Goal: Task Accomplishment & Management: Use online tool/utility

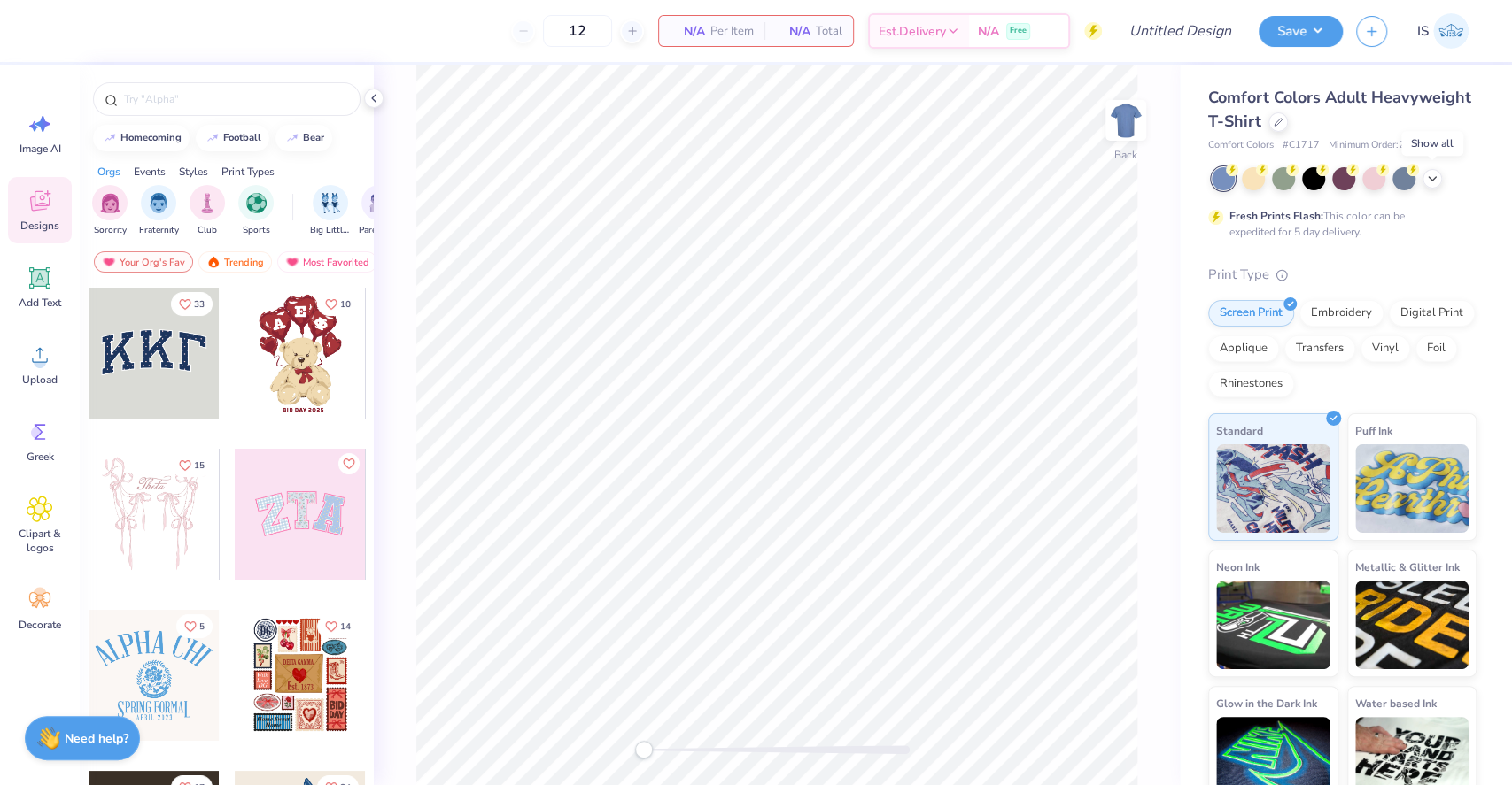
click at [1421, 175] on div at bounding box center [1344, 178] width 265 height 23
click at [1430, 182] on icon at bounding box center [1432, 177] width 14 height 14
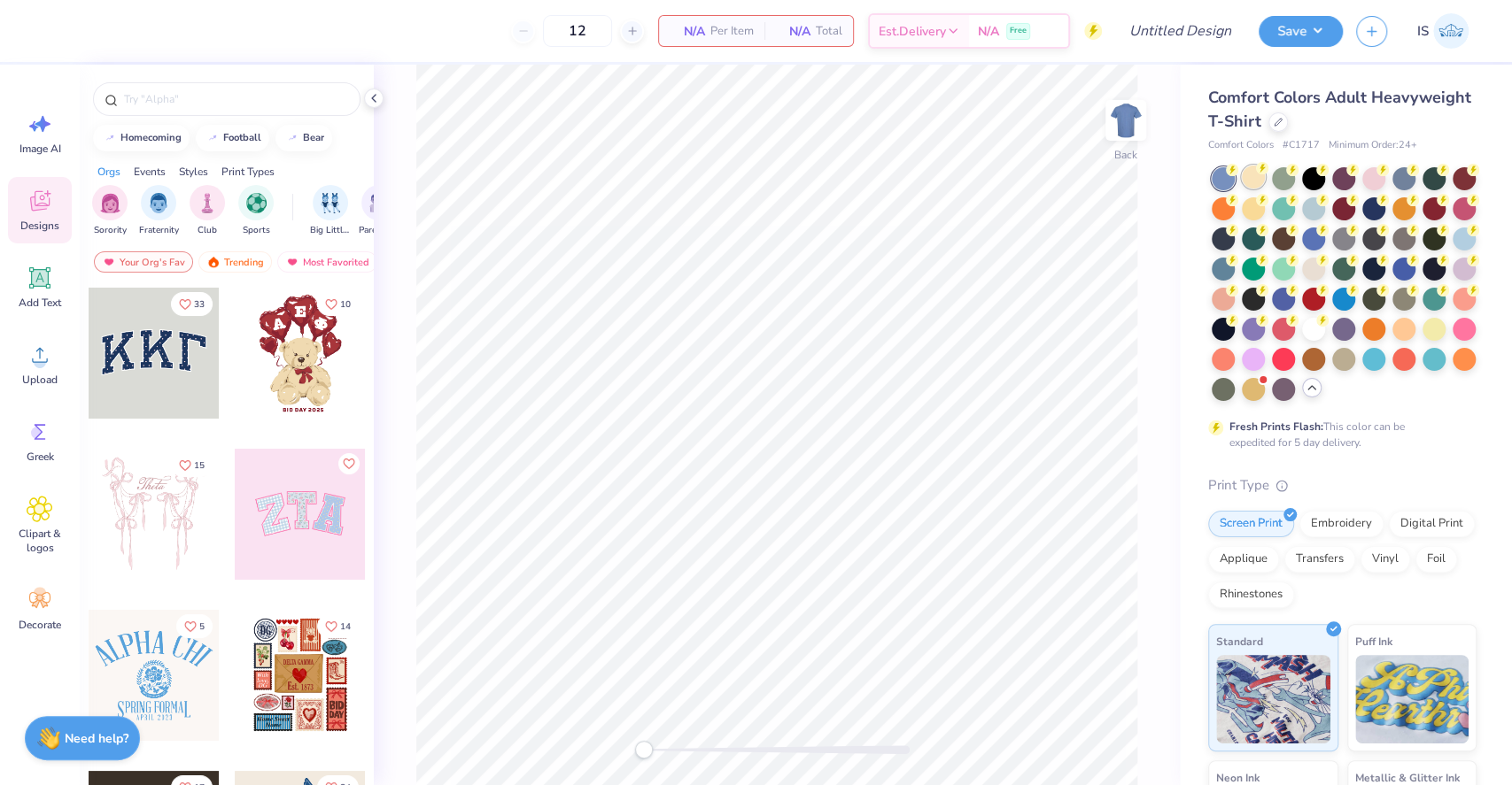
click at [1252, 184] on div at bounding box center [1253, 176] width 23 height 23
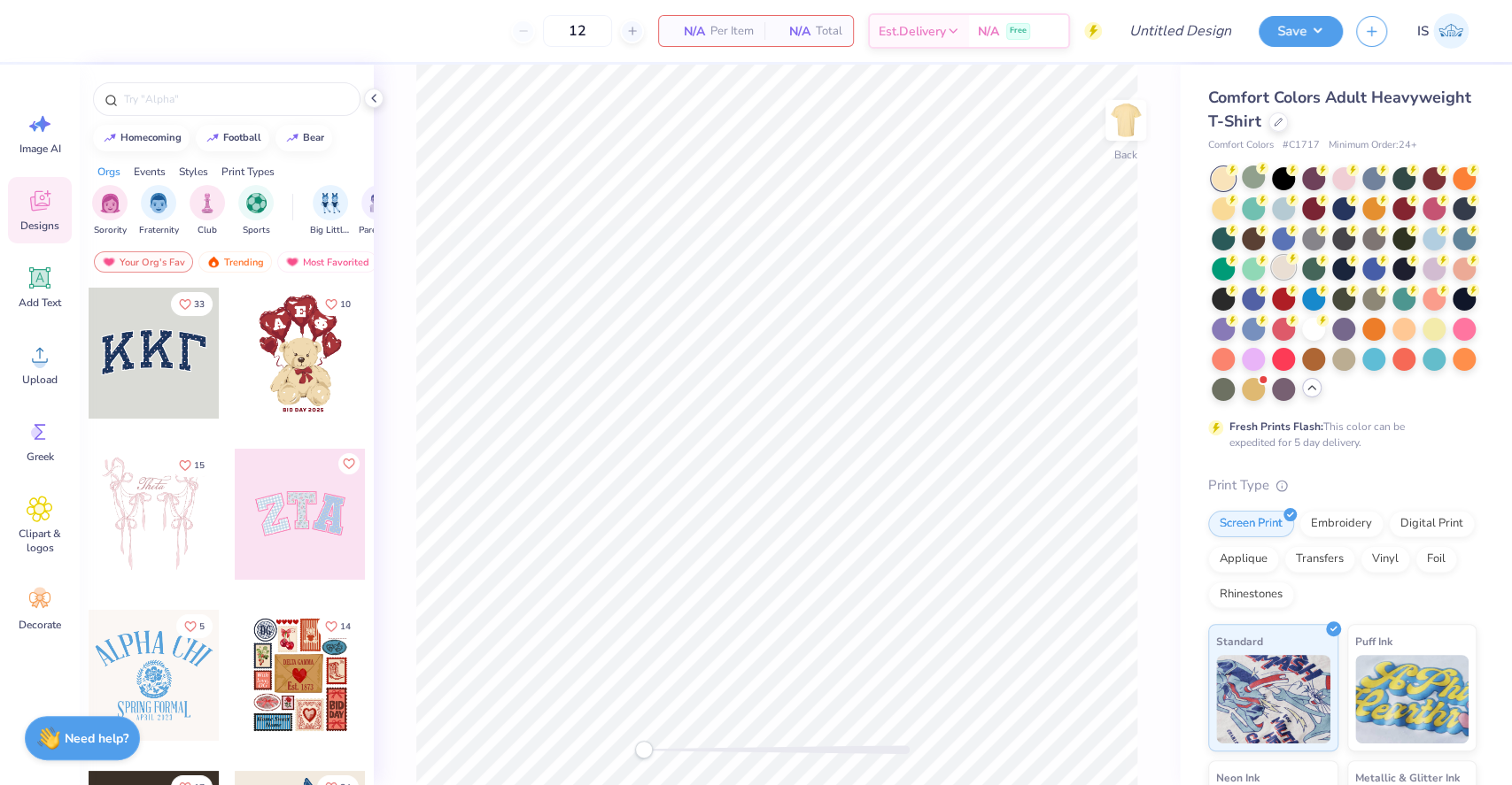
click at [1295, 273] on div at bounding box center [1283, 267] width 23 height 23
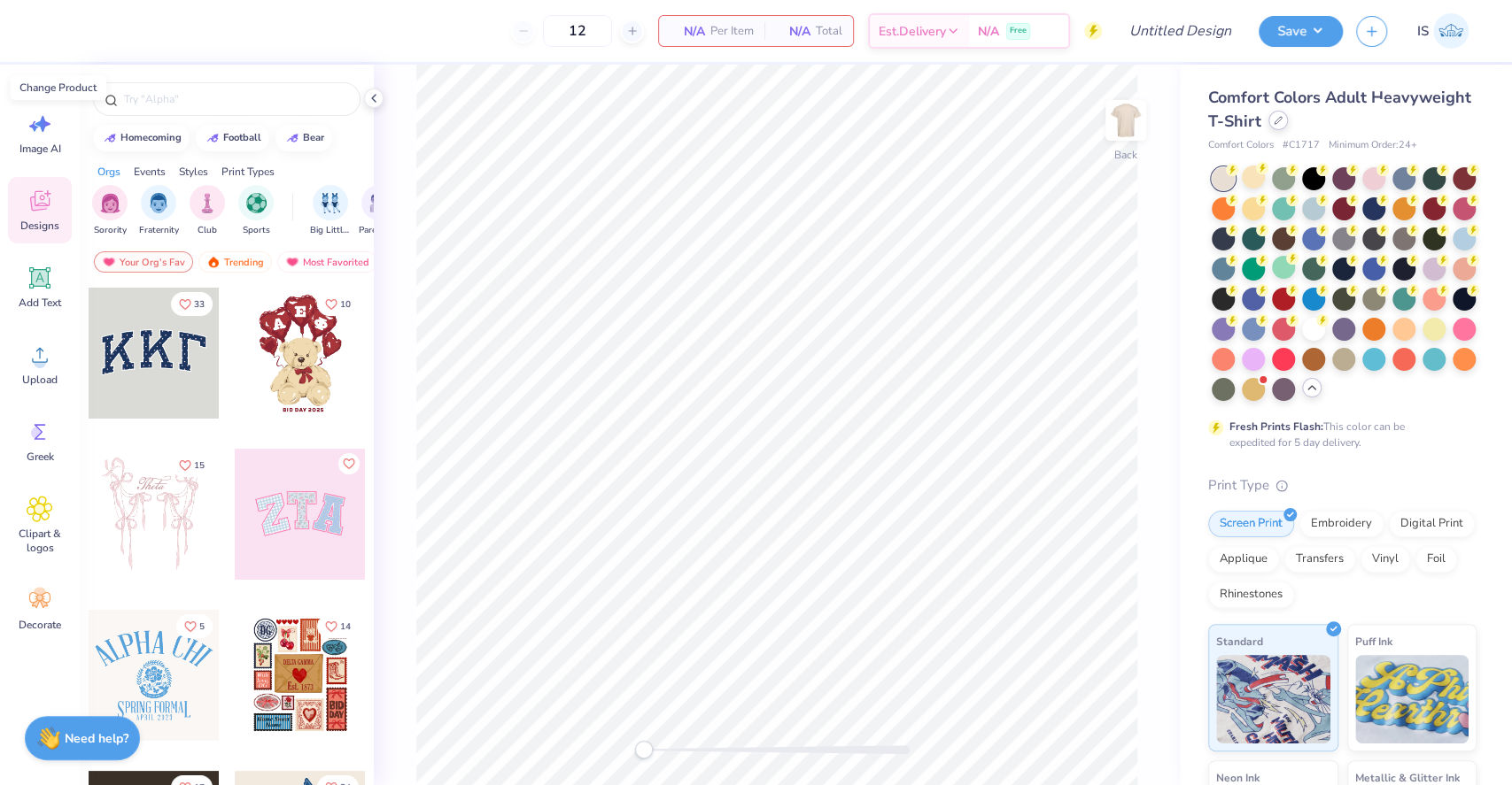
click at [1283, 124] on icon at bounding box center [1279, 120] width 9 height 9
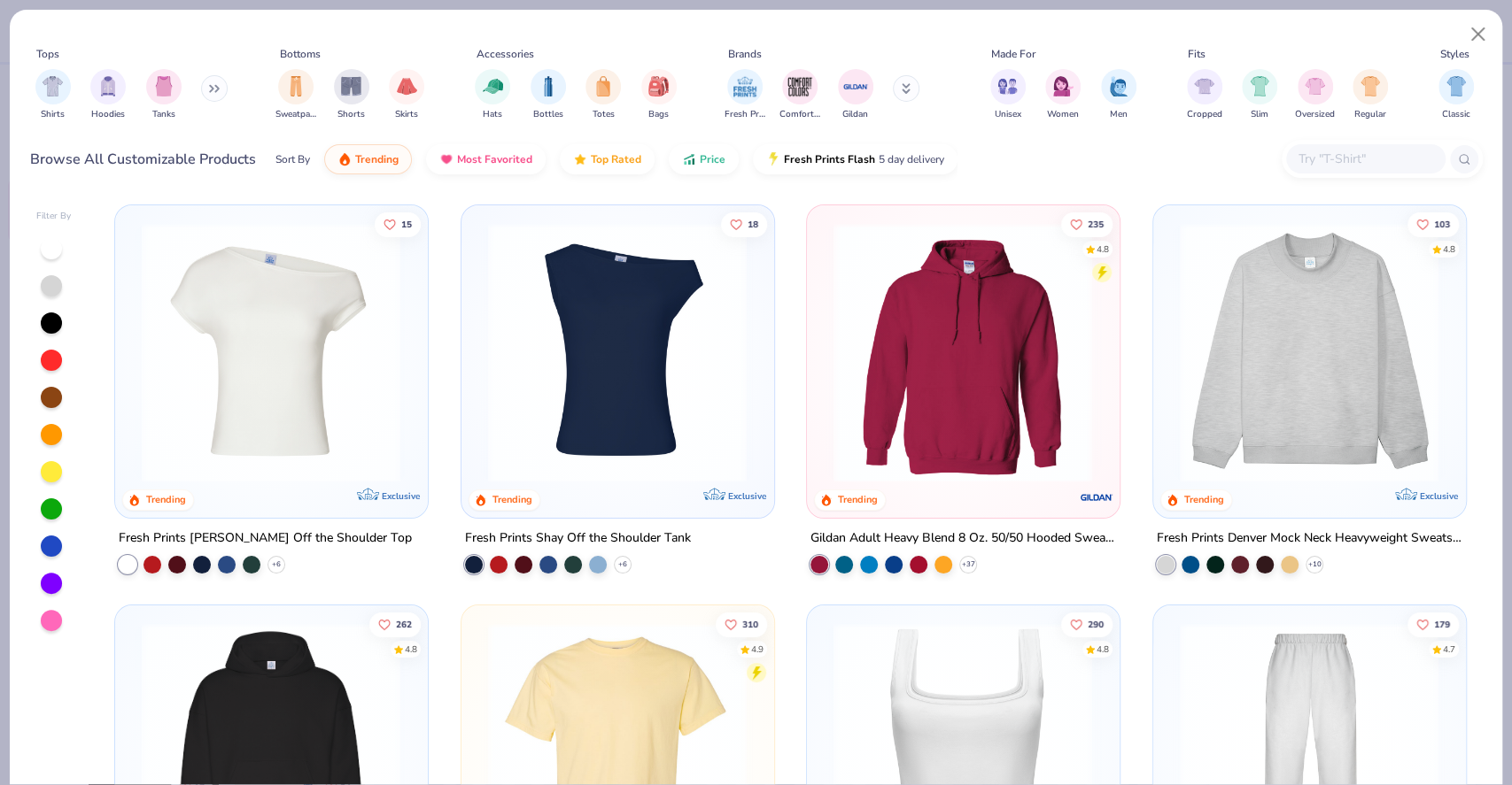
click at [1353, 154] on input "text" at bounding box center [1365, 158] width 137 height 21
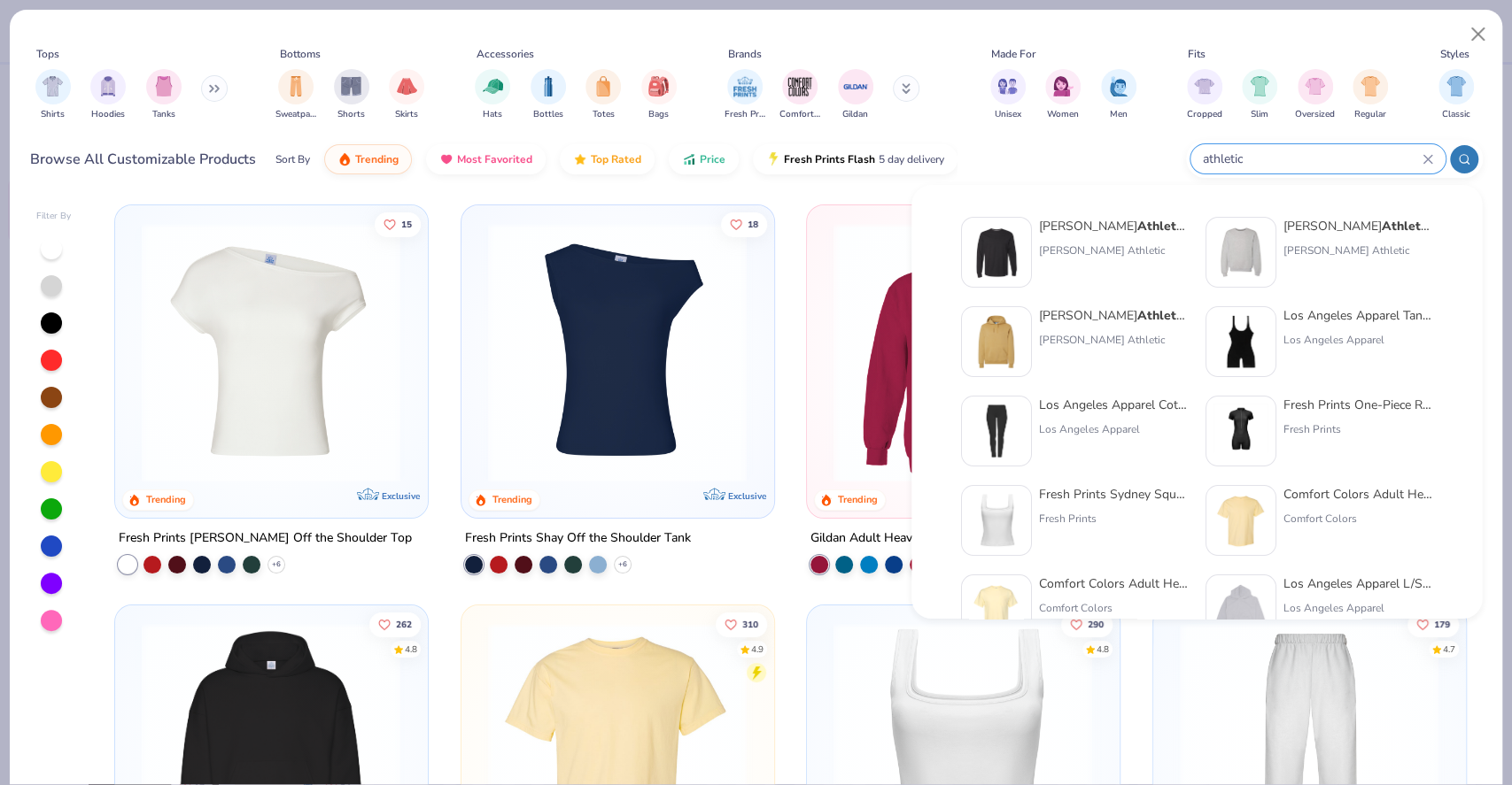
type input "athletic"
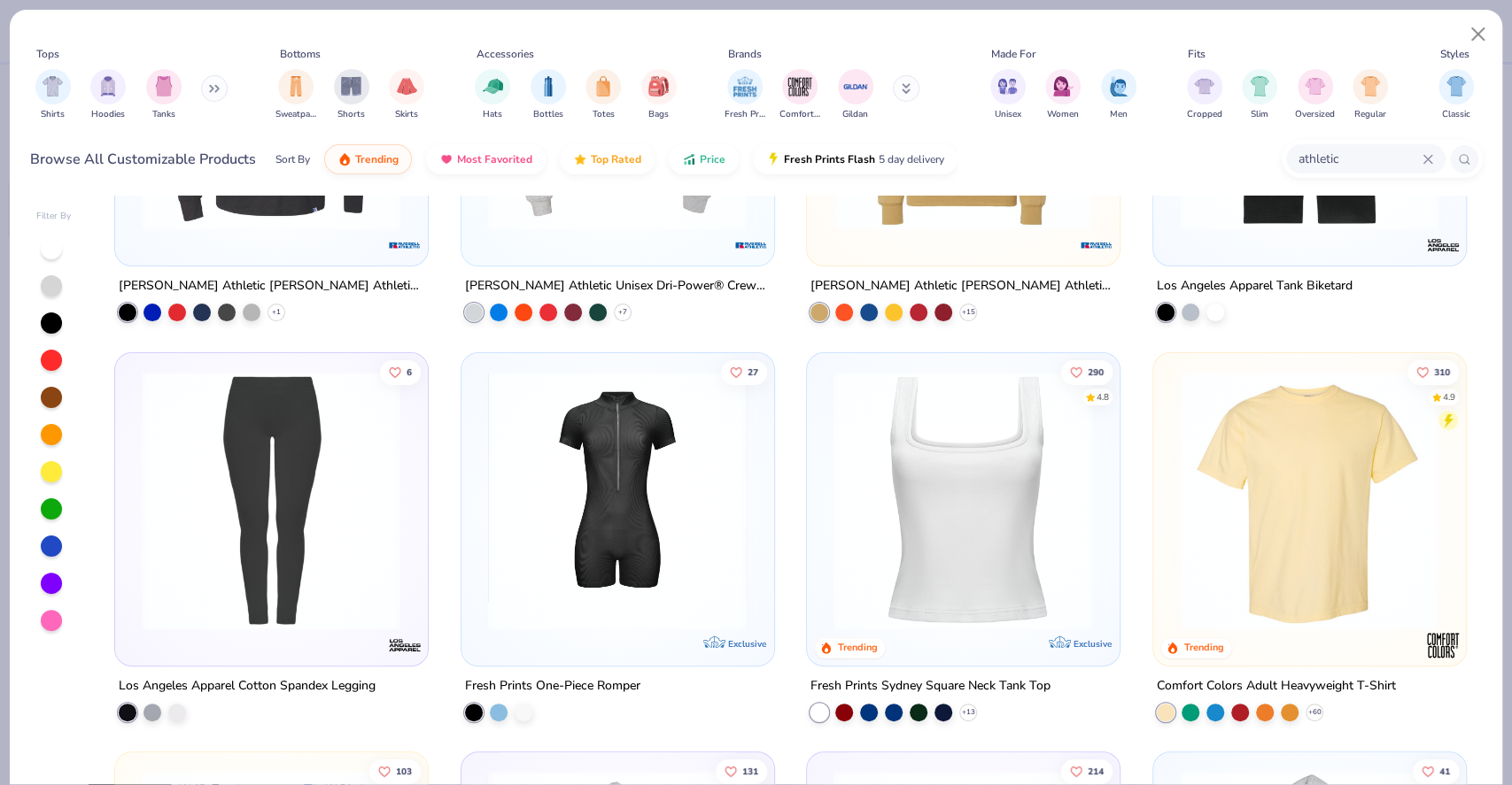
scroll to position [216, 0]
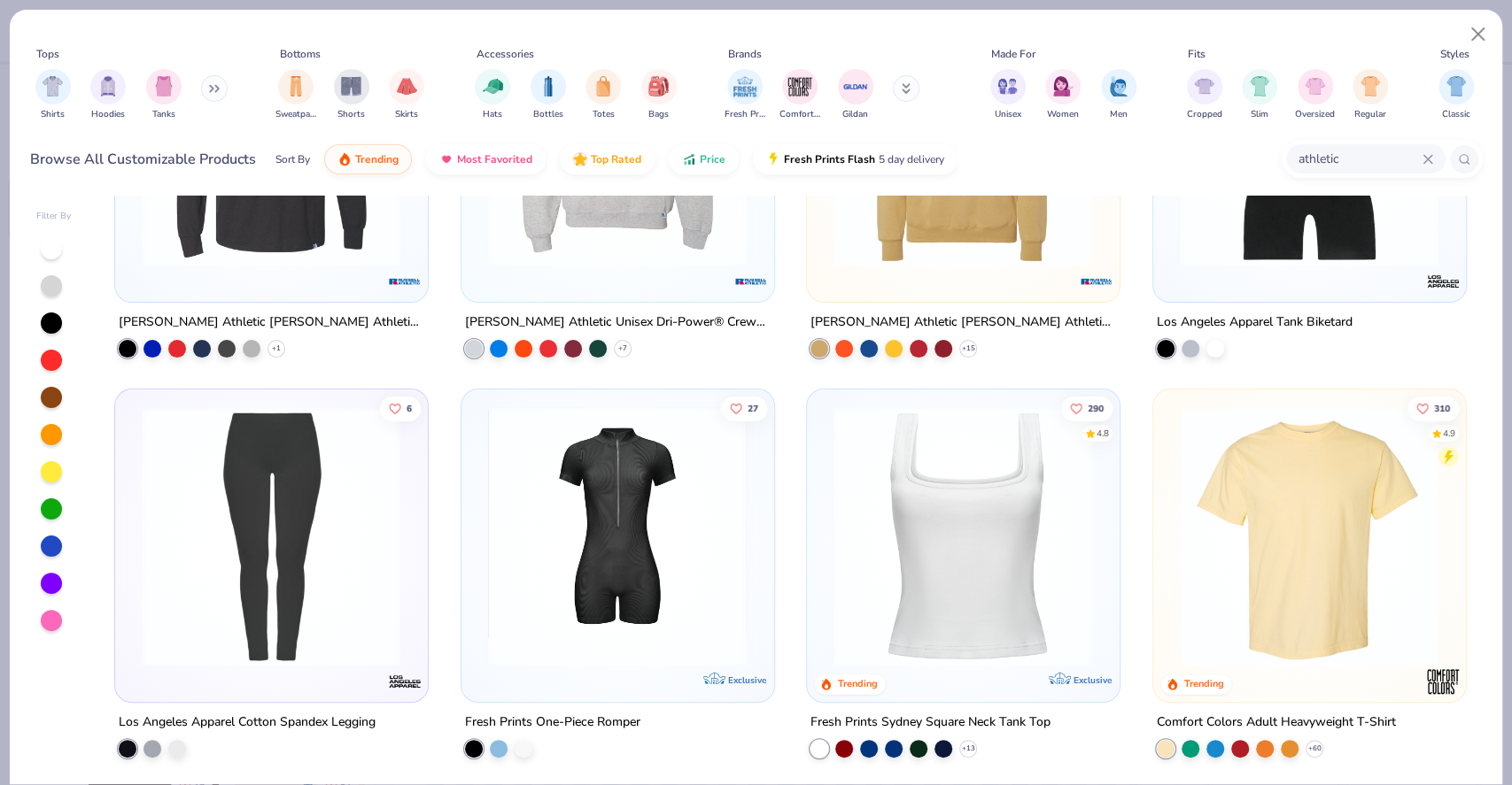
click at [1298, 511] on img at bounding box center [1308, 535] width 276 height 260
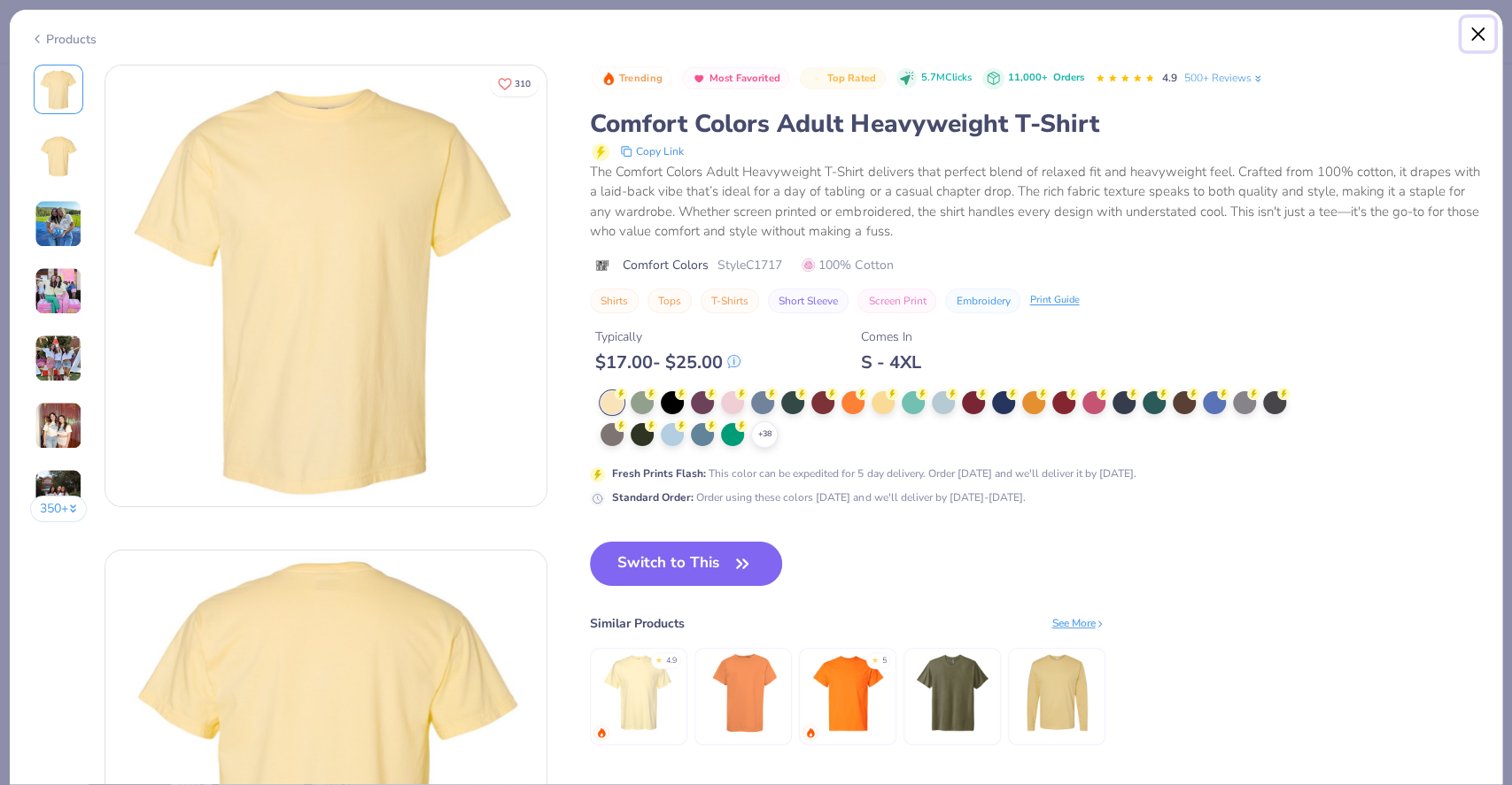
click at [1469, 33] on button "Close" at bounding box center [1479, 34] width 33 height 33
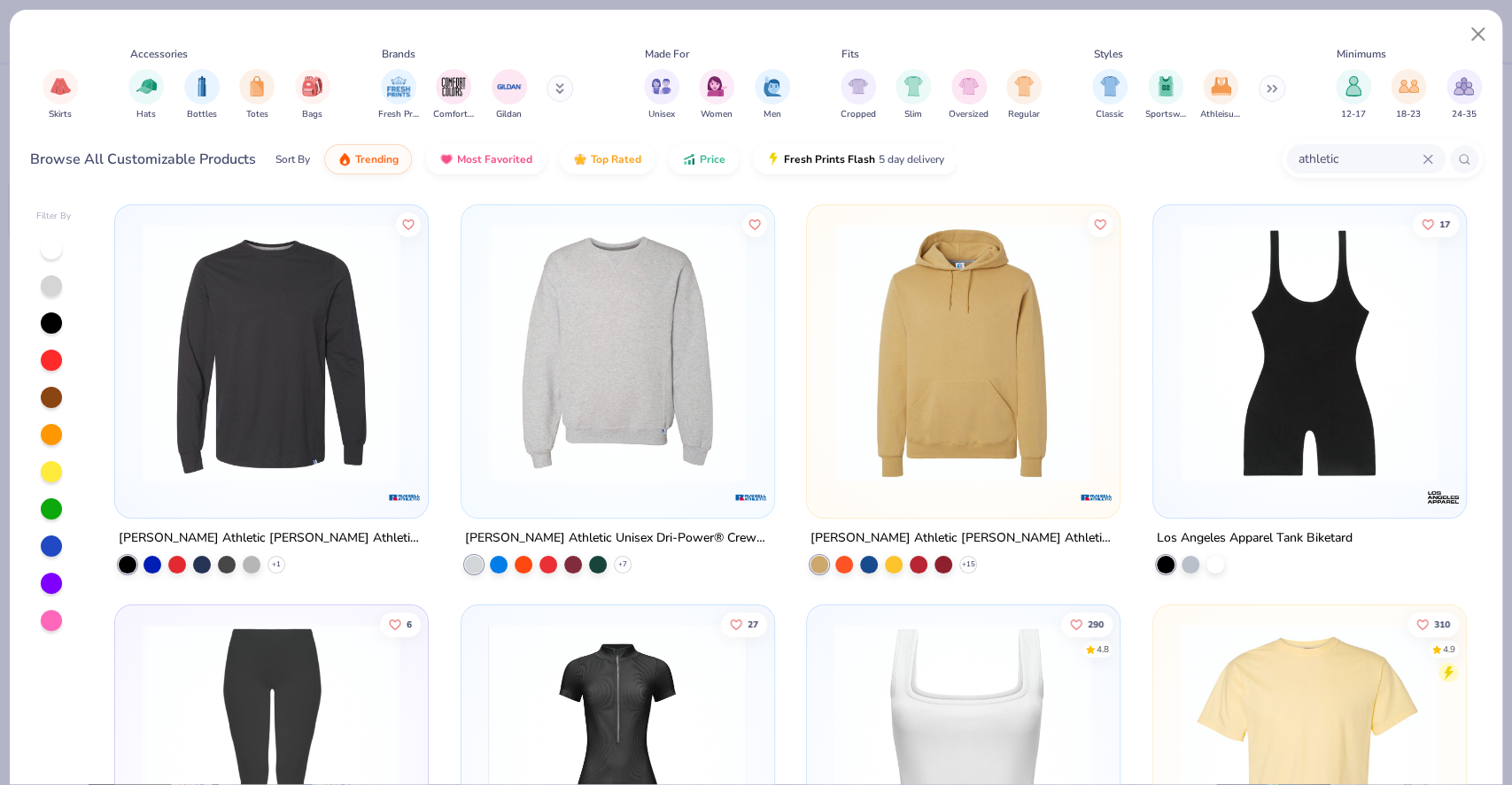
scroll to position [0, 347]
click at [1222, 94] on img "filter for Athleisure" at bounding box center [1220, 84] width 21 height 21
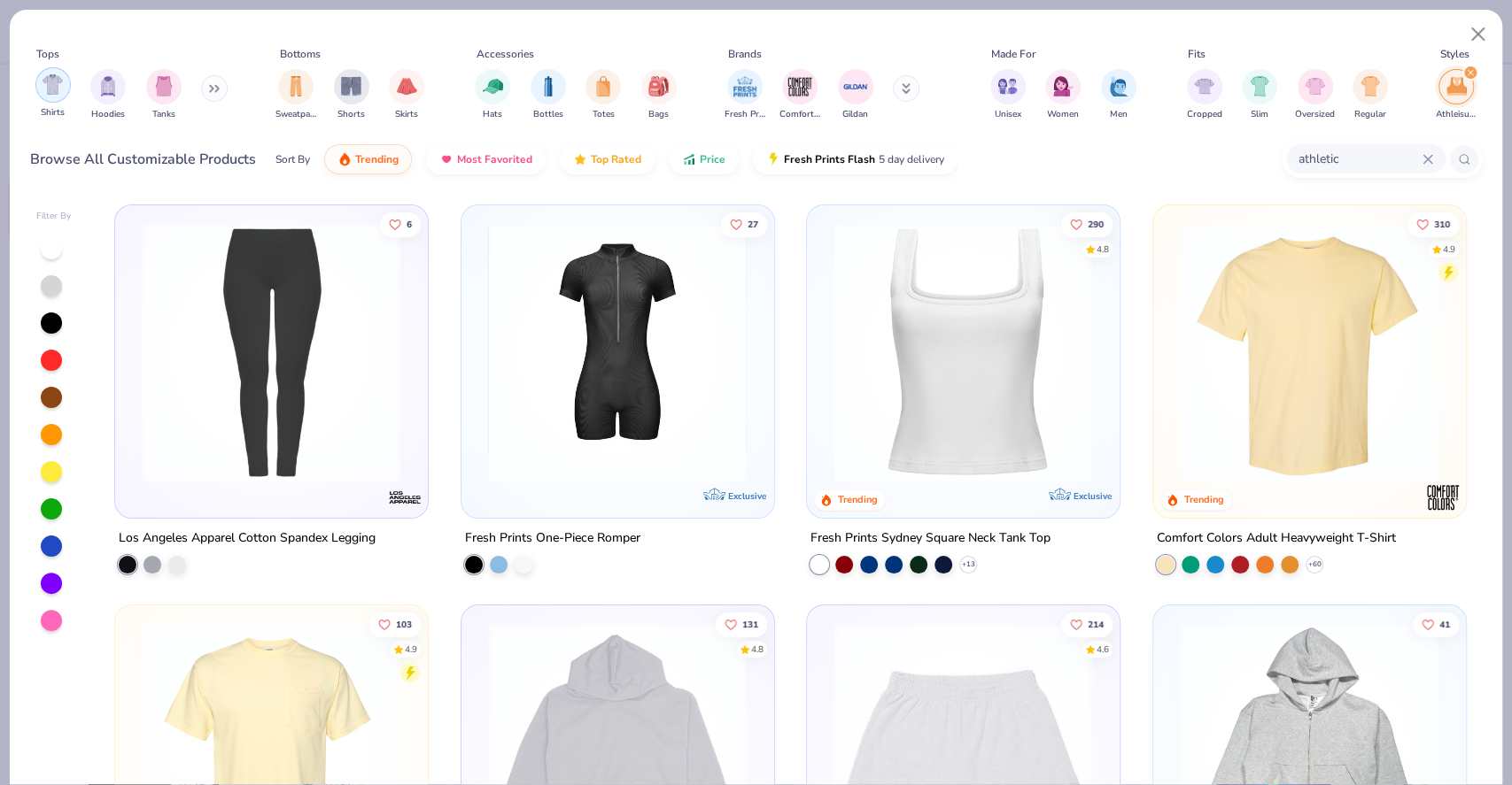
click at [59, 89] on img "filter for Shirts" at bounding box center [52, 84] width 21 height 21
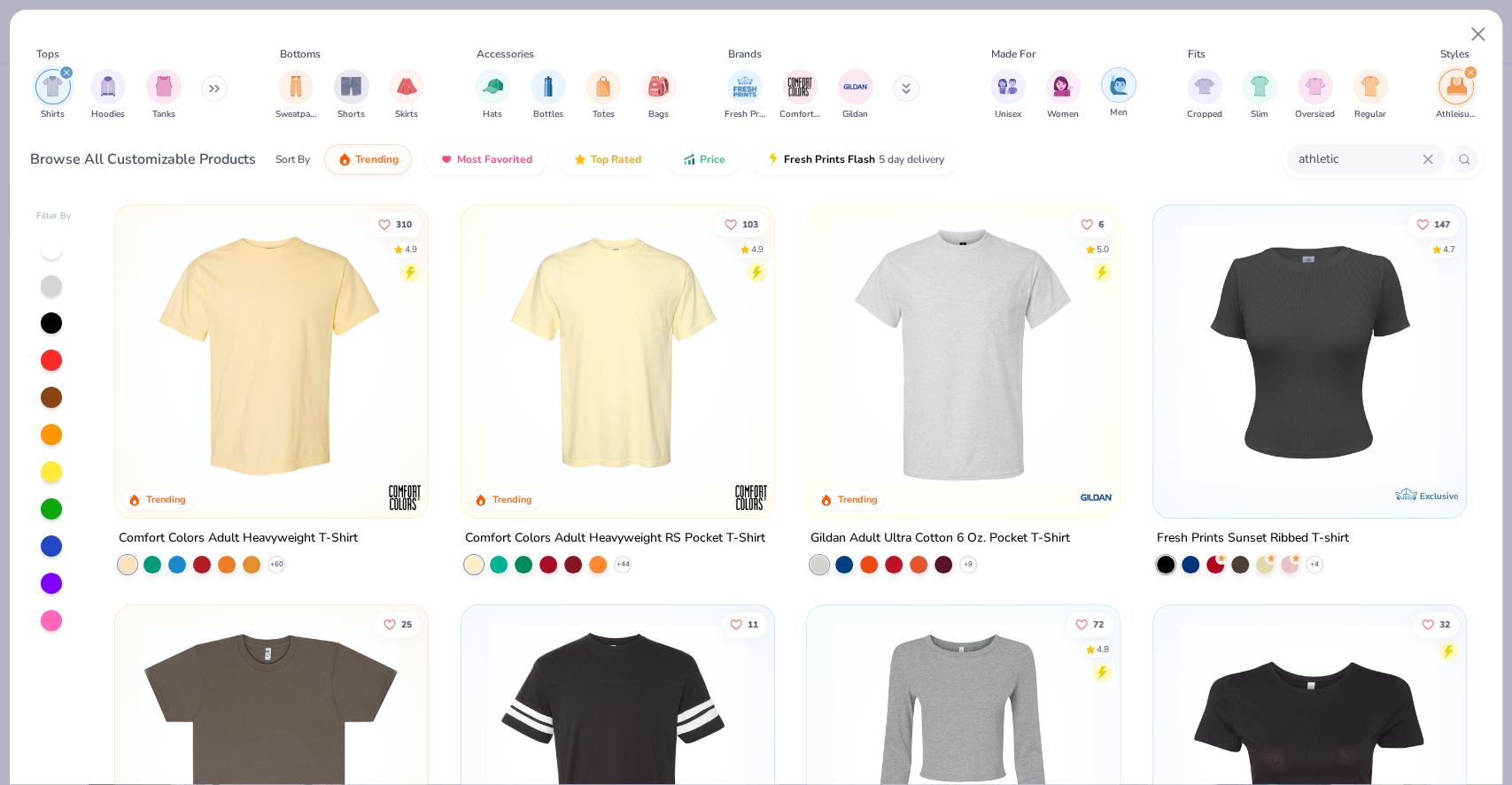
click at [1116, 93] on img "filter for Men" at bounding box center [1119, 84] width 20 height 21
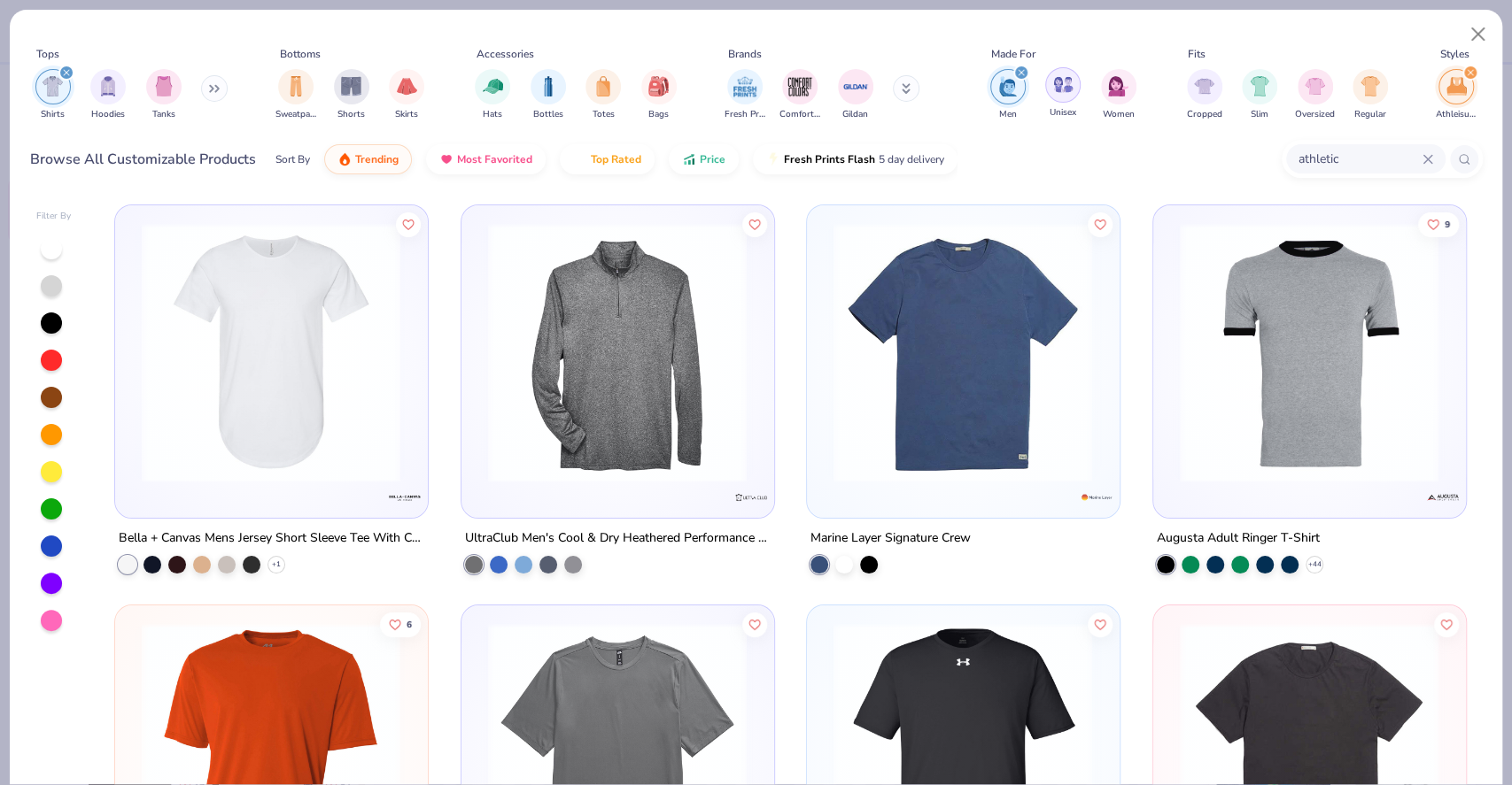
click at [1057, 101] on div "filter for Unisex" at bounding box center [1062, 84] width 35 height 35
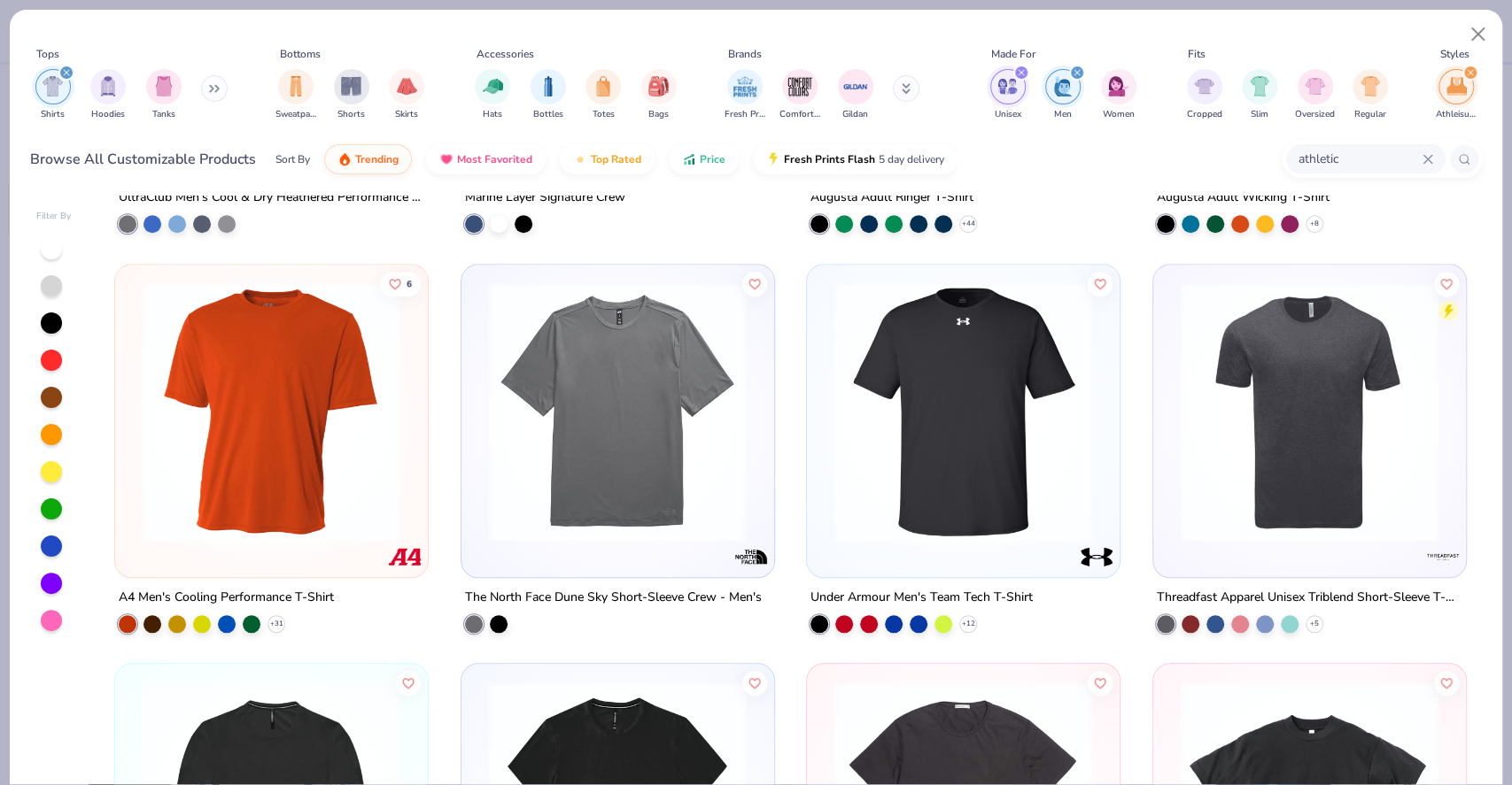
scroll to position [1141, 0]
click at [1288, 556] on div at bounding box center [1310, 420] width 313 height 313
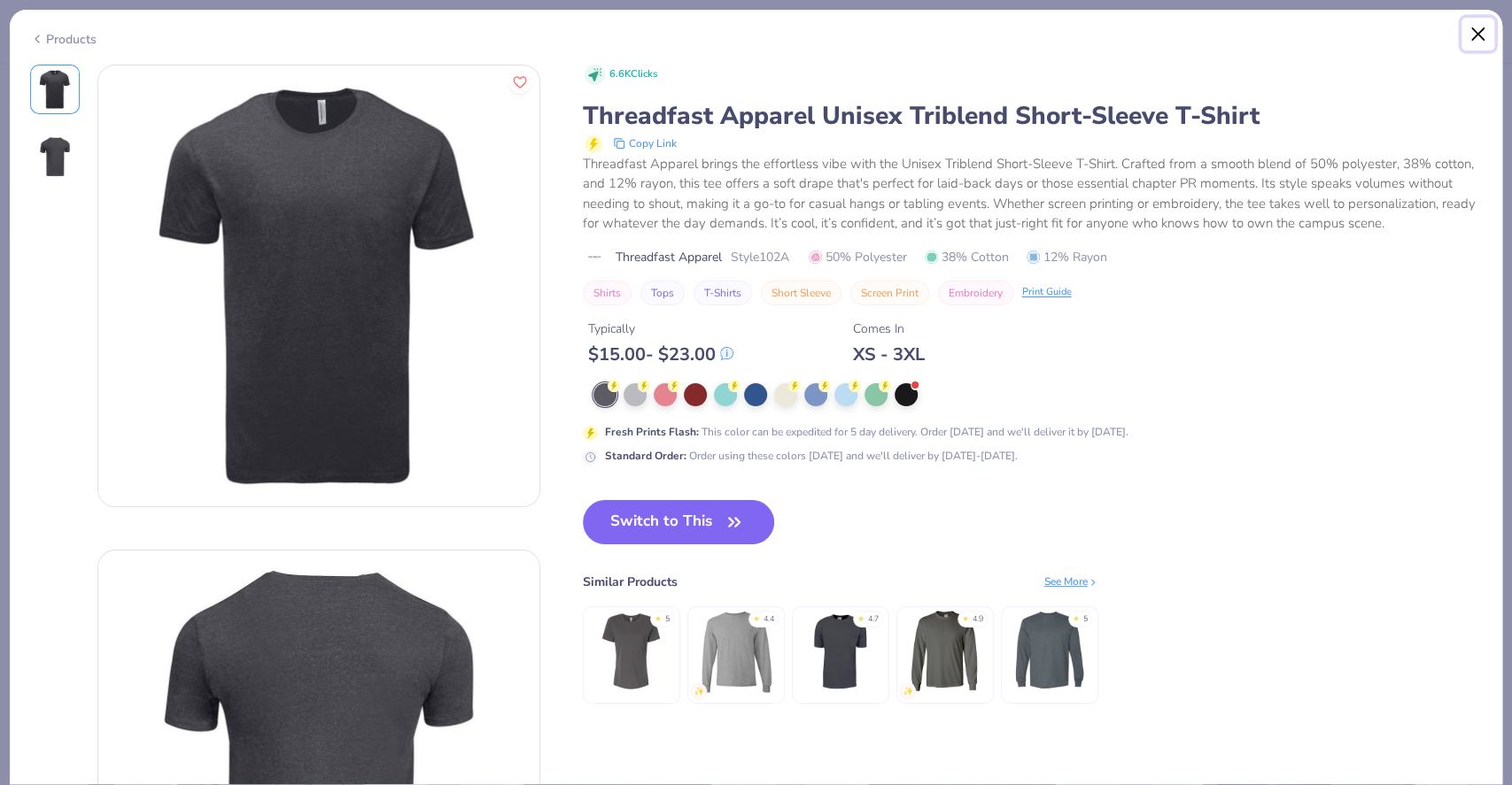
click at [1473, 34] on button "Close" at bounding box center [1479, 34] width 33 height 33
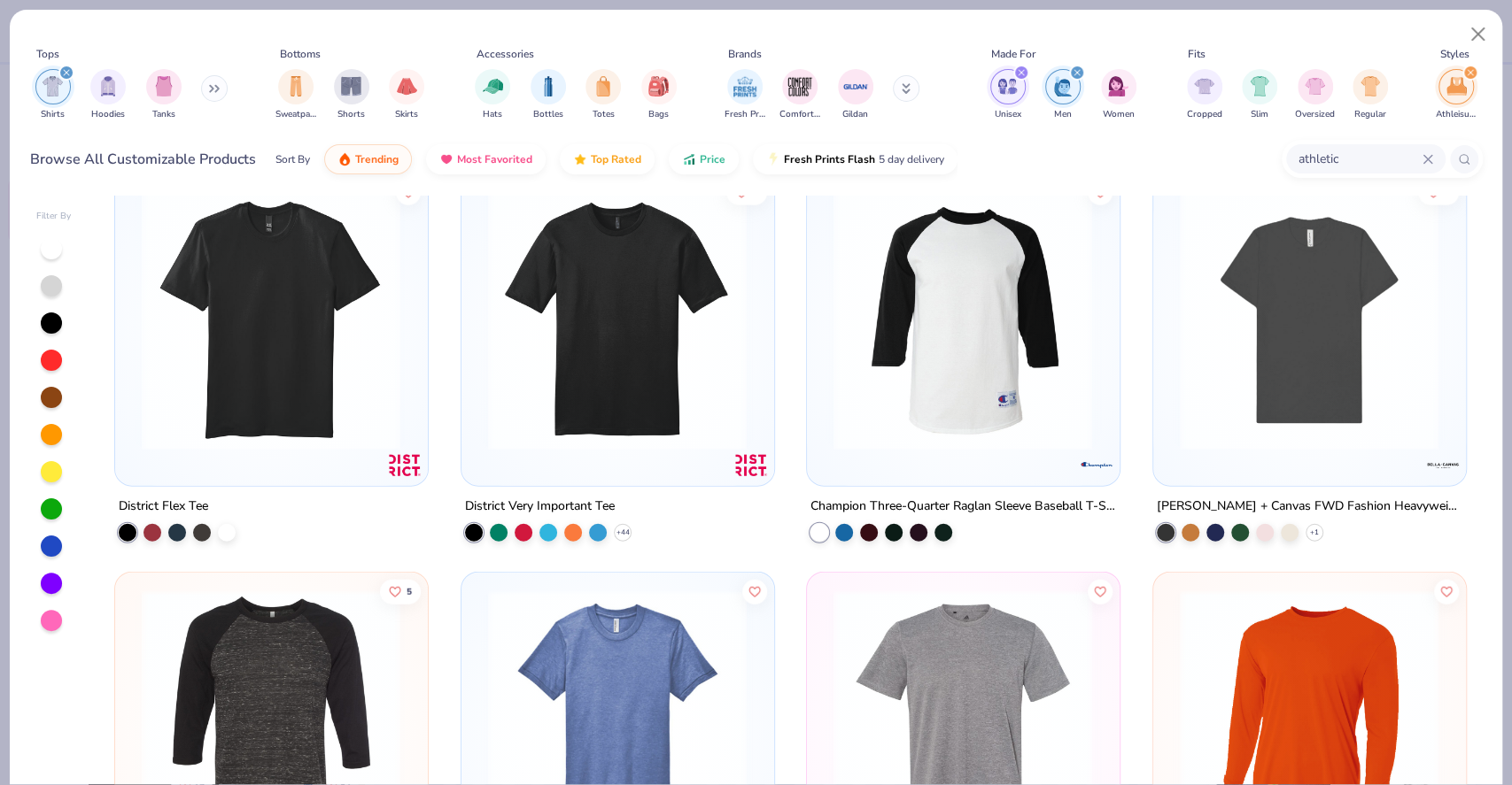
scroll to position [3017, 0]
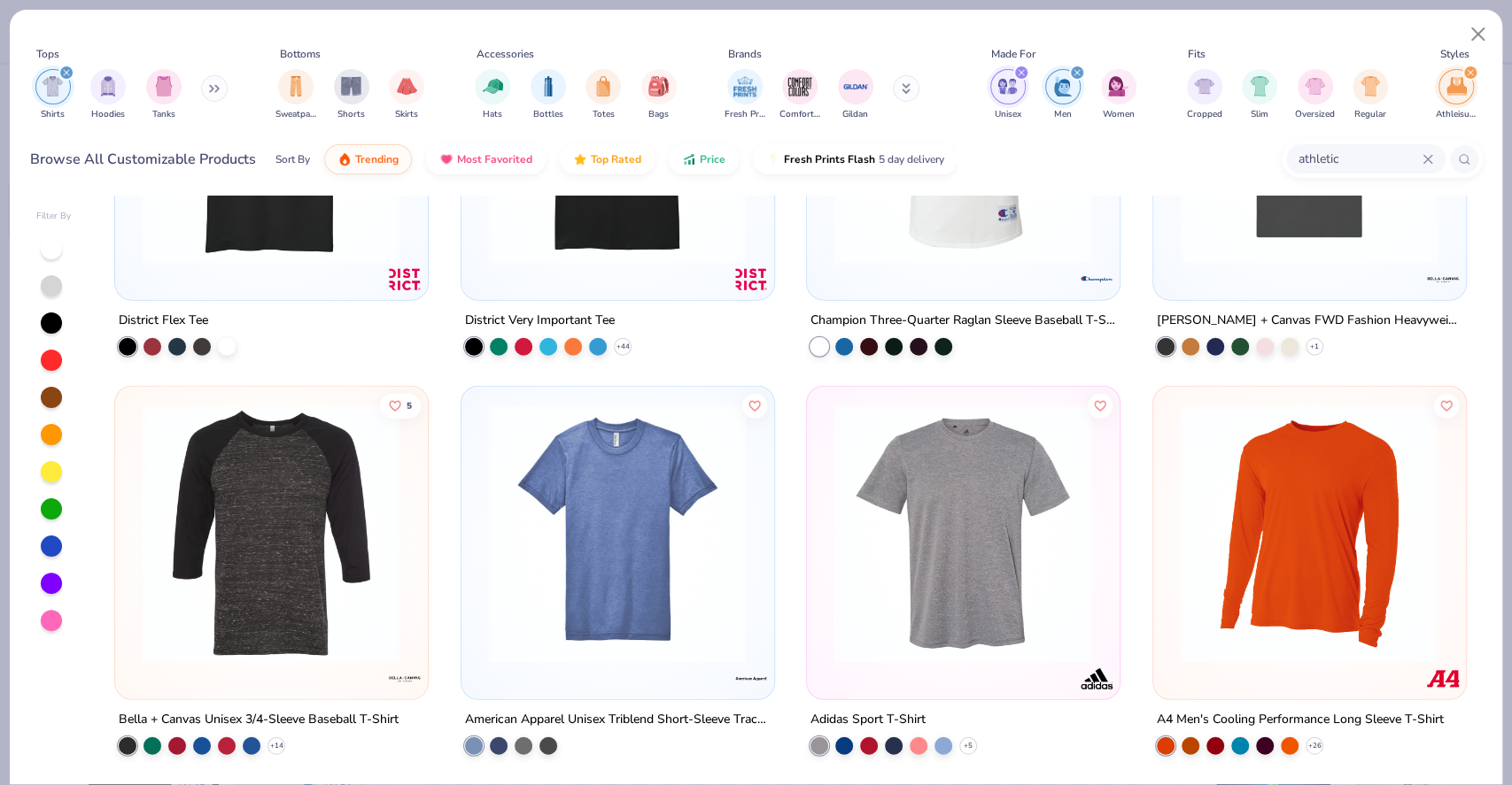
click at [1040, 521] on img at bounding box center [963, 534] width 276 height 260
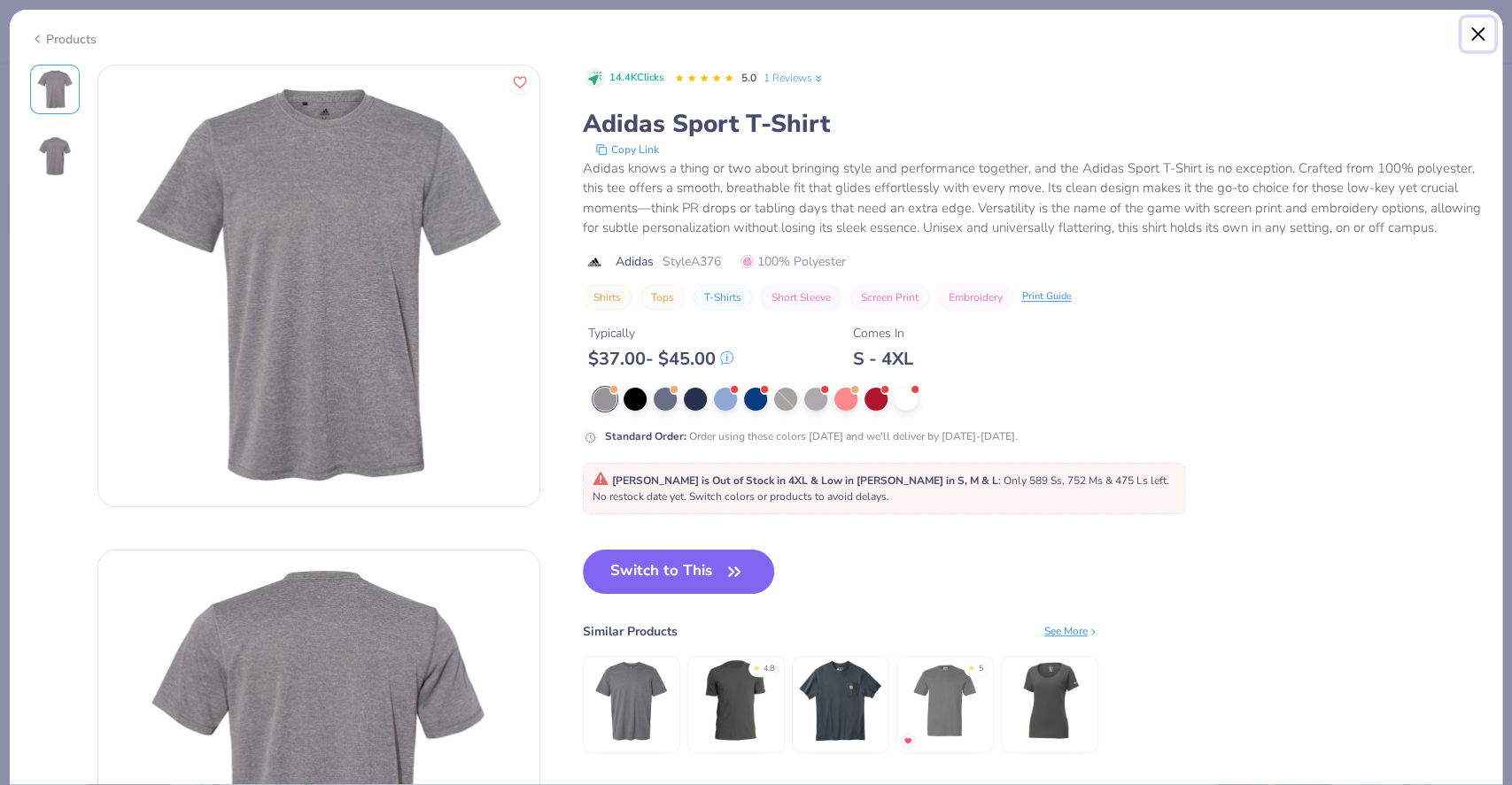
click at [1465, 41] on button "Close" at bounding box center [1479, 34] width 33 height 33
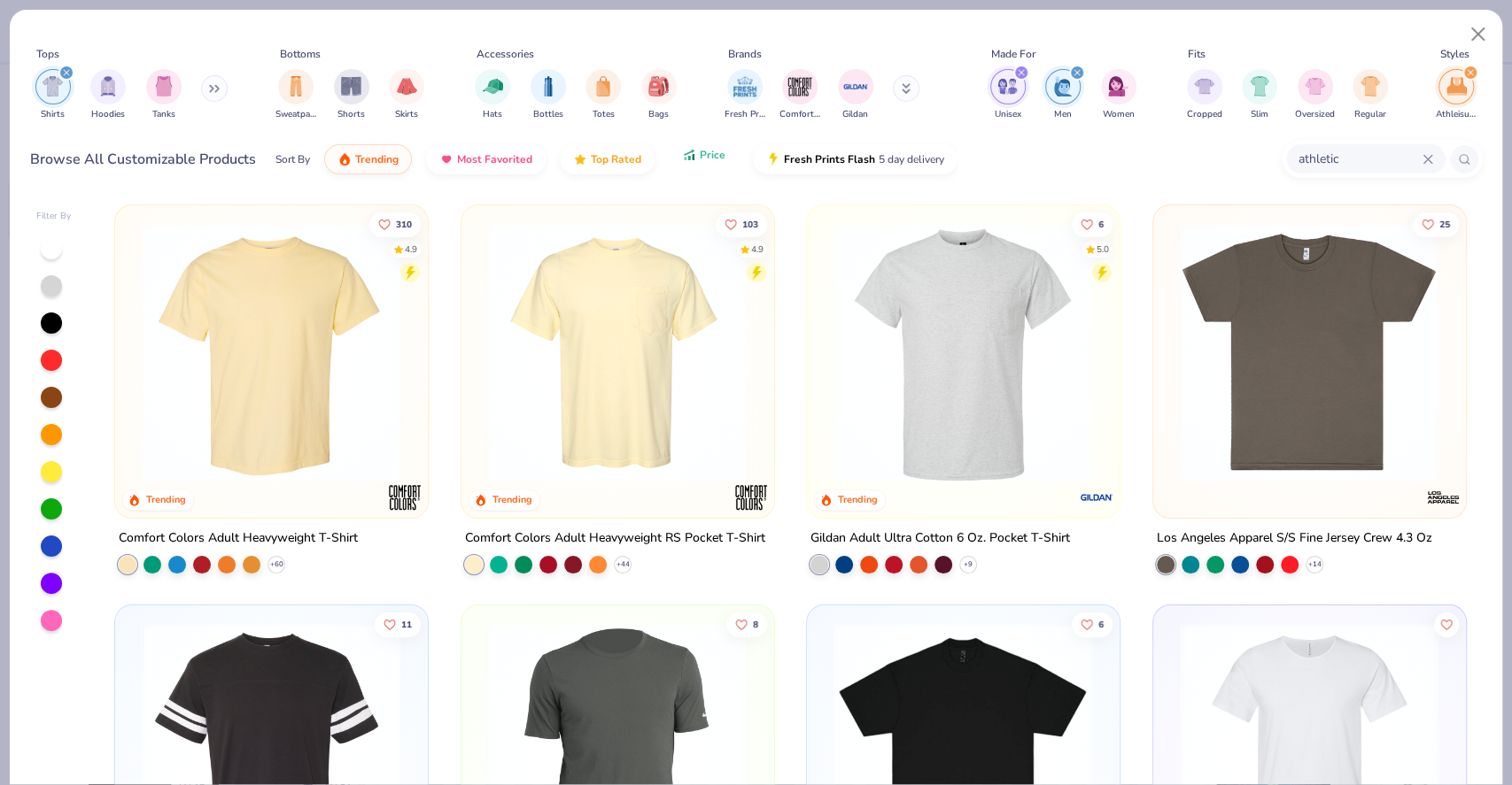
click at [722, 170] on button "Price" at bounding box center [703, 155] width 70 height 30
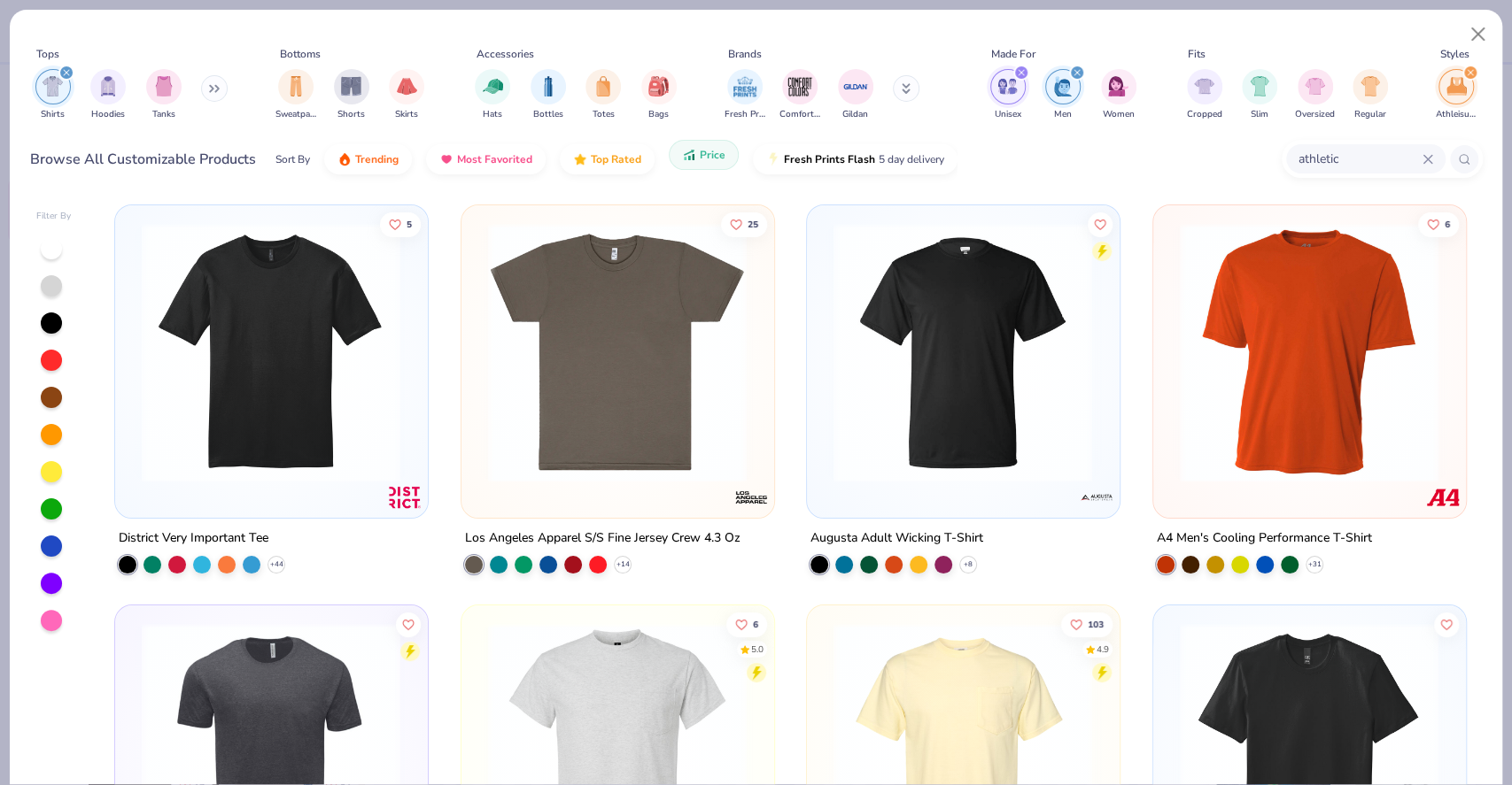
click at [699, 170] on button "Price" at bounding box center [703, 155] width 70 height 30
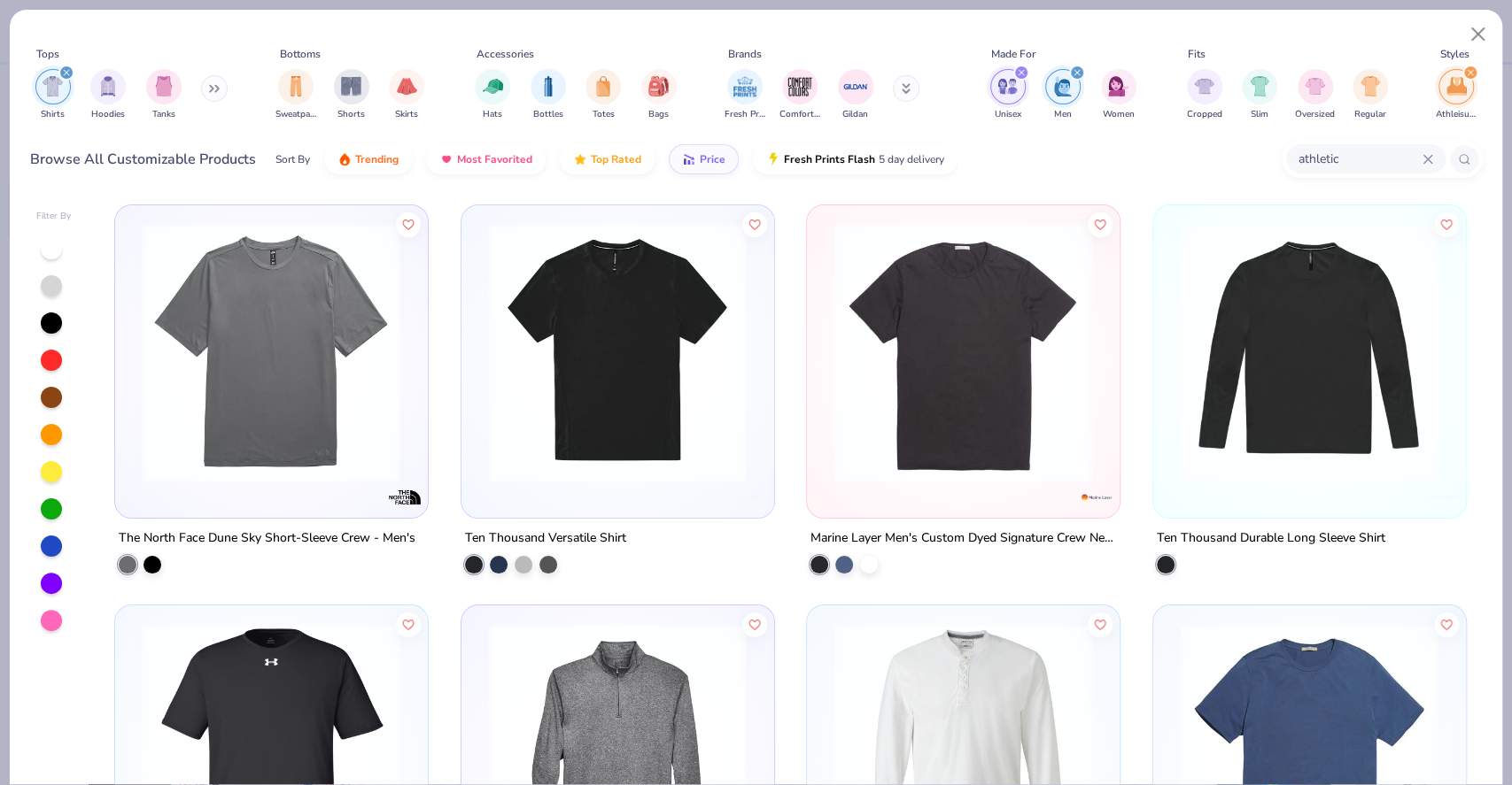
click at [346, 351] on img at bounding box center [271, 353] width 276 height 260
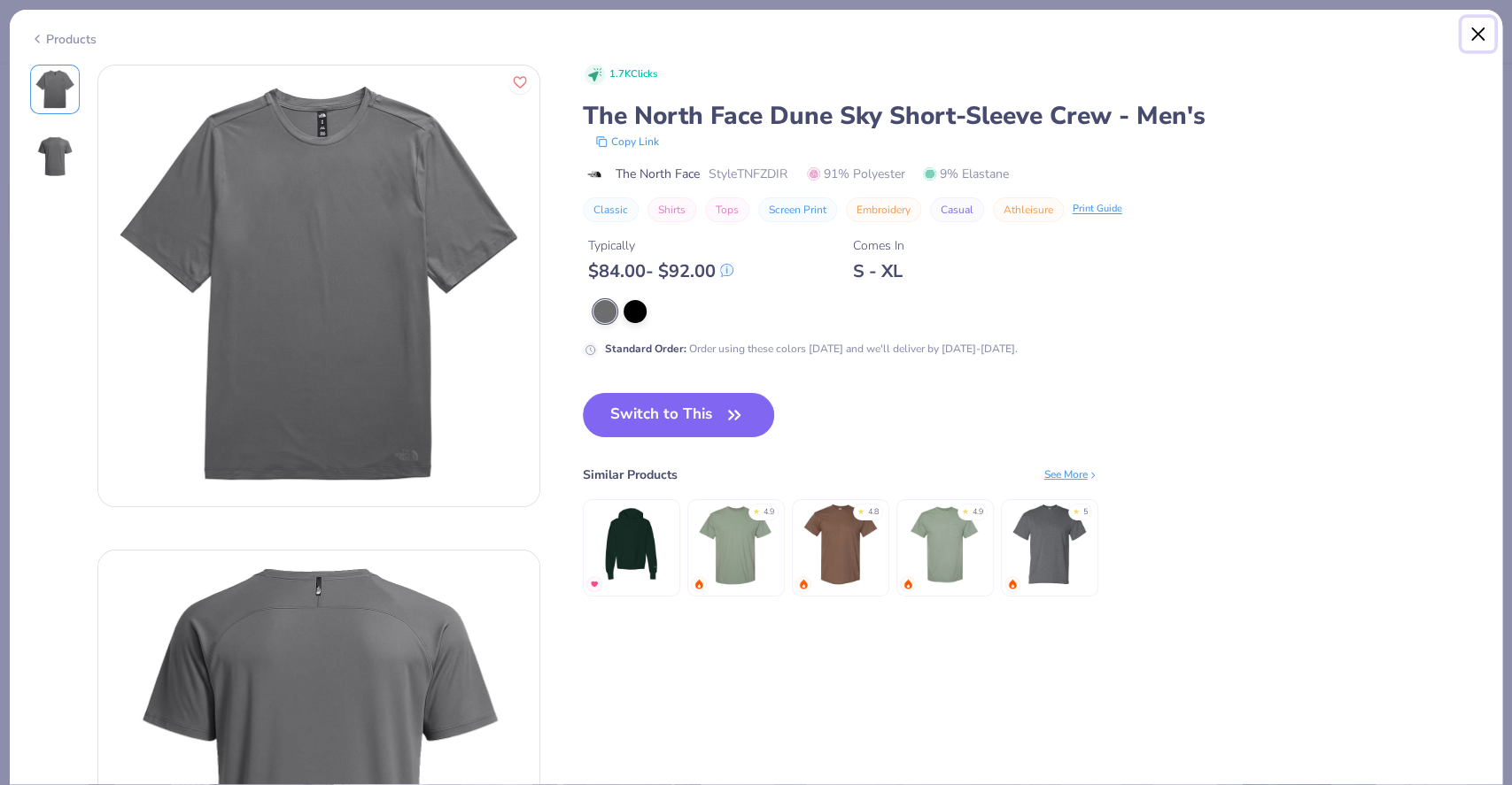
click at [1467, 37] on button "Close" at bounding box center [1479, 34] width 33 height 33
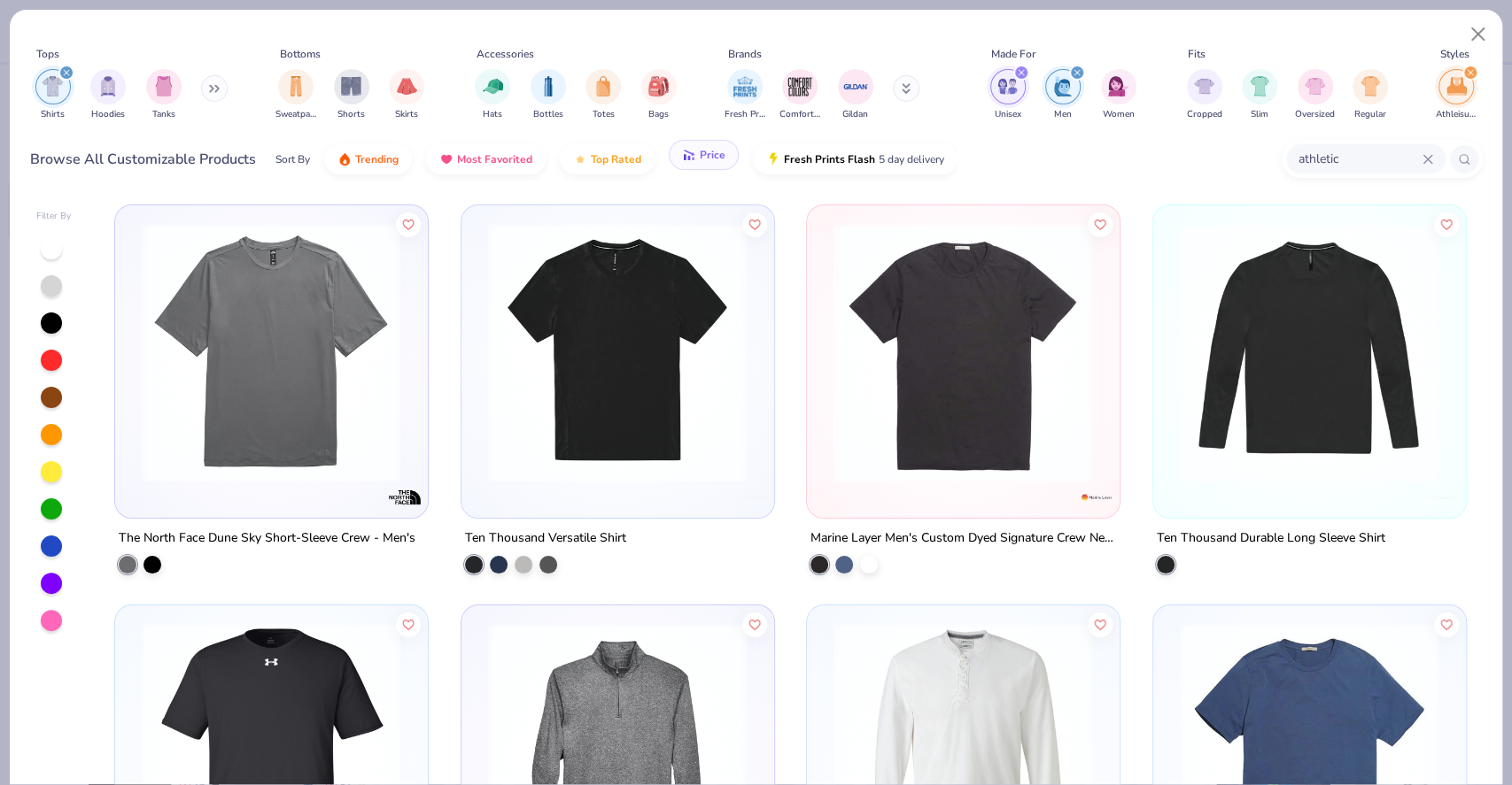
click at [718, 167] on button "Price" at bounding box center [703, 155] width 70 height 30
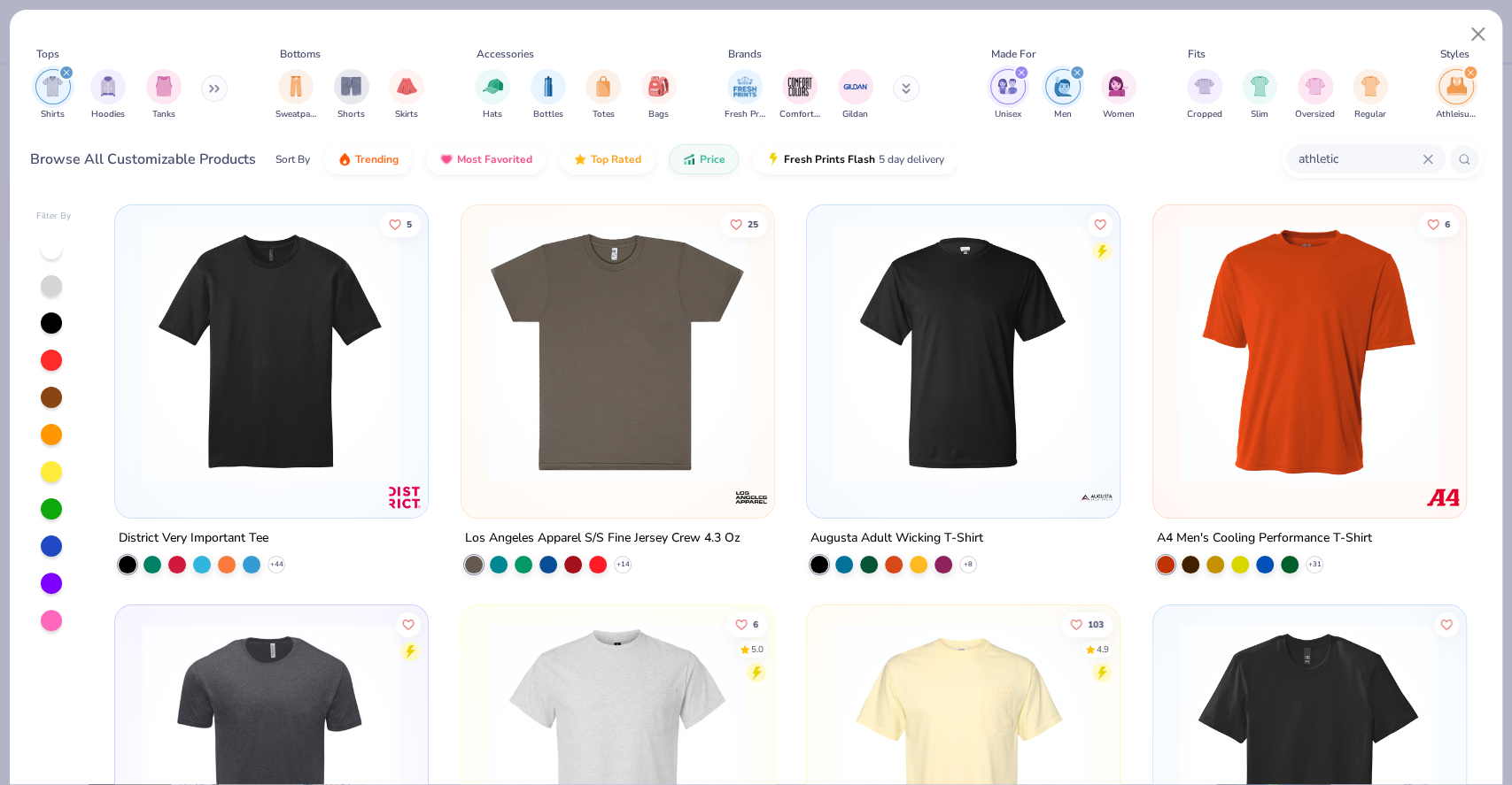
click at [348, 344] on img at bounding box center [271, 353] width 276 height 260
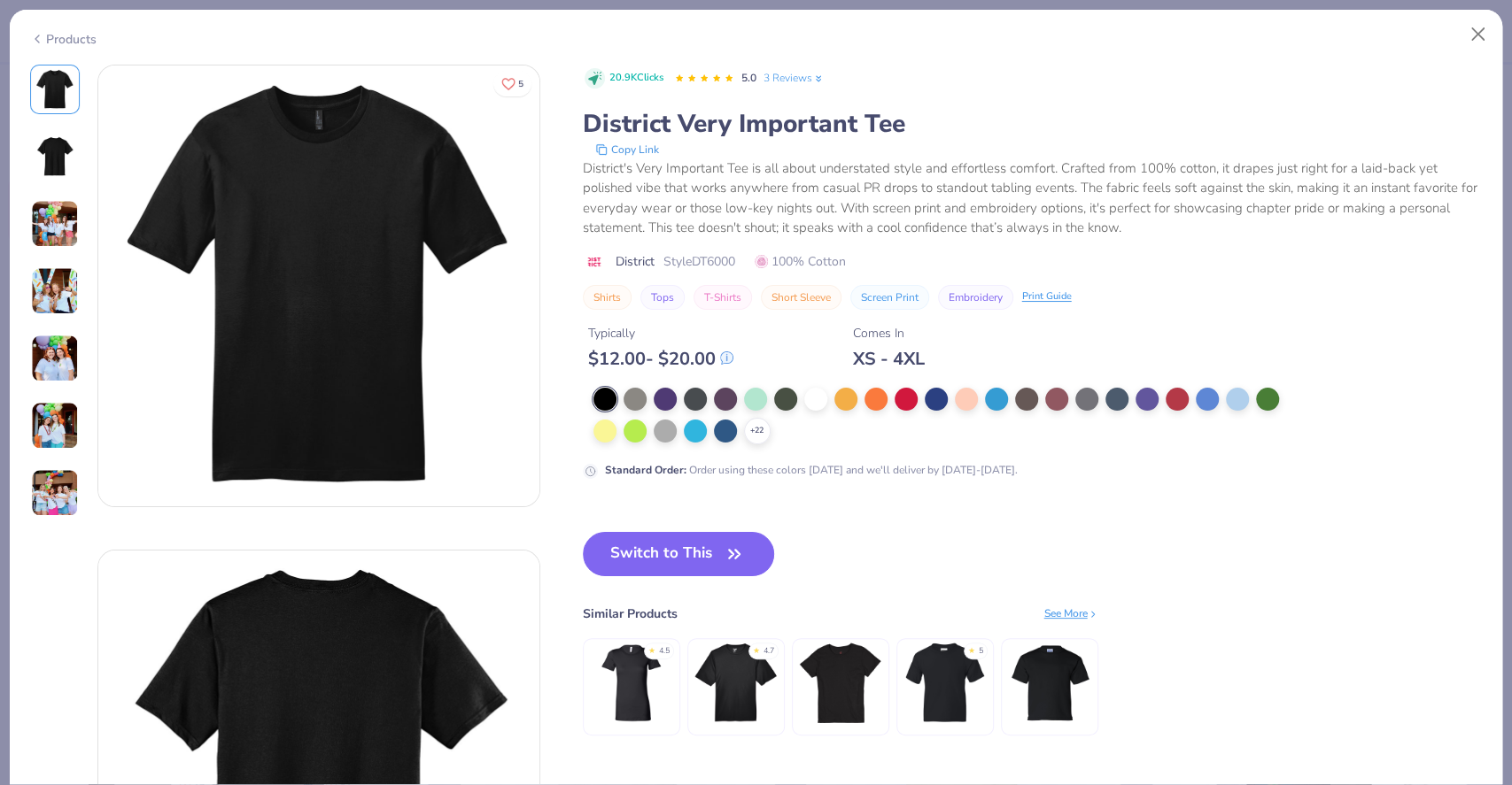
click at [65, 244] on img at bounding box center [54, 223] width 48 height 48
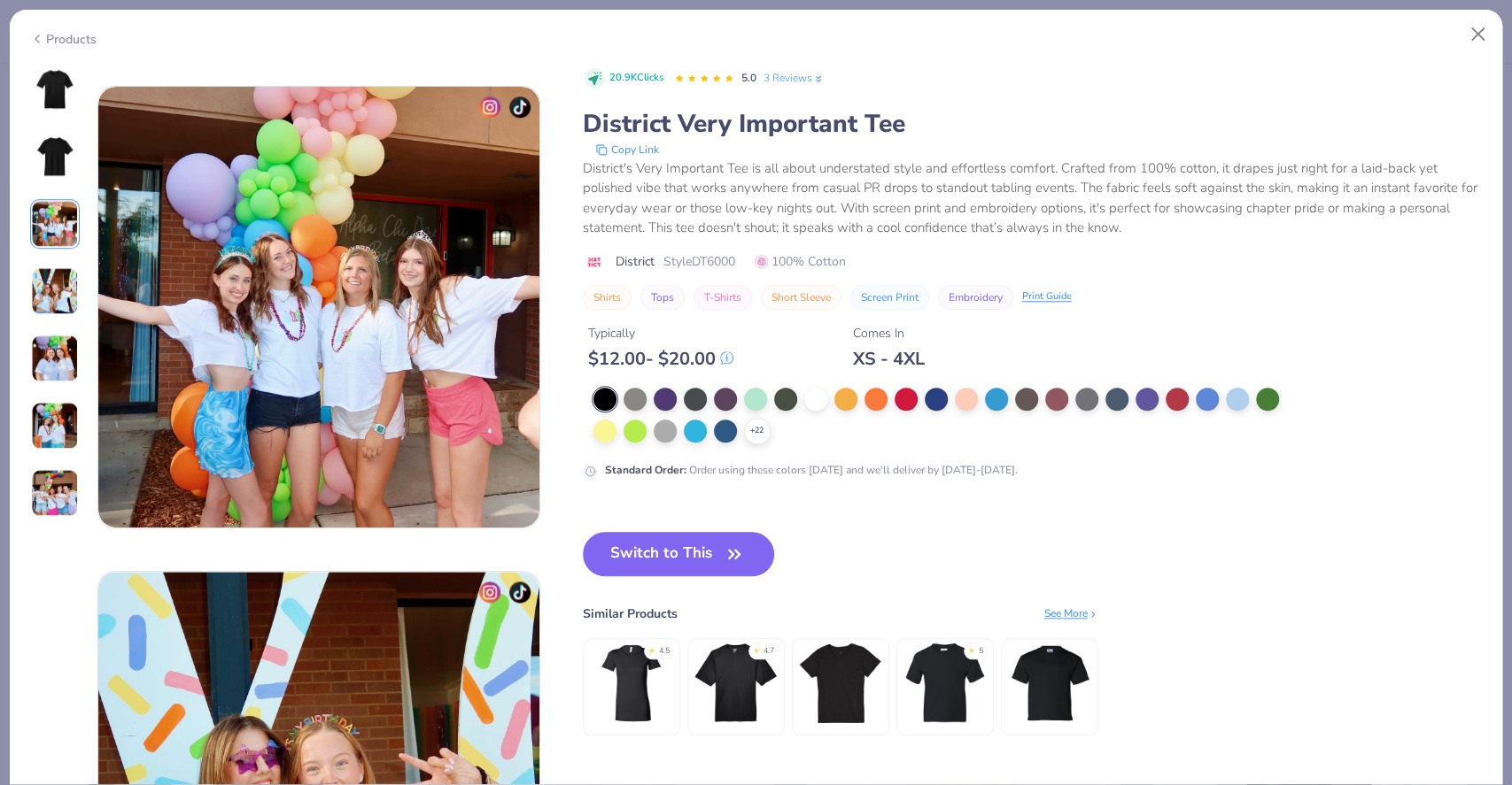
scroll to position [970, 0]
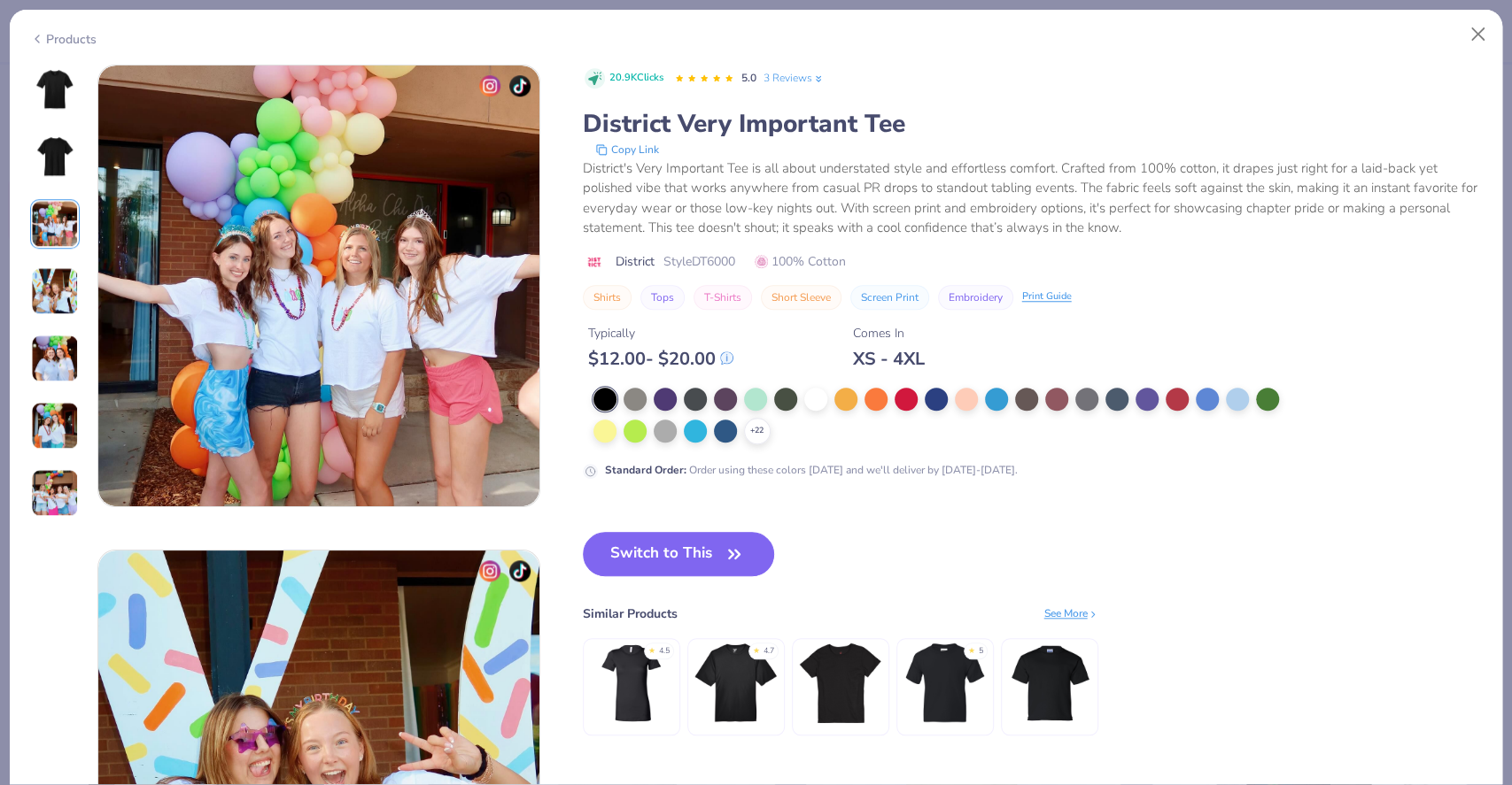
click at [64, 82] on img at bounding box center [54, 89] width 43 height 43
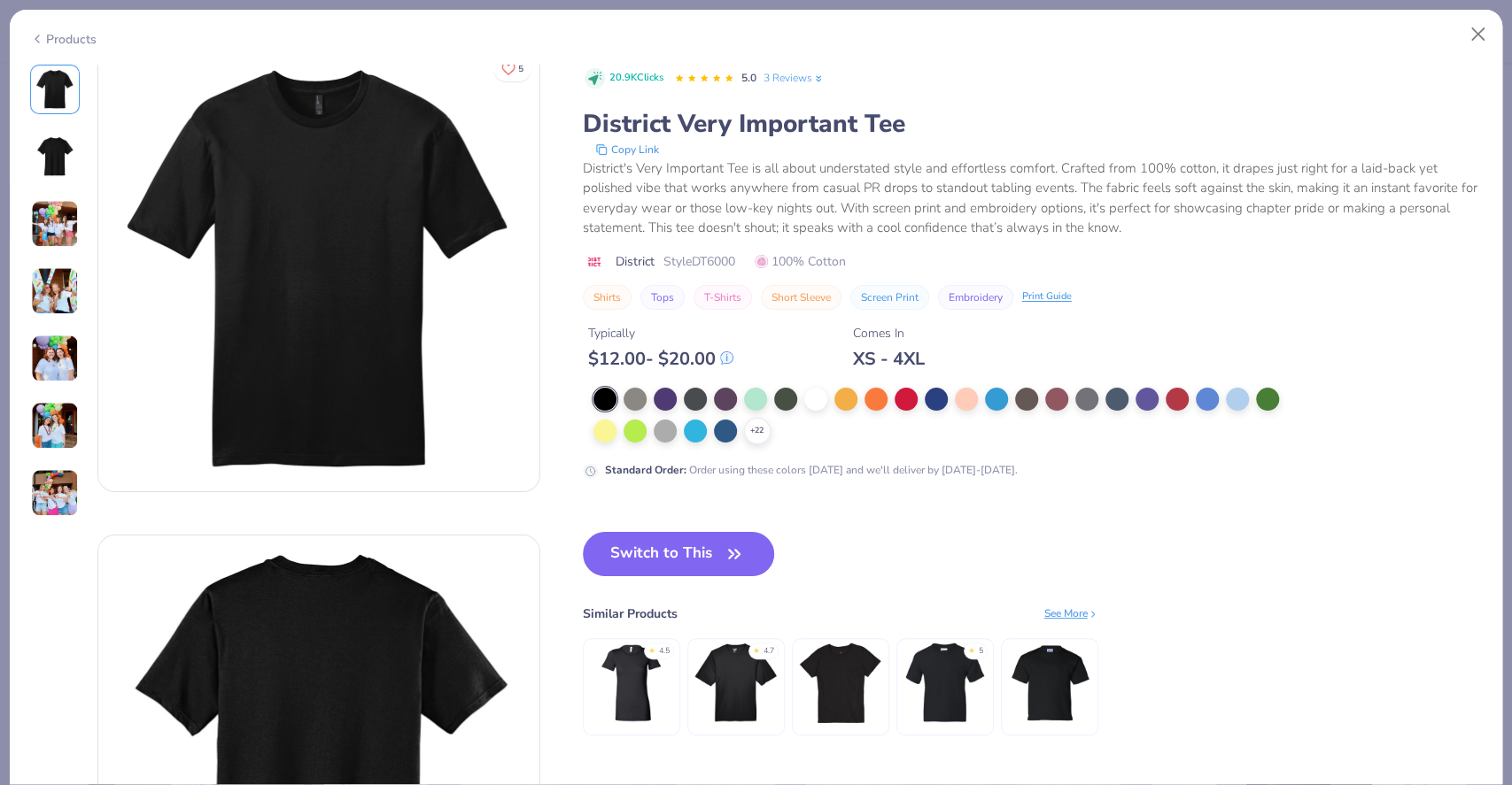
scroll to position [0, 0]
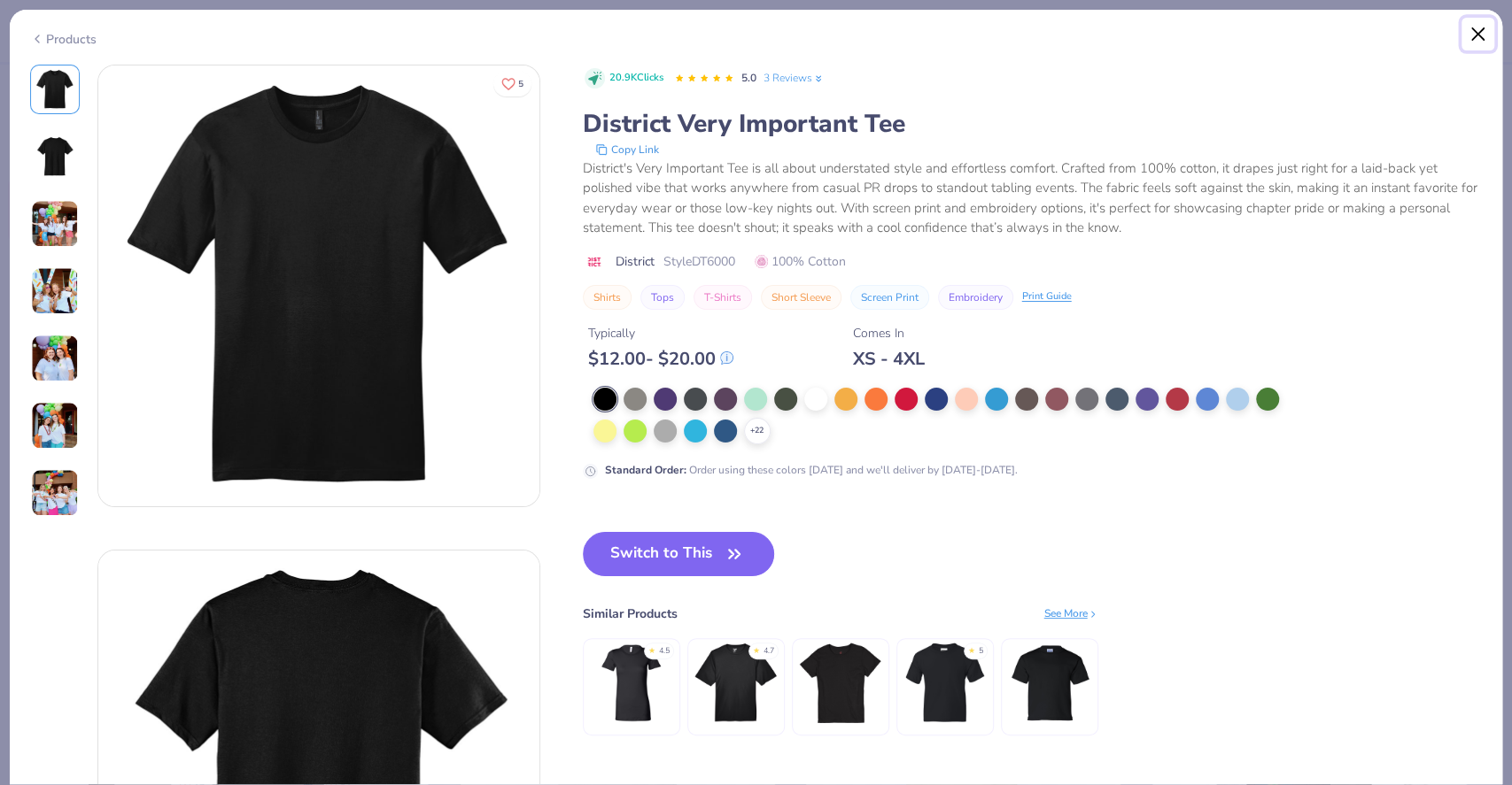
click at [1474, 40] on button "Close" at bounding box center [1479, 34] width 33 height 33
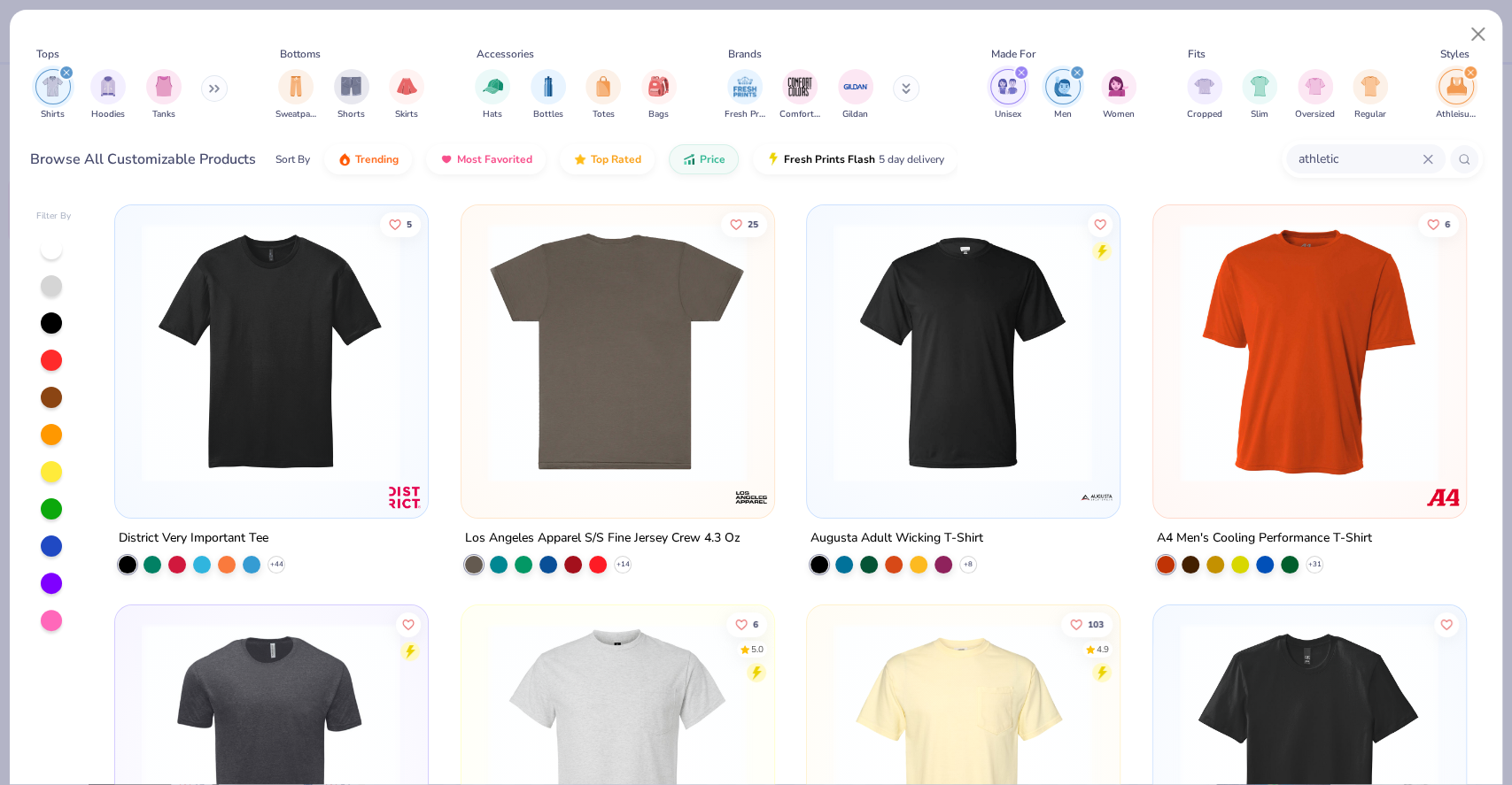
click at [677, 388] on div at bounding box center [616, 353] width 830 height 260
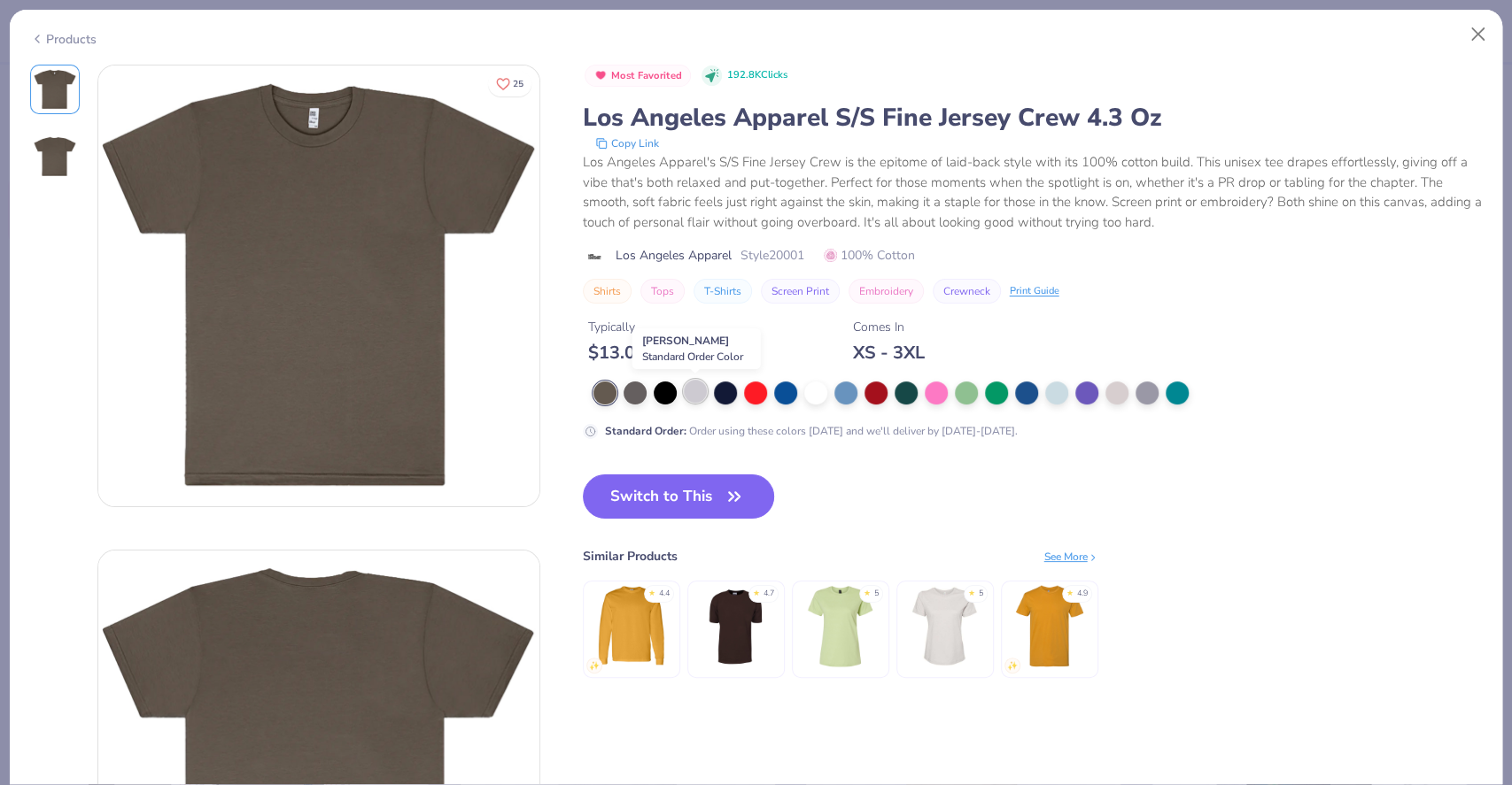
click at [696, 399] on div at bounding box center [695, 391] width 23 height 23
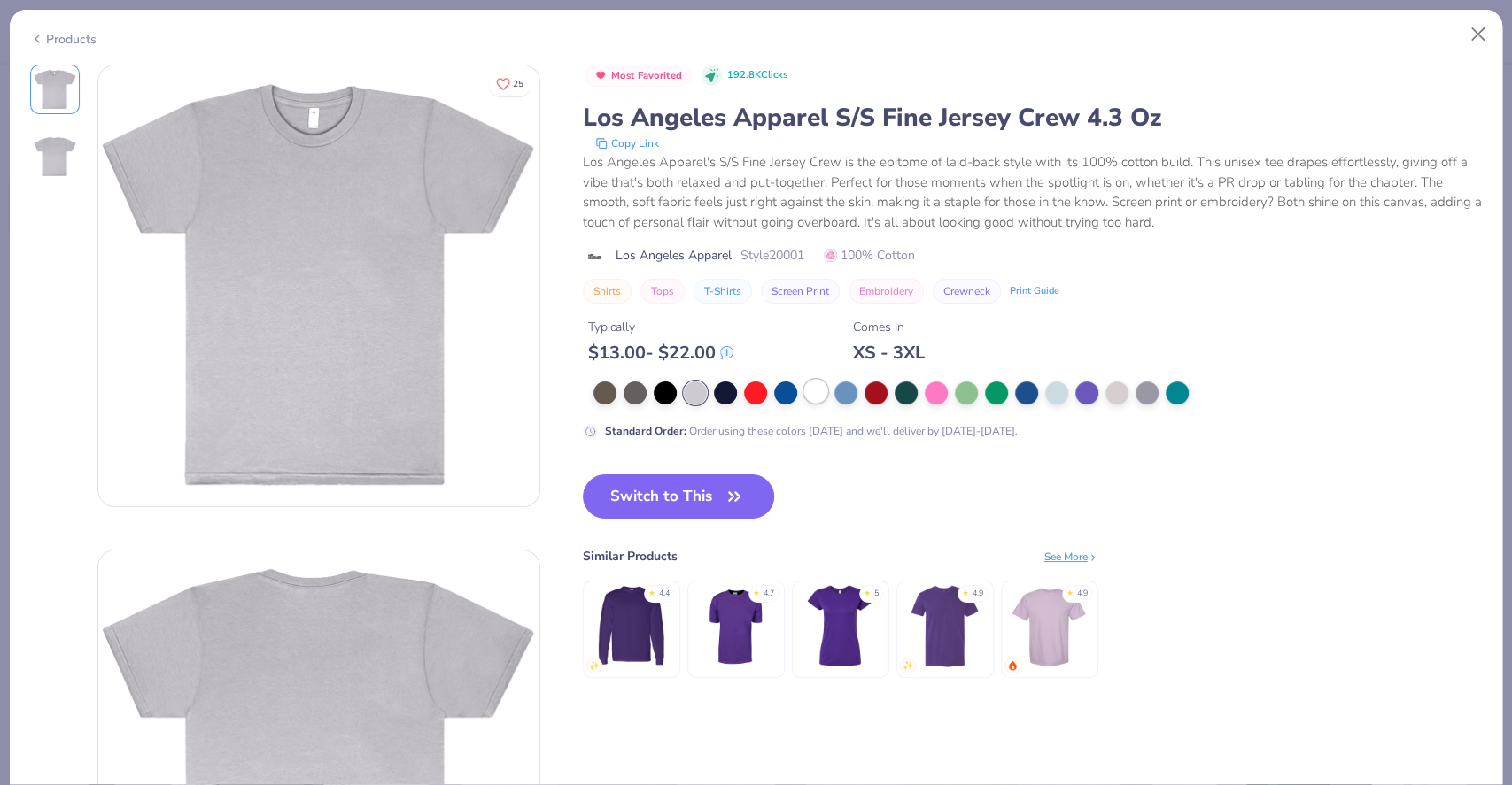
click at [812, 392] on div at bounding box center [815, 391] width 23 height 23
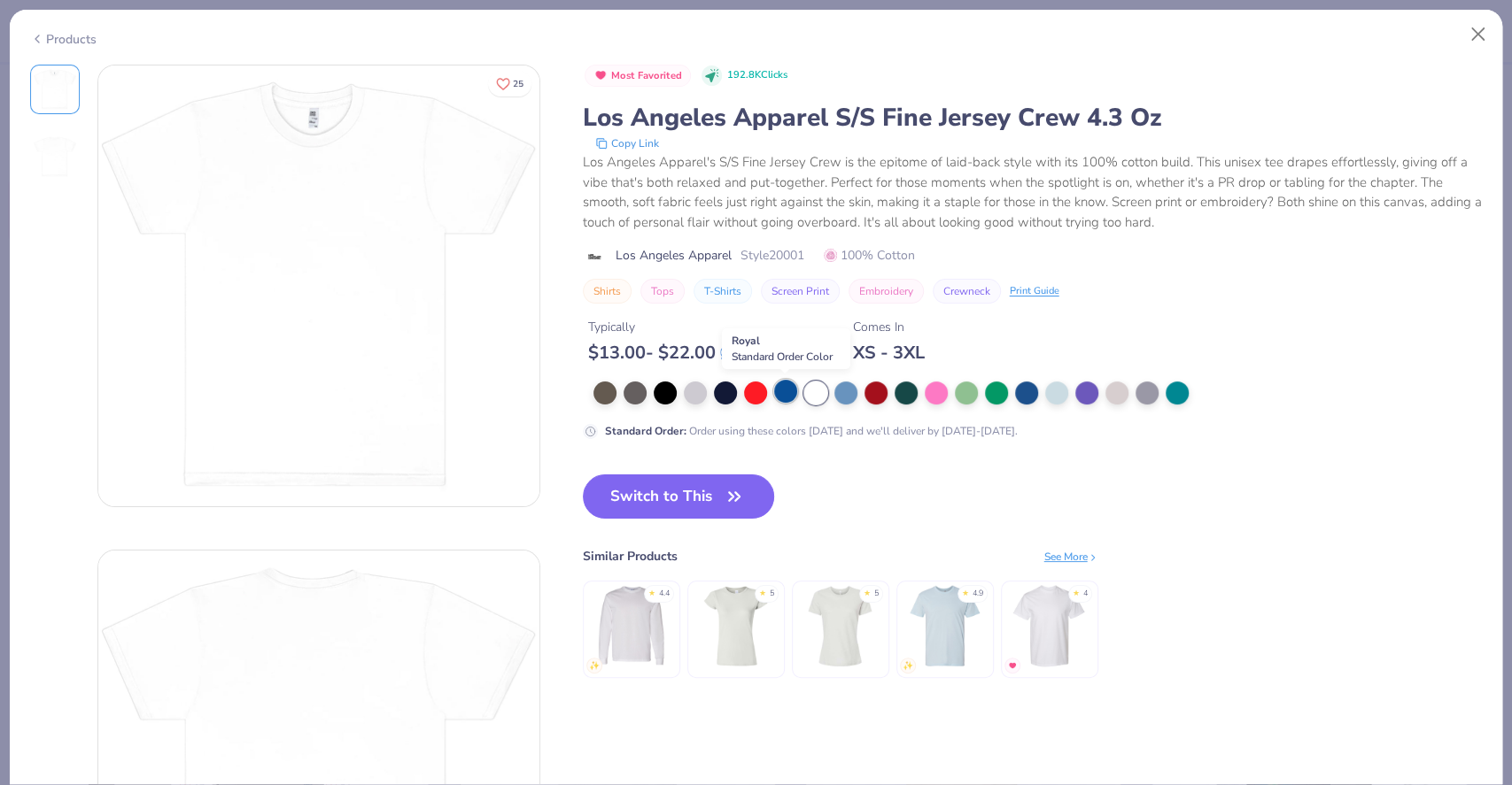
click at [776, 397] on div at bounding box center [785, 391] width 23 height 23
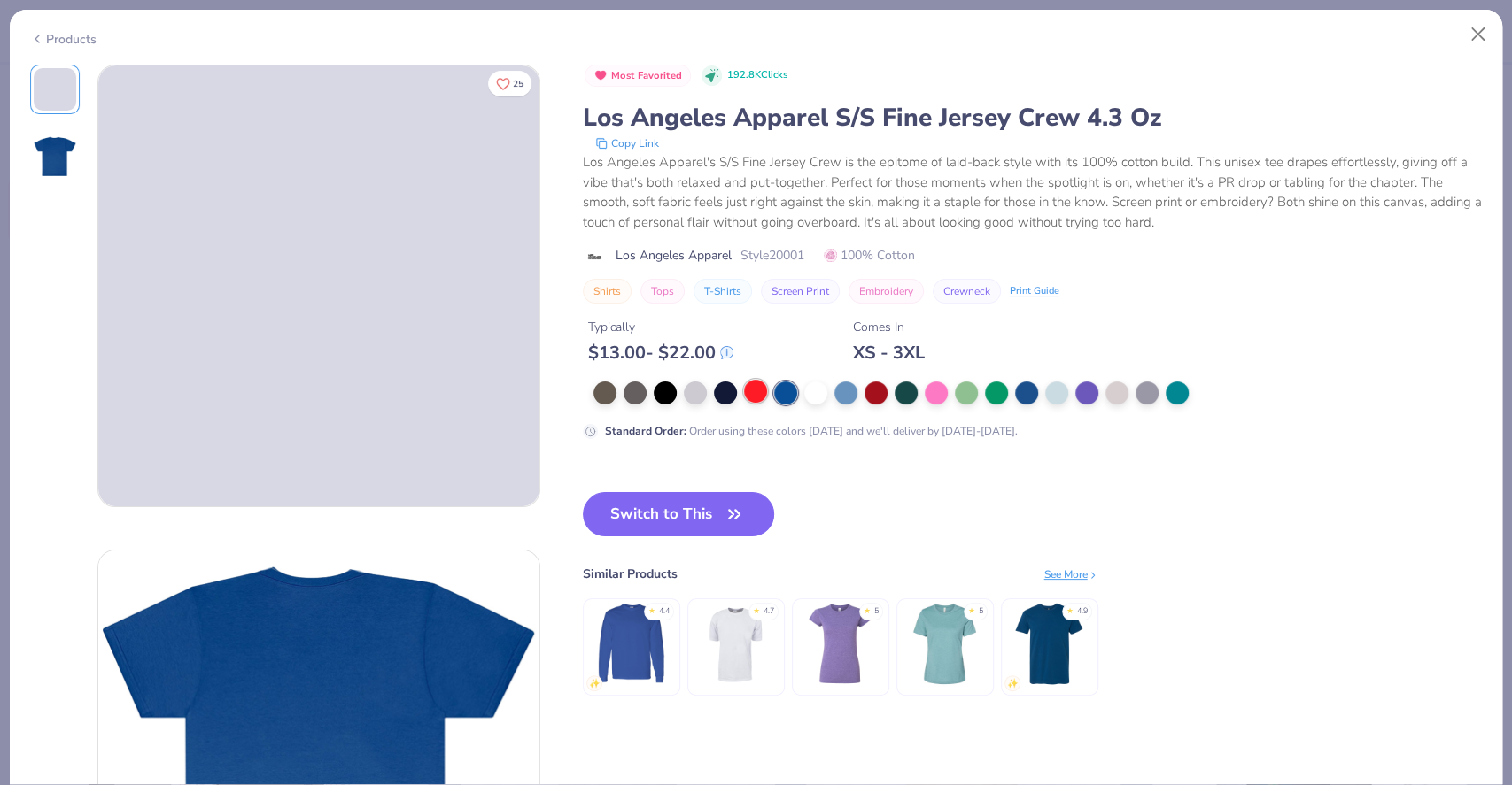
click at [751, 393] on div at bounding box center [755, 391] width 23 height 23
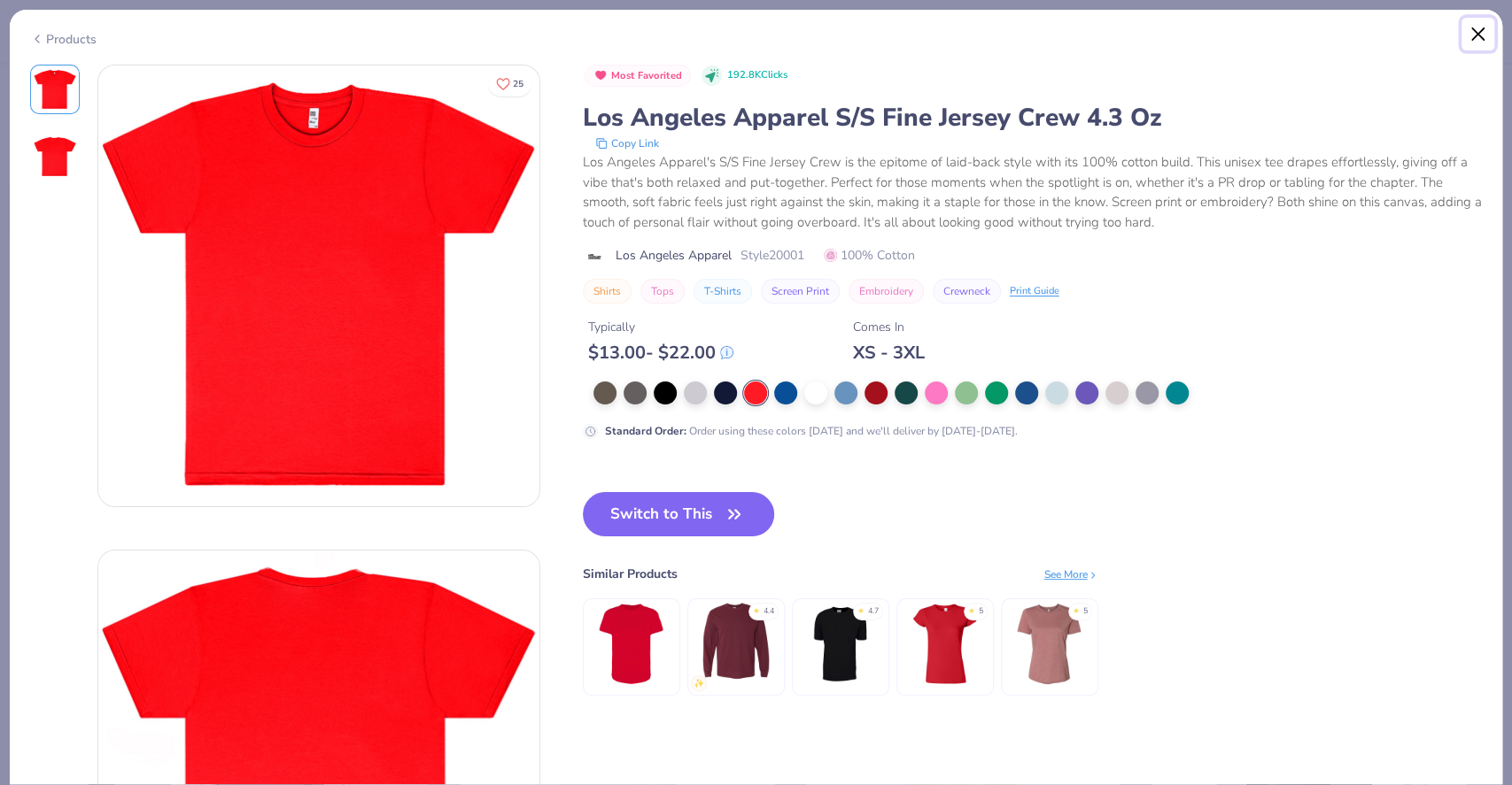
click at [1475, 24] on button "Close" at bounding box center [1479, 34] width 33 height 33
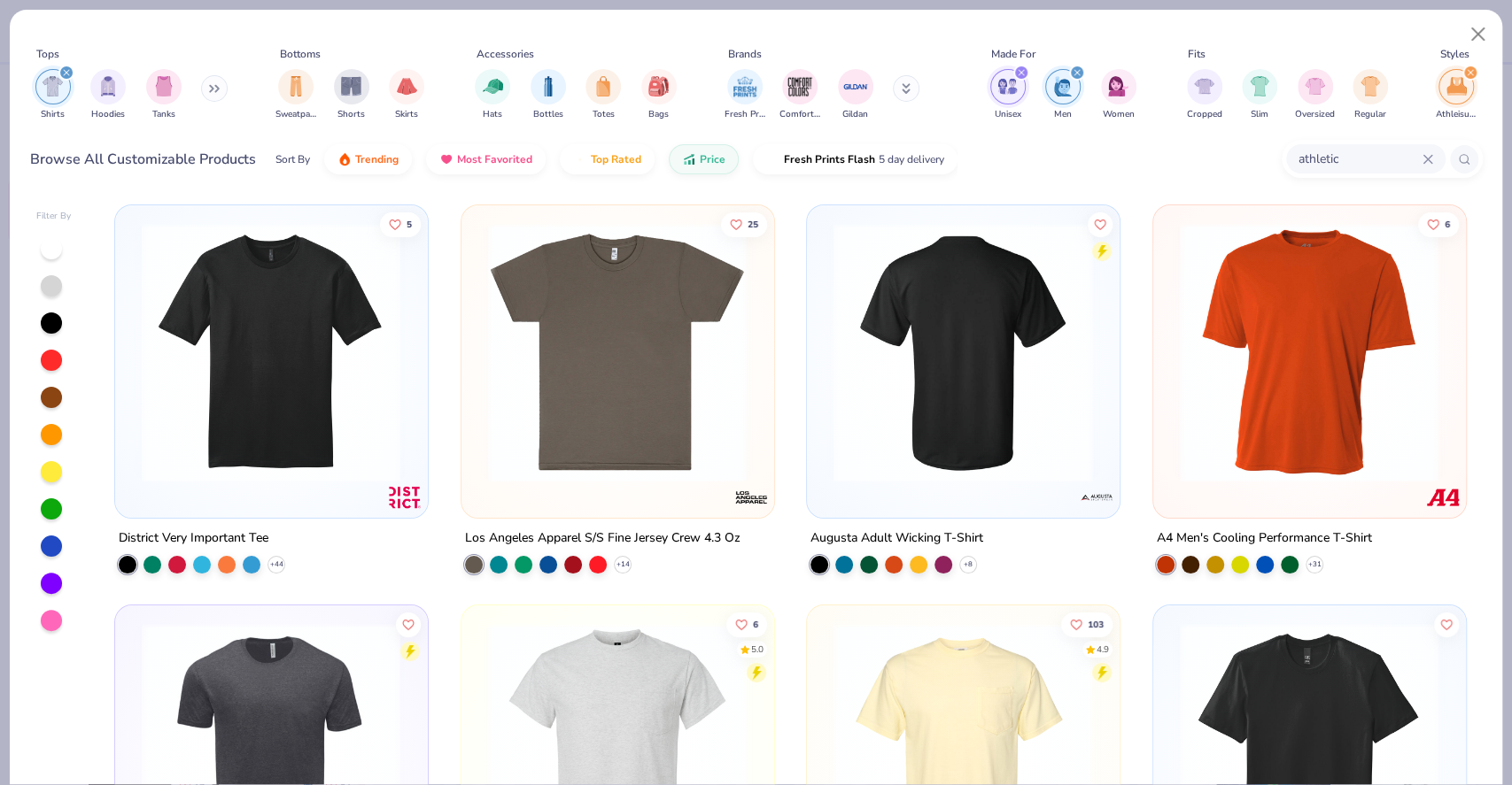
click at [1051, 393] on div at bounding box center [963, 353] width 830 height 260
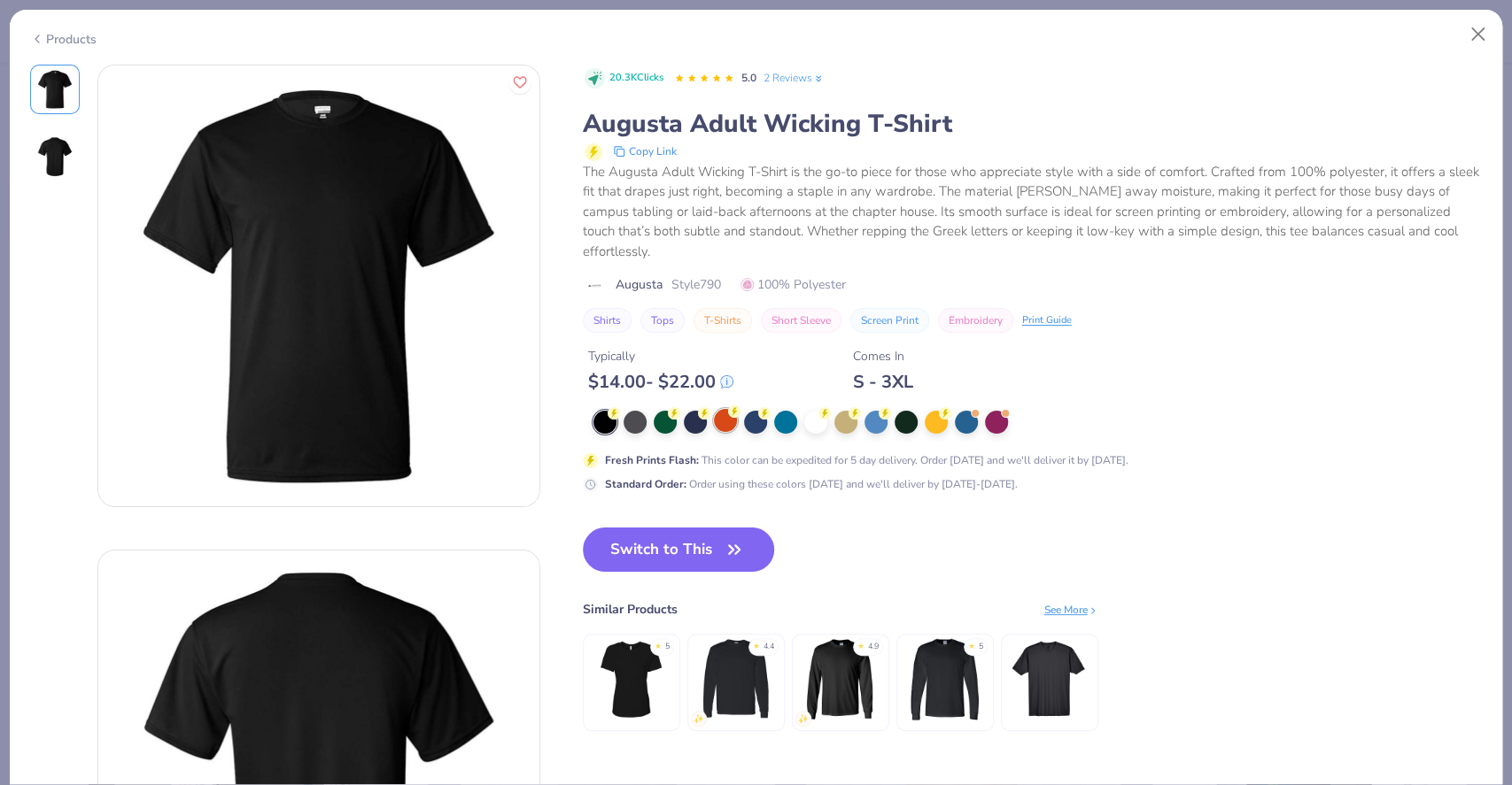
click at [729, 429] on div at bounding box center [725, 420] width 23 height 23
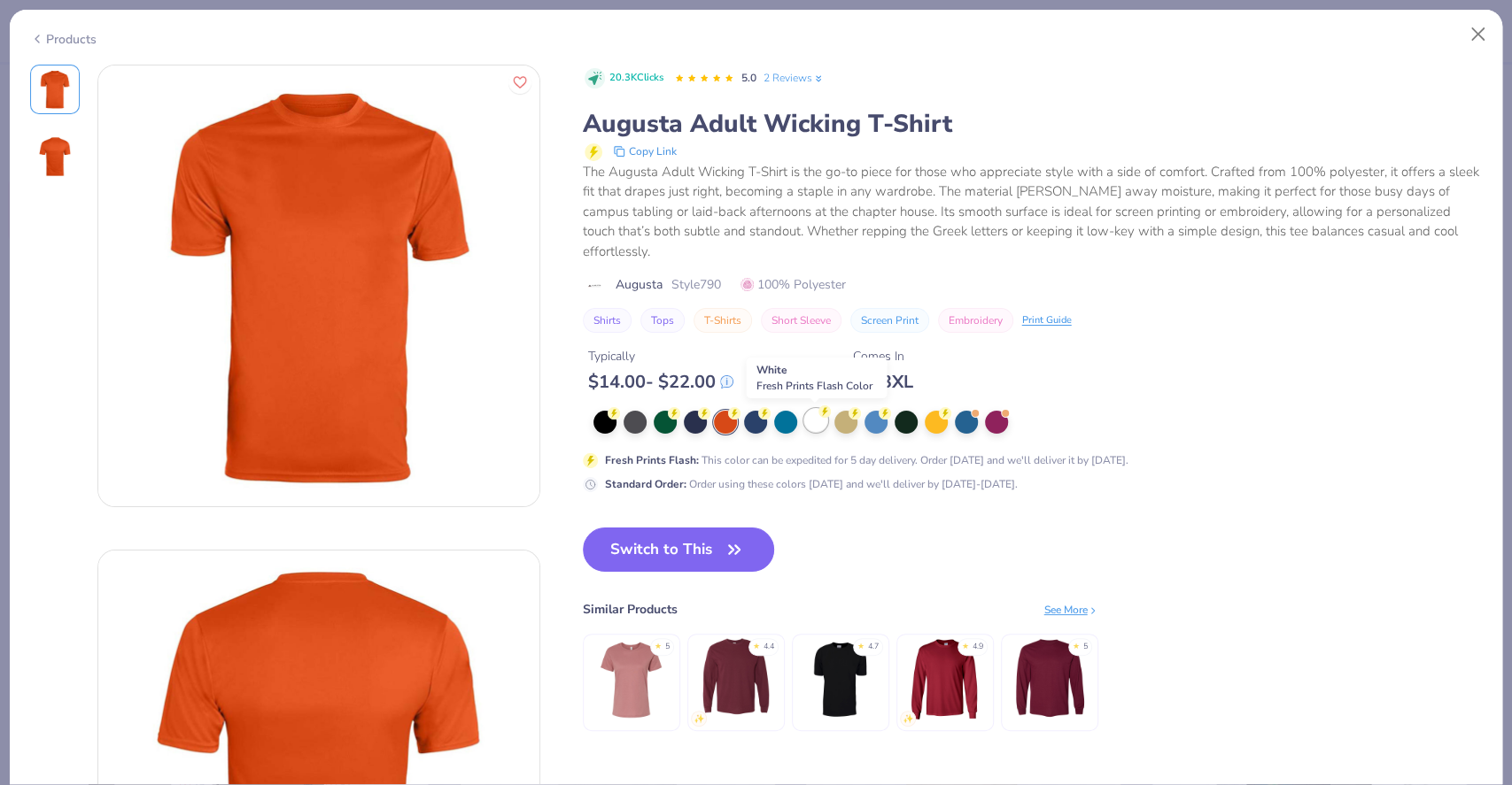
click at [815, 428] on div at bounding box center [815, 420] width 23 height 23
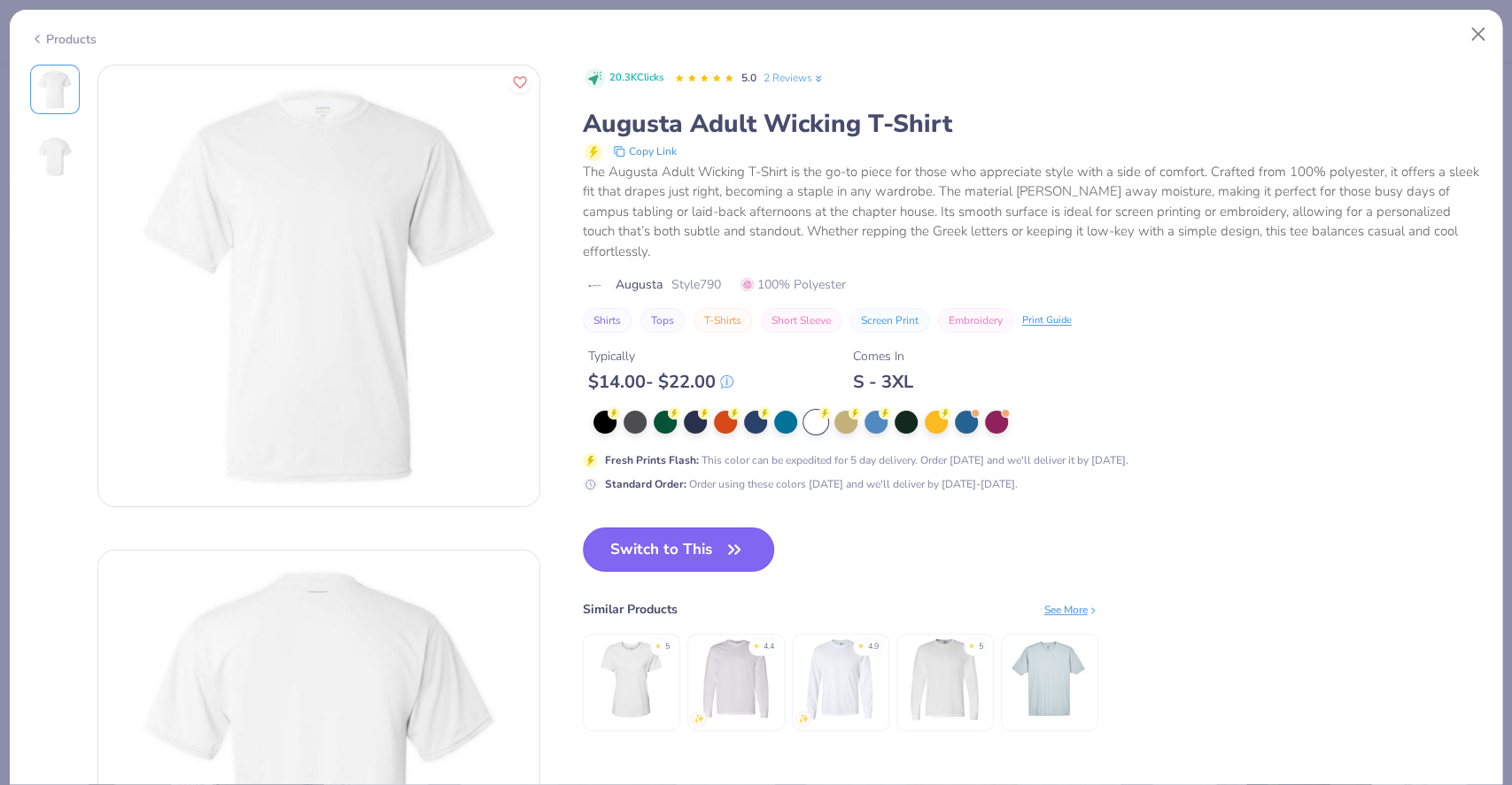
click at [673, 552] on button "Switch to This" at bounding box center [679, 550] width 192 height 44
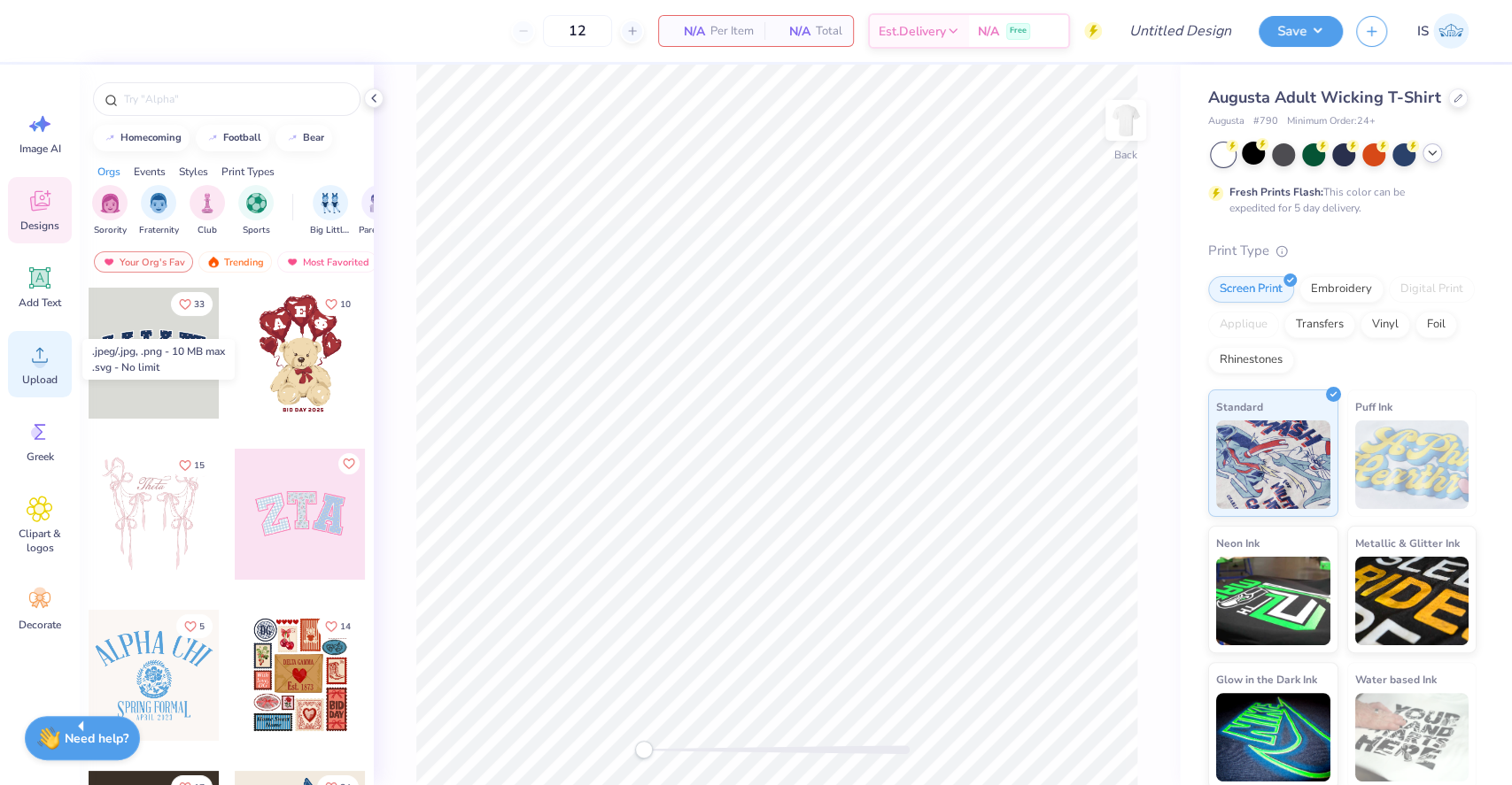
click at [31, 358] on icon at bounding box center [39, 355] width 26 height 26
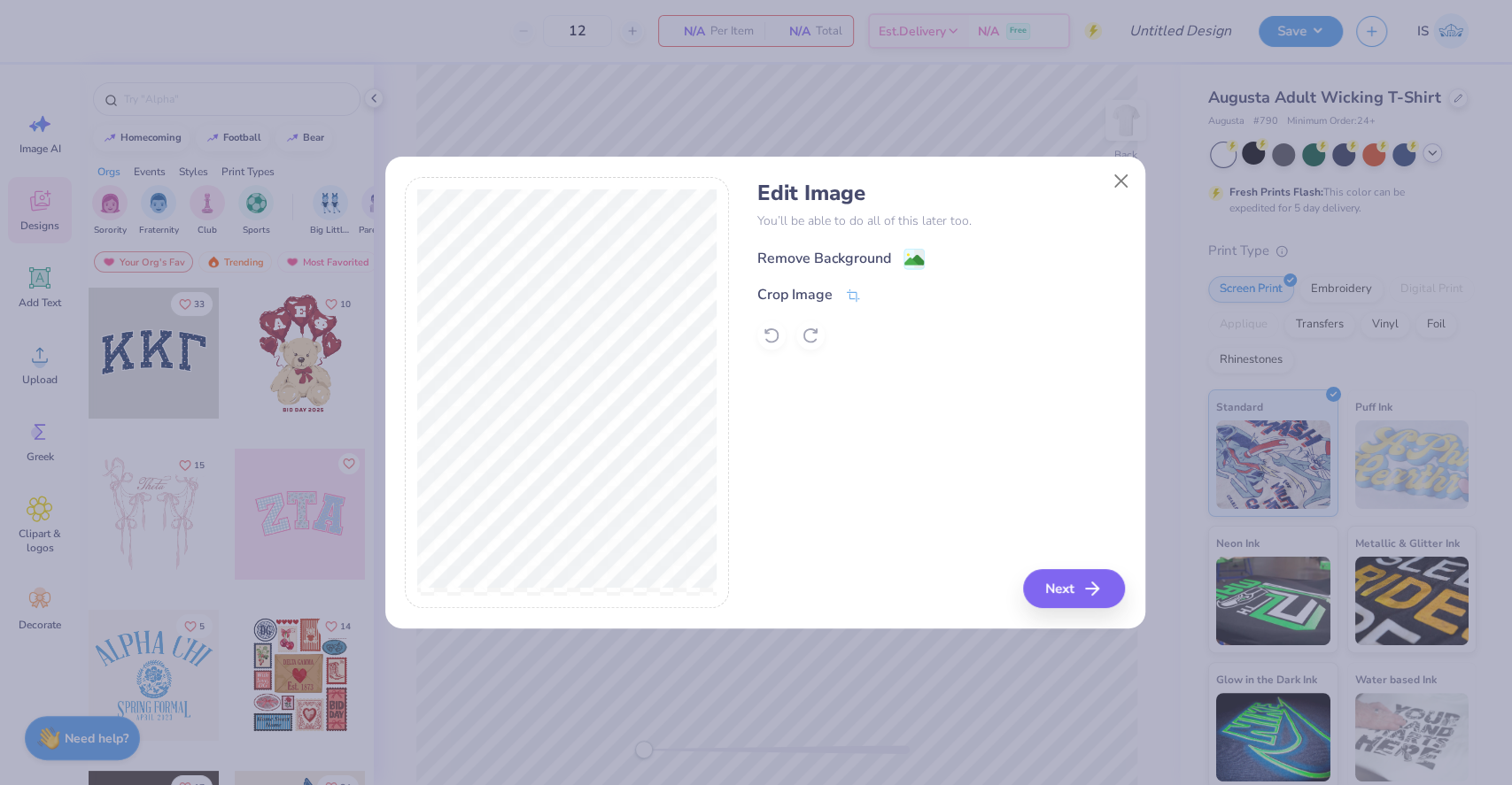
click at [875, 254] on div "Remove Background" at bounding box center [824, 258] width 134 height 21
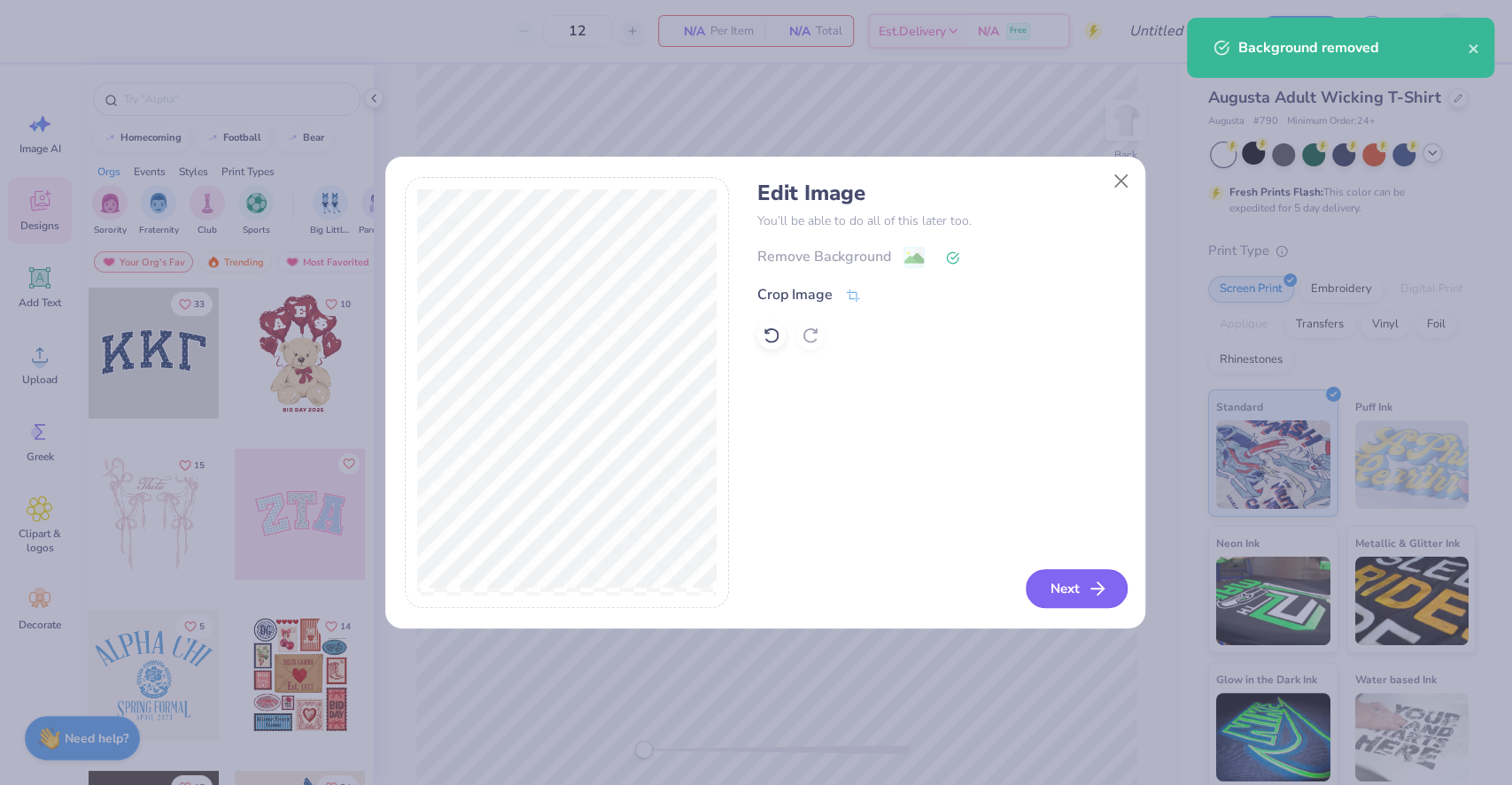
click at [1042, 591] on button "Next" at bounding box center [1077, 589] width 102 height 39
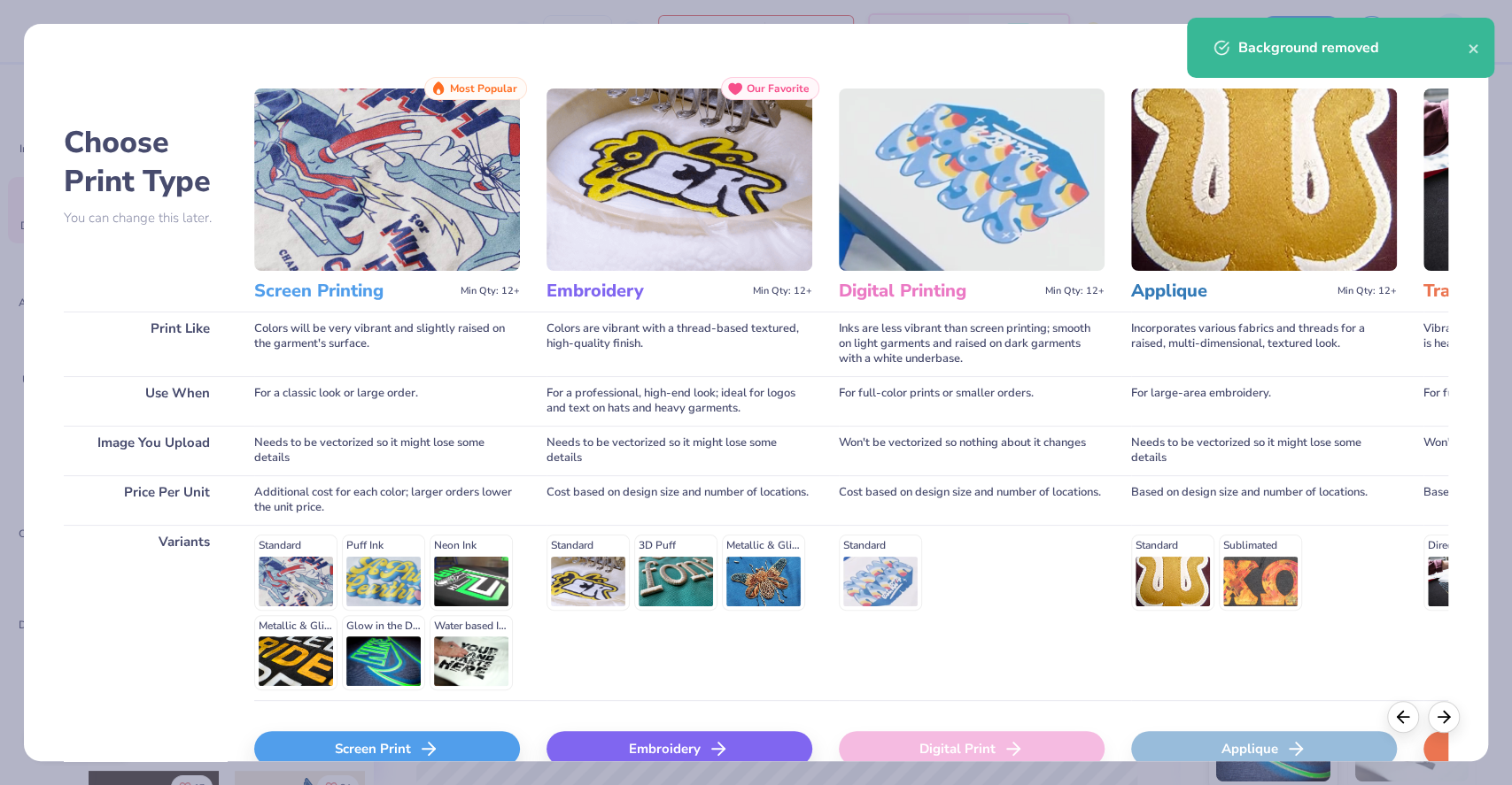
click at [449, 754] on div "Screen Print" at bounding box center [387, 749] width 266 height 35
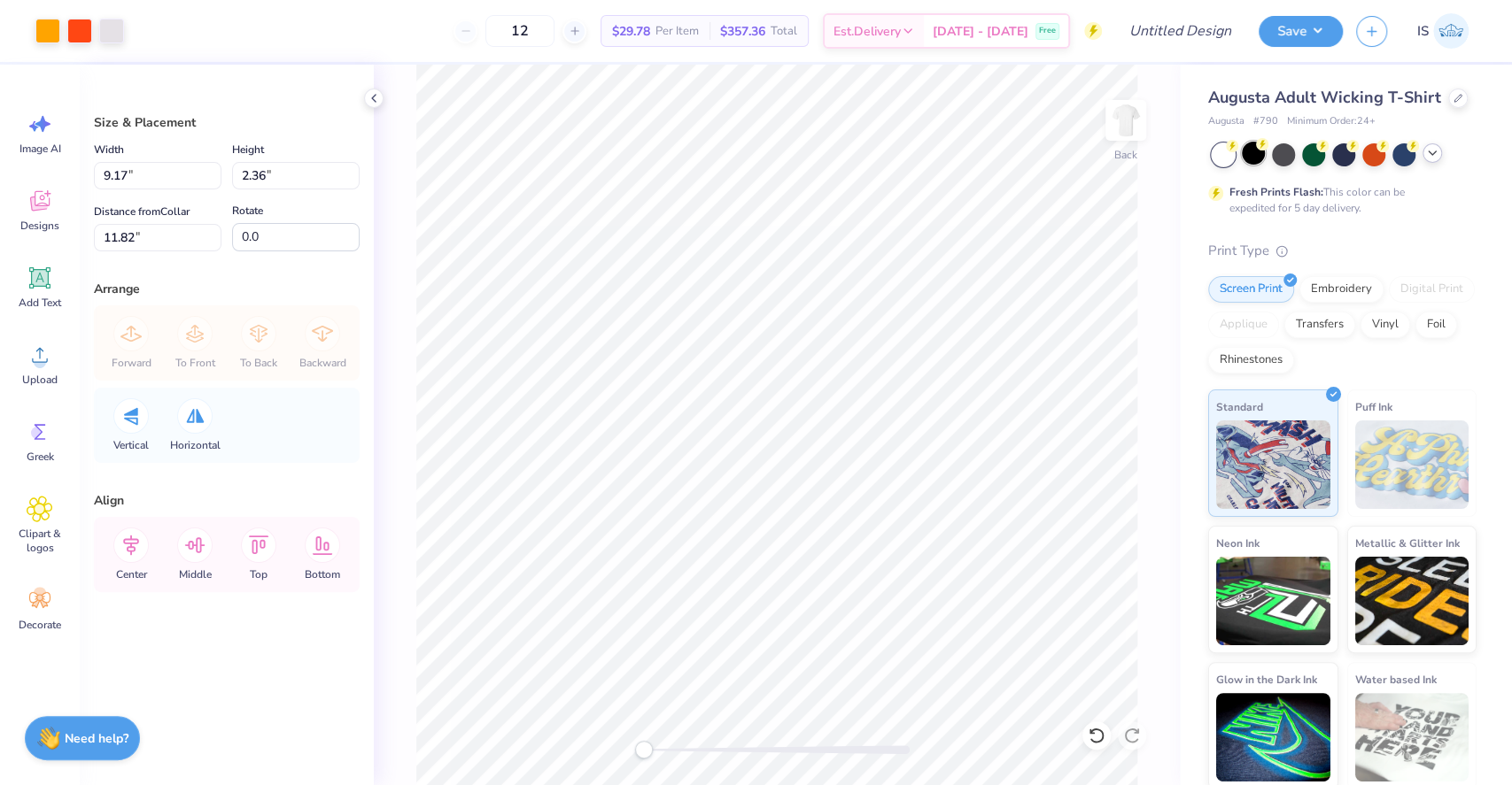
click at [1250, 165] on div at bounding box center [1253, 153] width 23 height 23
type input "3.00"
type input "11.18"
type input "2.88"
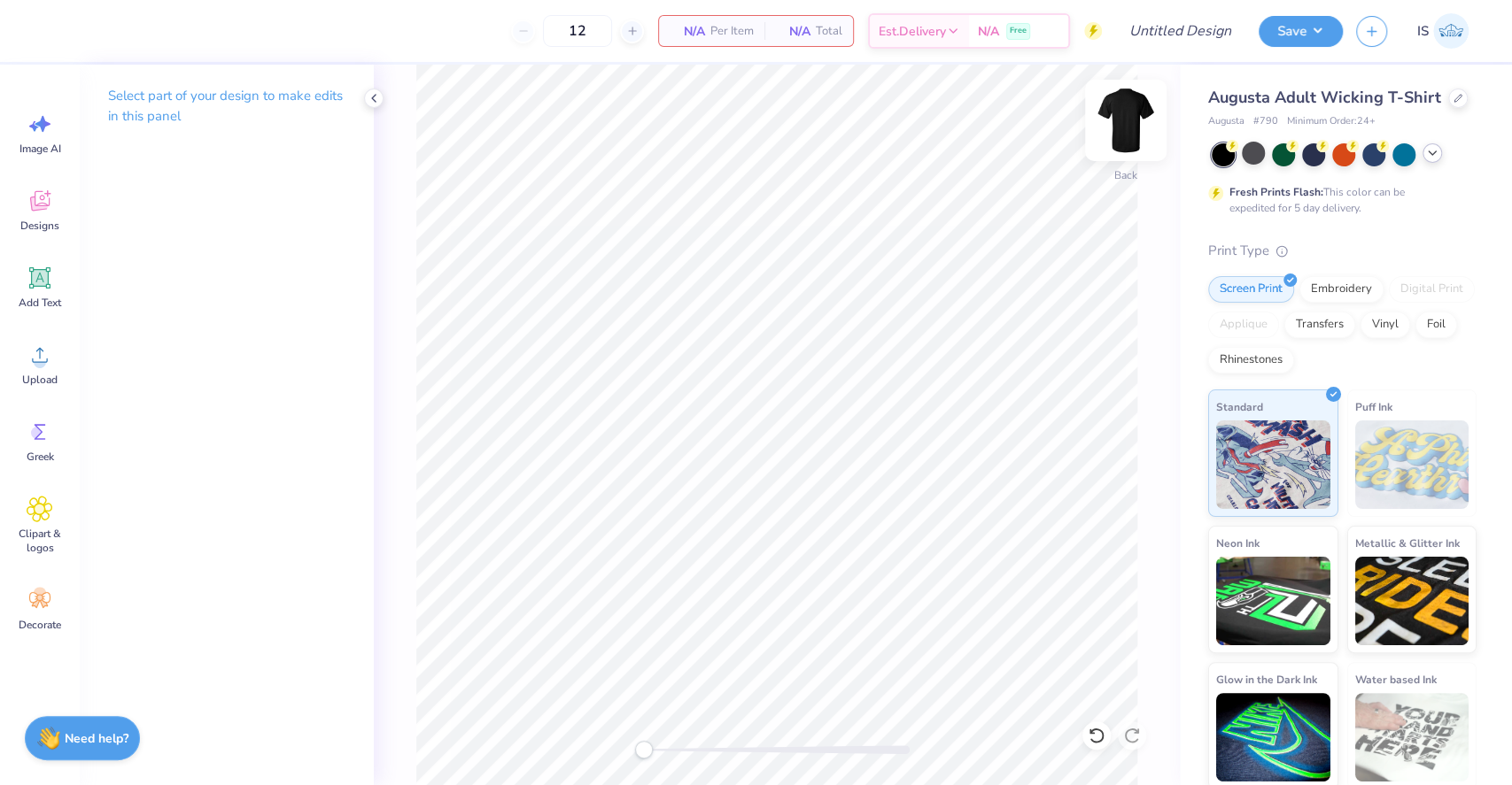
click at [1136, 112] on img at bounding box center [1126, 120] width 71 height 71
click at [1131, 106] on img at bounding box center [1126, 120] width 71 height 71
click at [1113, 138] on img at bounding box center [1126, 120] width 71 height 71
click at [1136, 107] on img at bounding box center [1126, 120] width 71 height 71
click at [47, 379] on span "Upload" at bounding box center [39, 380] width 35 height 14
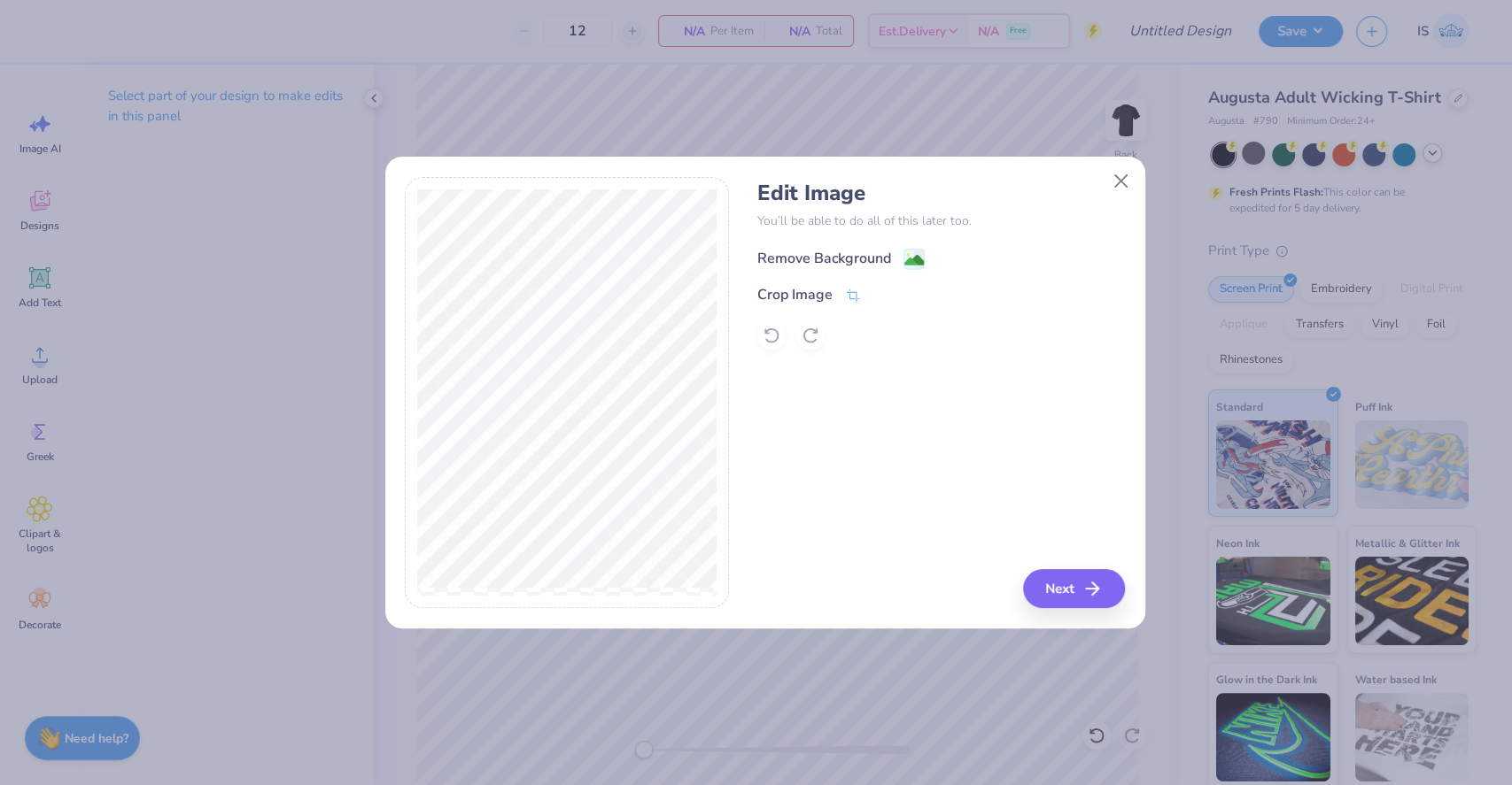
click at [888, 262] on div "Remove Background" at bounding box center [824, 258] width 134 height 21
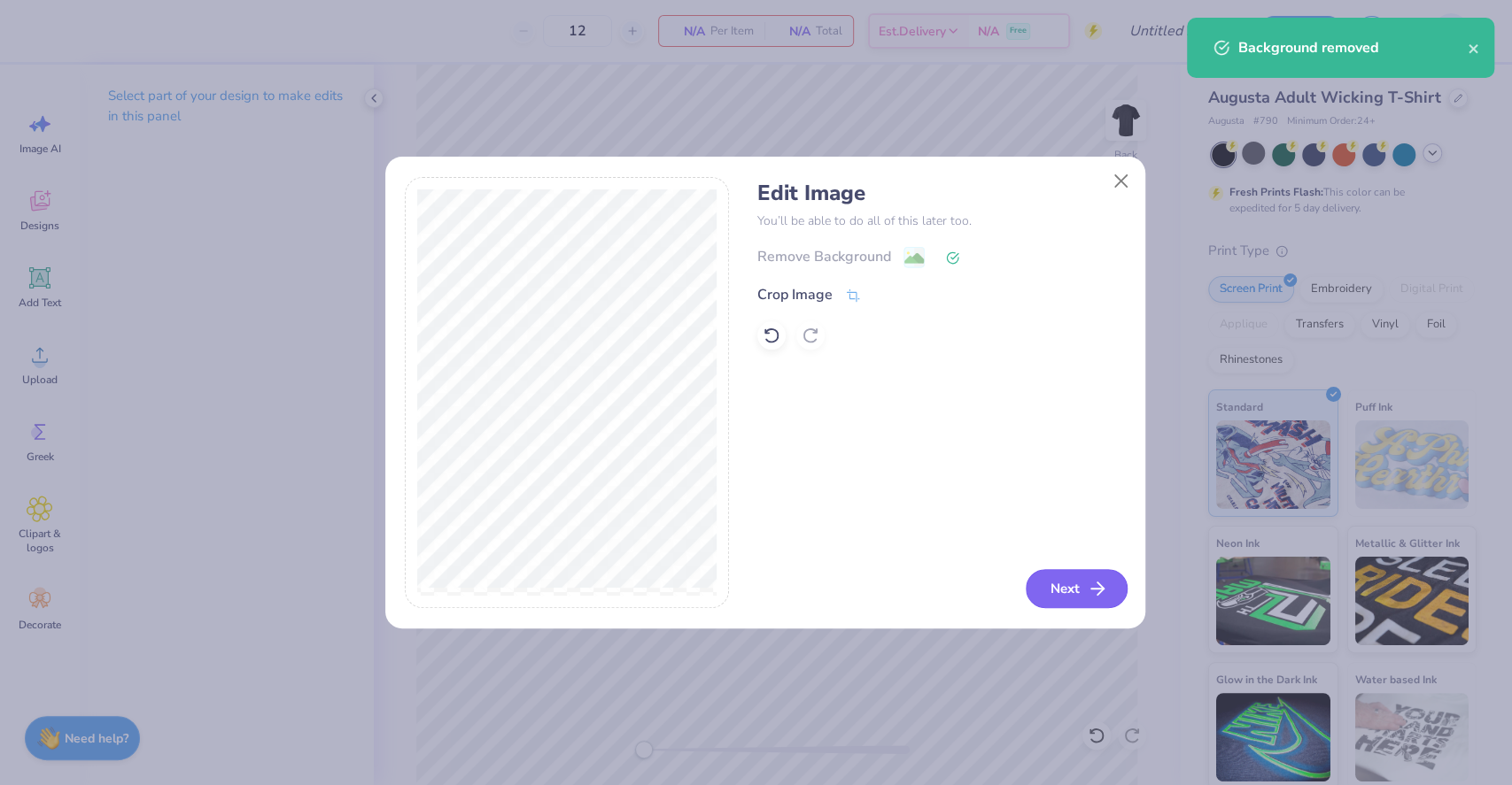
click at [1085, 594] on button "Next" at bounding box center [1077, 589] width 102 height 39
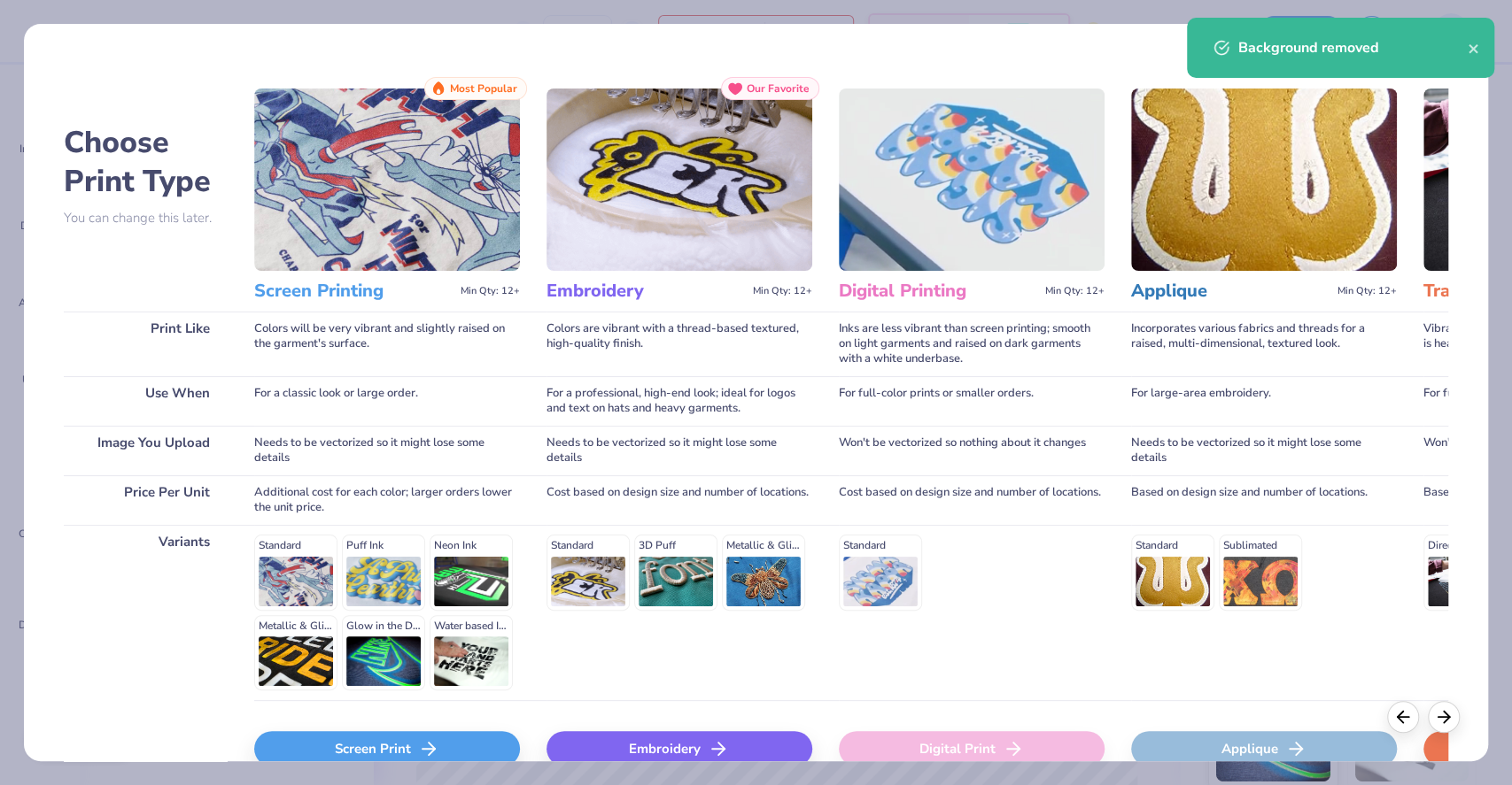
click at [434, 752] on icon at bounding box center [428, 749] width 21 height 21
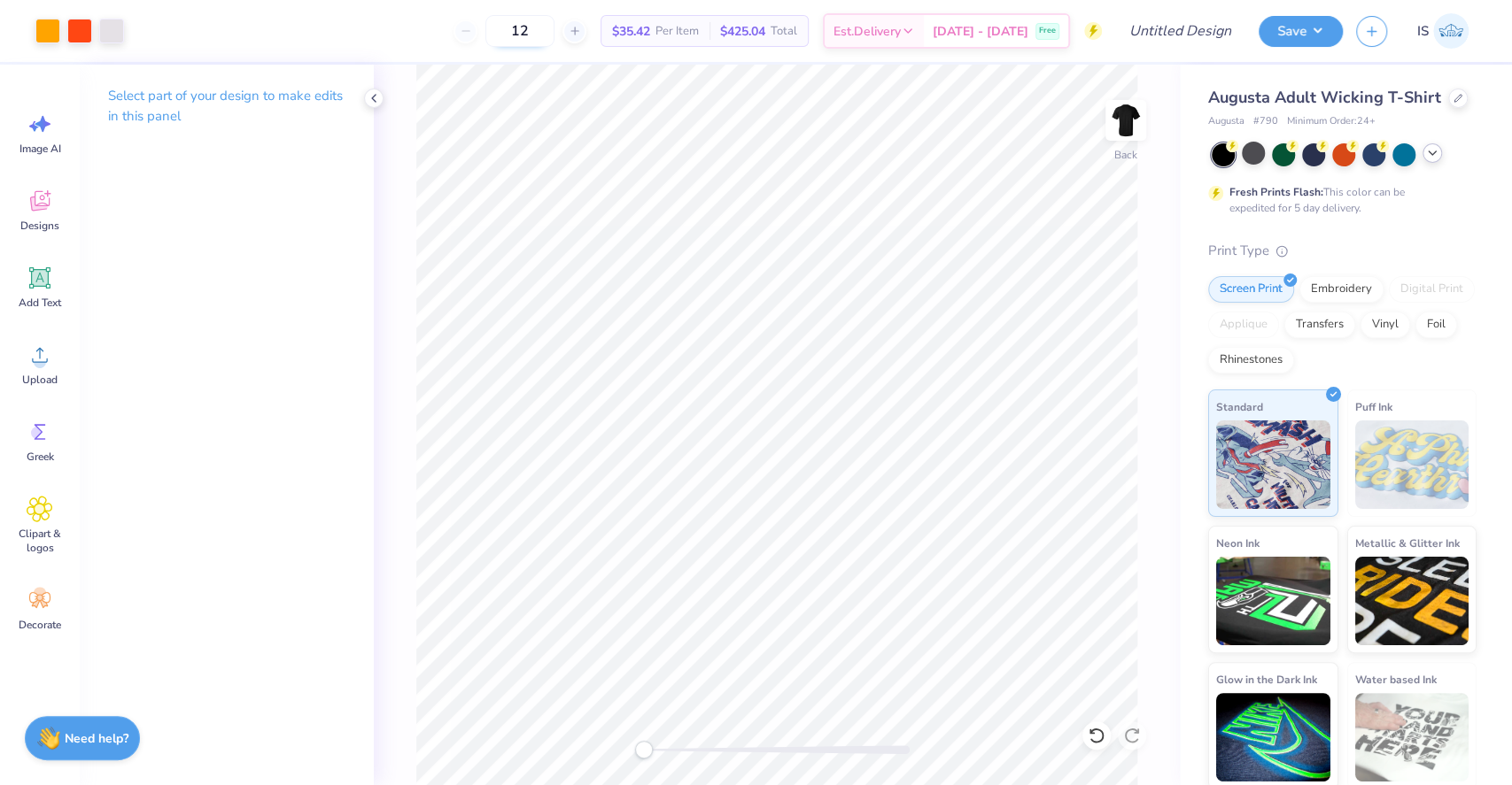
click at [553, 30] on input "12" at bounding box center [520, 31] width 69 height 32
drag, startPoint x: 566, startPoint y: 32, endPoint x: 523, endPoint y: 29, distance: 43.1
click at [523, 29] on input "12" at bounding box center [520, 31] width 69 height 32
type input "80"
click at [1221, 26] on input "Design Title" at bounding box center [1159, 31] width 174 height 35
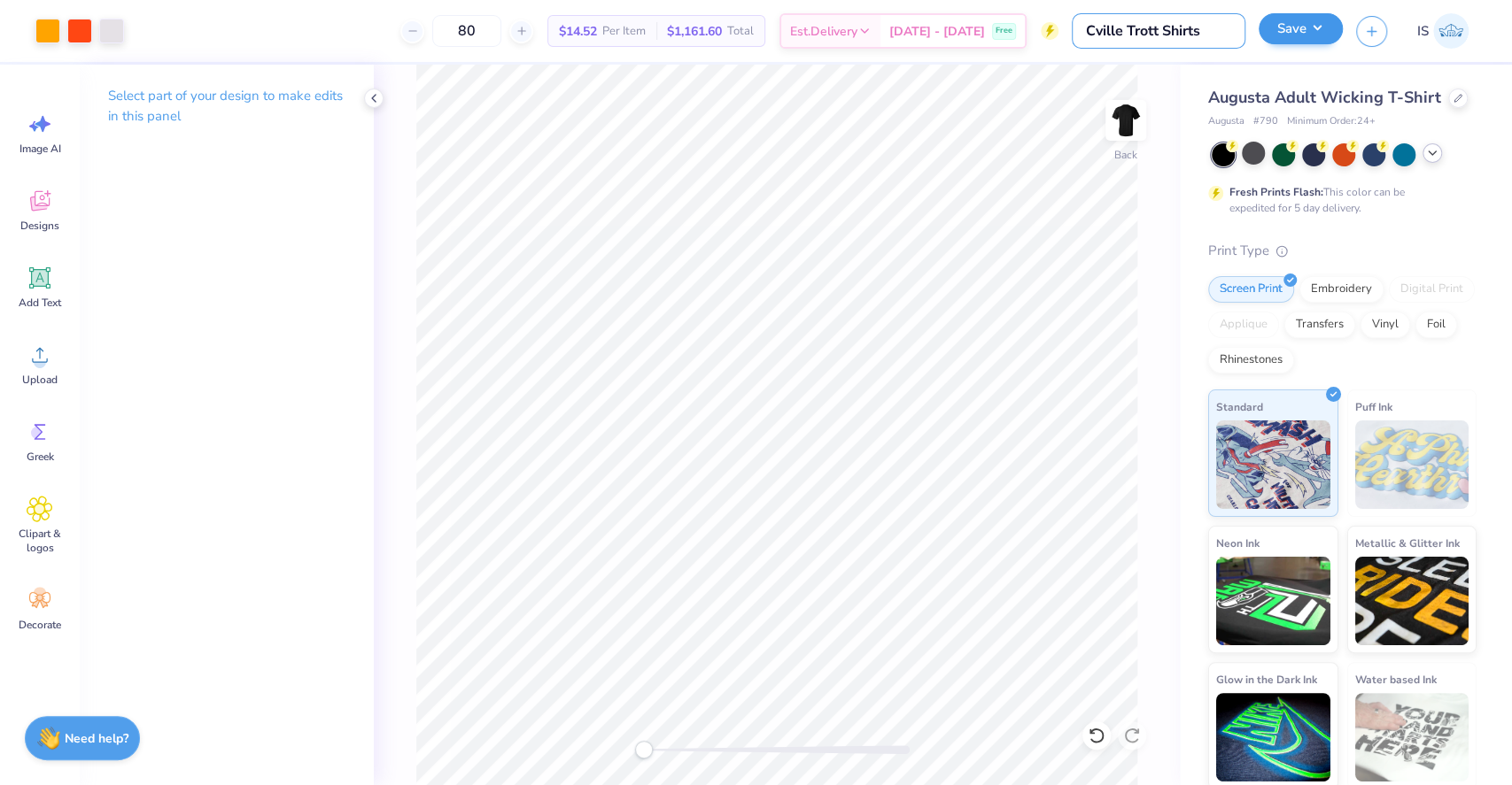
type input "Cville Trott Shirts"
click at [1276, 36] on button "Save" at bounding box center [1300, 29] width 84 height 31
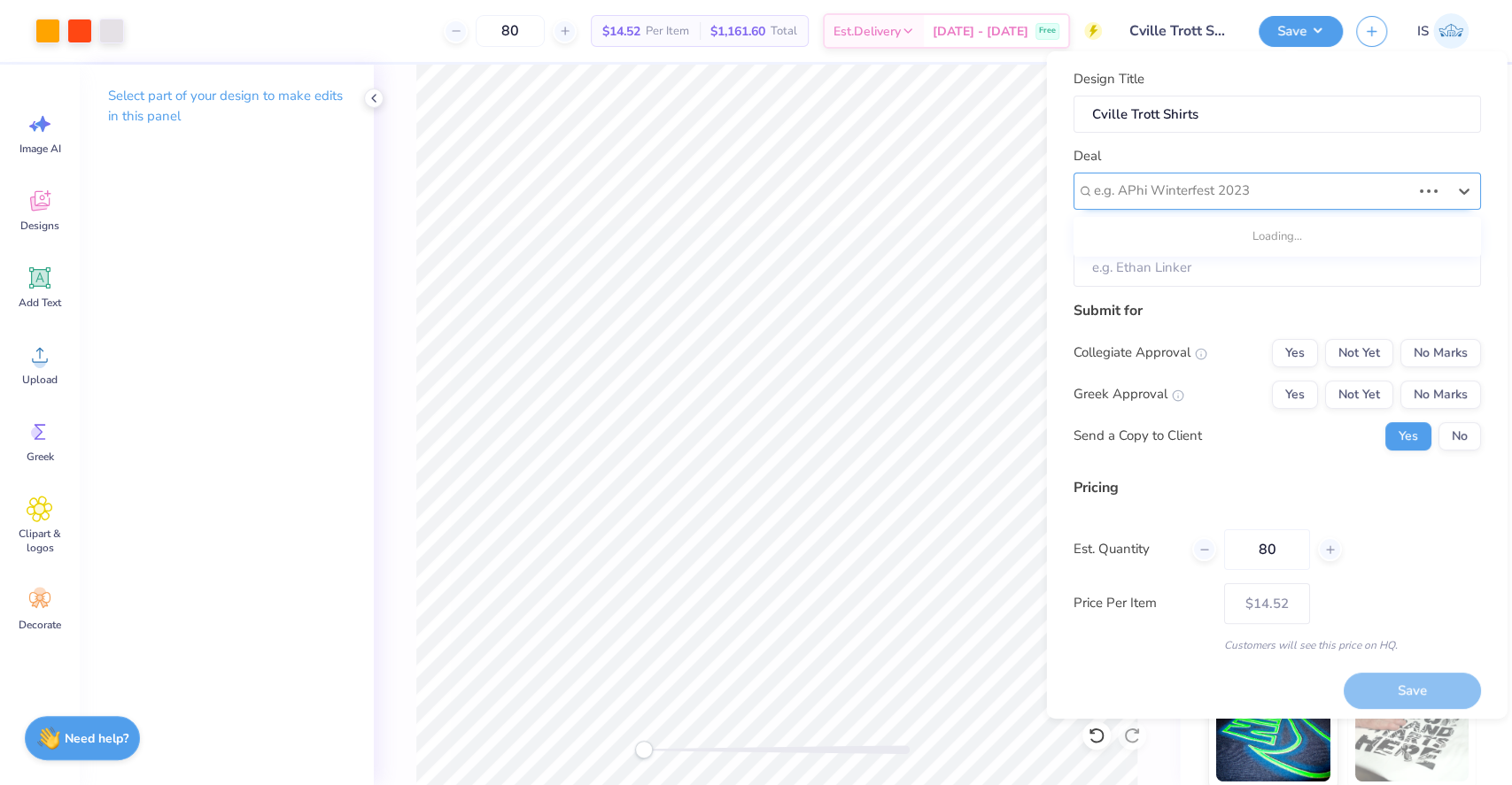
click at [1250, 186] on div at bounding box center [1251, 191] width 318 height 24
click at [1146, 186] on div at bounding box center [1270, 191] width 353 height 24
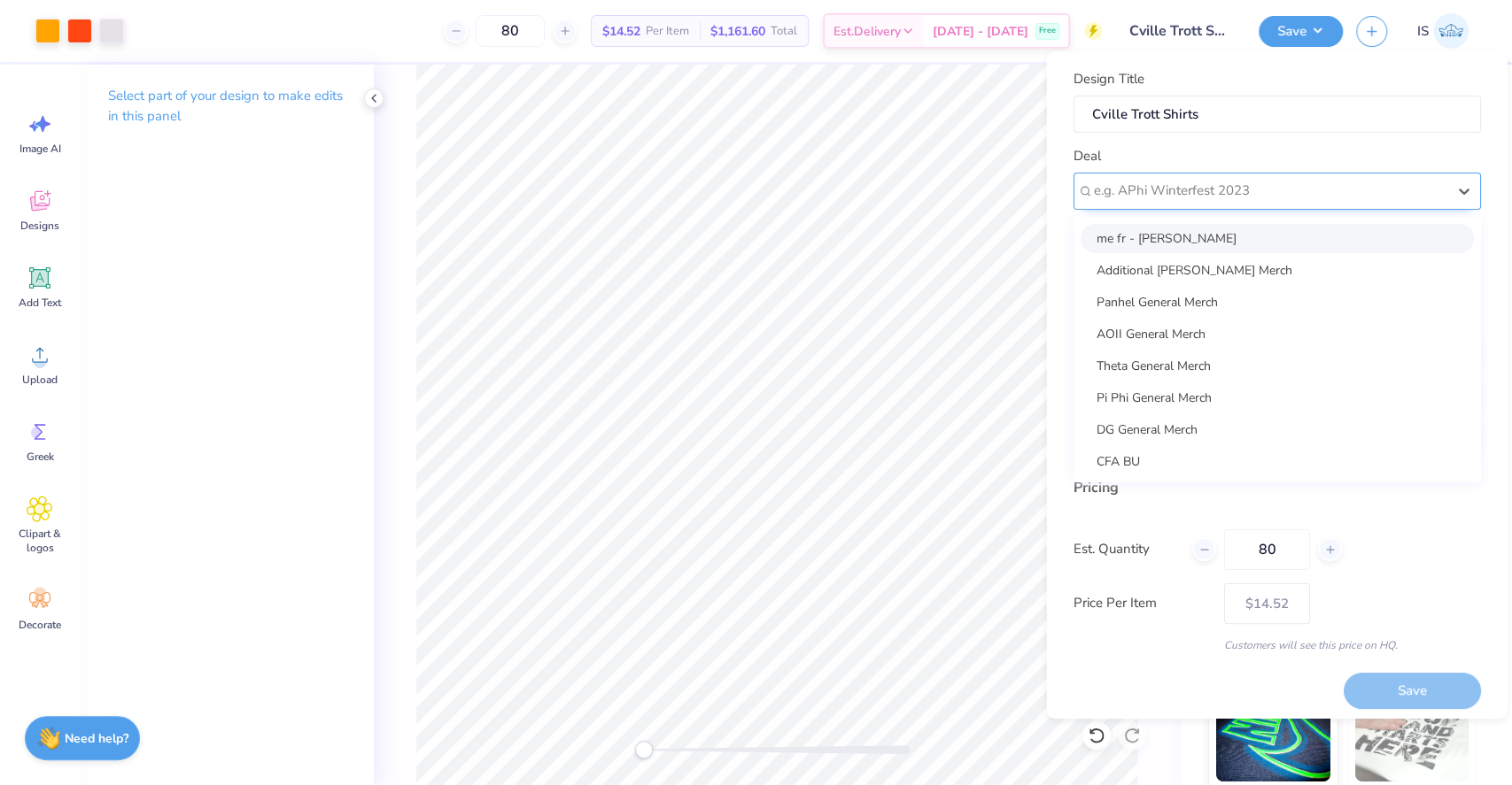
click at [1218, 197] on div at bounding box center [1270, 191] width 353 height 24
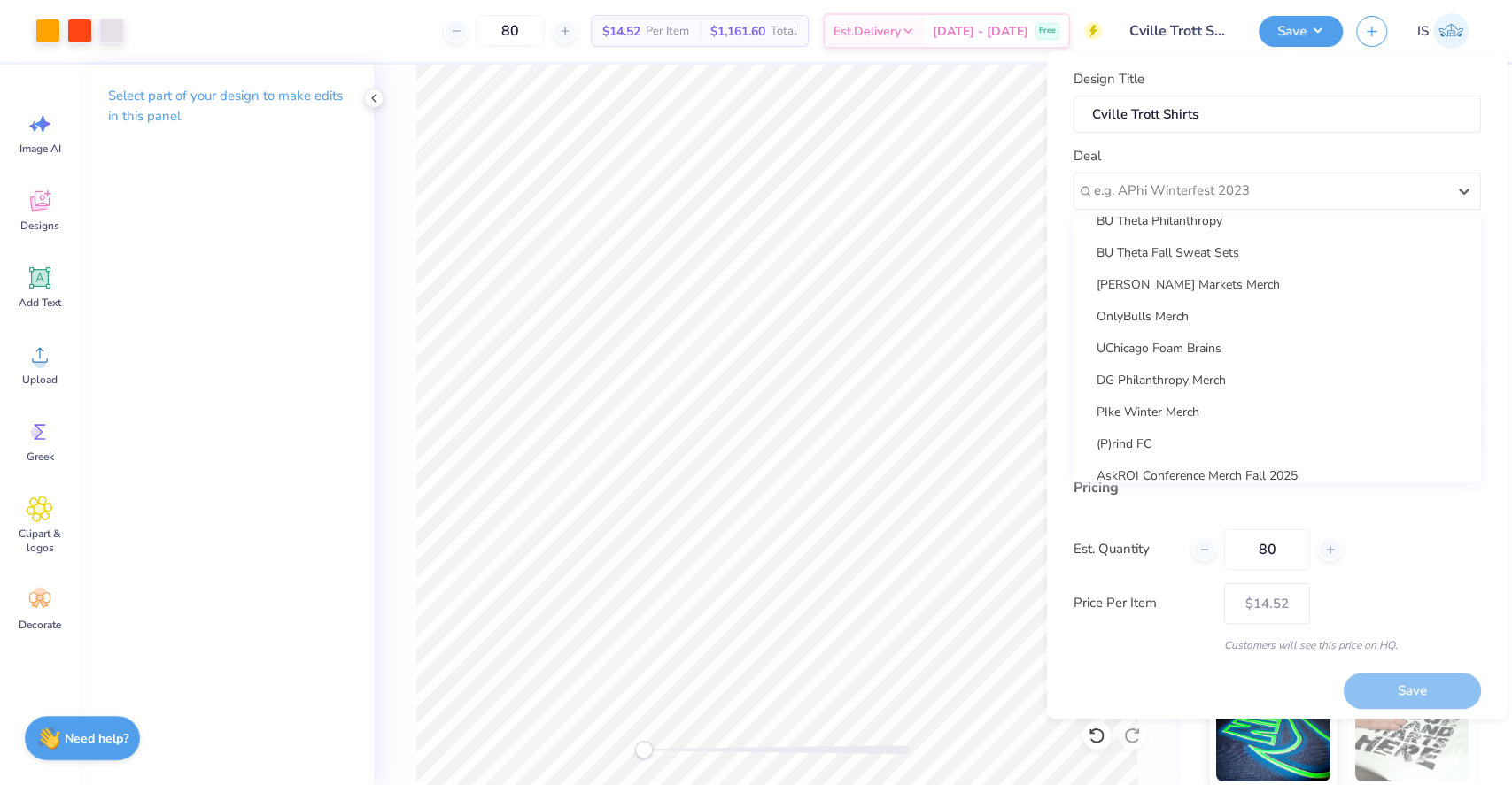
scroll to position [478, 0]
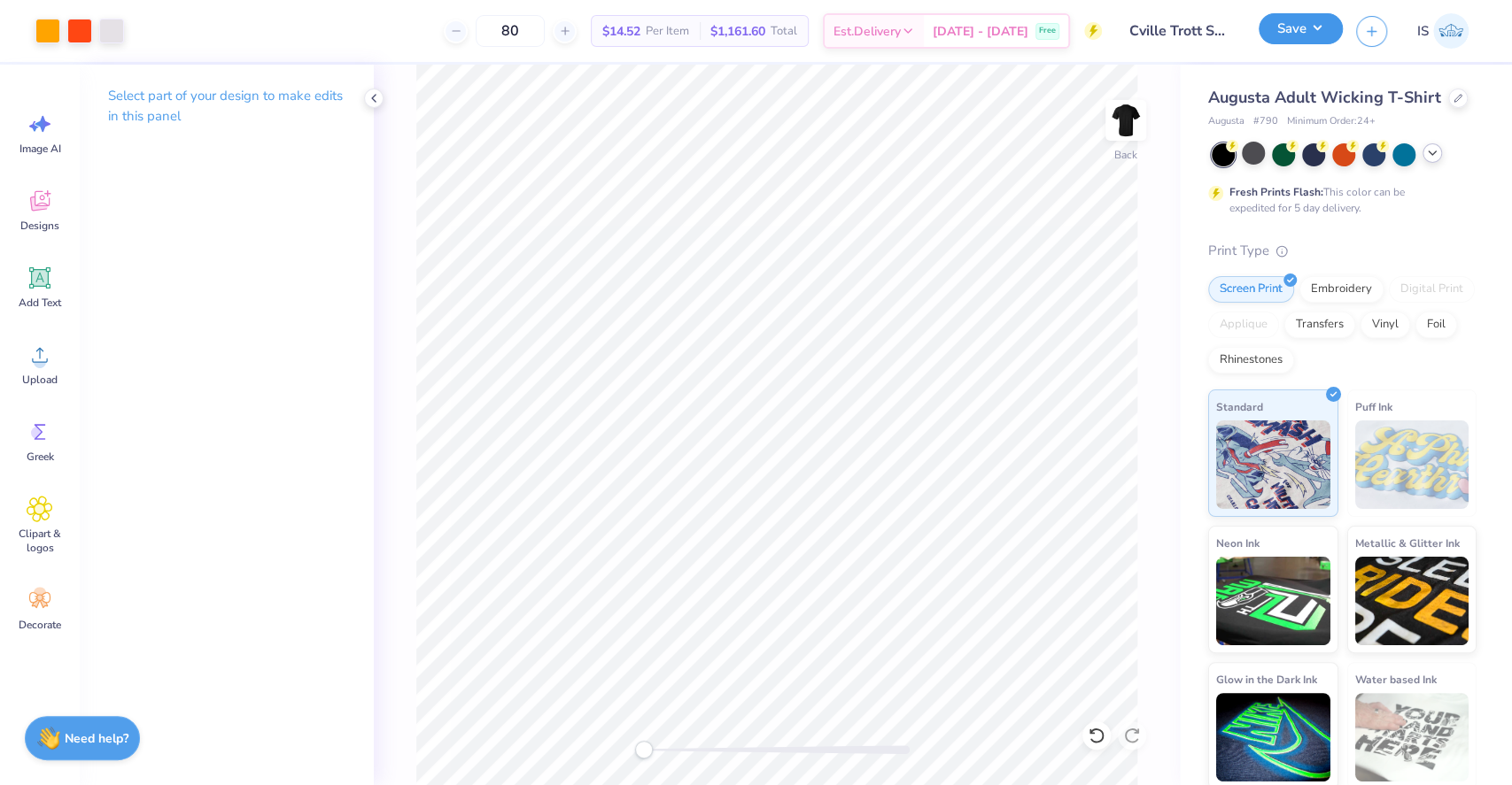
click at [1276, 36] on button "Save" at bounding box center [1300, 29] width 84 height 31
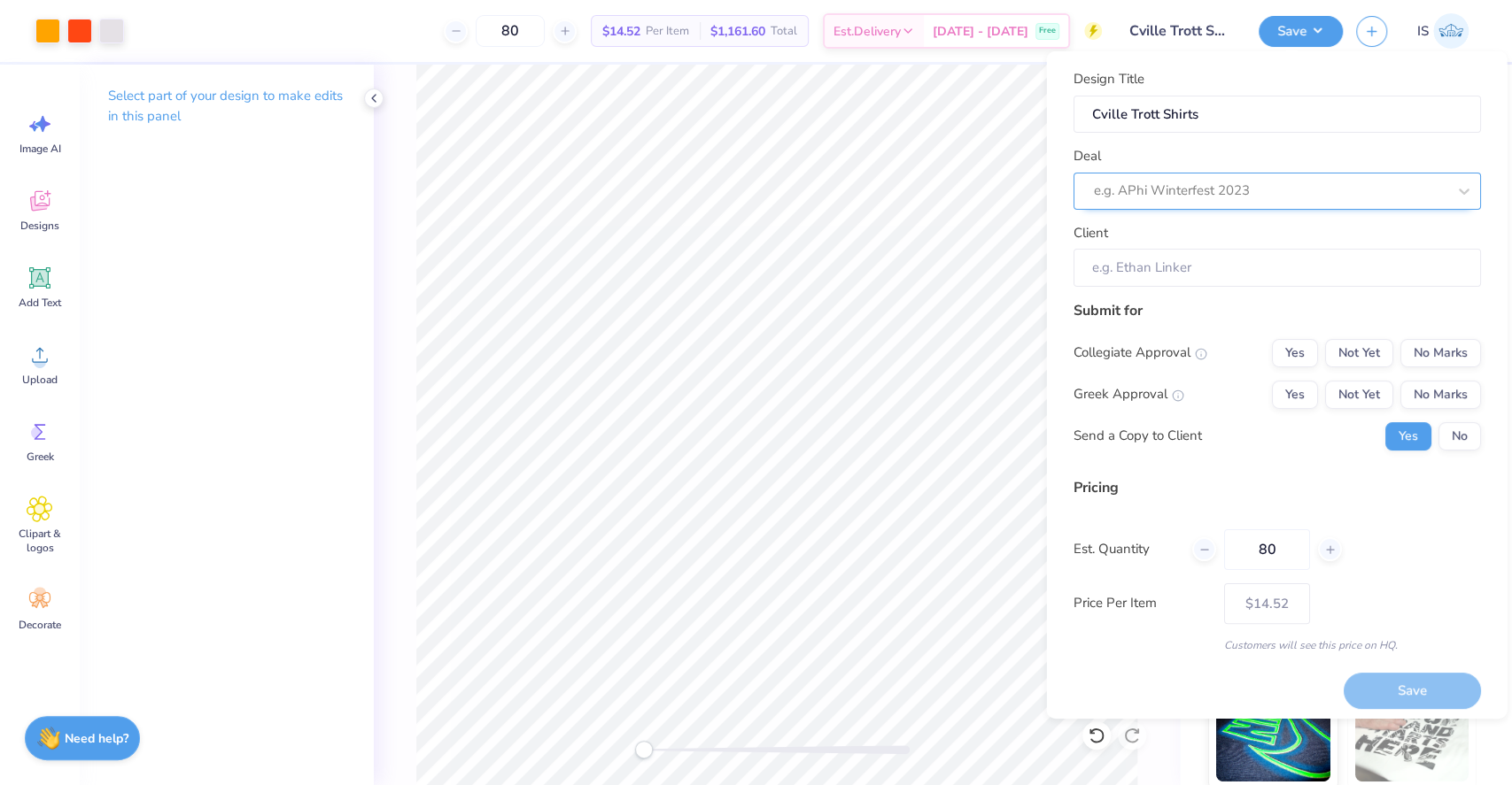
click at [1223, 186] on div at bounding box center [1270, 191] width 353 height 24
type input "cville"
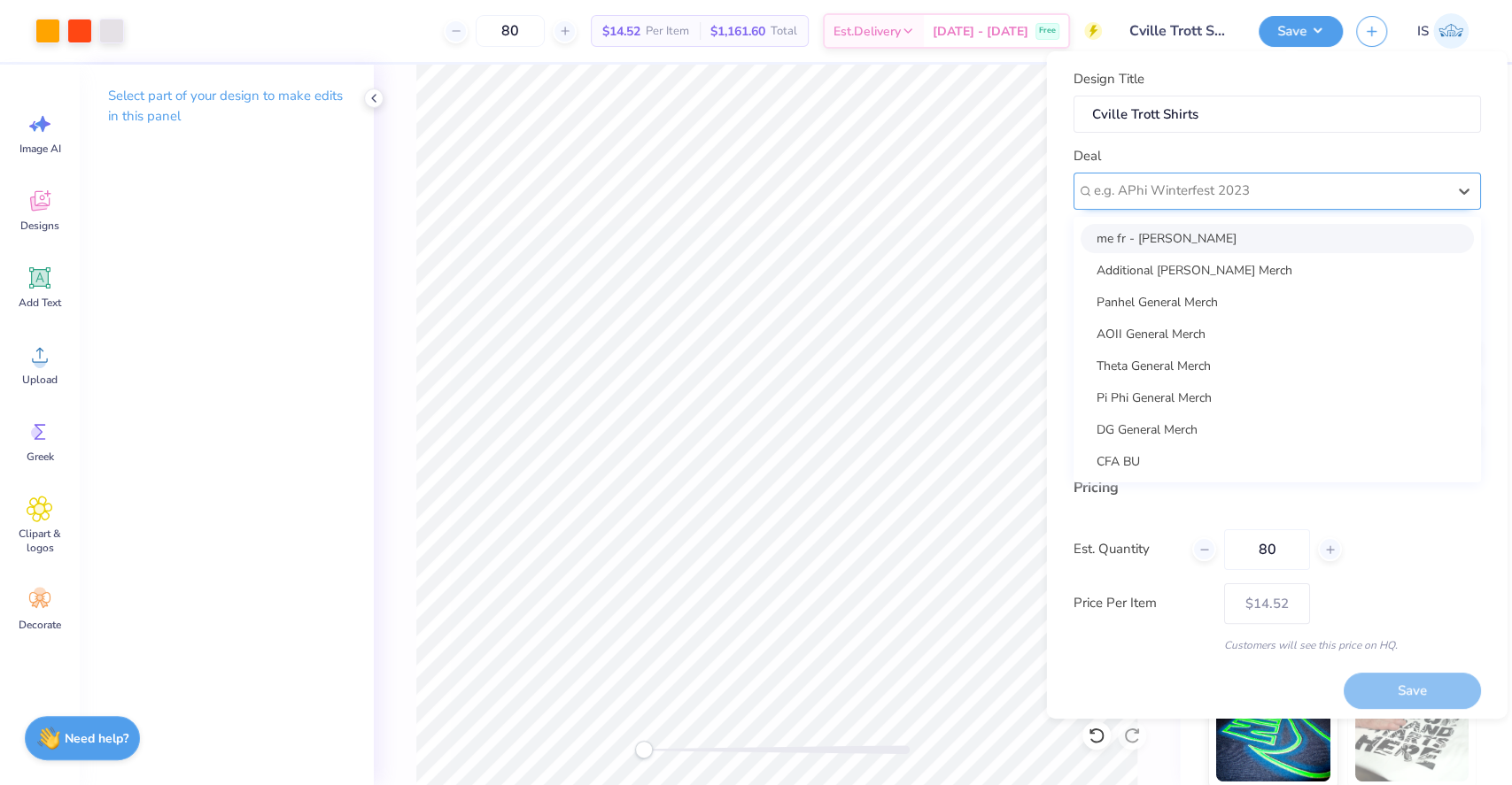
click at [1176, 191] on div at bounding box center [1270, 191] width 353 height 24
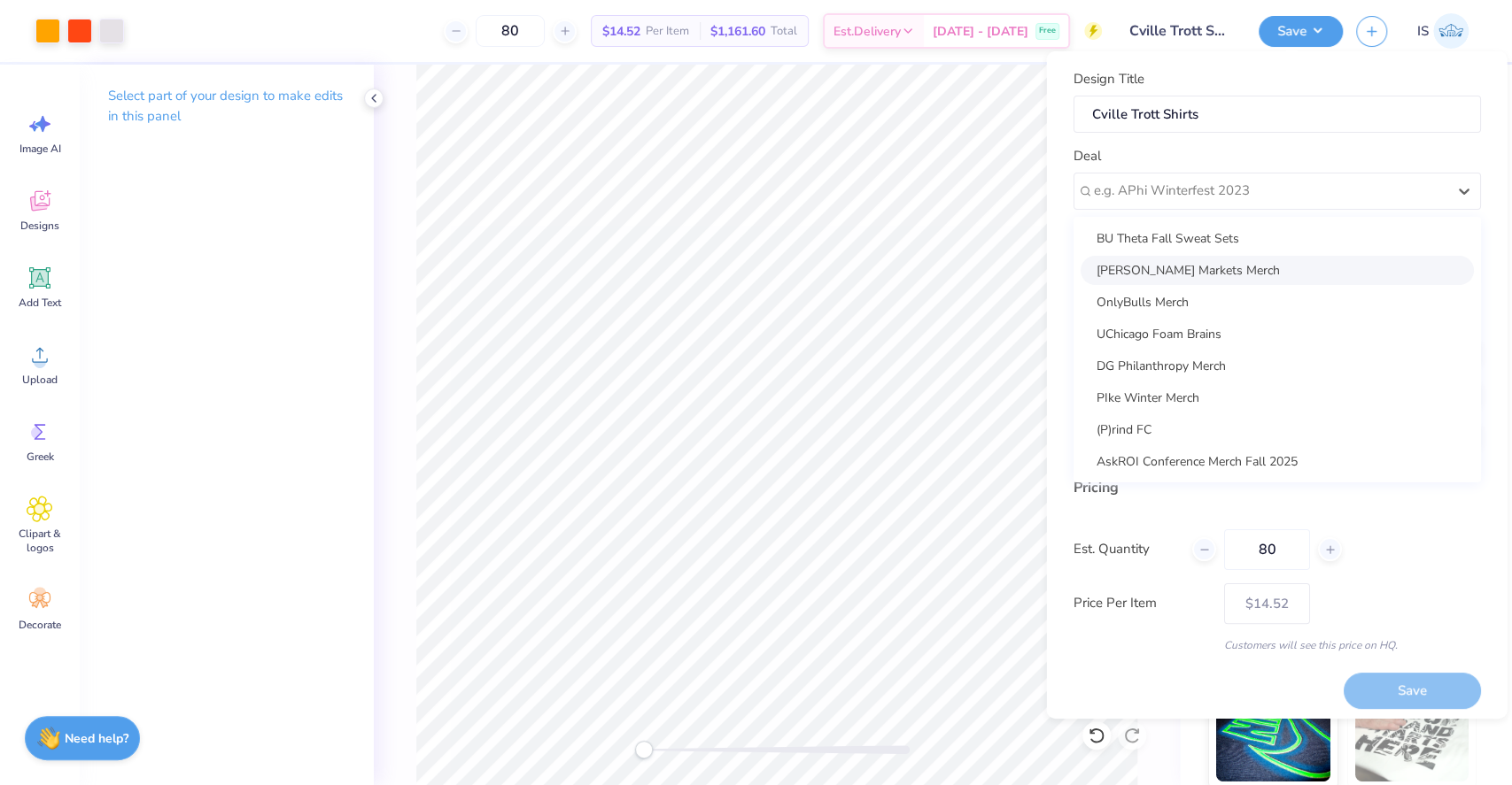
scroll to position [0, 0]
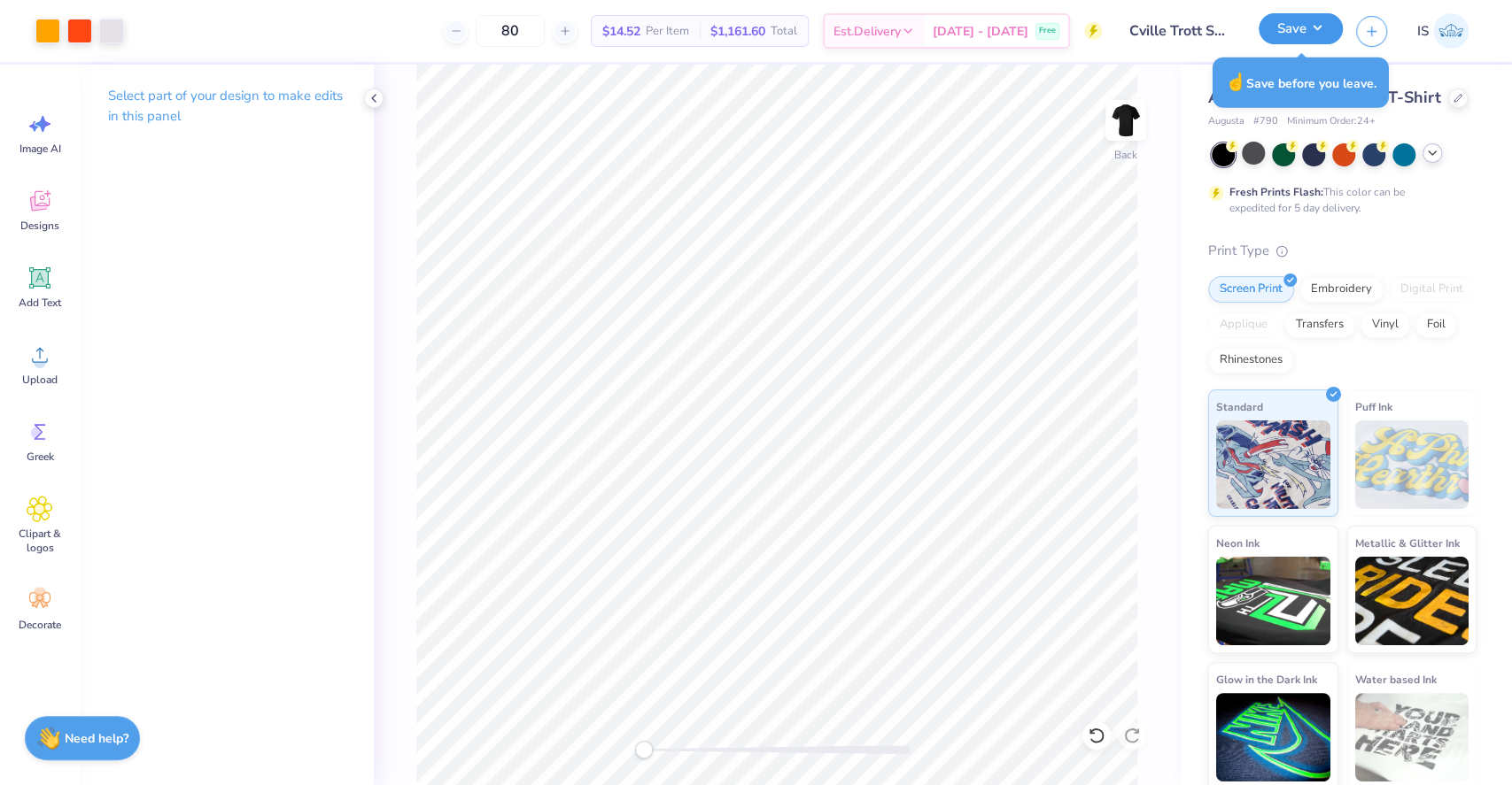
click at [1321, 36] on button "Save" at bounding box center [1300, 29] width 84 height 31
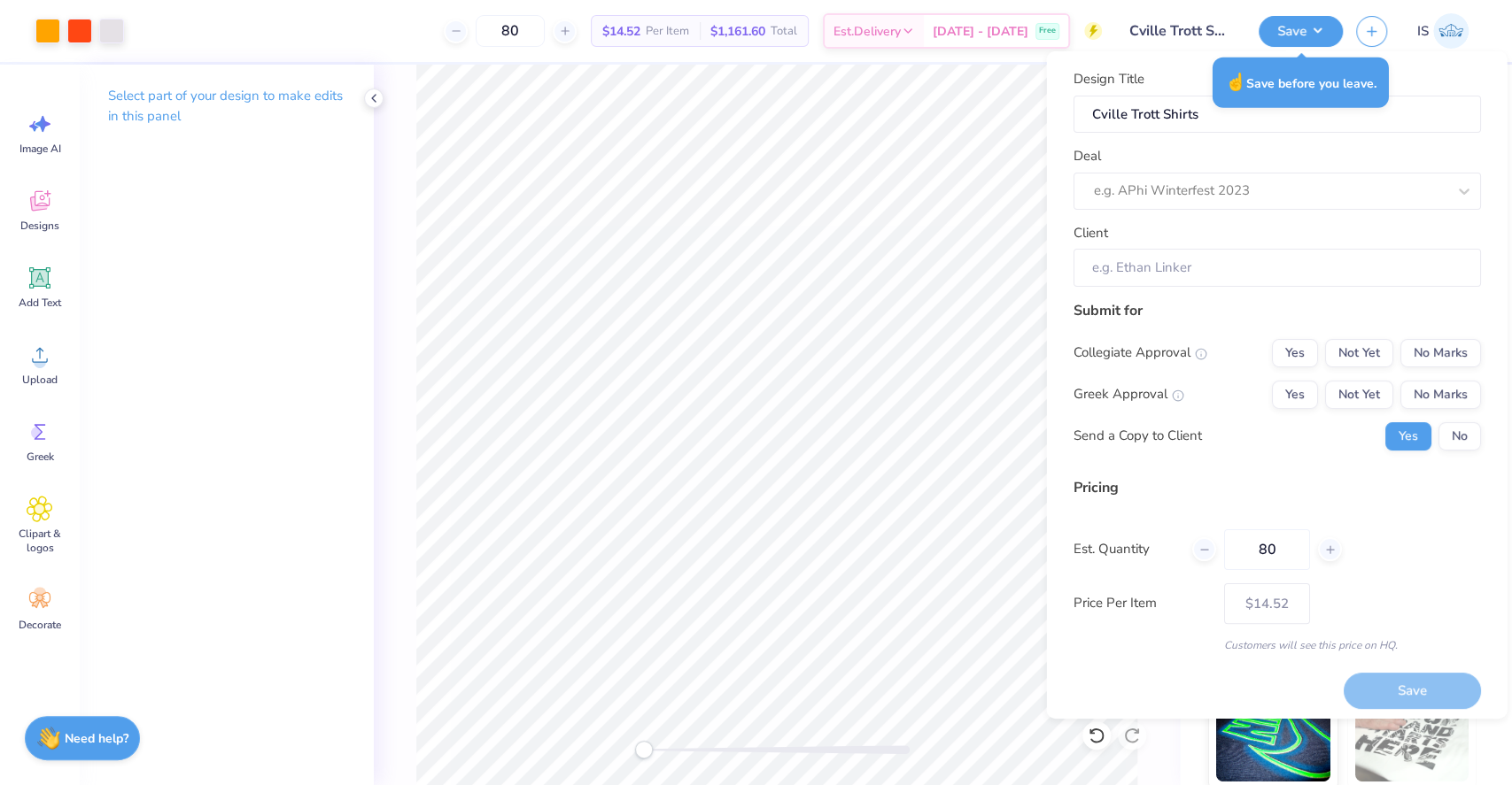
click at [1216, 216] on div "Design Title Cville Trott Shirts Deal e.g. APhi Winterfest 2023 Client" at bounding box center [1277, 177] width 407 height 218
click at [1220, 202] on div at bounding box center [1251, 191] width 318 height 24
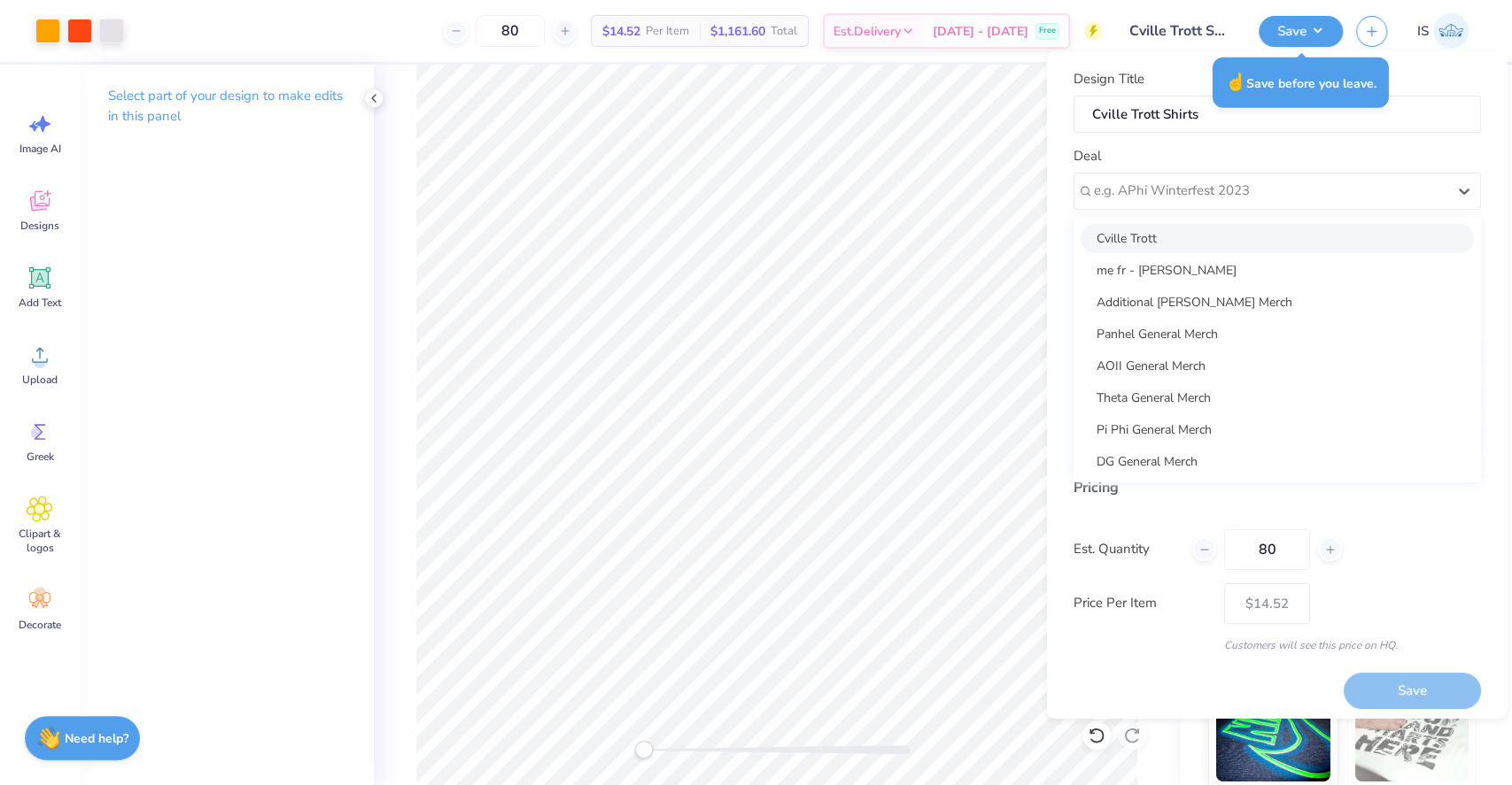
click at [1213, 236] on div "Cville Trott" at bounding box center [1277, 238] width 394 height 29
type input "[PERSON_NAME]"
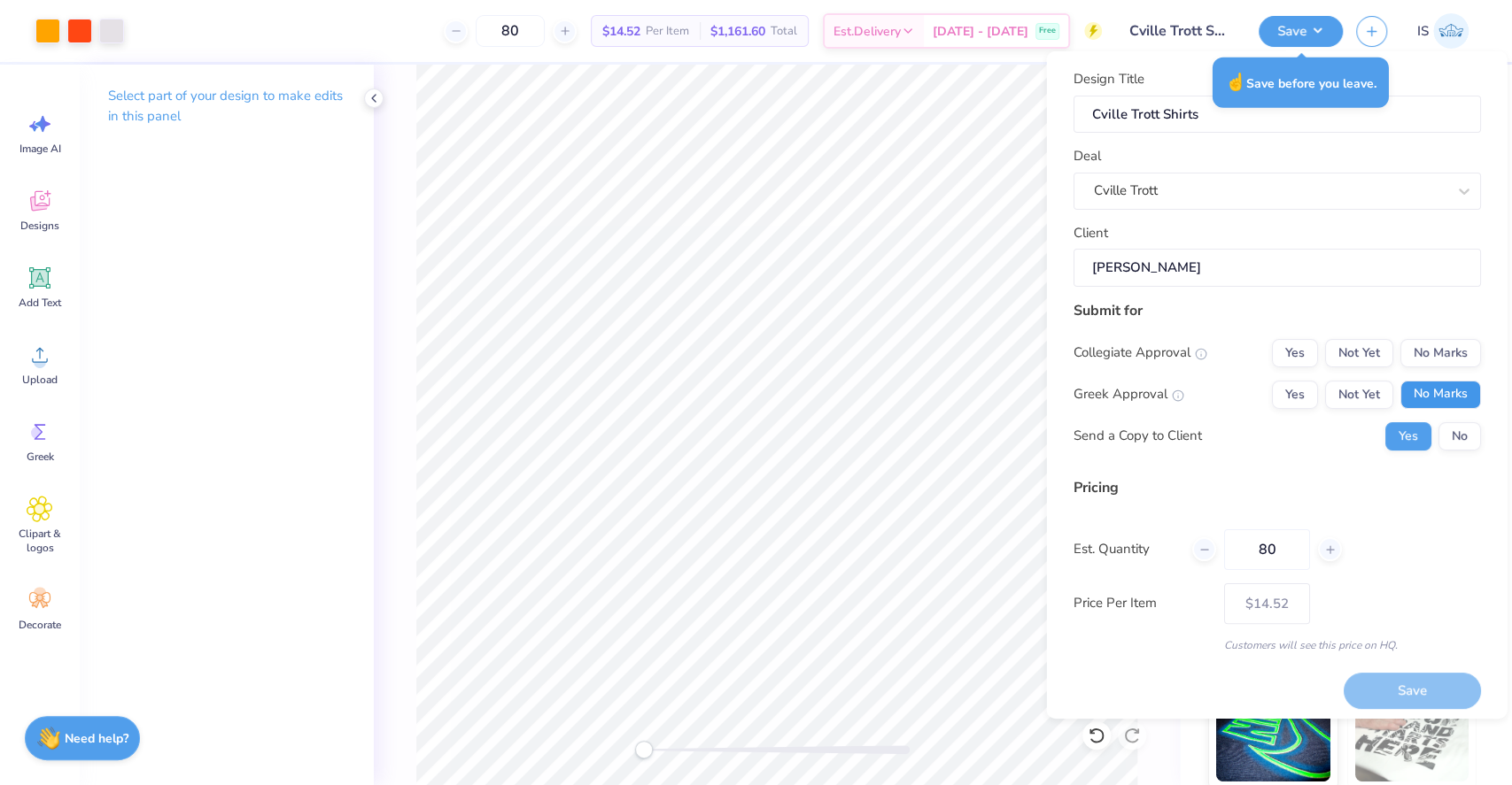
click at [1416, 392] on button "No Marks" at bounding box center [1440, 393] width 81 height 28
click at [1291, 343] on button "Yes" at bounding box center [1294, 352] width 46 height 28
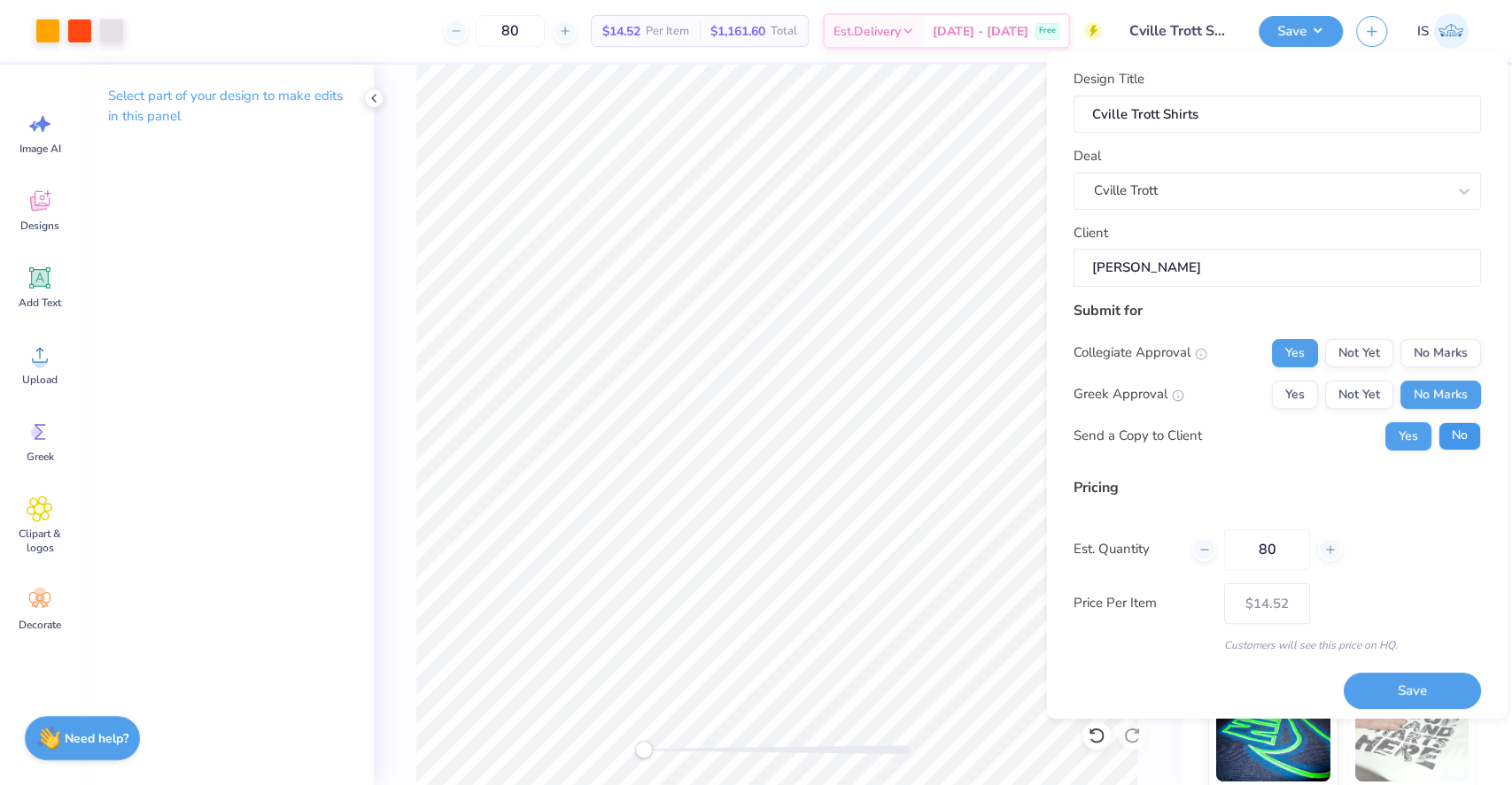
click at [1438, 432] on button "No" at bounding box center [1459, 435] width 43 height 28
click at [1420, 359] on button "No Marks" at bounding box center [1440, 352] width 81 height 28
click at [1383, 695] on button "Save" at bounding box center [1412, 691] width 138 height 36
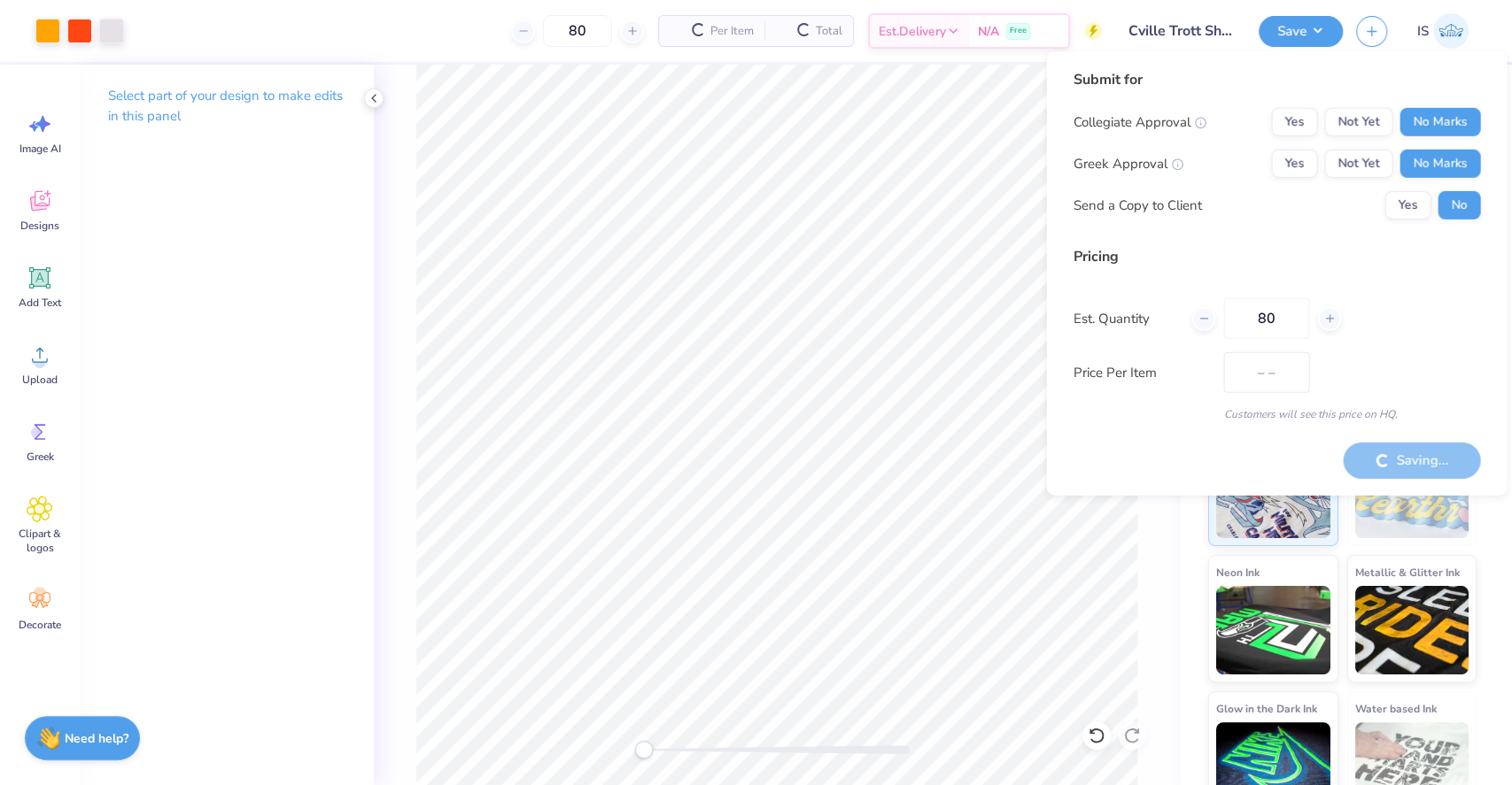
type input "$14.52"
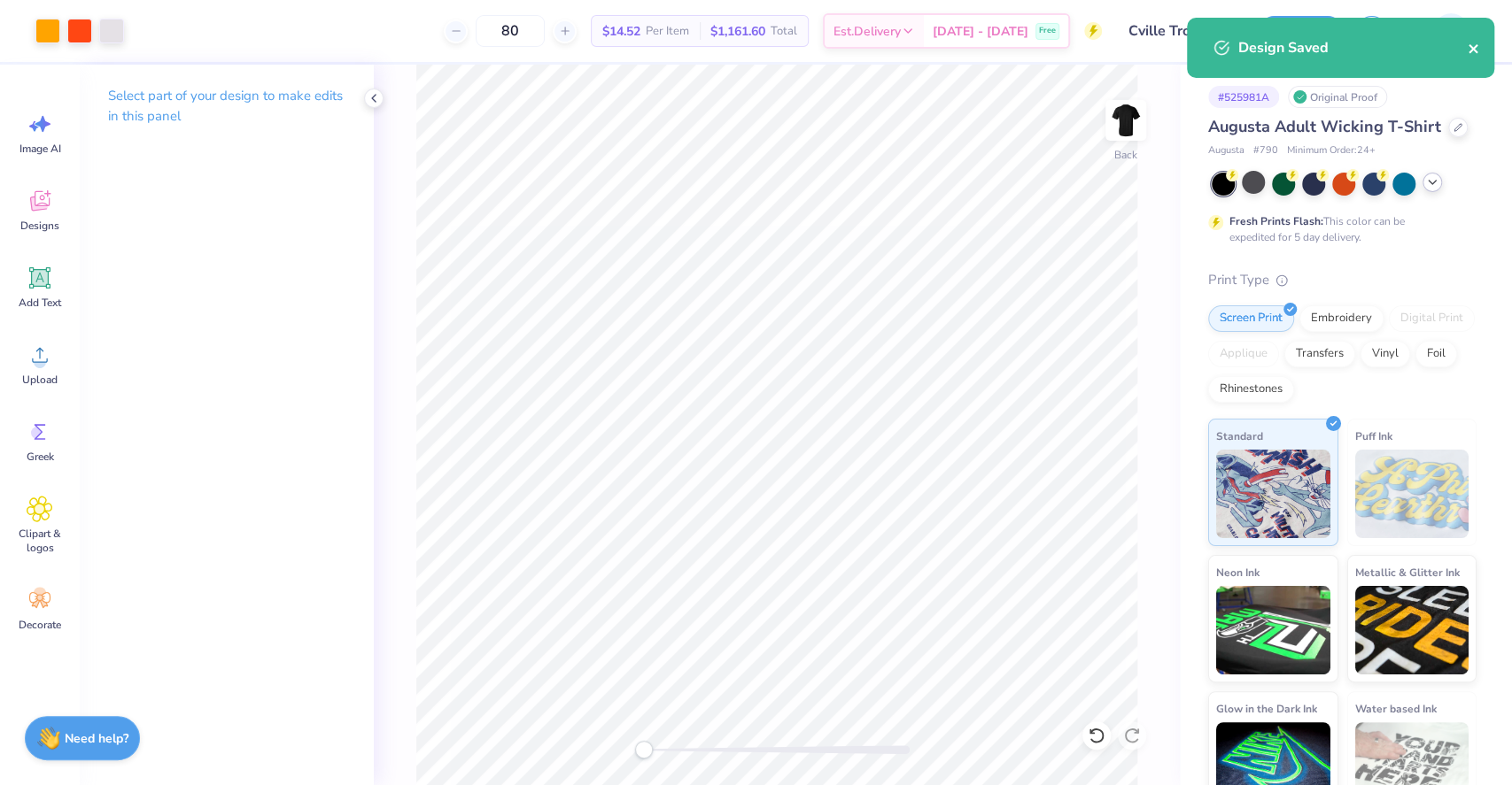
click at [1475, 52] on icon "close" at bounding box center [1473, 49] width 9 height 9
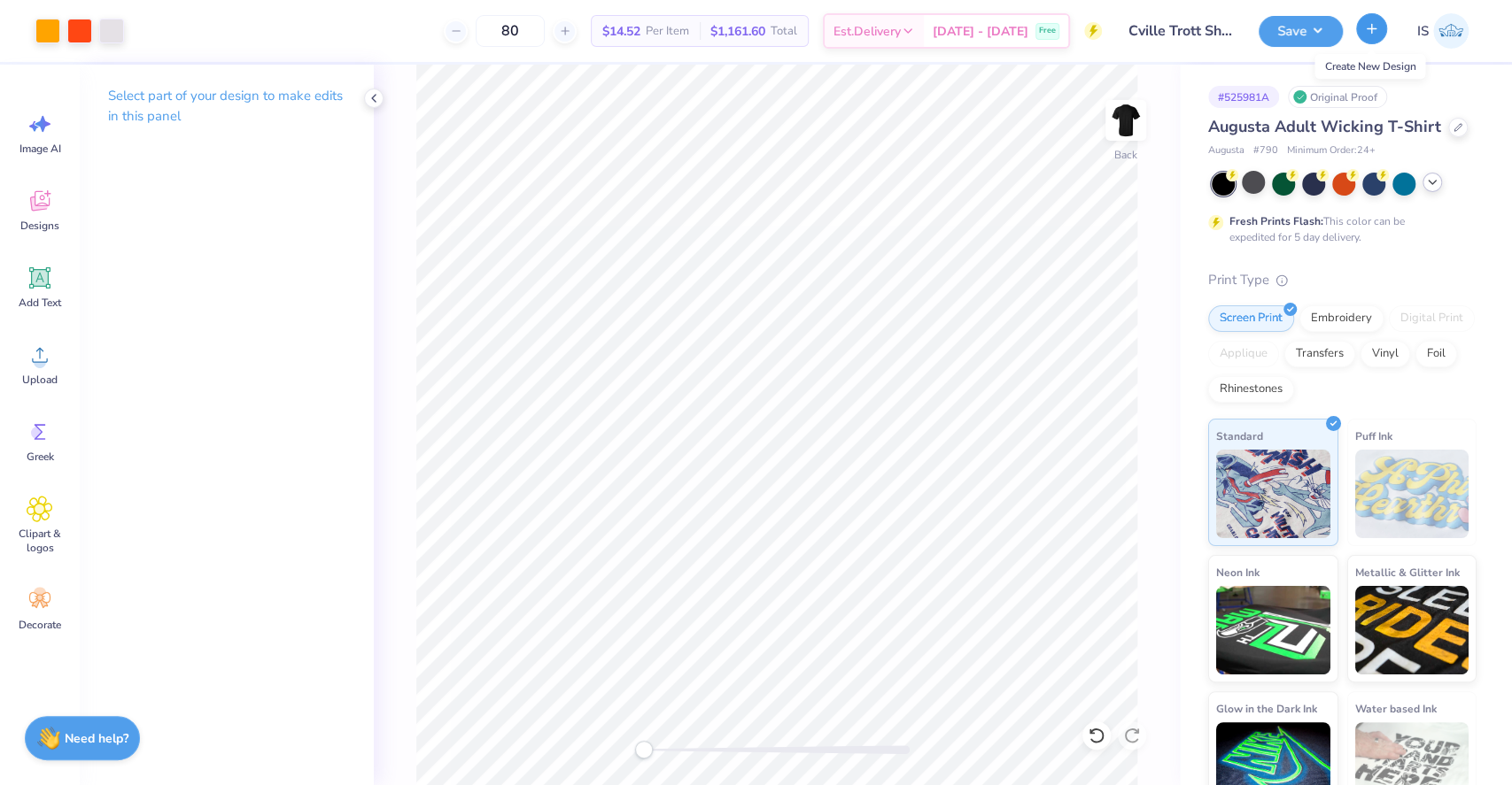
click at [1365, 36] on button "button" at bounding box center [1372, 29] width 31 height 31
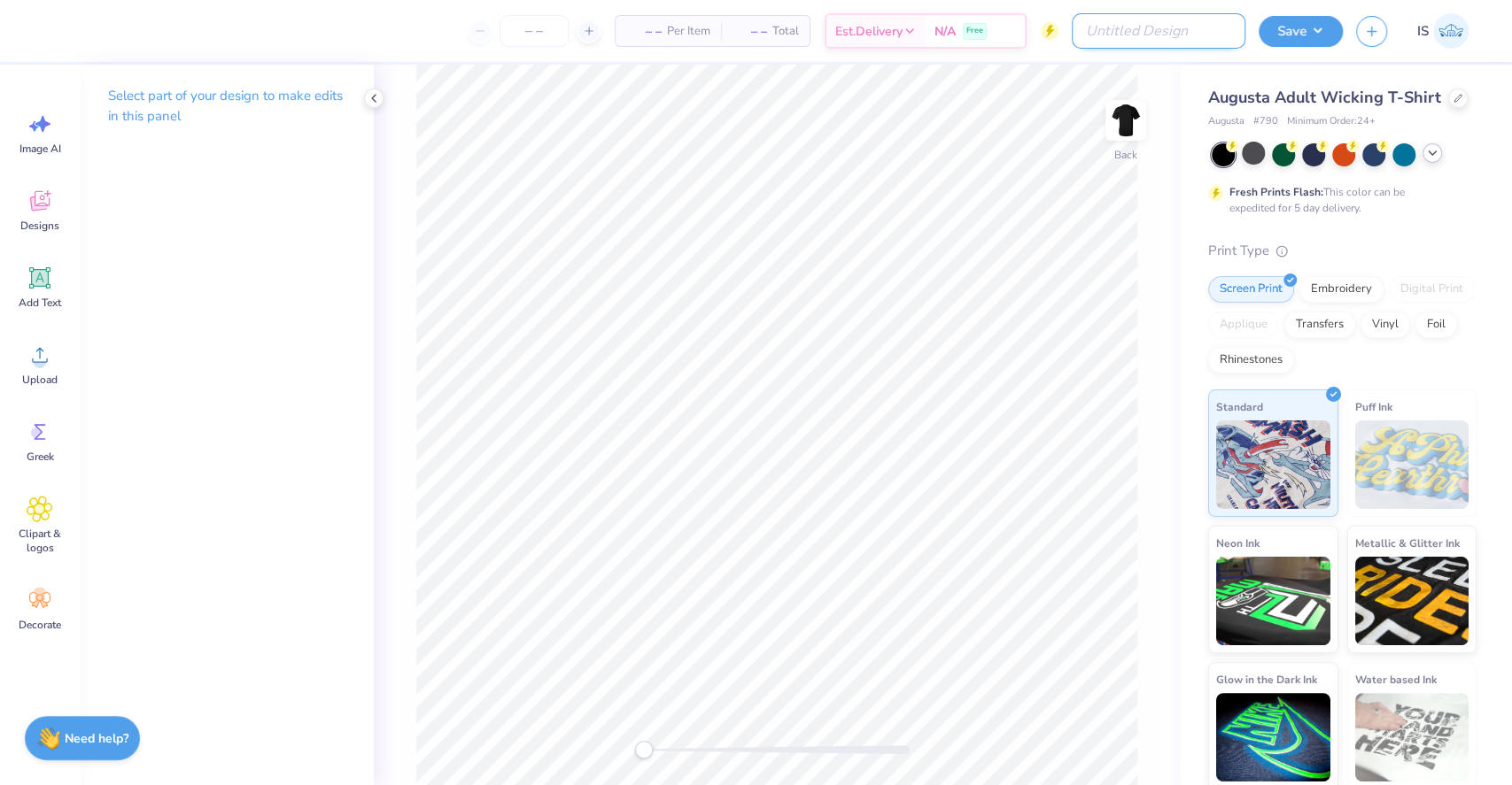
click at [1148, 31] on input "Design Title" at bounding box center [1159, 31] width 174 height 35
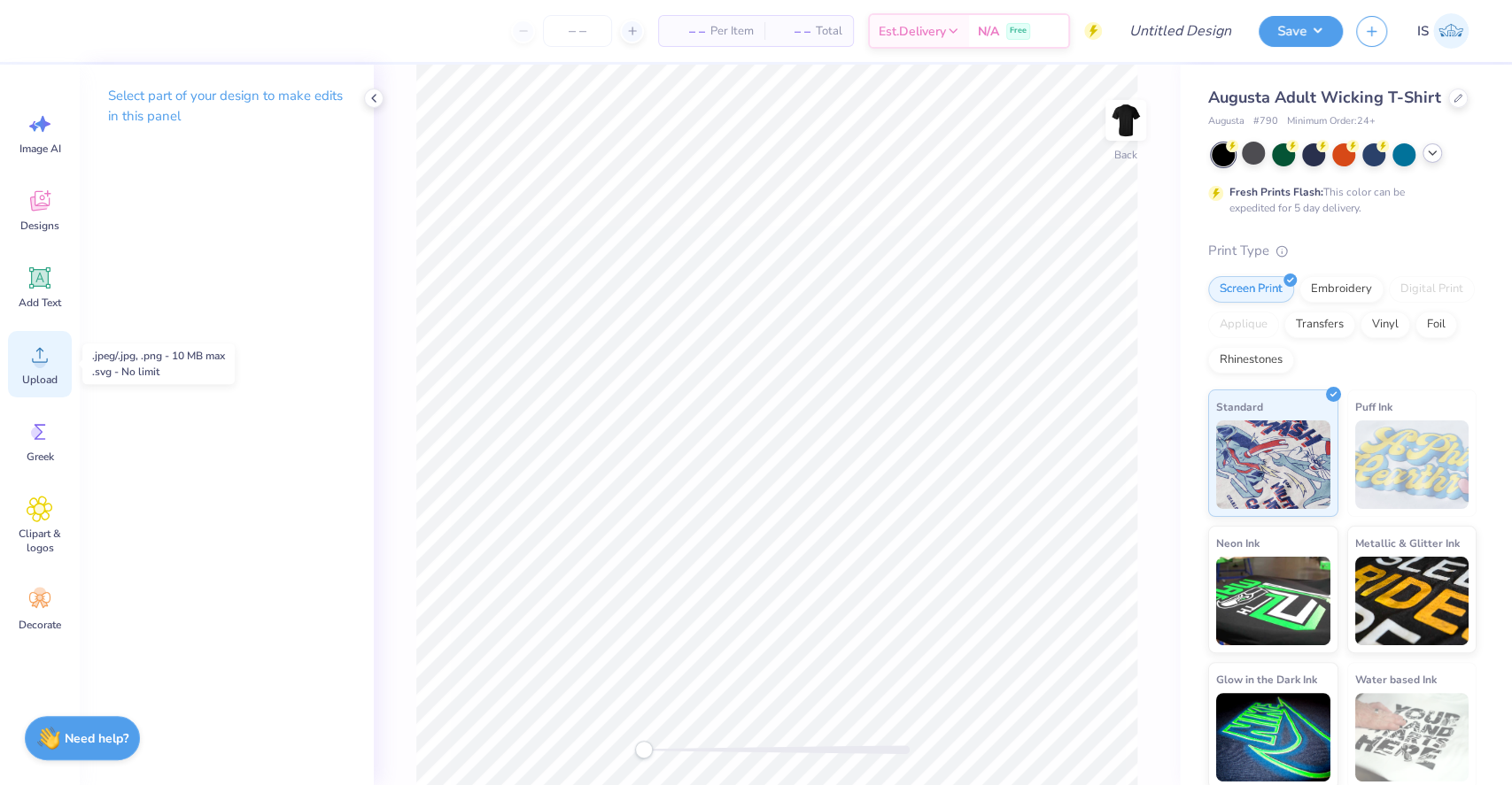
click at [52, 364] on icon at bounding box center [39, 355] width 26 height 26
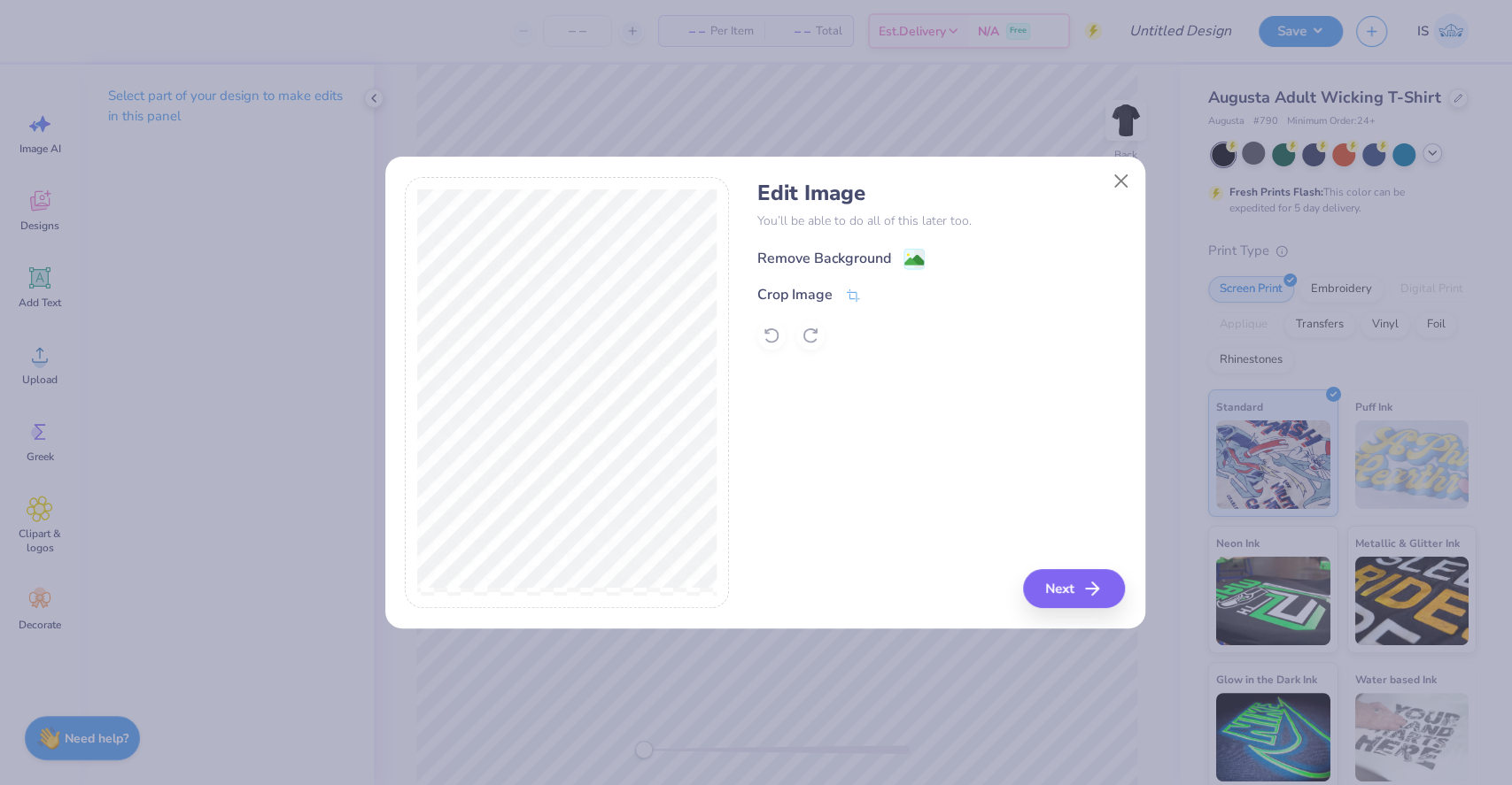
click at [911, 261] on image at bounding box center [915, 260] width 20 height 20
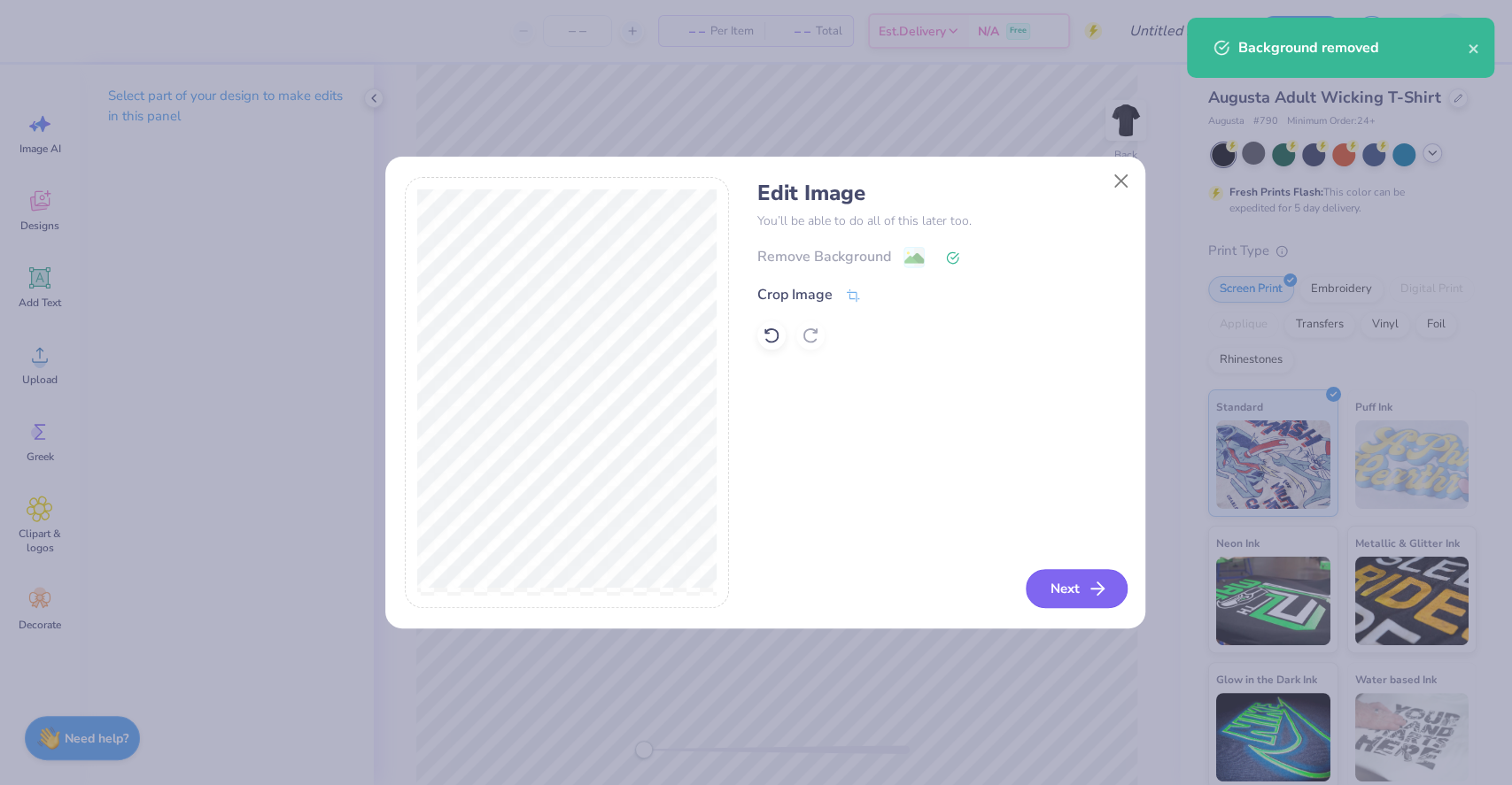
click at [1106, 581] on icon "button" at bounding box center [1097, 588] width 21 height 21
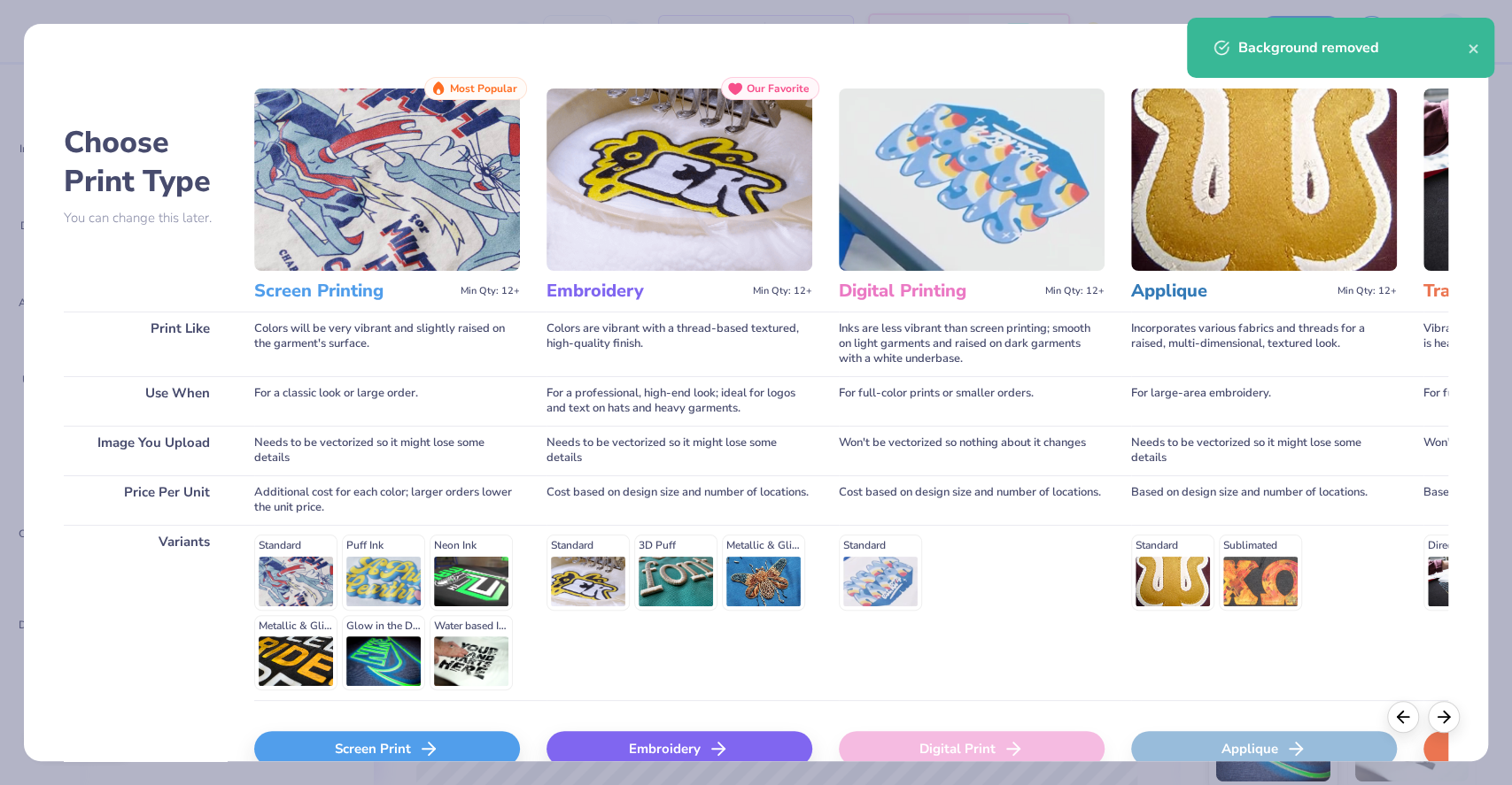
click at [446, 748] on div "Screen Print" at bounding box center [387, 749] width 266 height 35
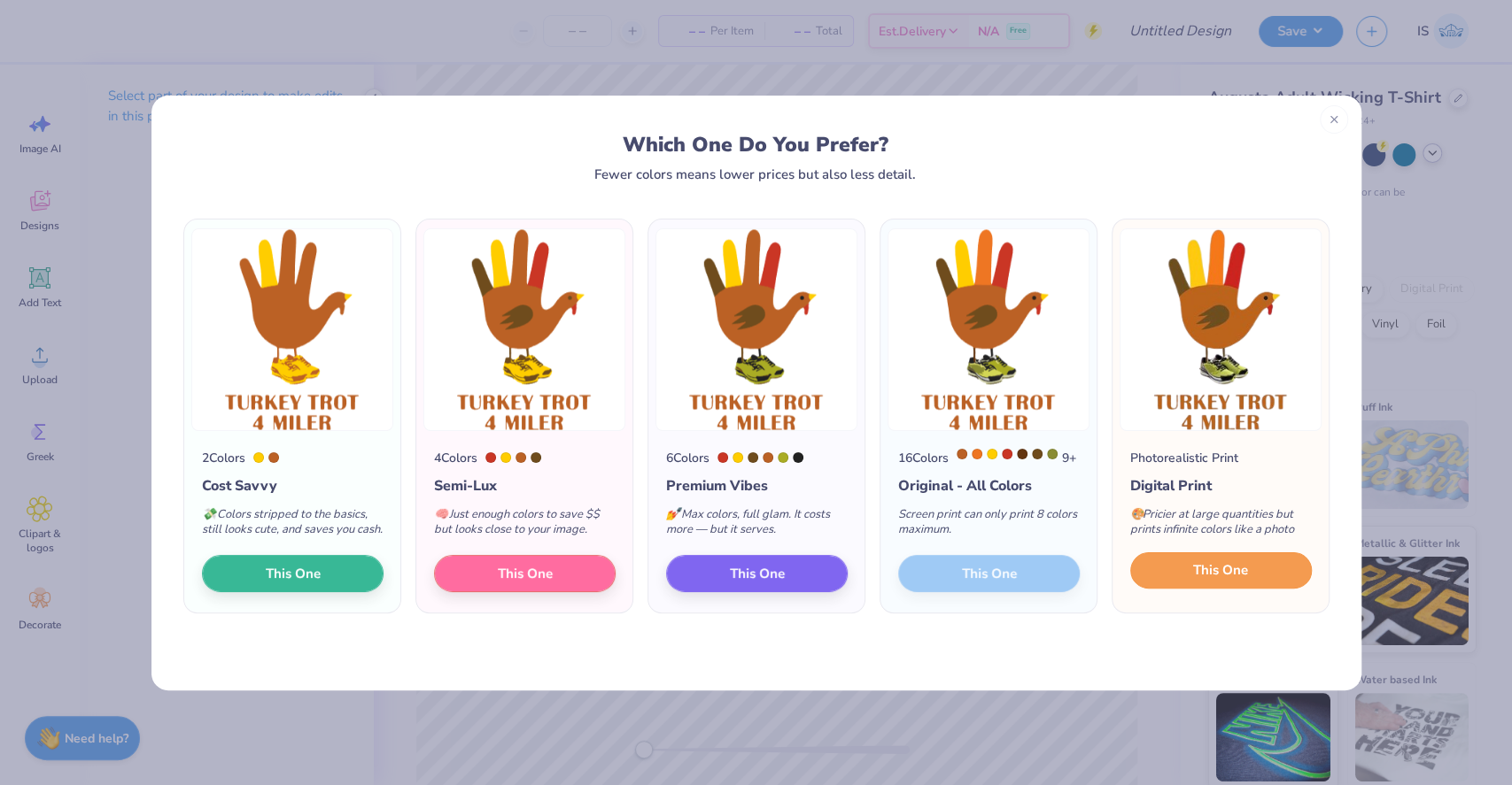
click at [1256, 589] on button "This One" at bounding box center [1221, 571] width 182 height 37
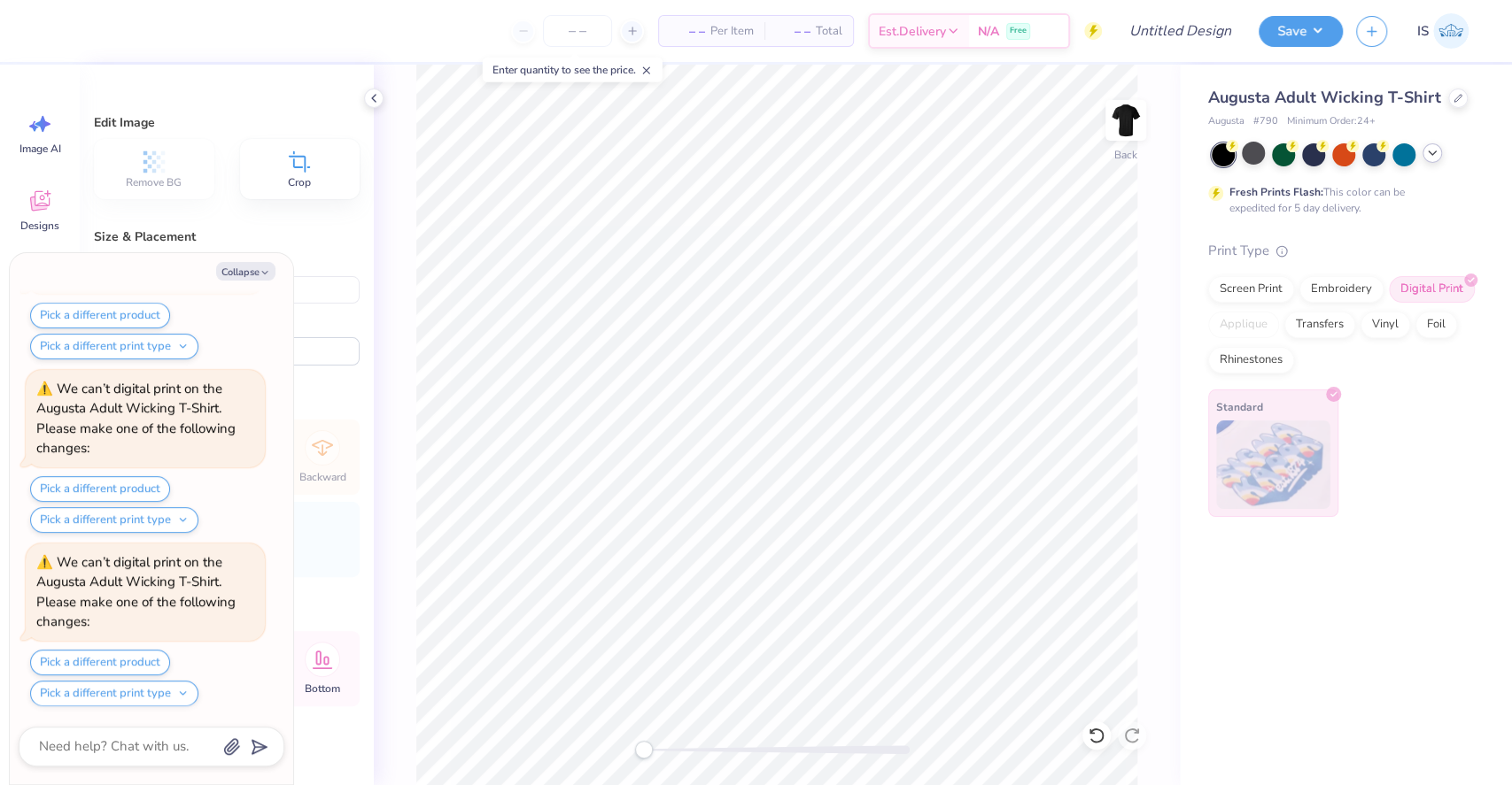
scroll to position [329, 0]
type textarea "x"
type input "3.00"
click at [1117, 167] on div "Back" at bounding box center [1126, 175] width 23 height 16
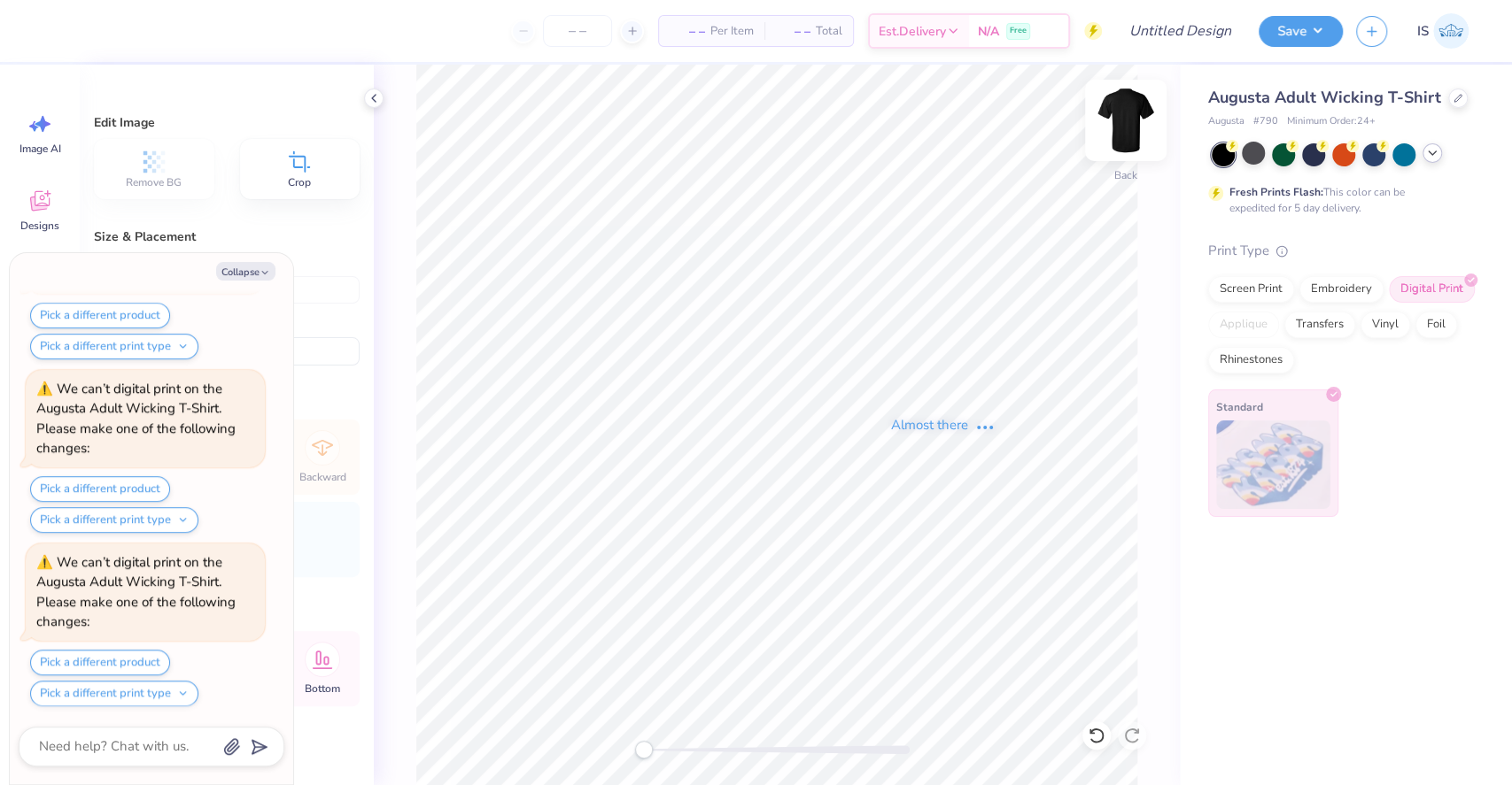
scroll to position [849, 0]
click at [374, 101] on icon at bounding box center [374, 99] width 14 height 14
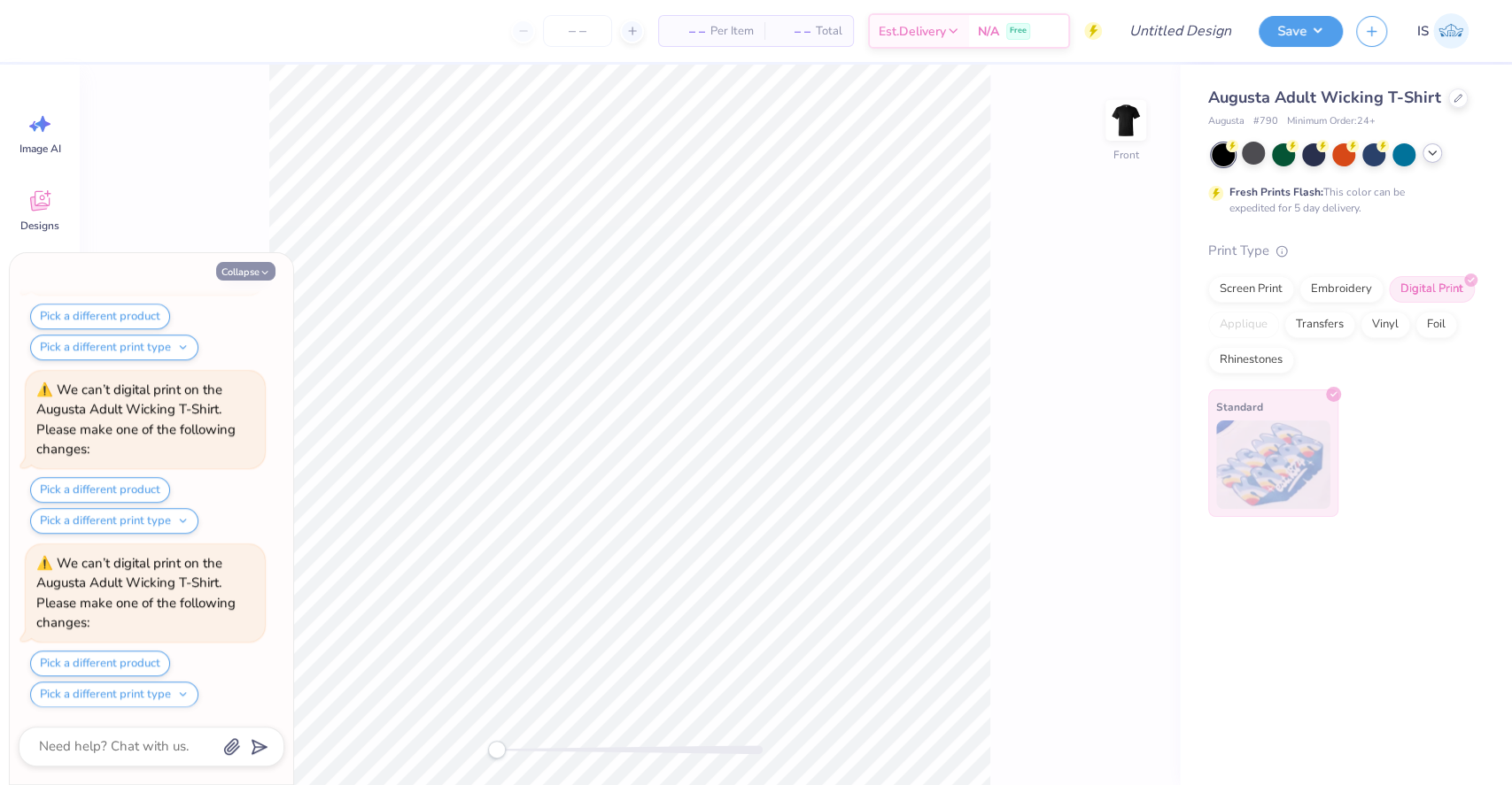
click at [233, 270] on button "Collapse" at bounding box center [246, 271] width 60 height 19
type textarea "x"
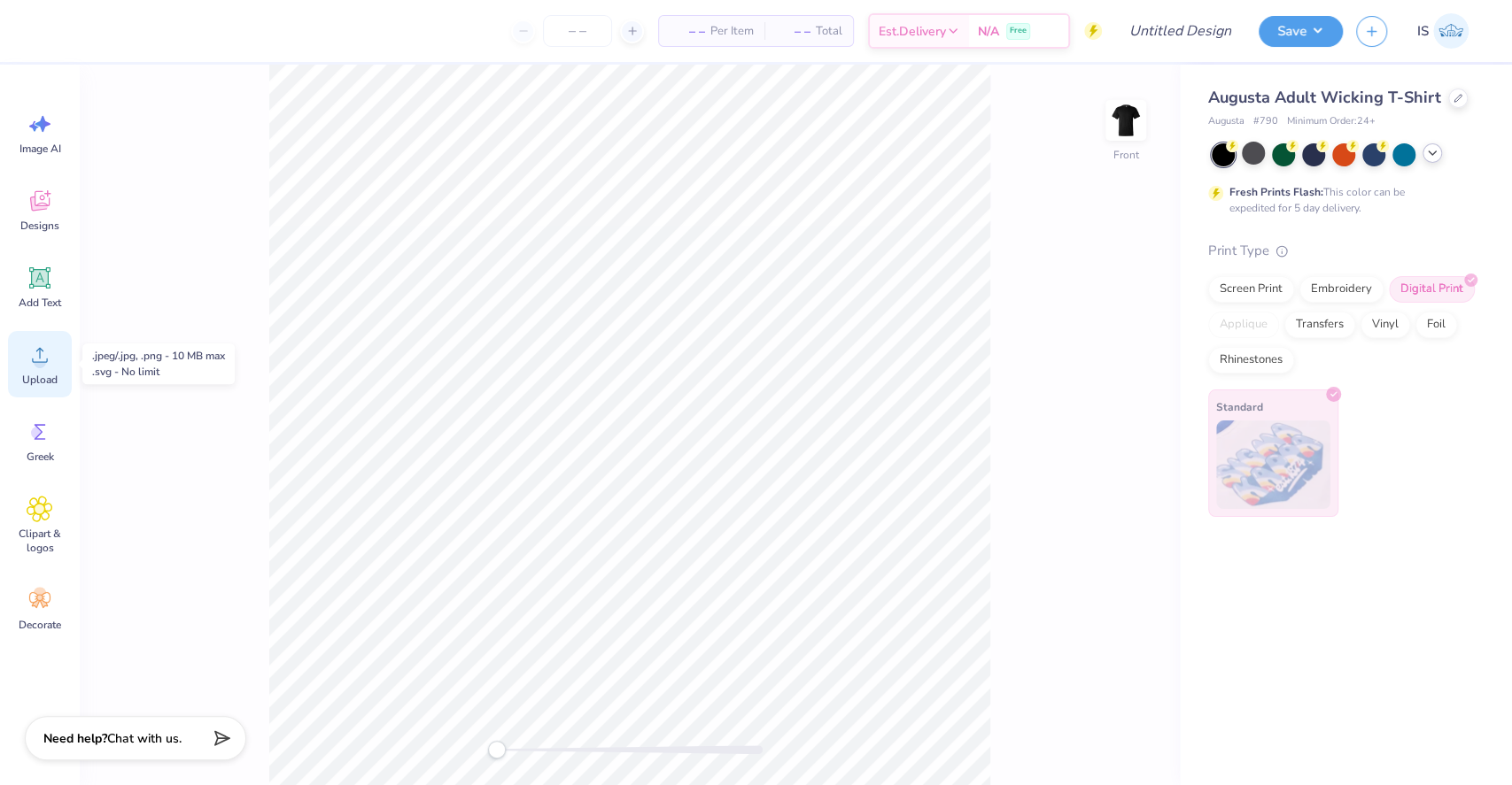
click at [52, 364] on icon at bounding box center [39, 355] width 26 height 26
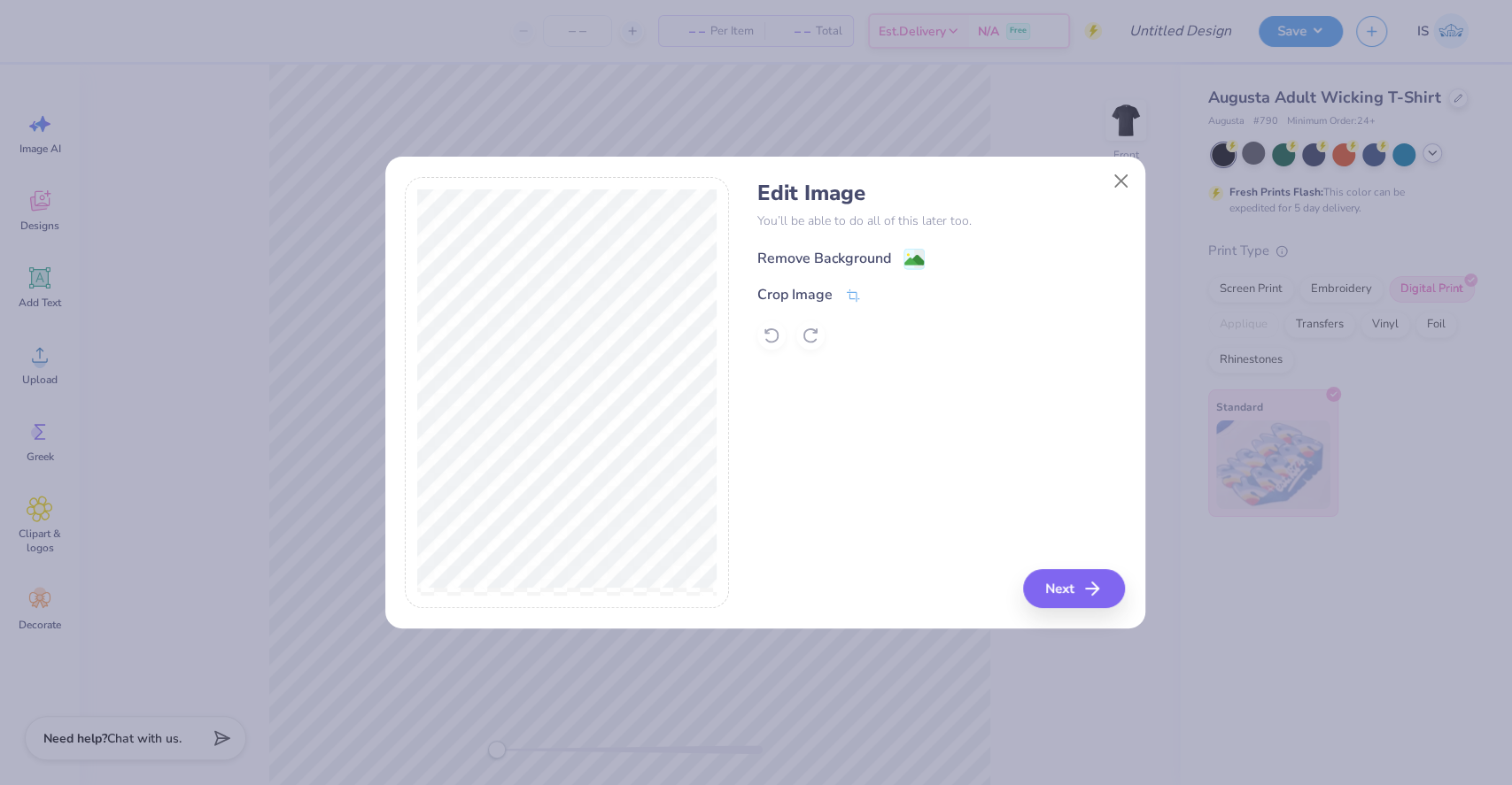
click at [870, 260] on div "Remove Background" at bounding box center [824, 258] width 134 height 21
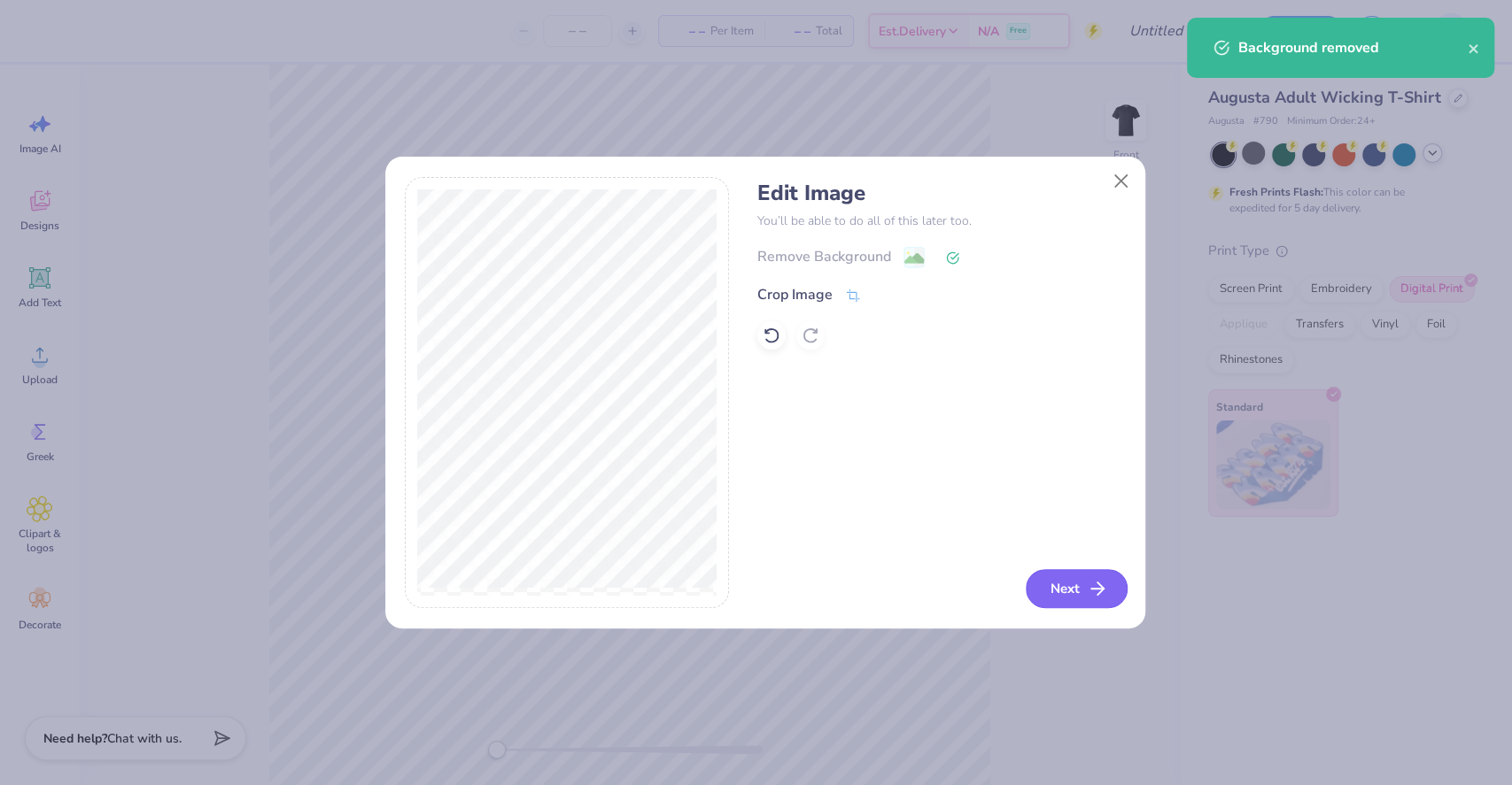
click at [1098, 578] on icon "button" at bounding box center [1097, 588] width 21 height 21
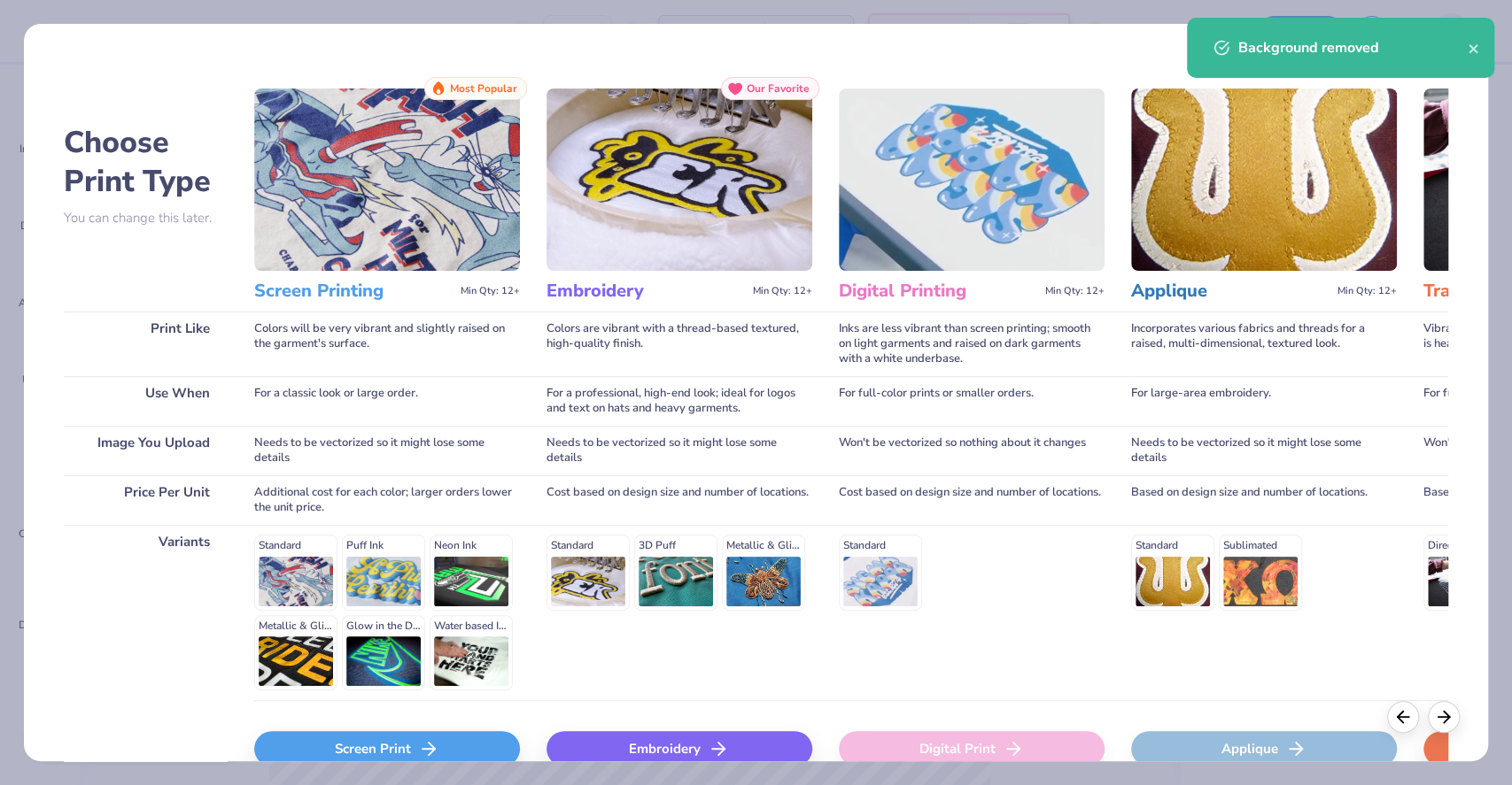
click at [457, 746] on div "Screen Print" at bounding box center [387, 749] width 266 height 35
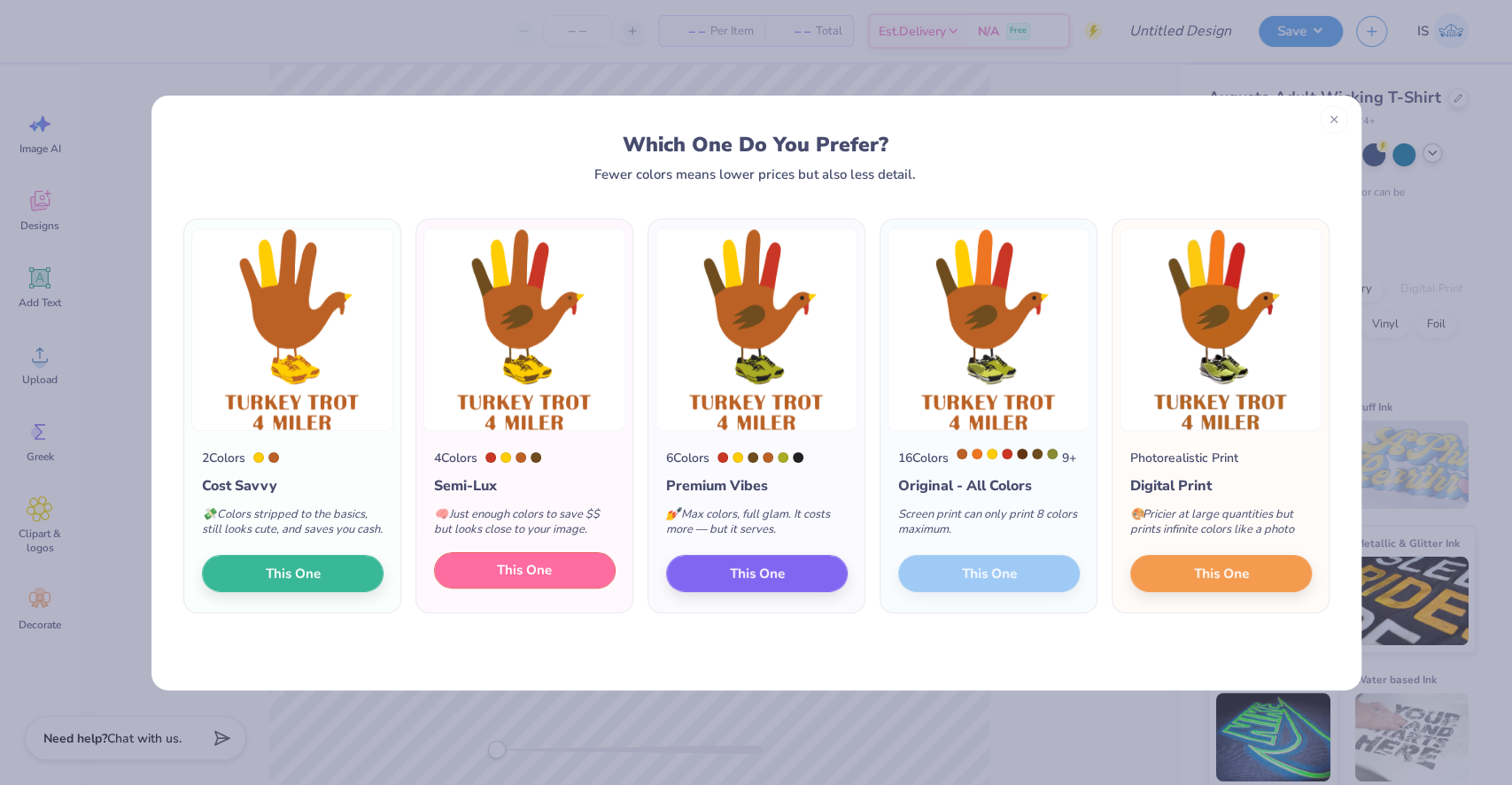
click at [558, 590] on button "This One" at bounding box center [525, 571] width 182 height 37
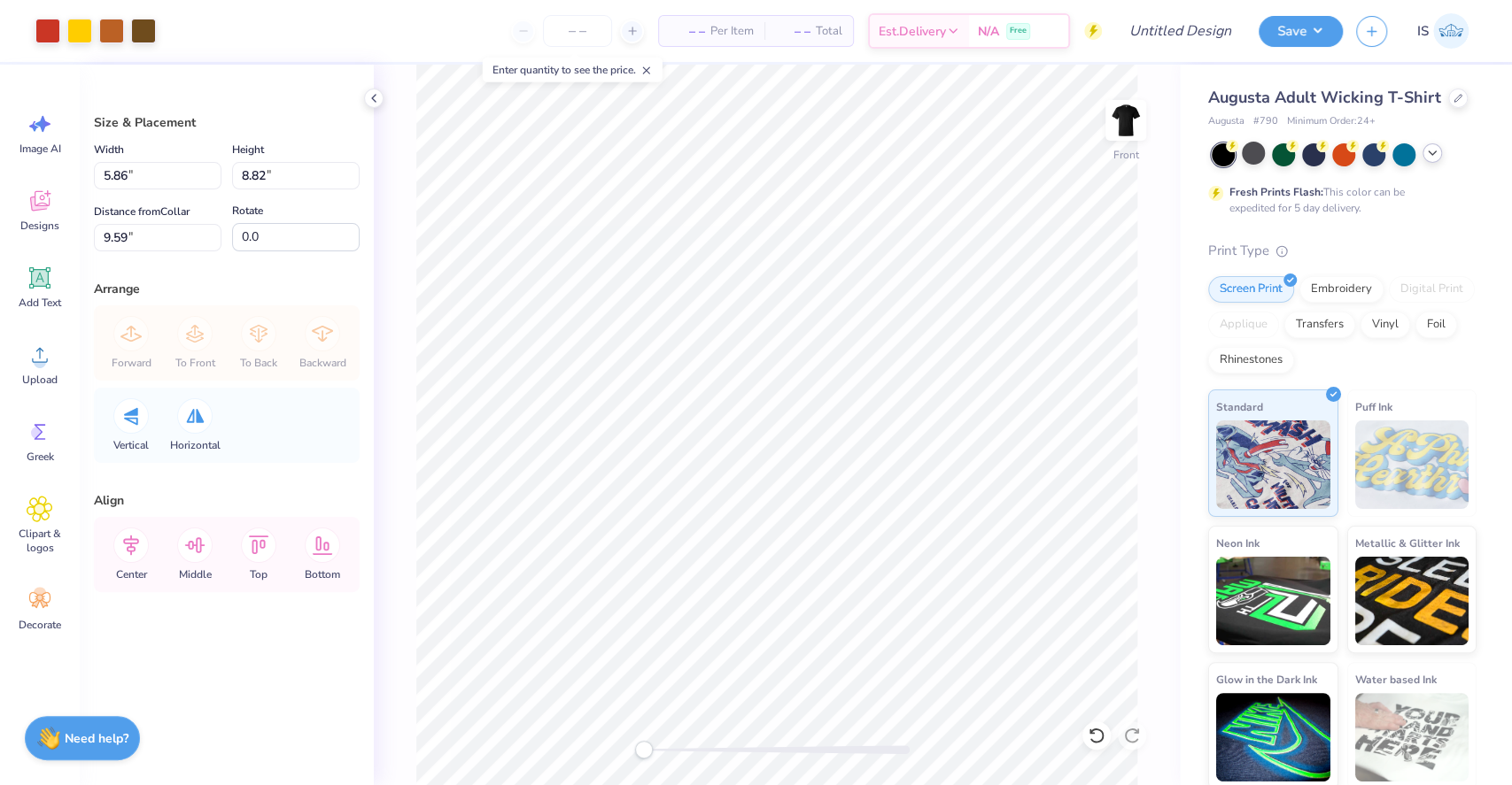
type input "8.47"
type input "12.77"
type input "3.00"
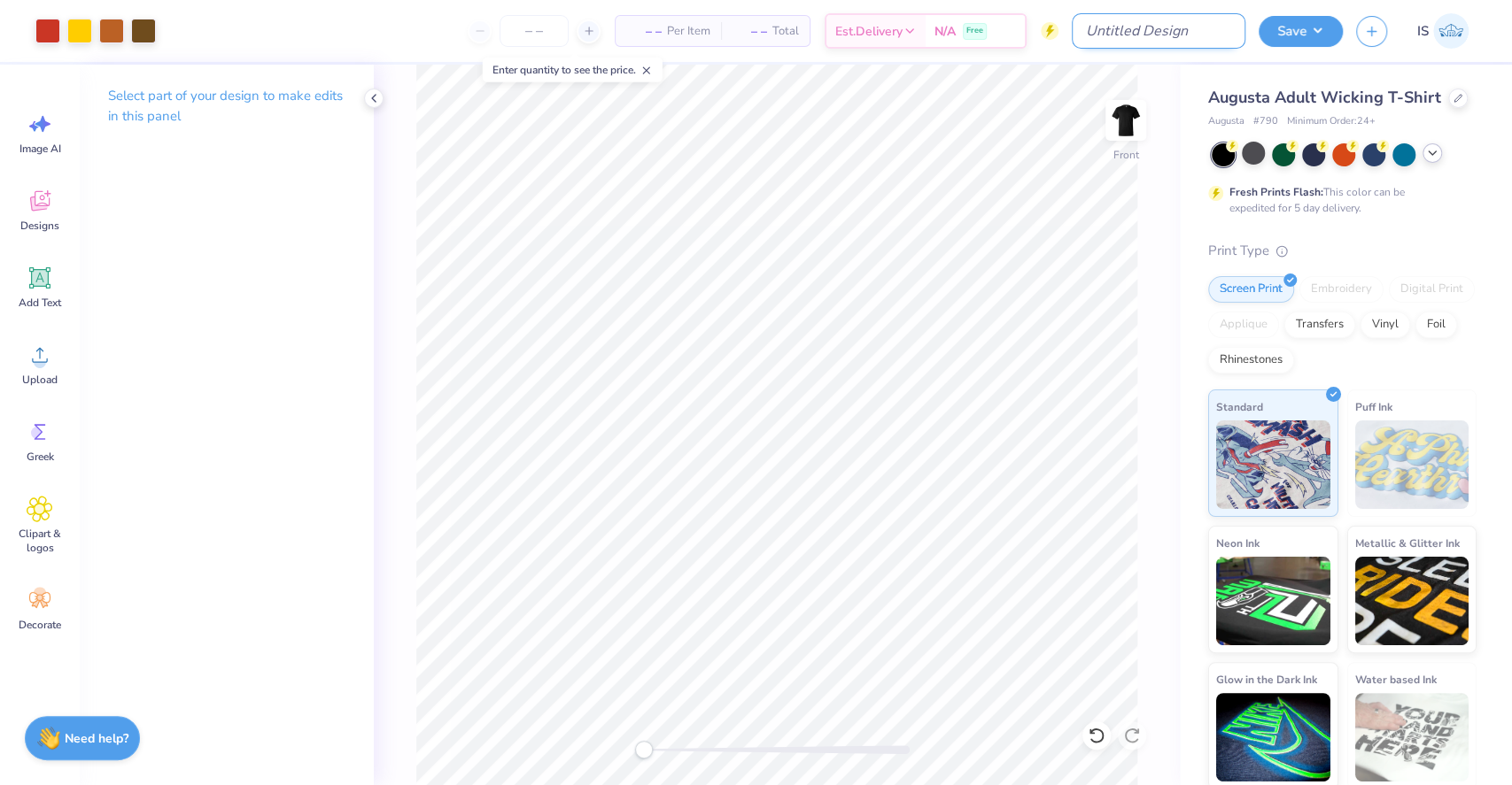
click at [1208, 32] on input "Design Title" at bounding box center [1159, 31] width 174 height 35
type input "Fairfax merch"
click at [1284, 44] on div "Save" at bounding box center [1300, 32] width 84 height 31
click at [1283, 36] on button "Save" at bounding box center [1300, 29] width 84 height 31
type input "0"
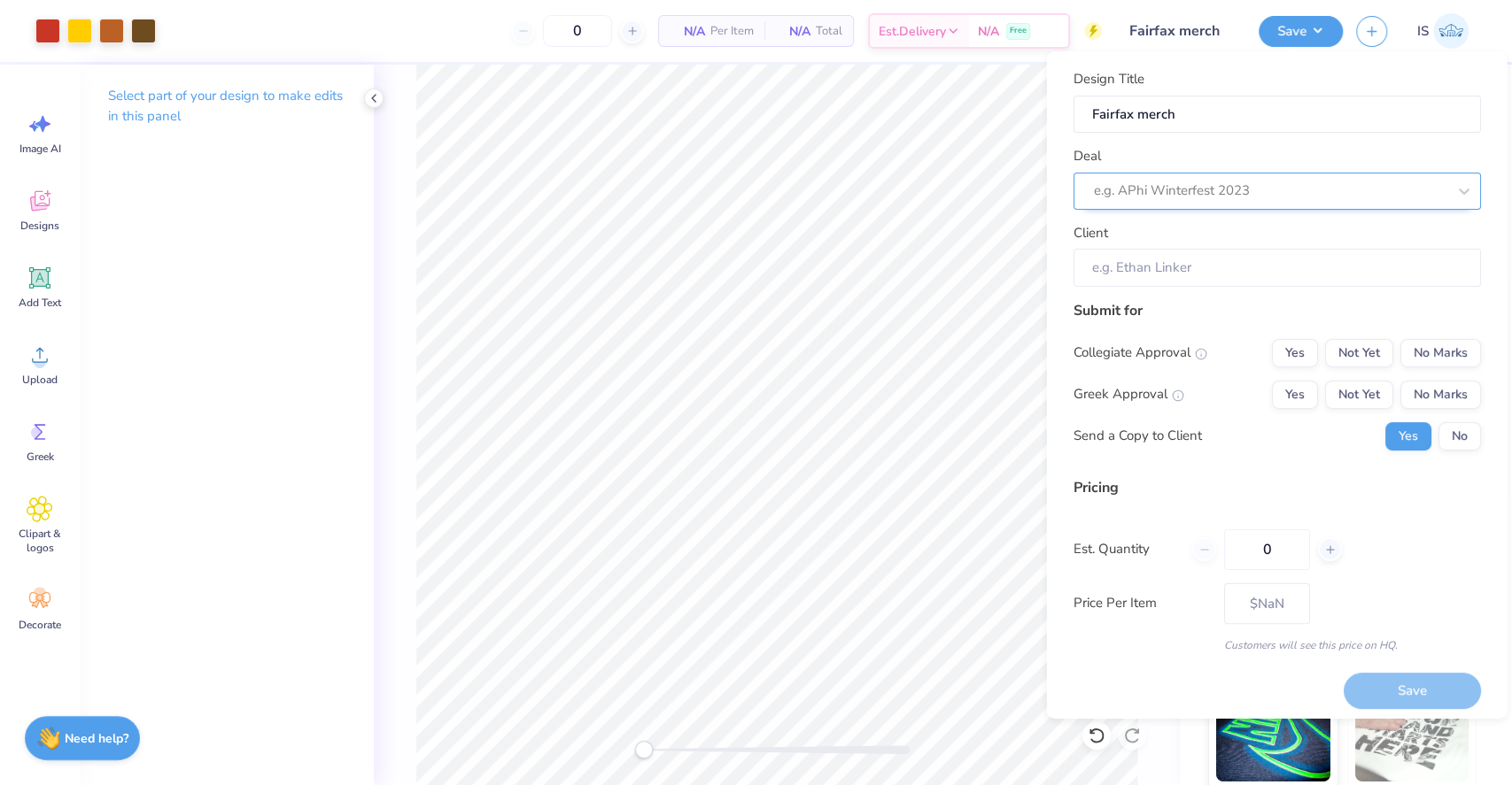
click at [1283, 182] on div at bounding box center [1270, 191] width 353 height 24
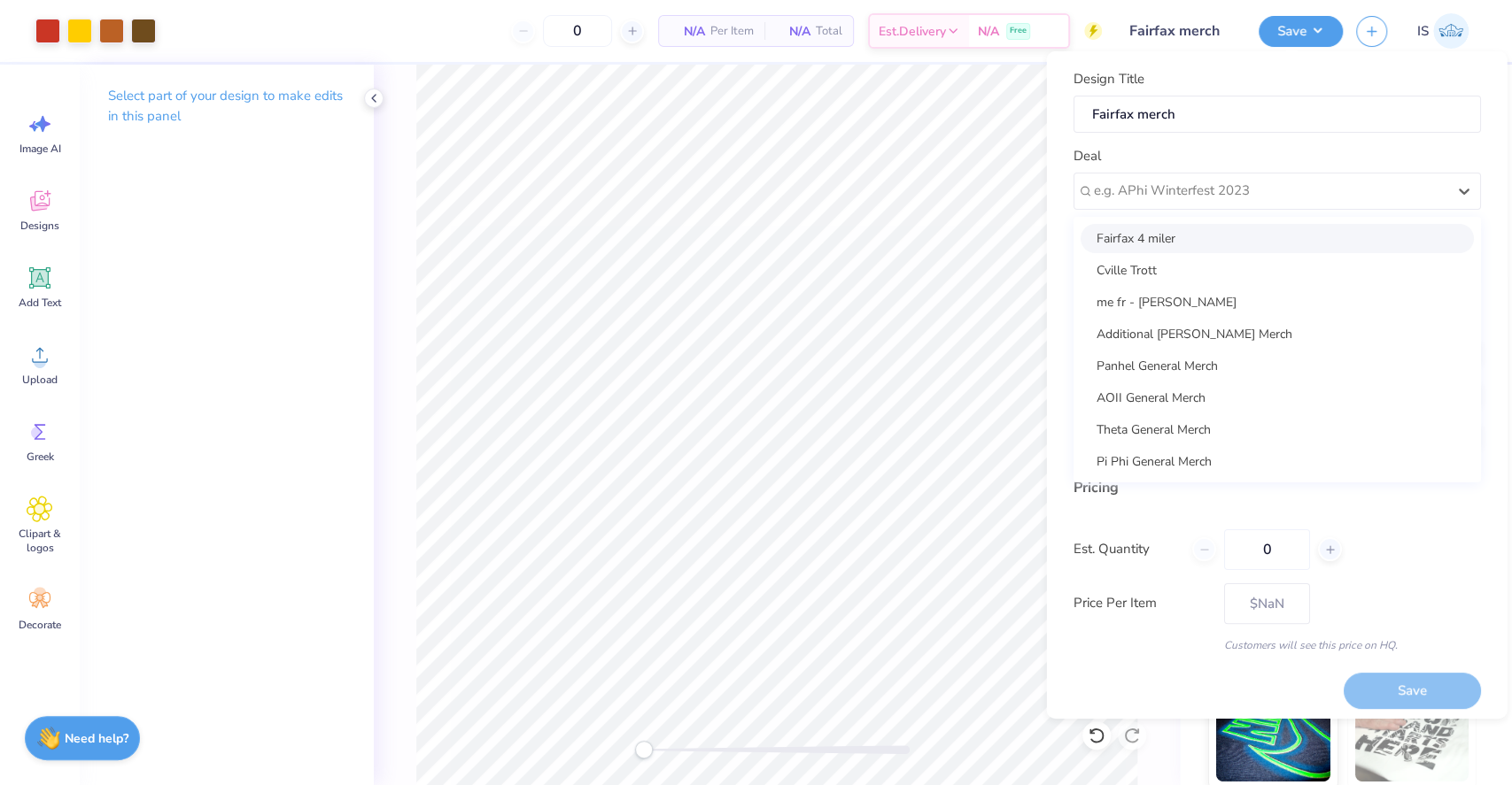
click at [1182, 235] on div "Fairfax 4 miler" at bounding box center [1277, 238] width 394 height 29
type input "[PERSON_NAME]"
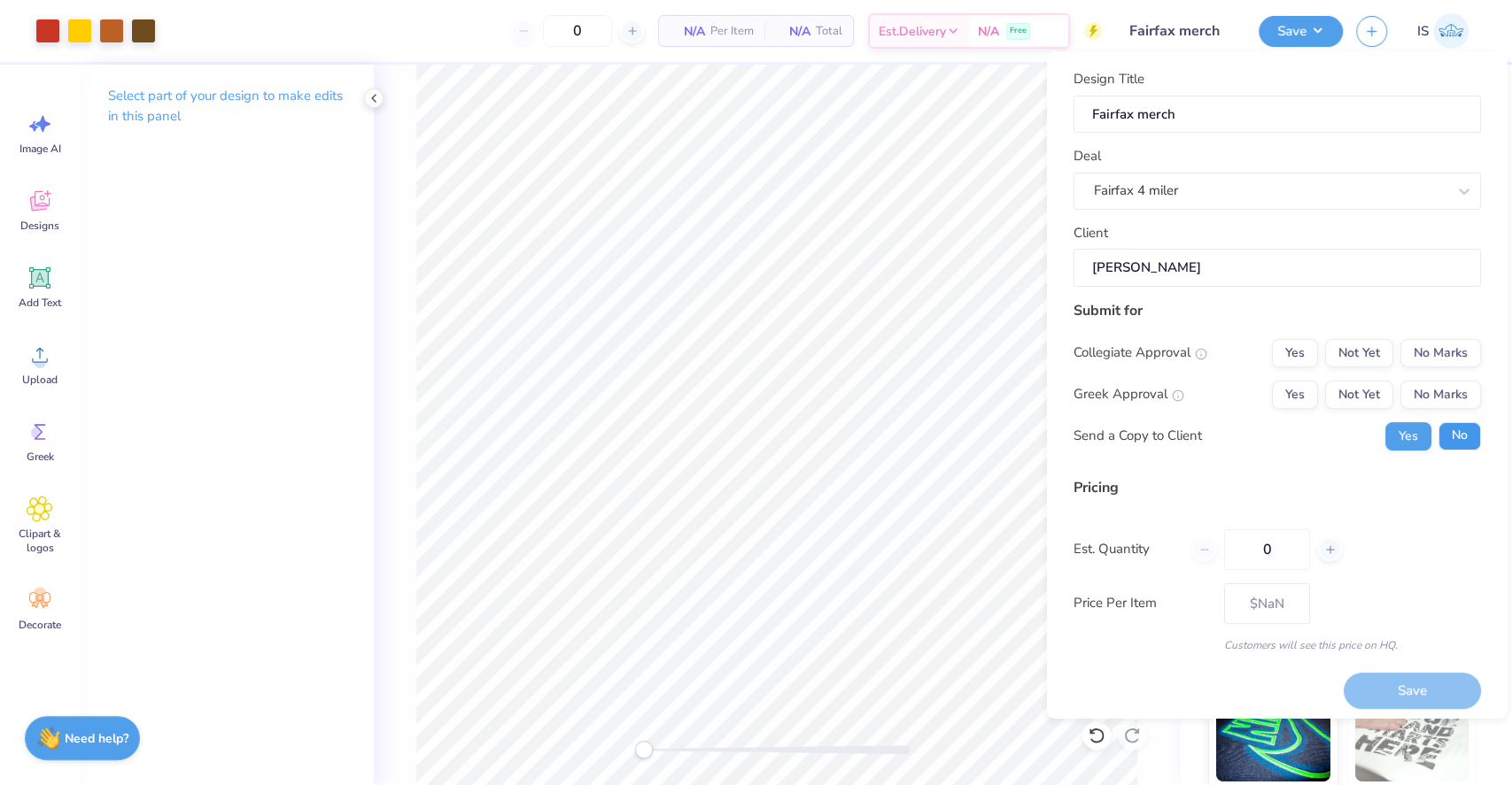
click at [1438, 430] on button "No" at bounding box center [1459, 435] width 43 height 28
click at [1429, 396] on button "No Marks" at bounding box center [1440, 393] width 81 height 28
click at [1433, 365] on button "No Marks" at bounding box center [1440, 352] width 81 height 28
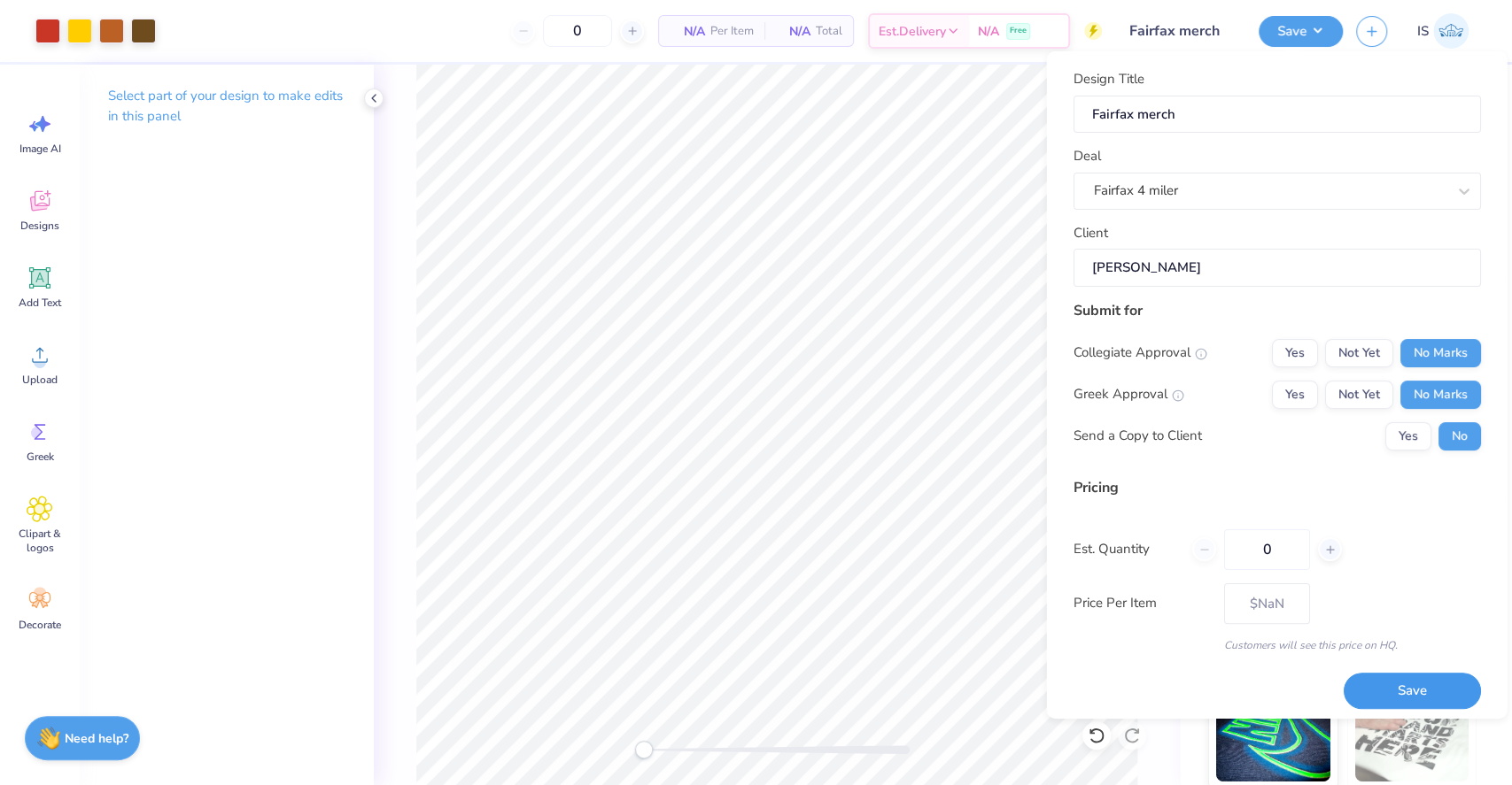
click at [1399, 698] on button "Save" at bounding box center [1412, 691] width 138 height 36
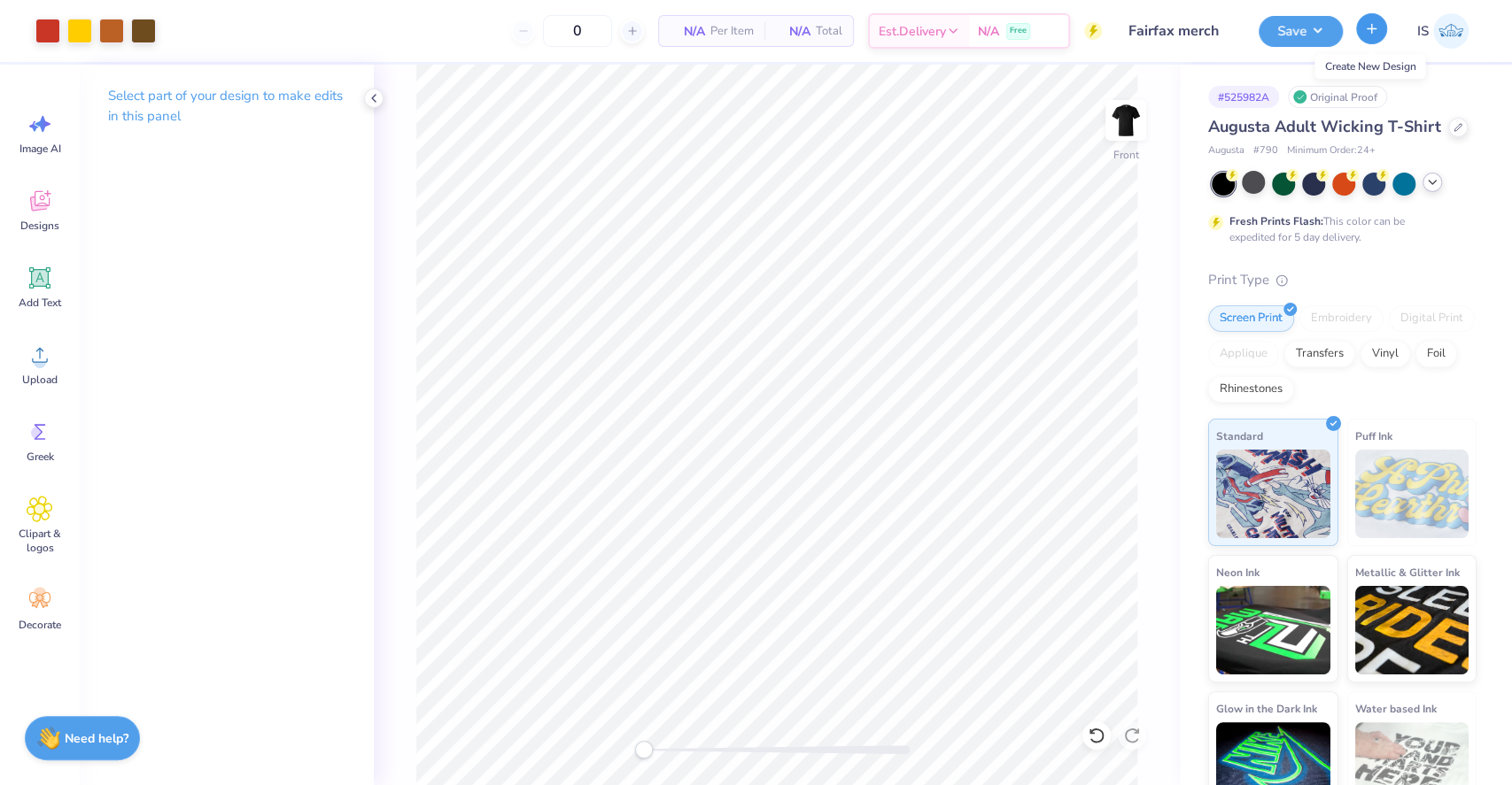
click at [1371, 33] on icon "button" at bounding box center [1372, 28] width 15 height 15
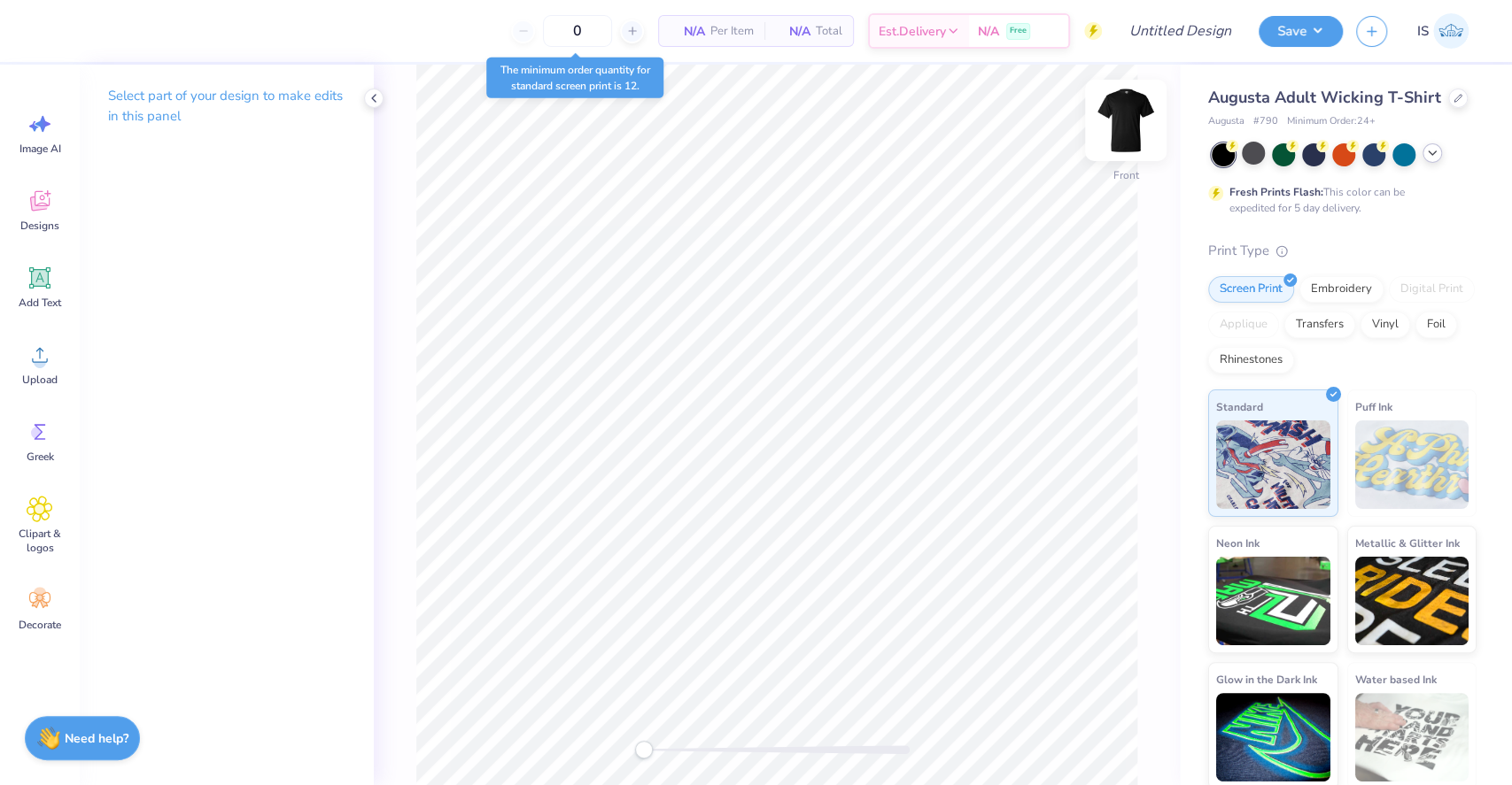
click at [1124, 131] on img at bounding box center [1126, 120] width 71 height 71
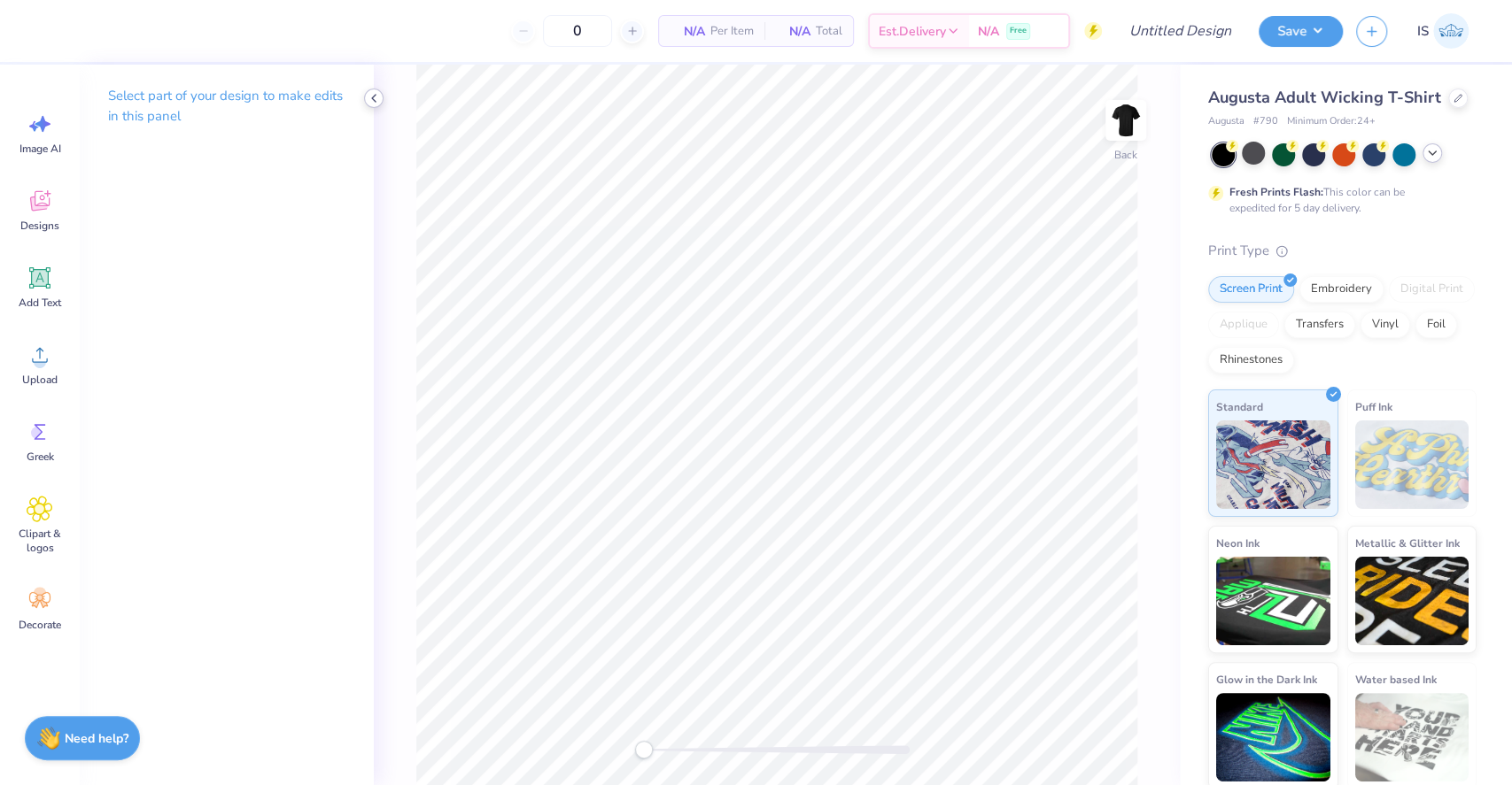
click at [376, 94] on icon at bounding box center [374, 99] width 14 height 14
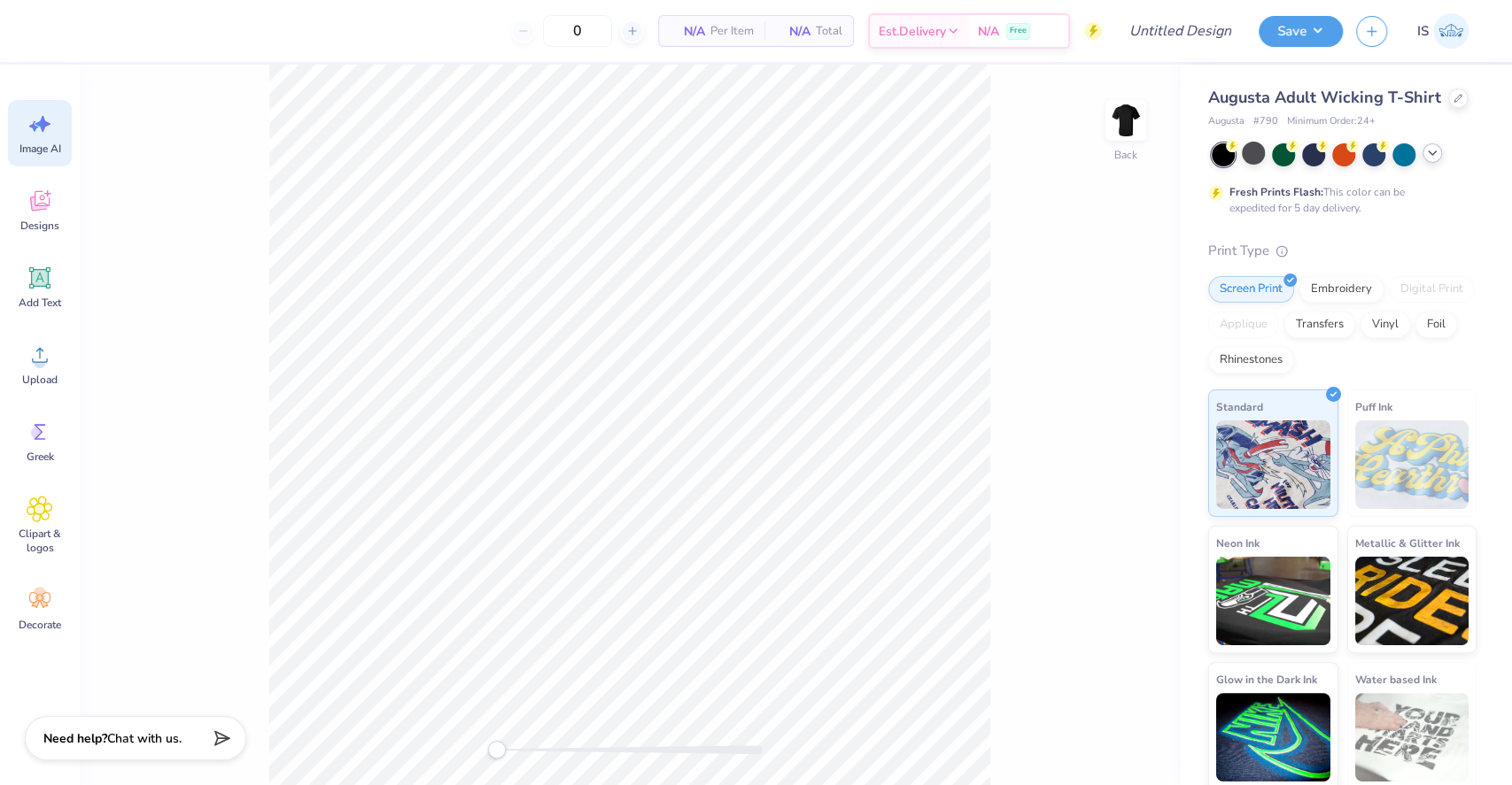
click at [51, 133] on icon at bounding box center [39, 123] width 26 height 26
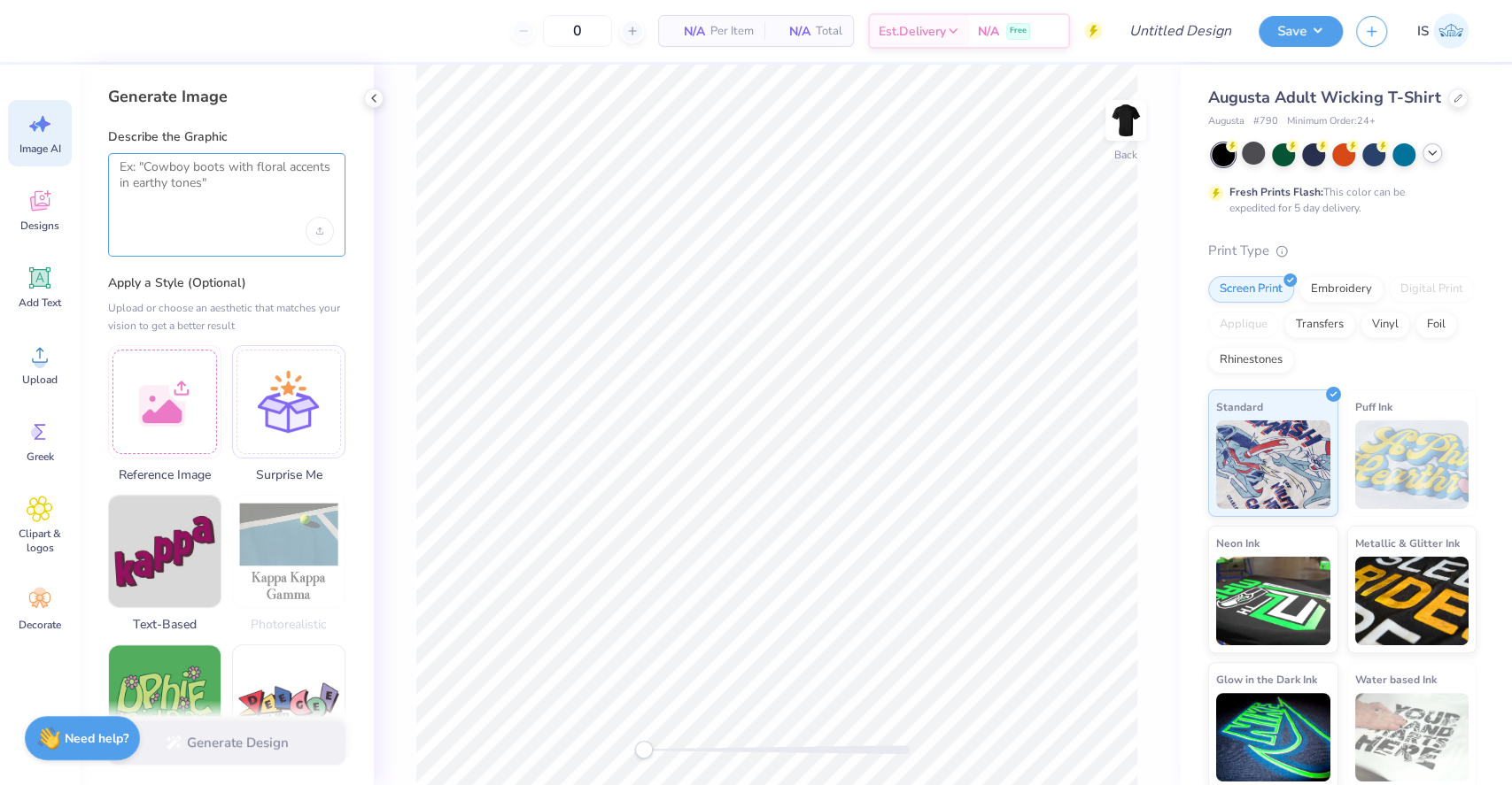
click at [250, 190] on textarea at bounding box center [226, 181] width 214 height 44
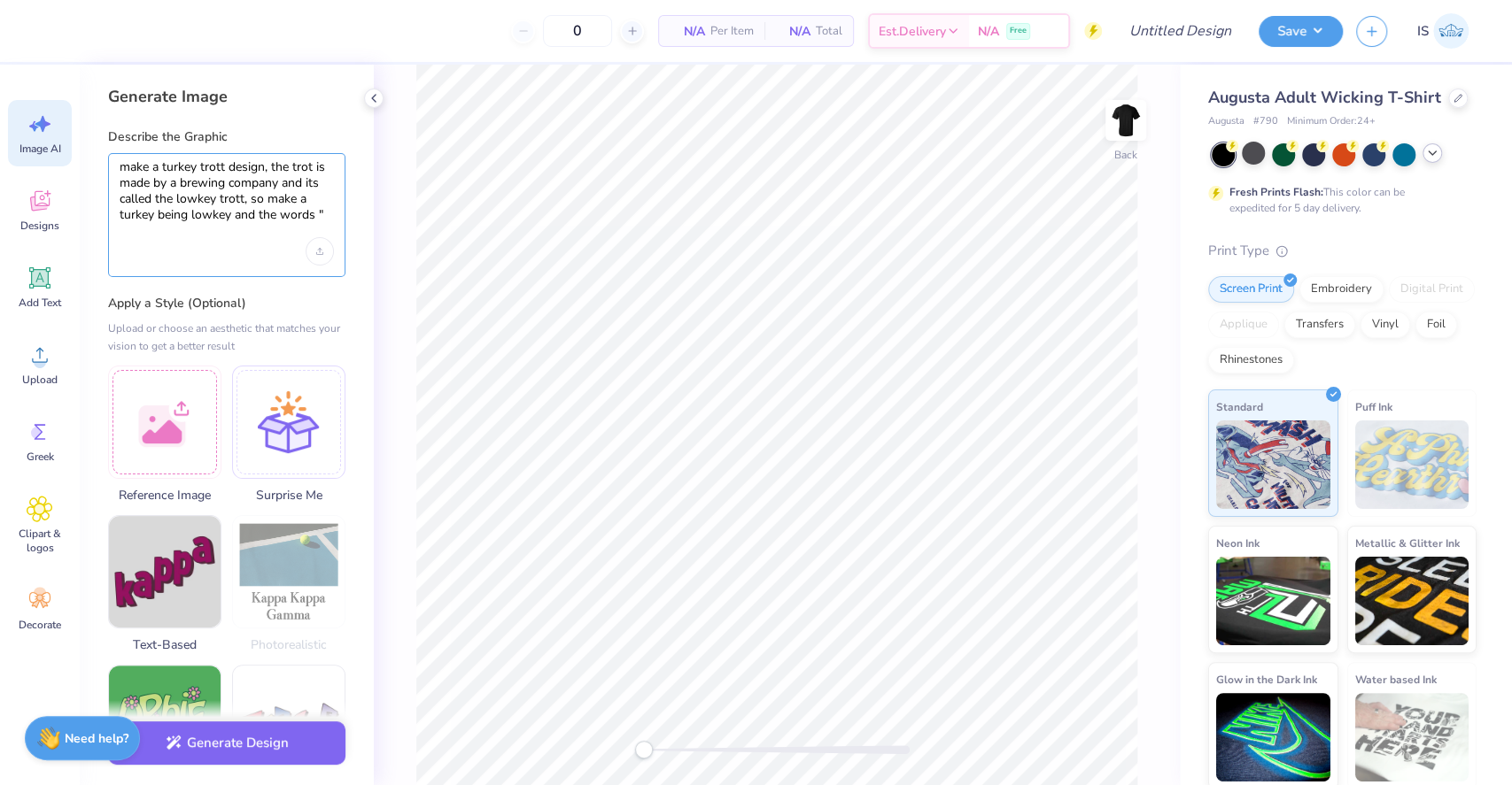
paste textarea "Indian Fields Tavern/5 Fields Brewing Co. Low Key Turkey Trot"
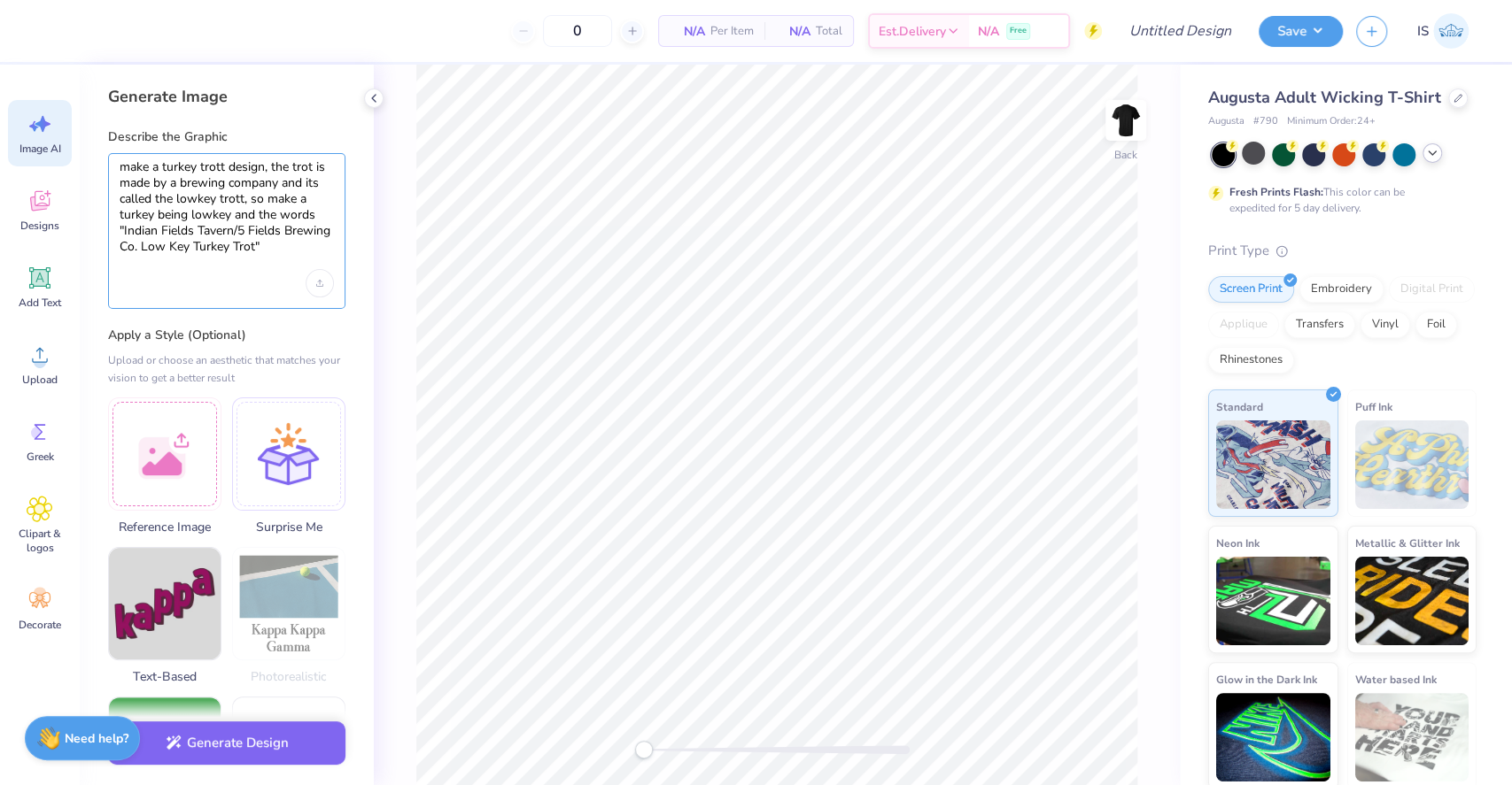
click at [241, 237] on textarea "make a turkey trott design, the trot is made by a brewing company and its calle…" at bounding box center [226, 207] width 214 height 97
type textarea "make a turkey trott design, the trot is made by a brewing company and its calle…"
click at [290, 748] on button "Generate Design" at bounding box center [226, 739] width 237 height 43
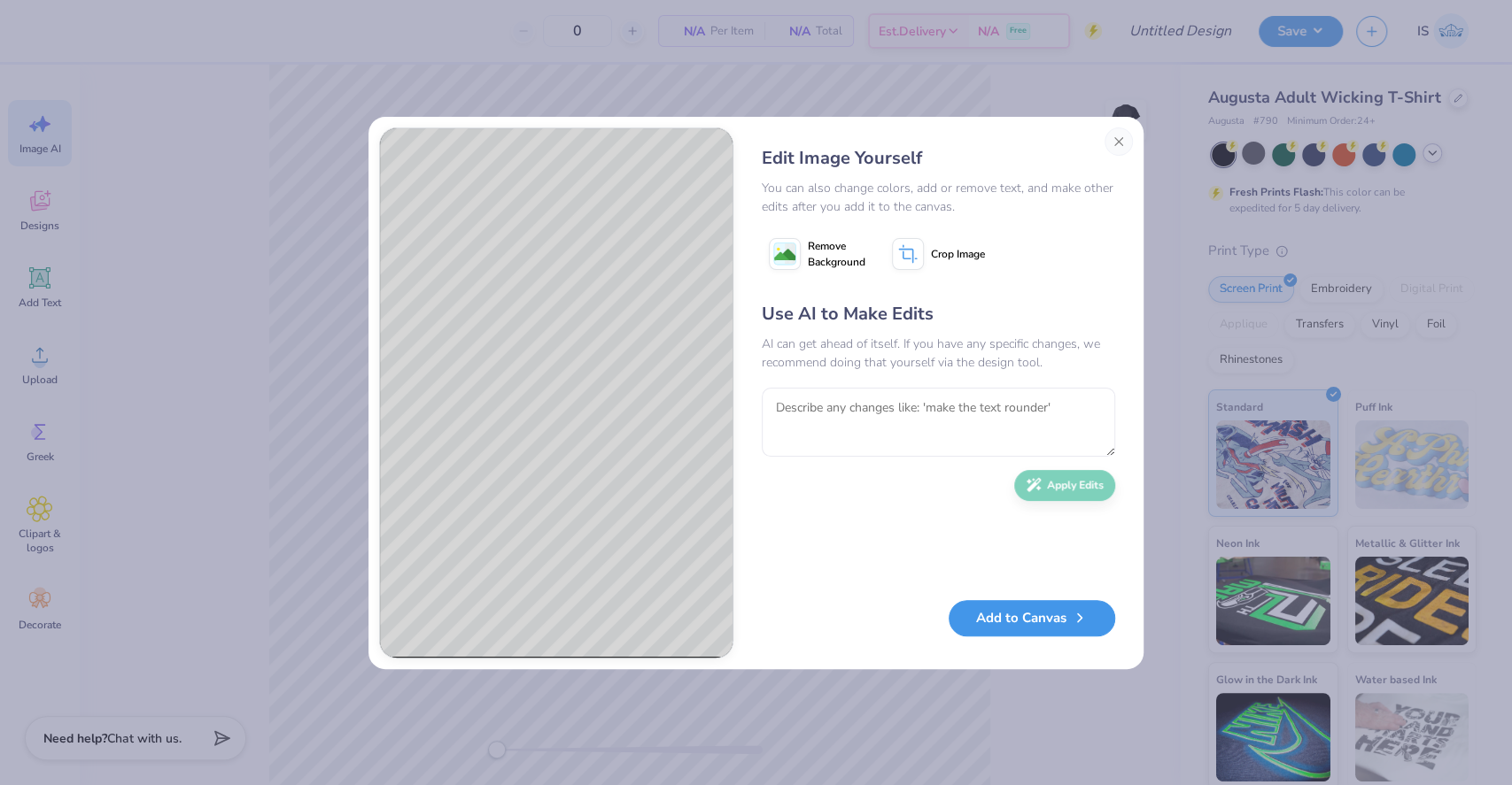
click at [1062, 624] on button "Add to Canvas" at bounding box center [1032, 619] width 166 height 36
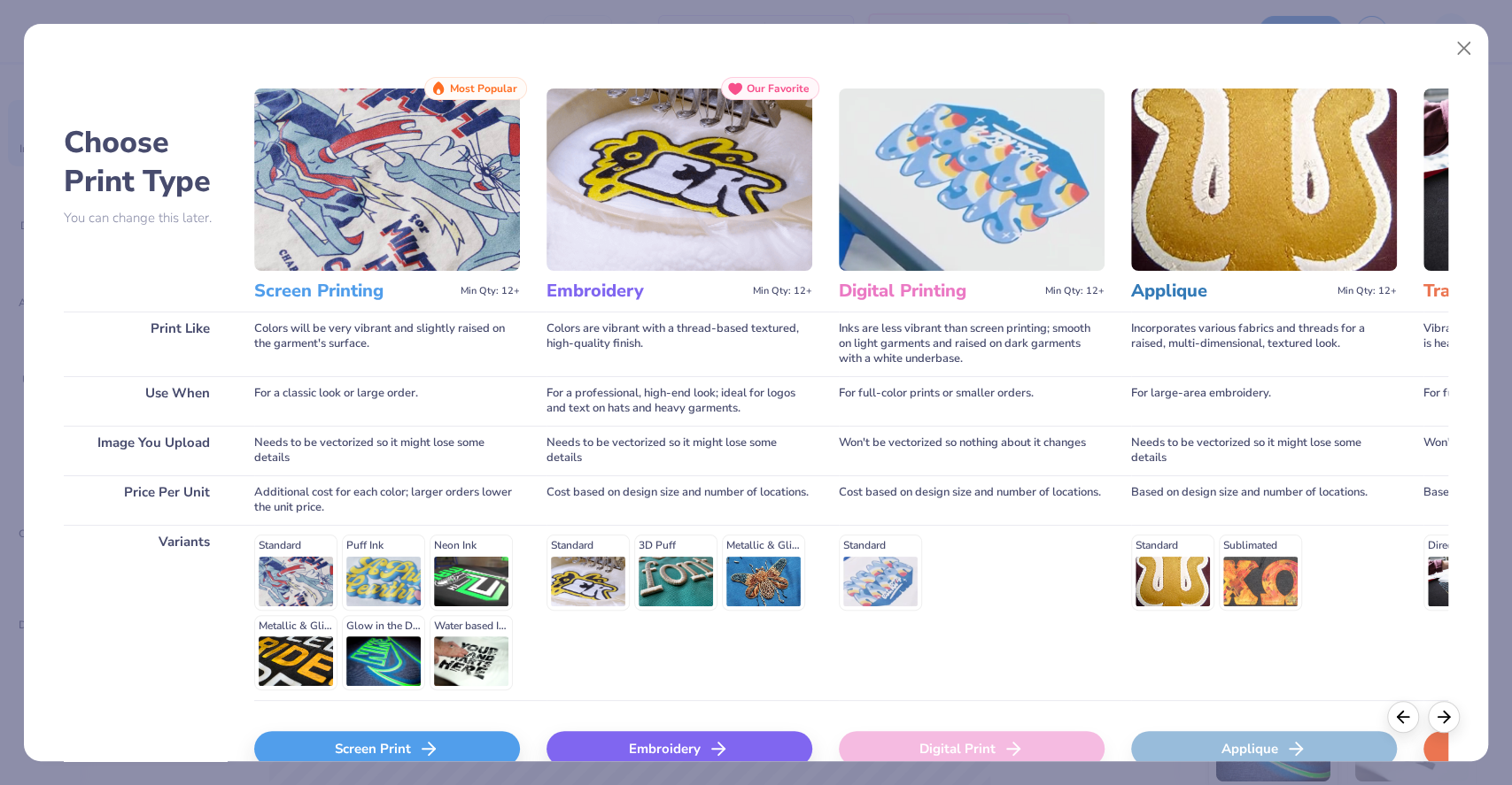
scroll to position [37, 0]
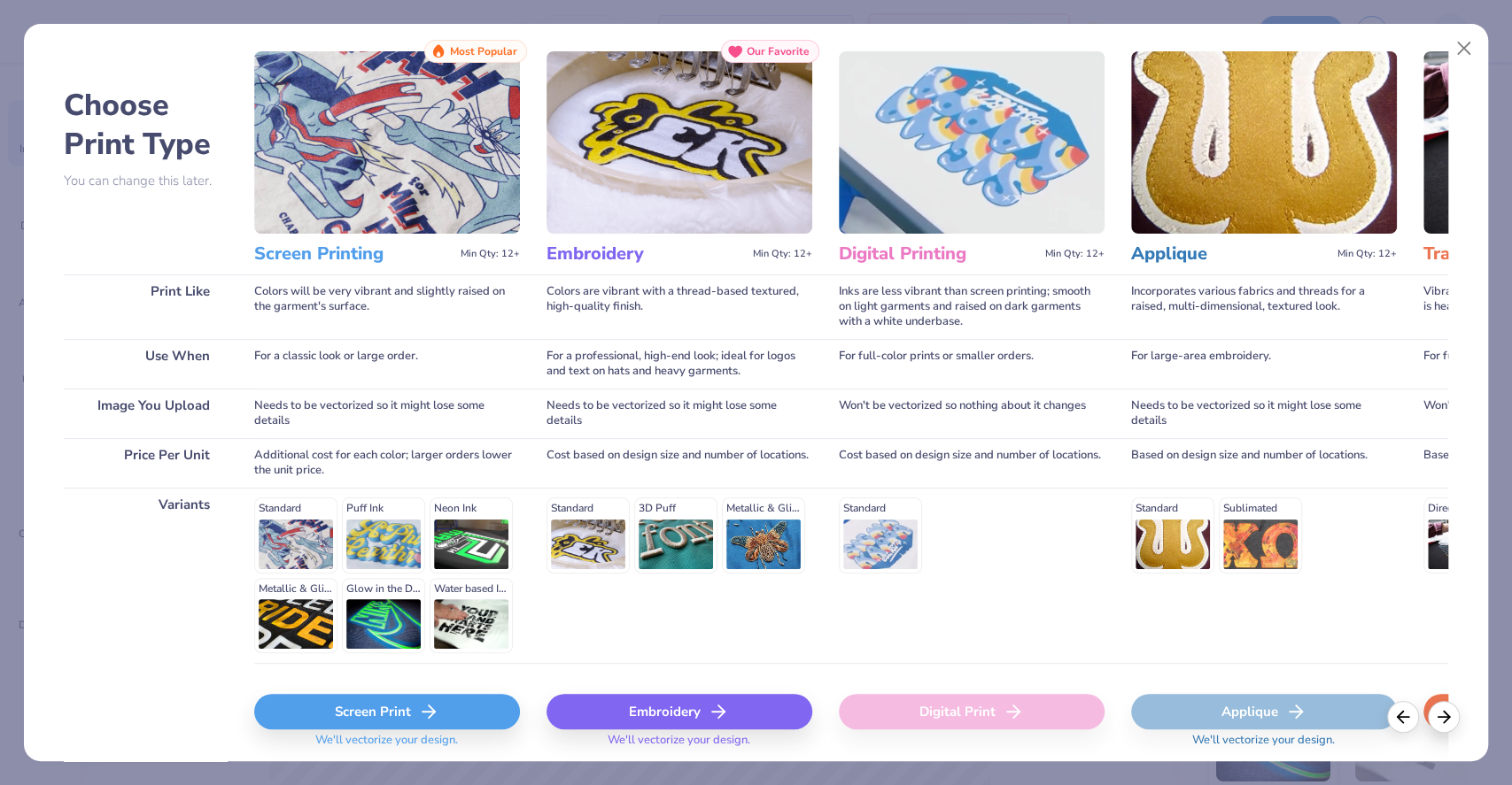
click at [411, 698] on div "Screen Print" at bounding box center [387, 712] width 266 height 35
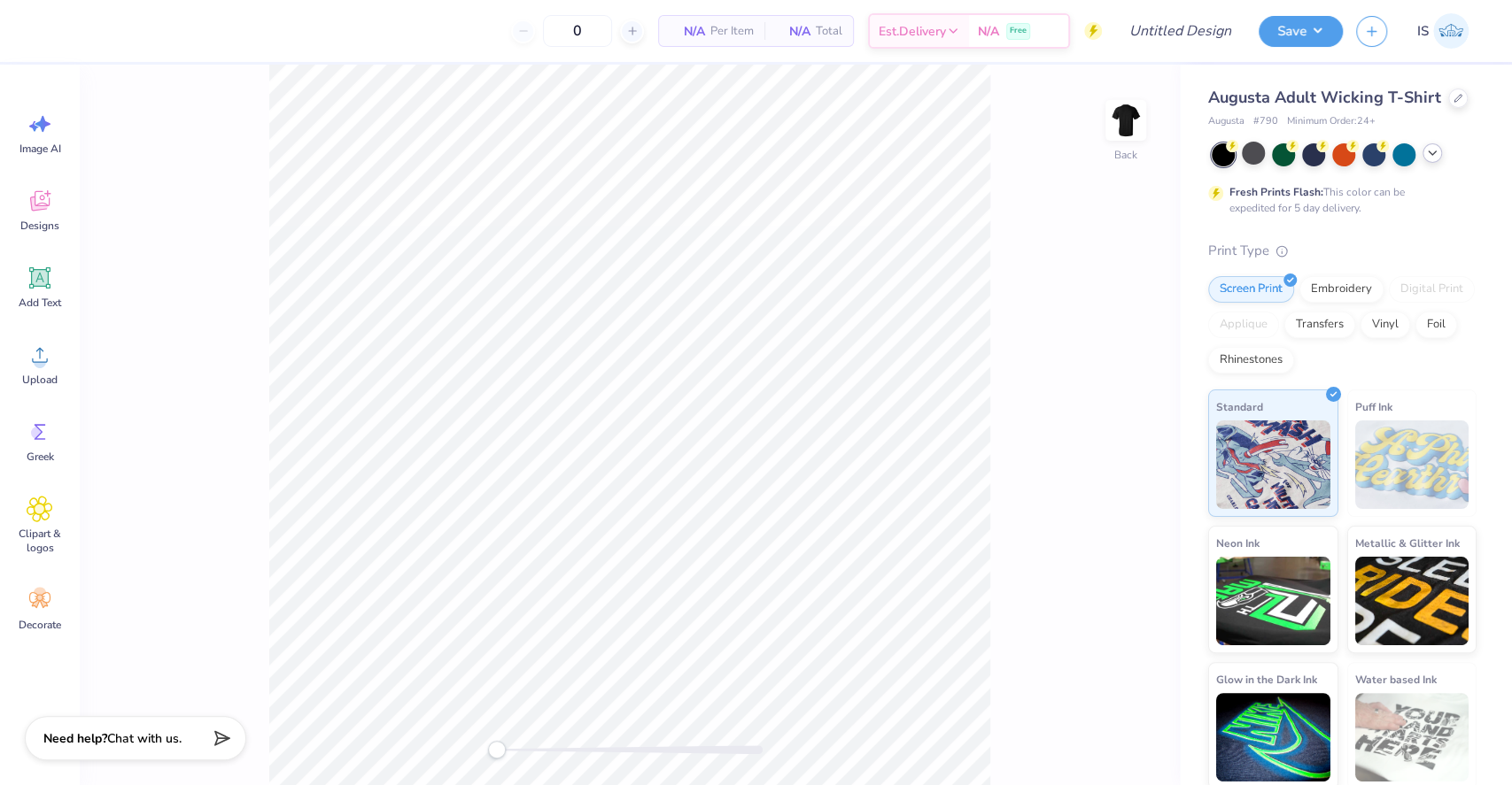
scroll to position [0, 0]
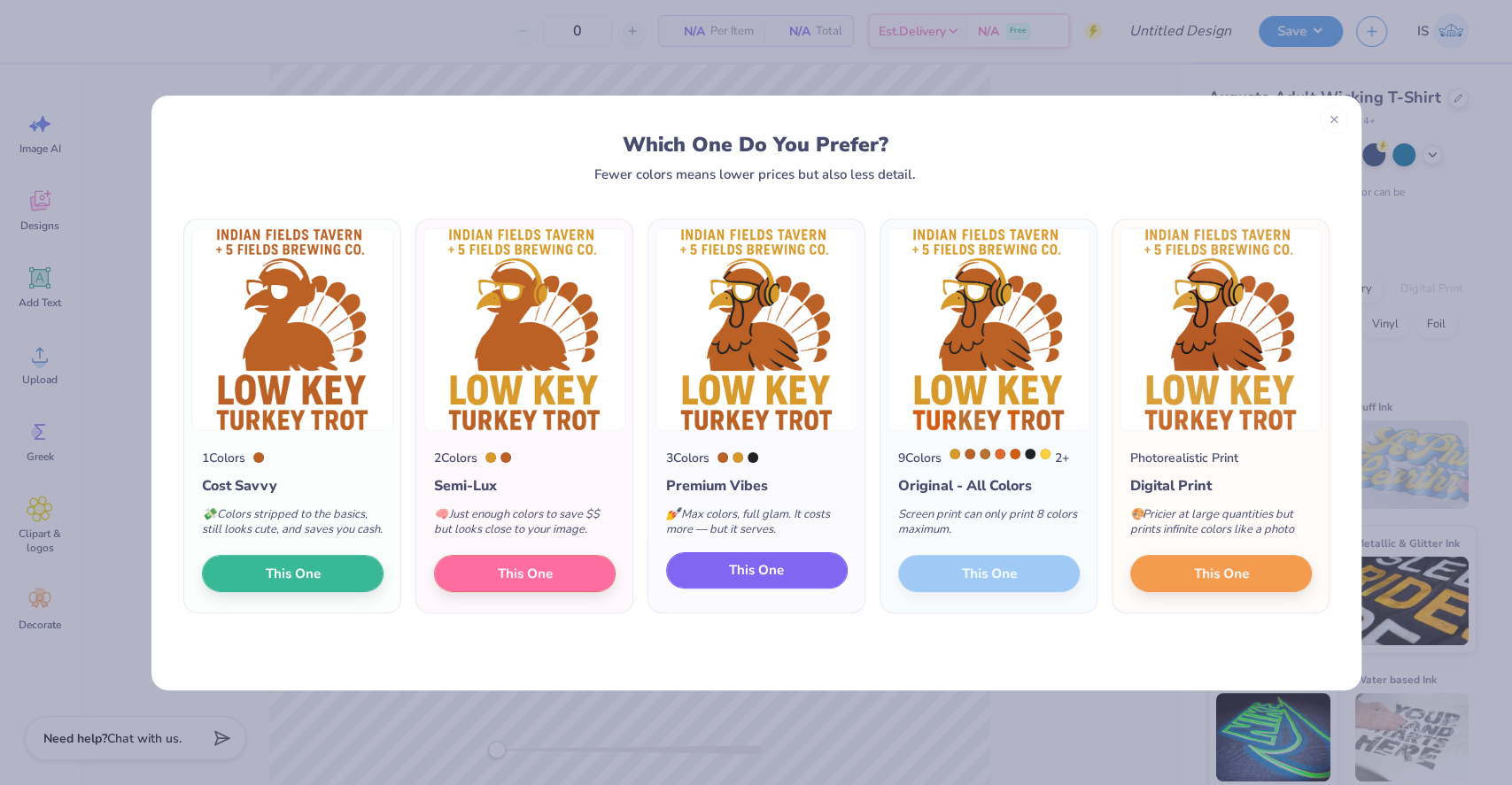
click at [744, 581] on span "This One" at bounding box center [756, 571] width 55 height 21
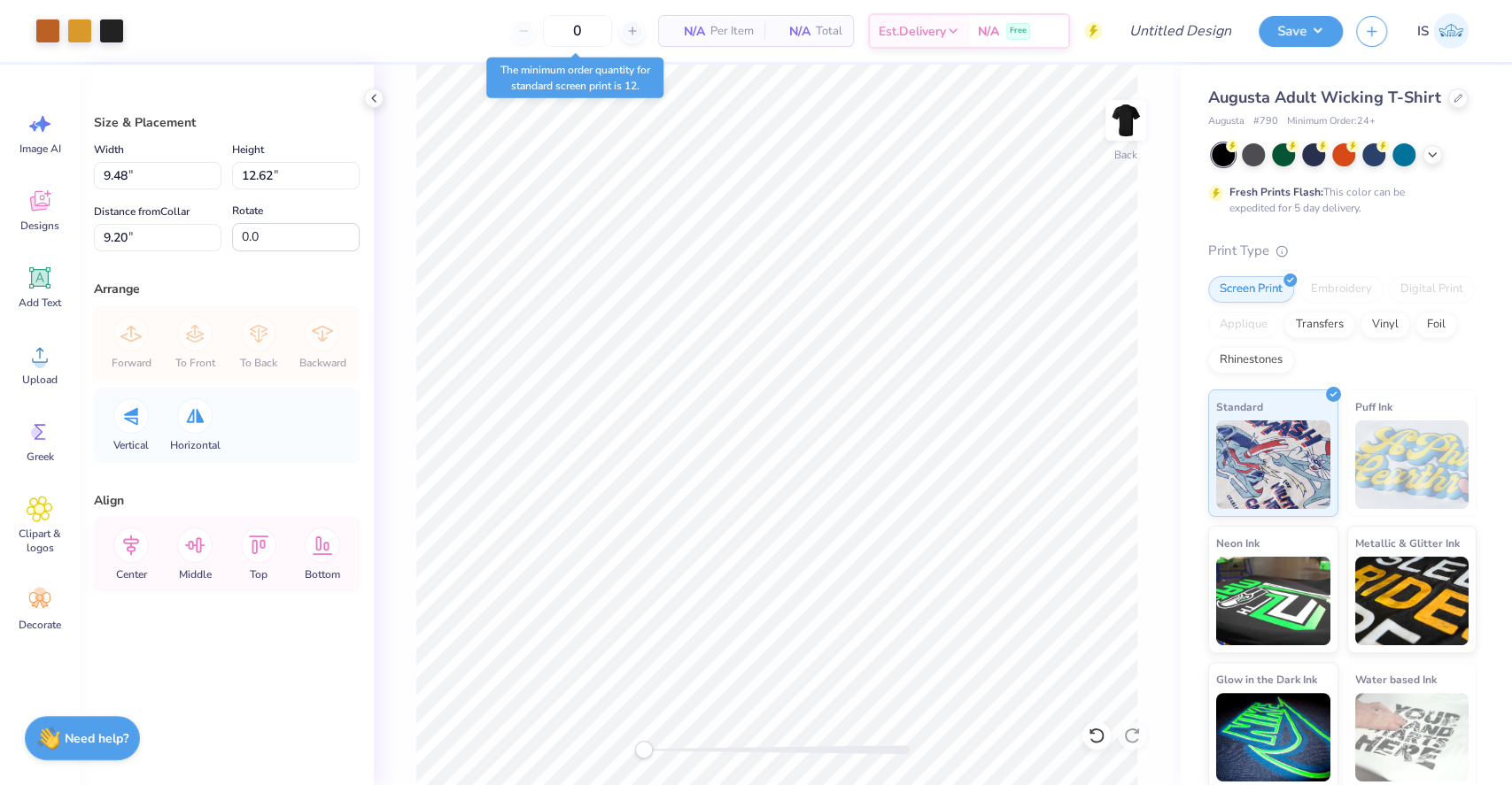
type input "9.48"
type input "12.62"
type input "9.20"
type input "12.24"
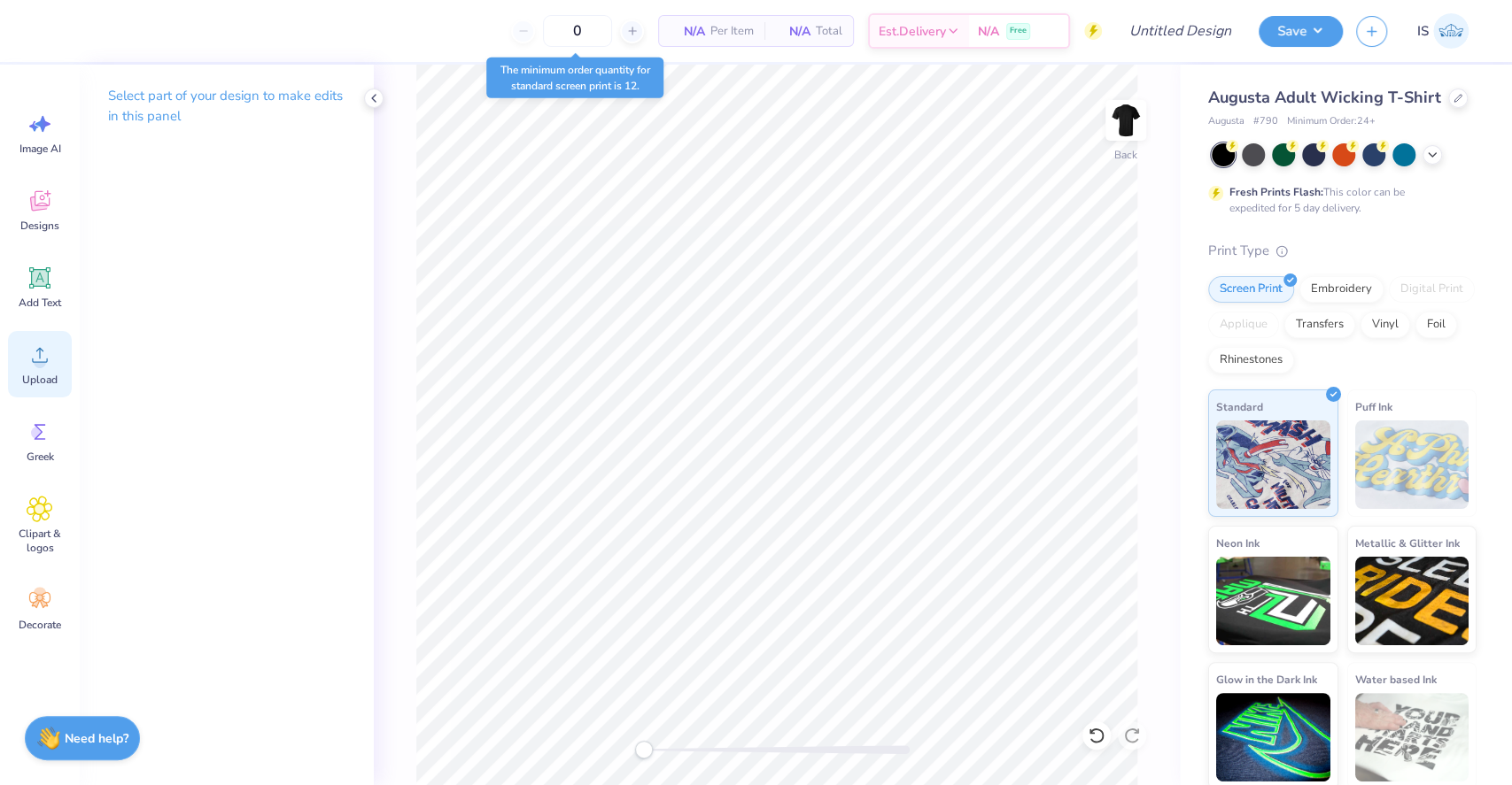
click at [37, 383] on span "Upload" at bounding box center [39, 380] width 35 height 14
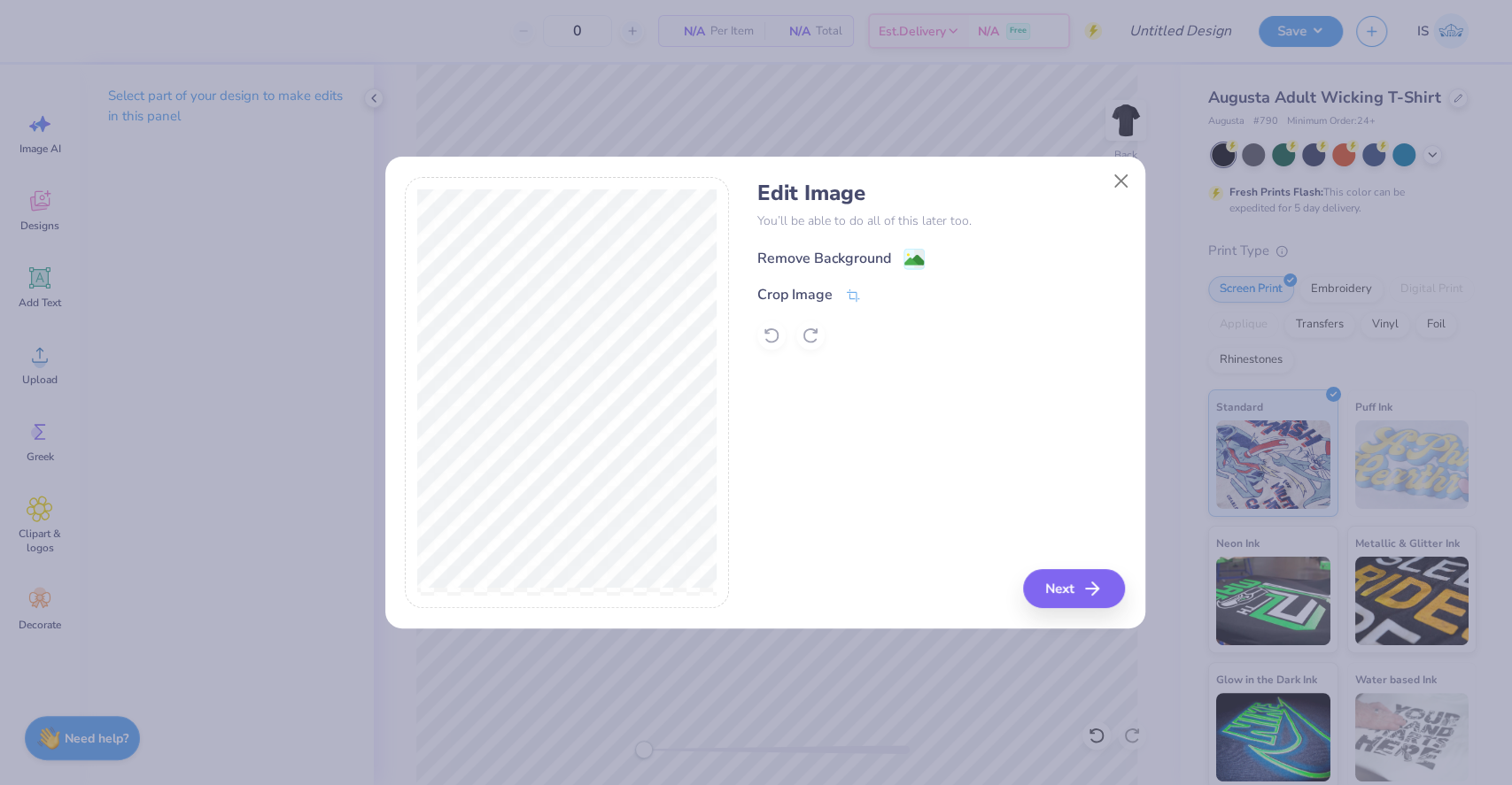
click at [889, 248] on div "Remove Background" at bounding box center [824, 258] width 134 height 21
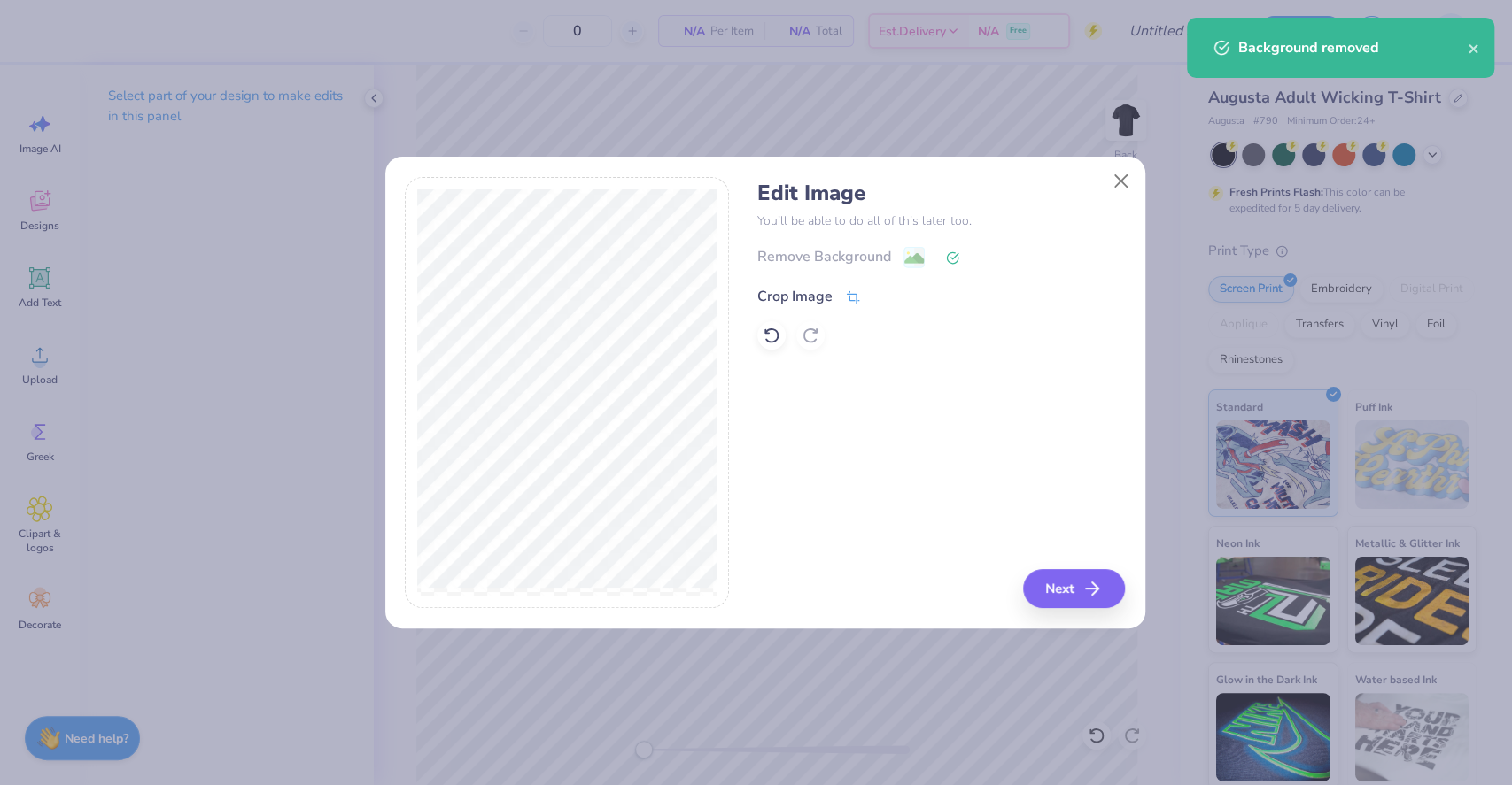
click at [823, 294] on div "Crop Image" at bounding box center [794, 296] width 75 height 21
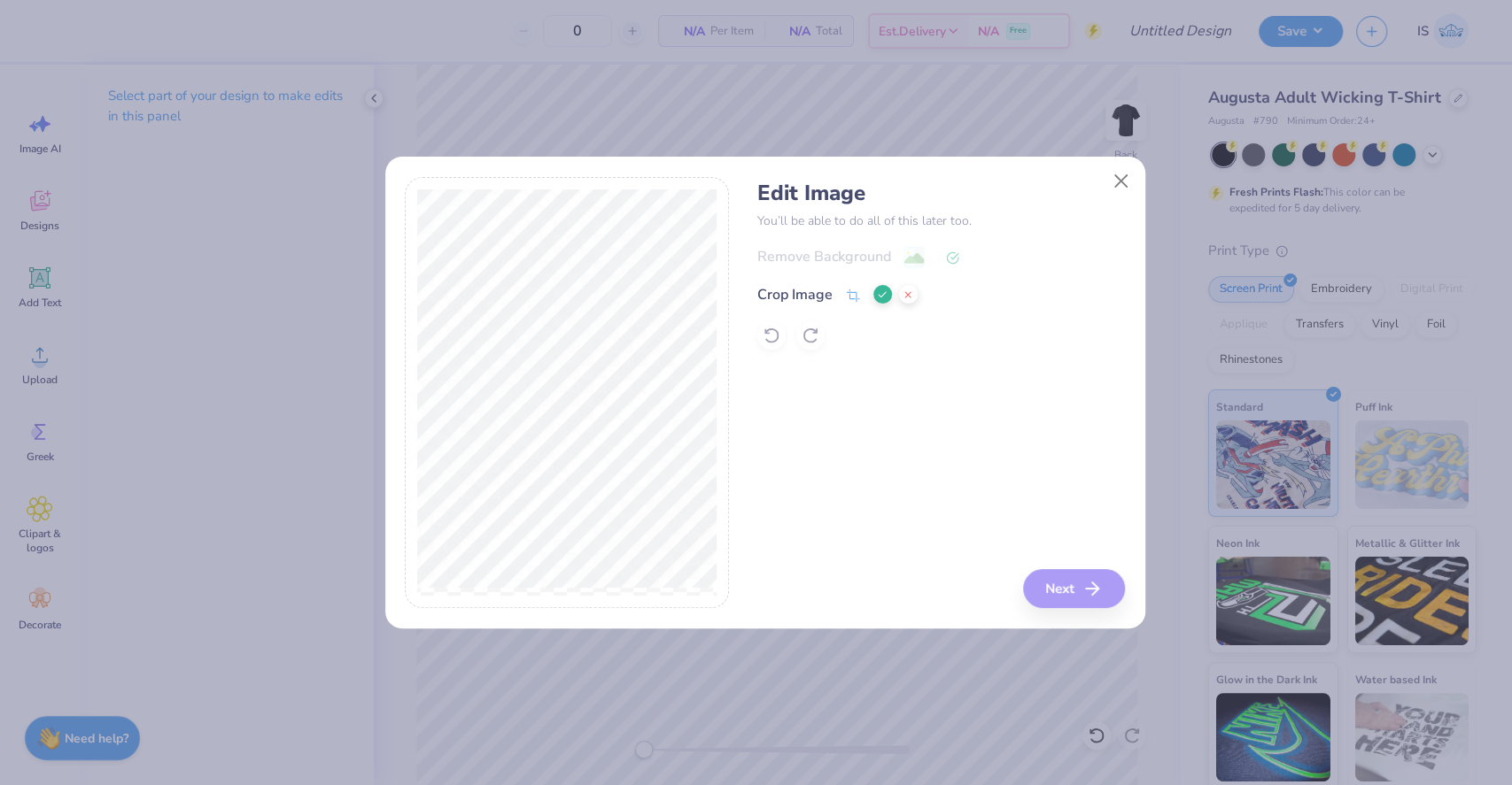
click at [880, 291] on icon at bounding box center [882, 295] width 11 height 11
click at [1079, 599] on button "Next" at bounding box center [1077, 589] width 102 height 39
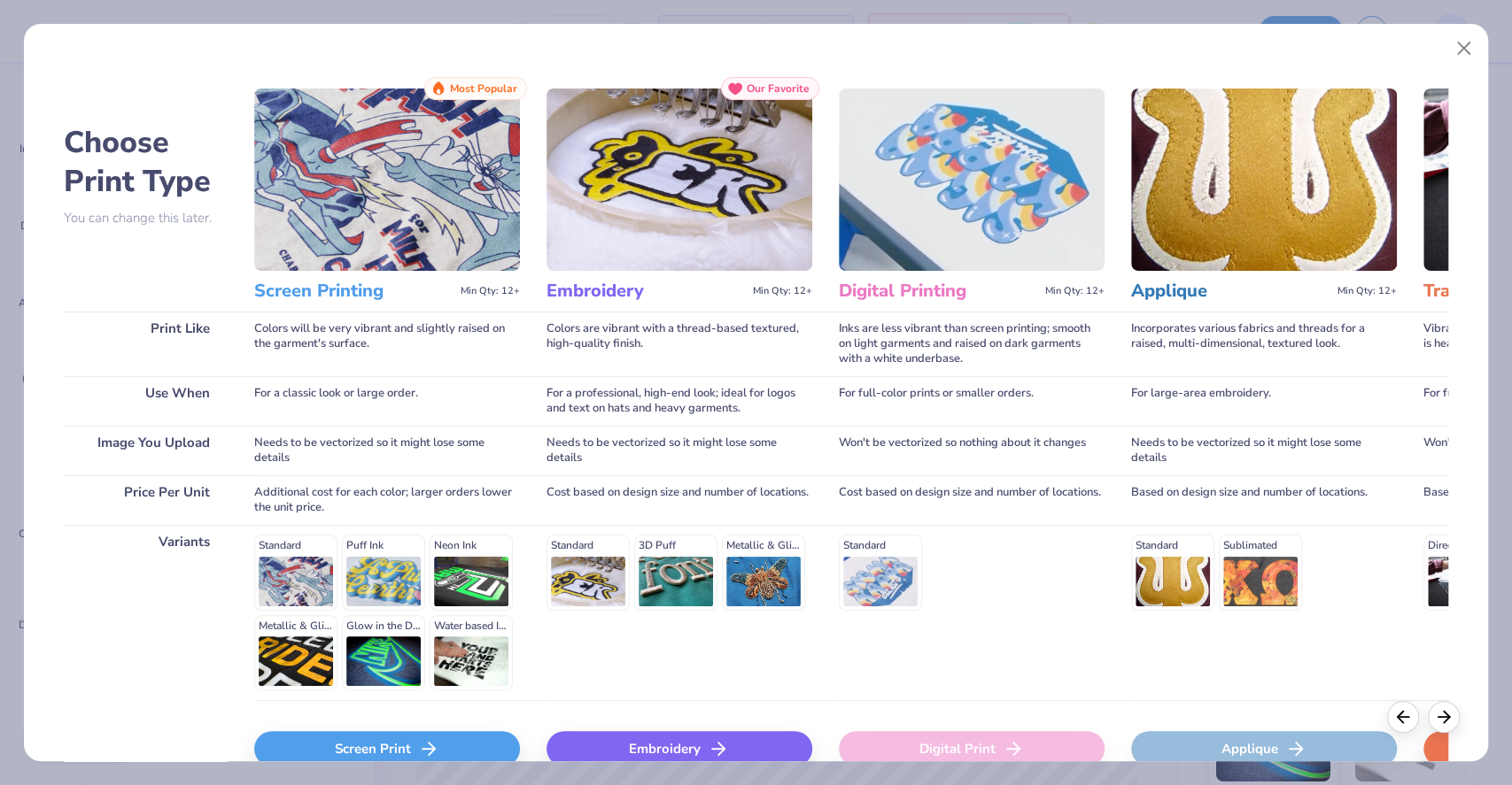
scroll to position [97, 0]
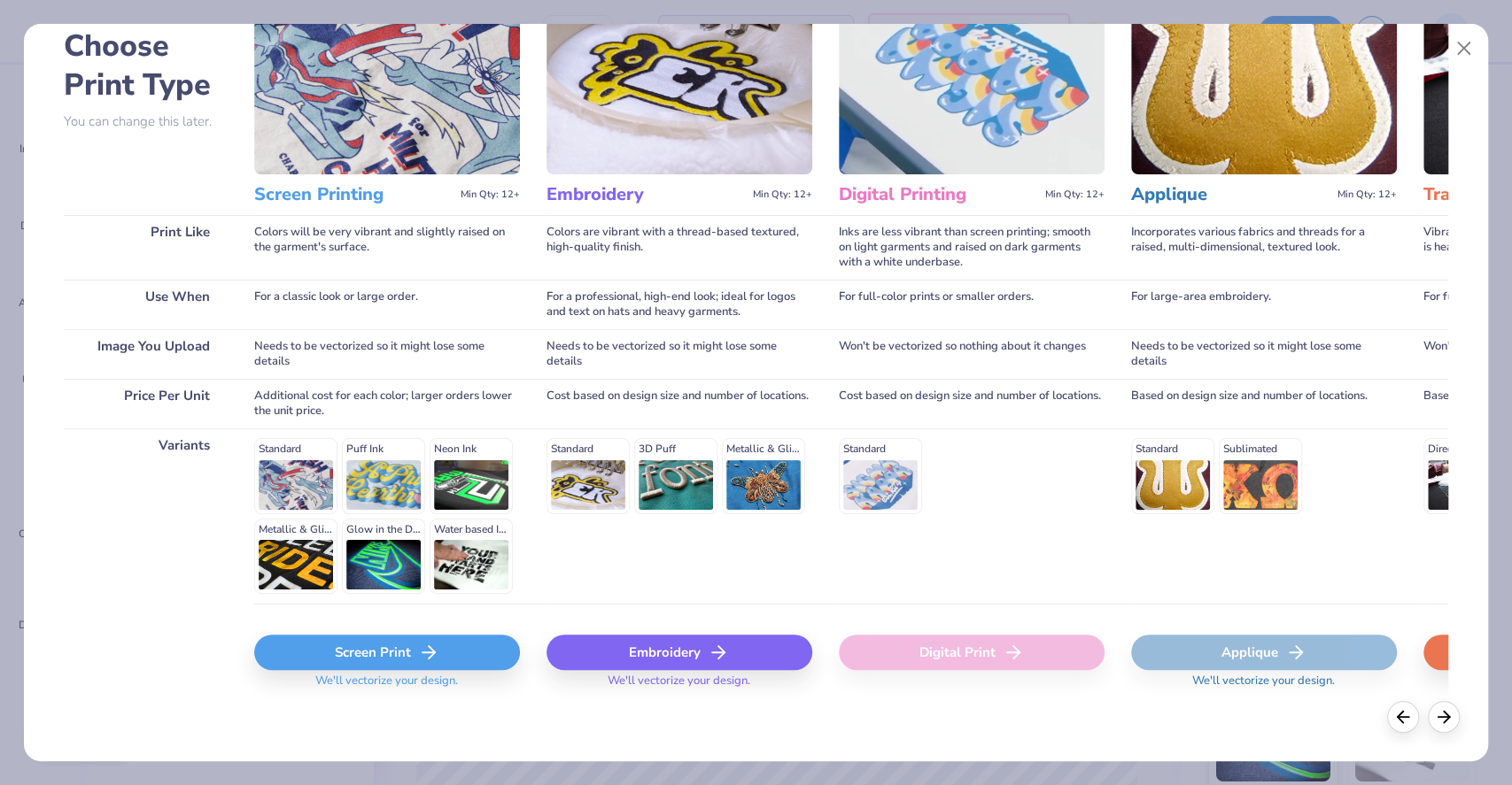
click at [368, 648] on div "Screen Print" at bounding box center [387, 652] width 266 height 35
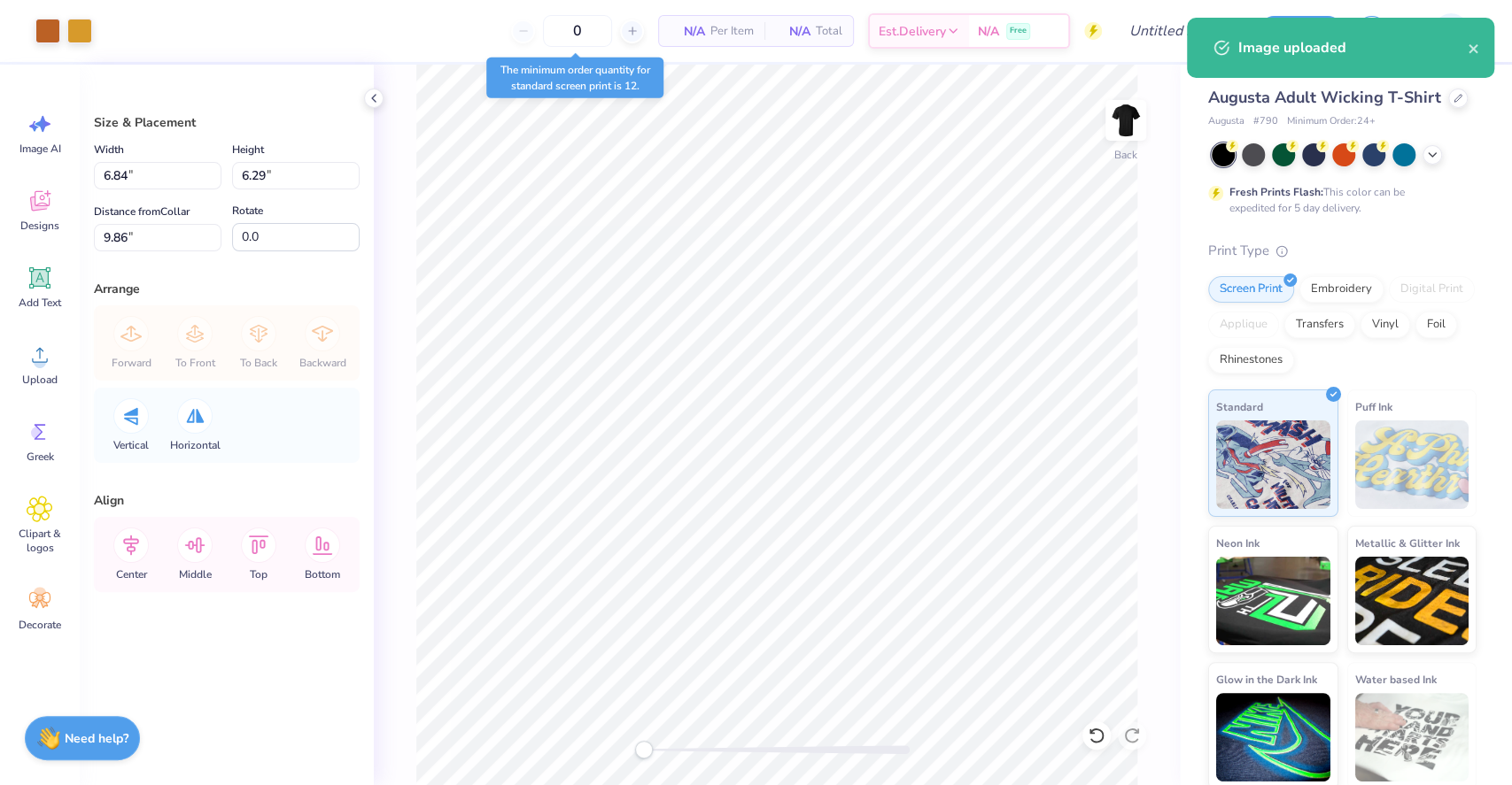
type input "2.49"
type input "2.29"
type input "13.86"
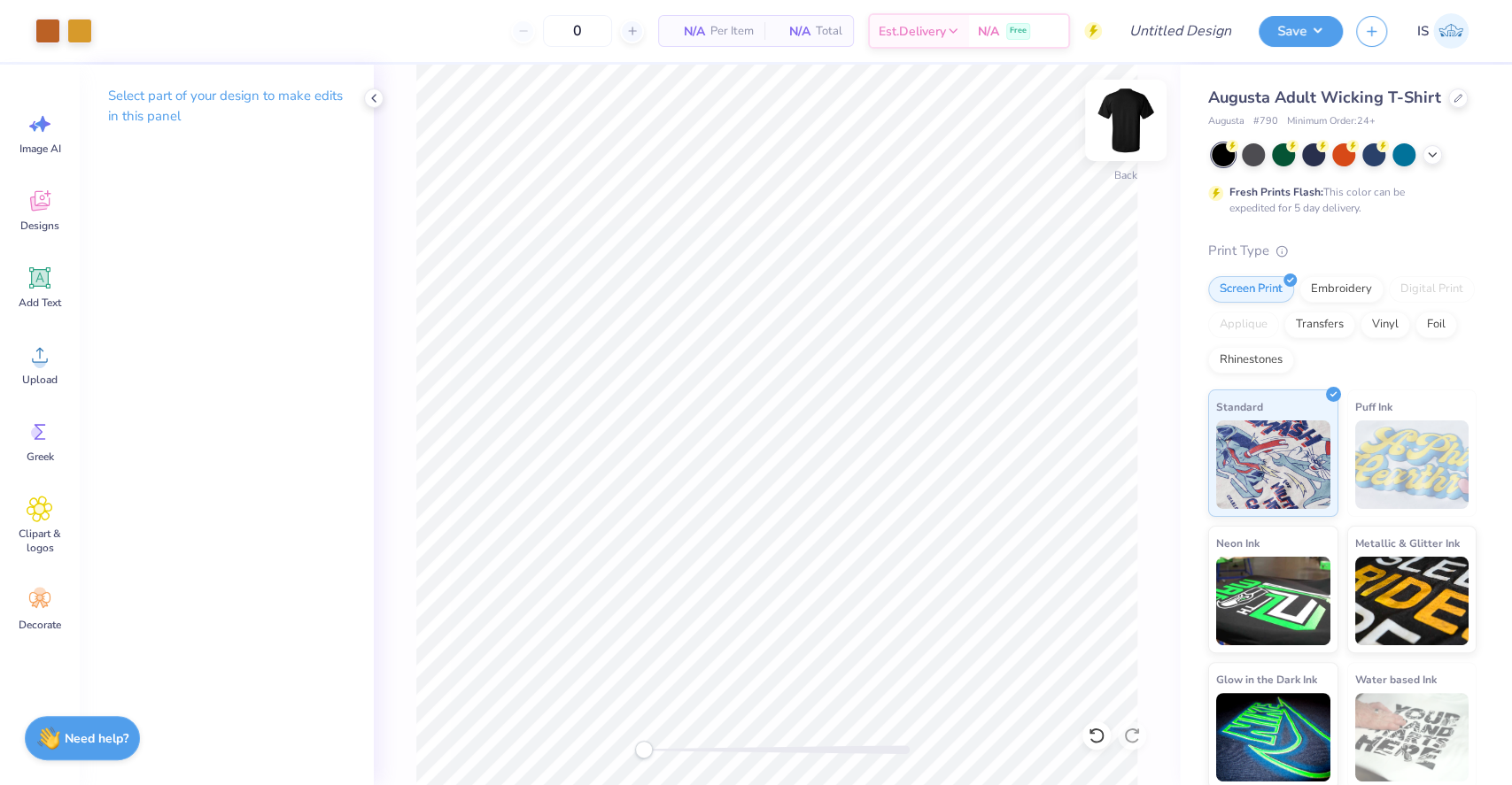
click at [1121, 139] on img at bounding box center [1126, 120] width 71 height 71
click at [55, 345] on div "Upload" at bounding box center [40, 364] width 63 height 66
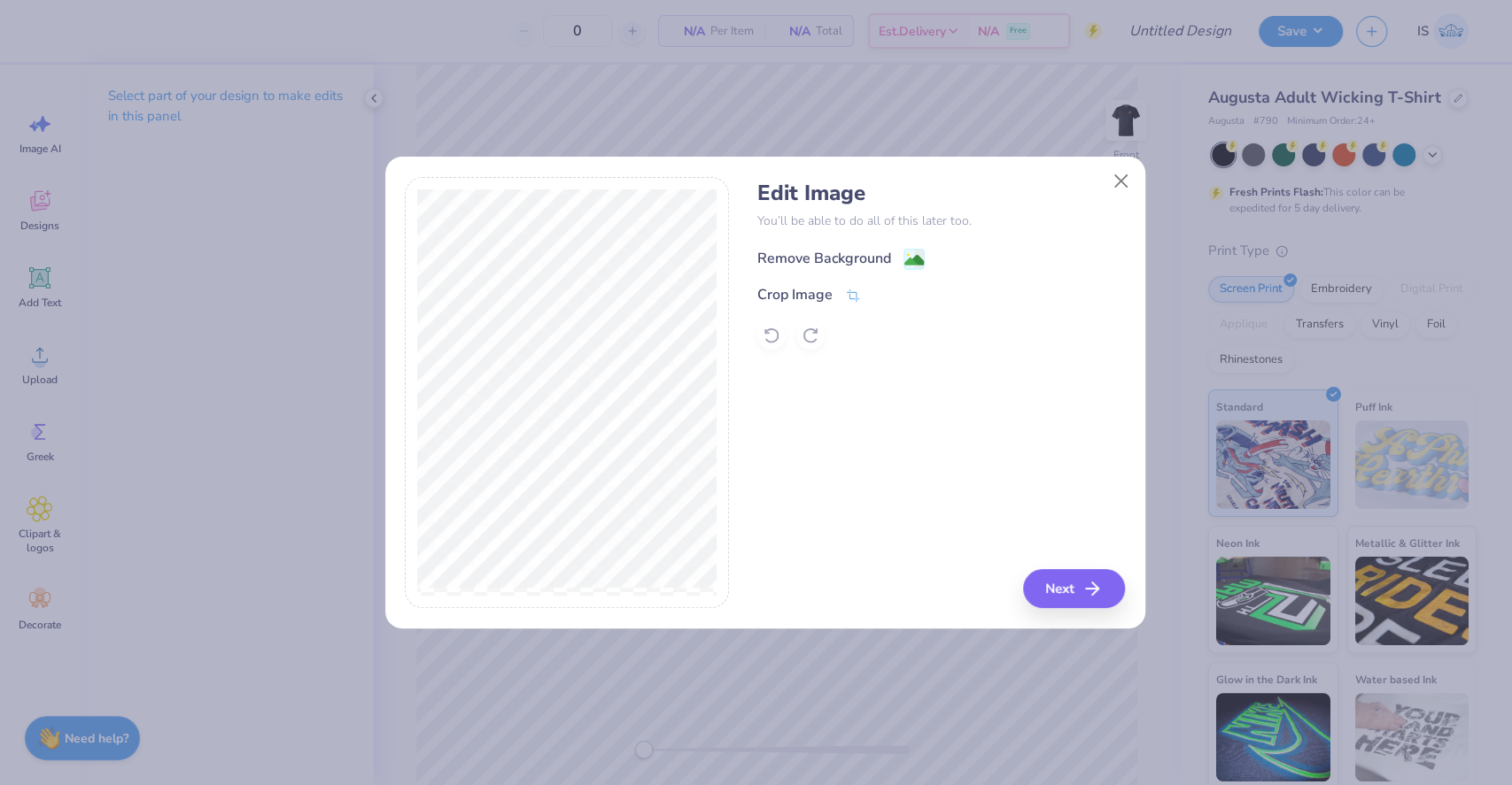
click at [810, 260] on div "Remove Background" at bounding box center [824, 258] width 134 height 21
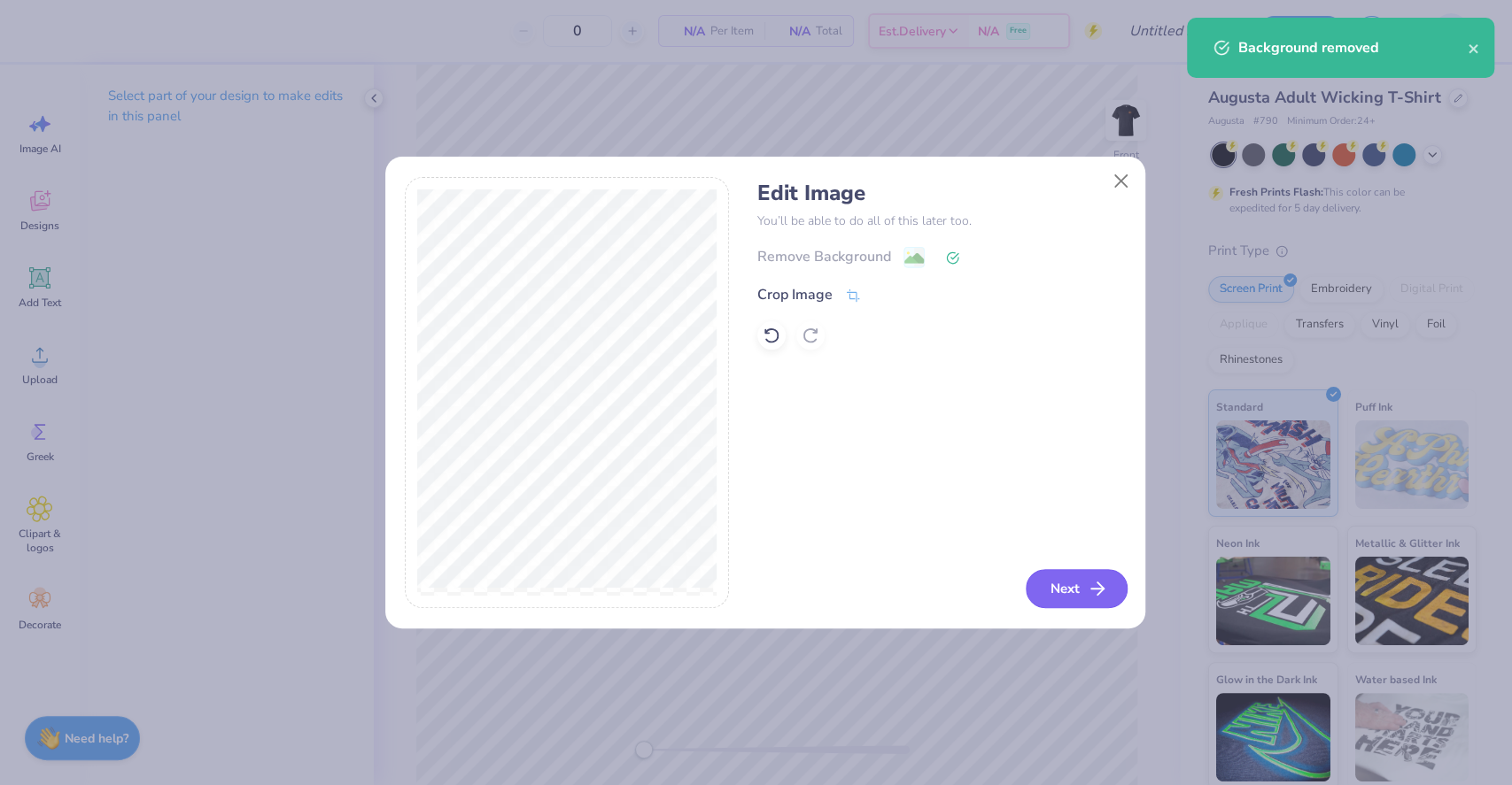
click at [1081, 577] on button "Next" at bounding box center [1077, 589] width 102 height 39
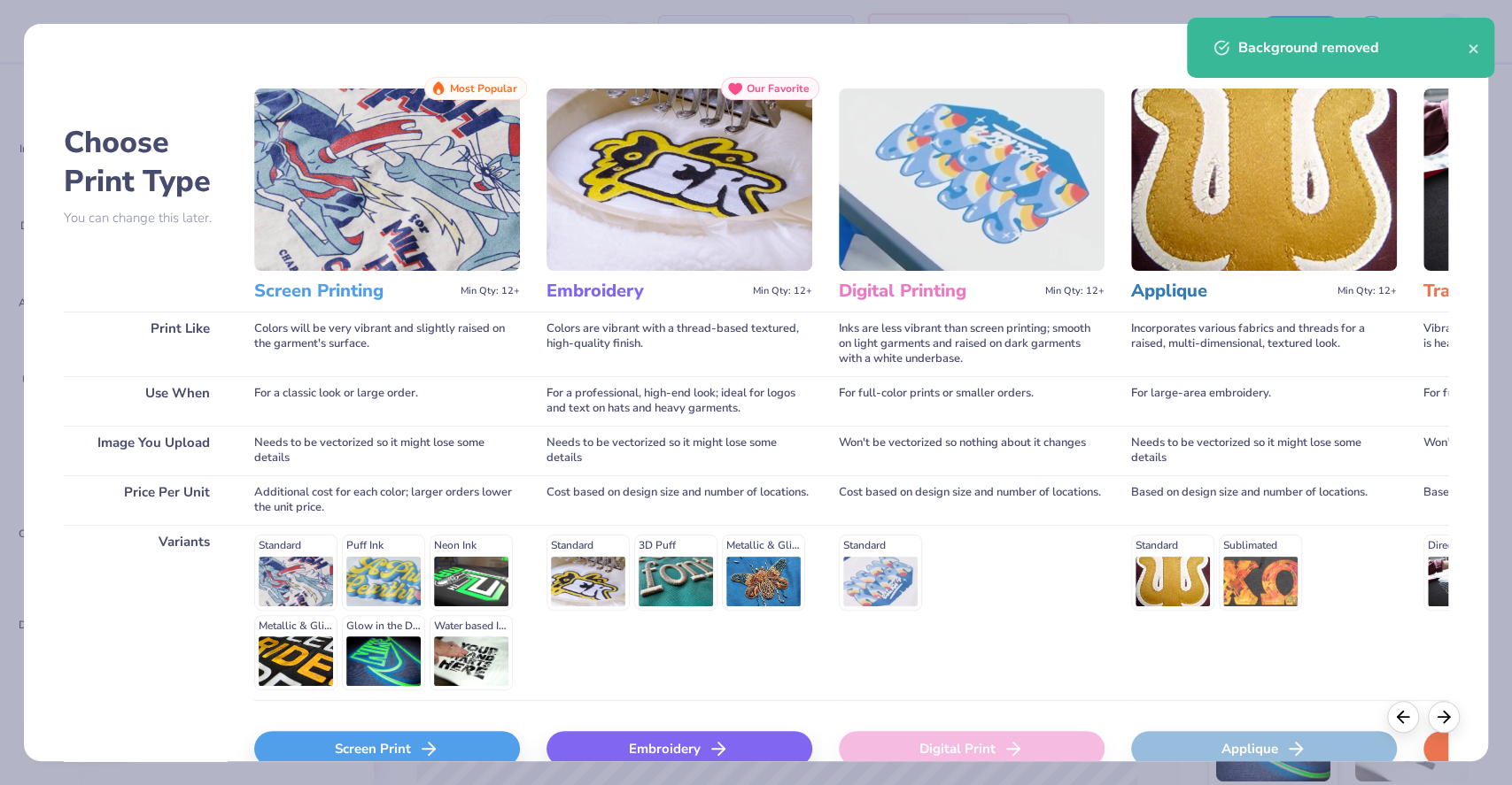
click at [458, 735] on div "Screen Print" at bounding box center [387, 749] width 266 height 35
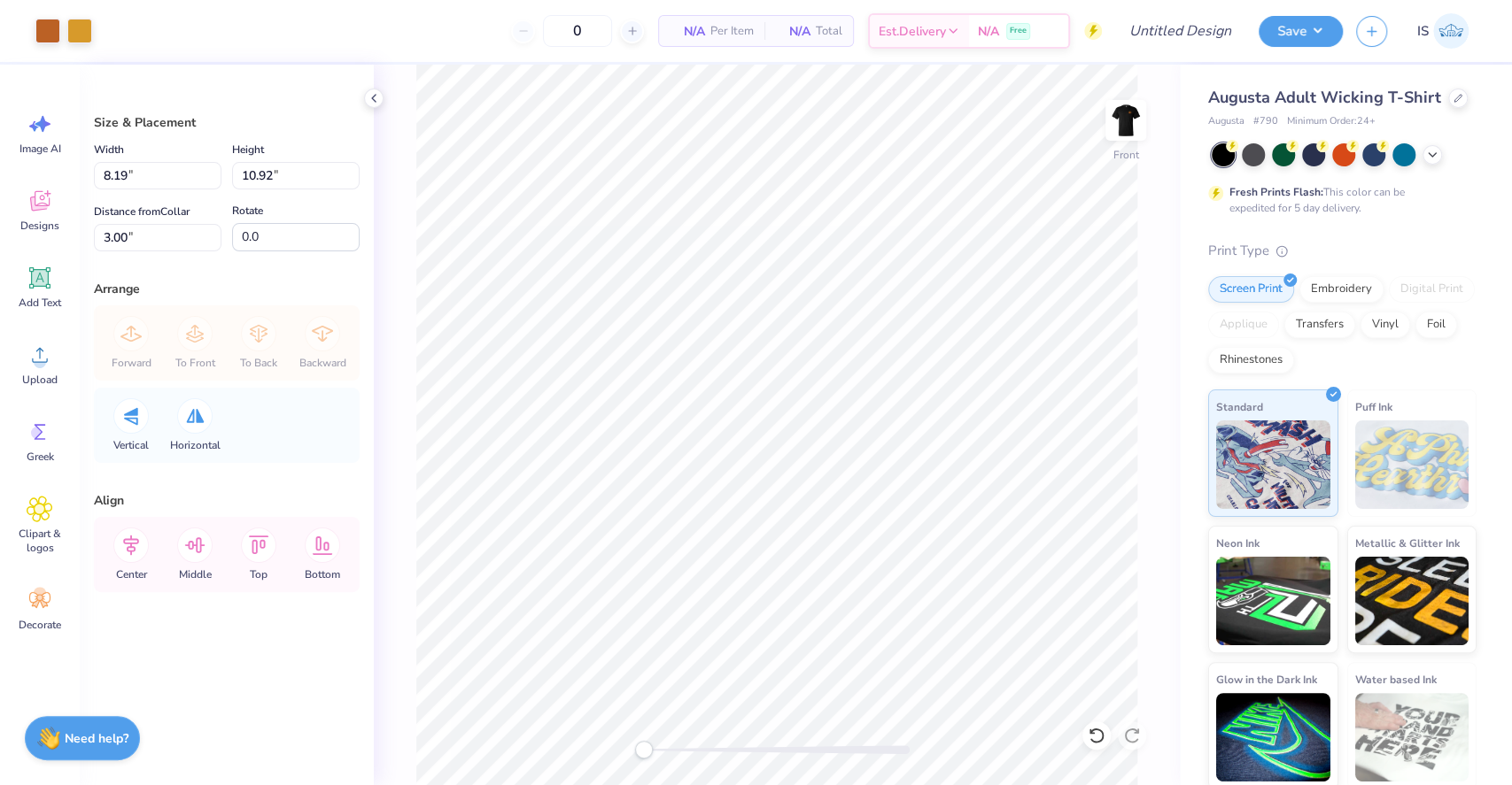
type input "10.53"
type input "14.05"
type input "4.76"
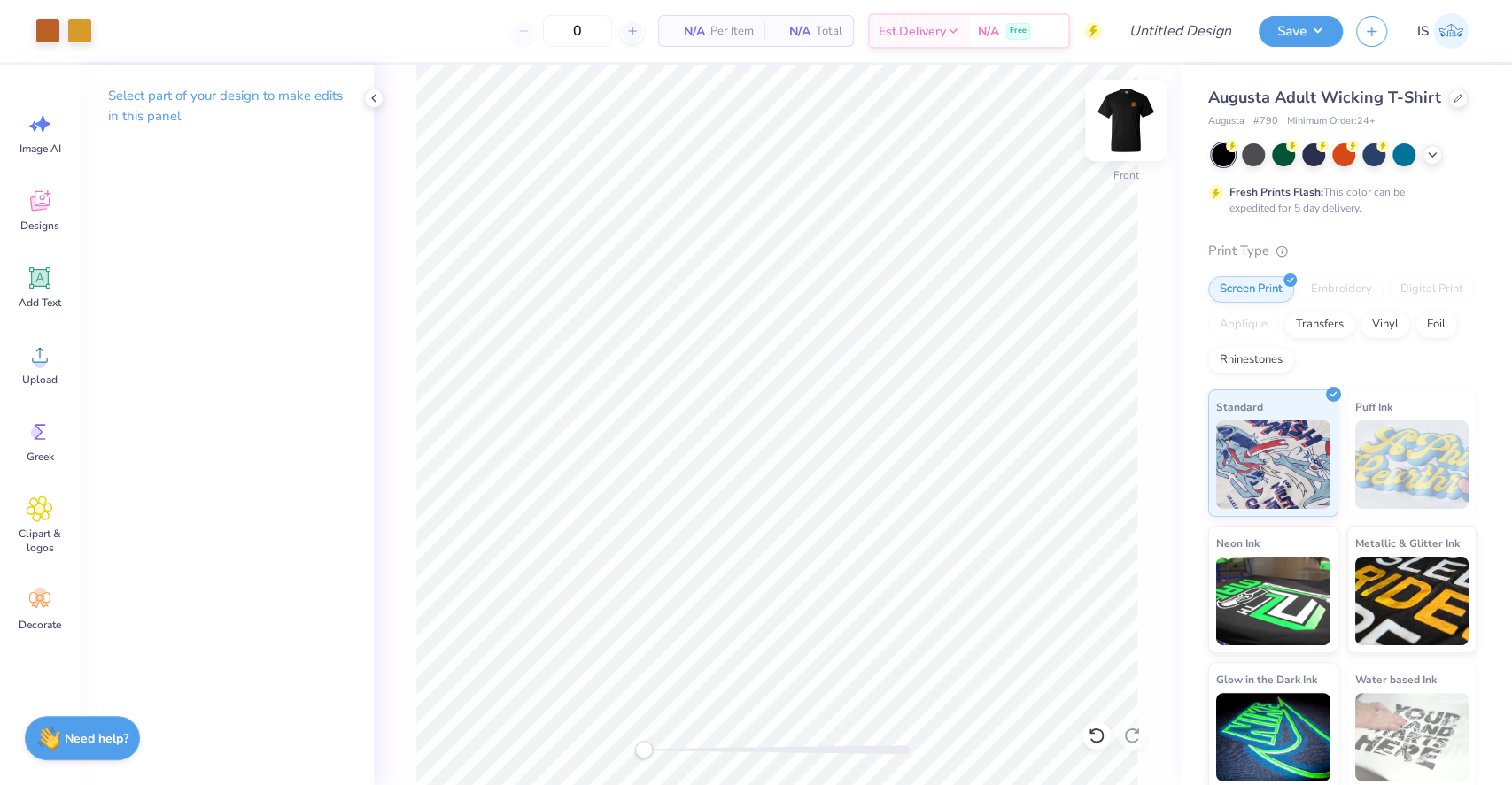
click at [1140, 158] on div "Front" at bounding box center [1126, 132] width 41 height 63
click at [1157, 140] on div "Back" at bounding box center [776, 424] width 806 height 721
click at [1126, 128] on img at bounding box center [1126, 120] width 71 height 71
click at [1124, 133] on img at bounding box center [1126, 120] width 71 height 71
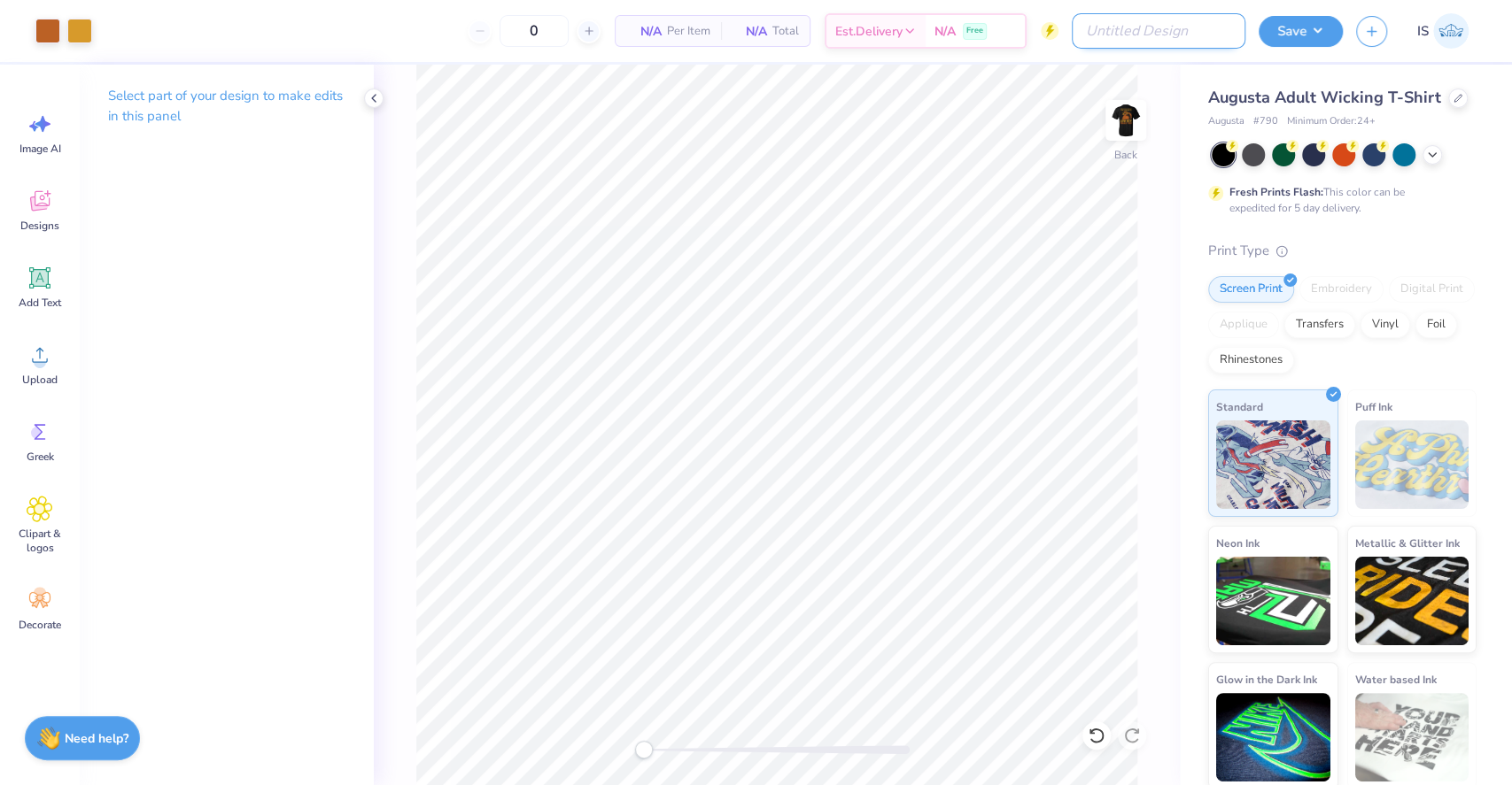
click at [1180, 32] on input "Design Title" at bounding box center [1159, 31] width 174 height 35
type input "Lowkey Trot"
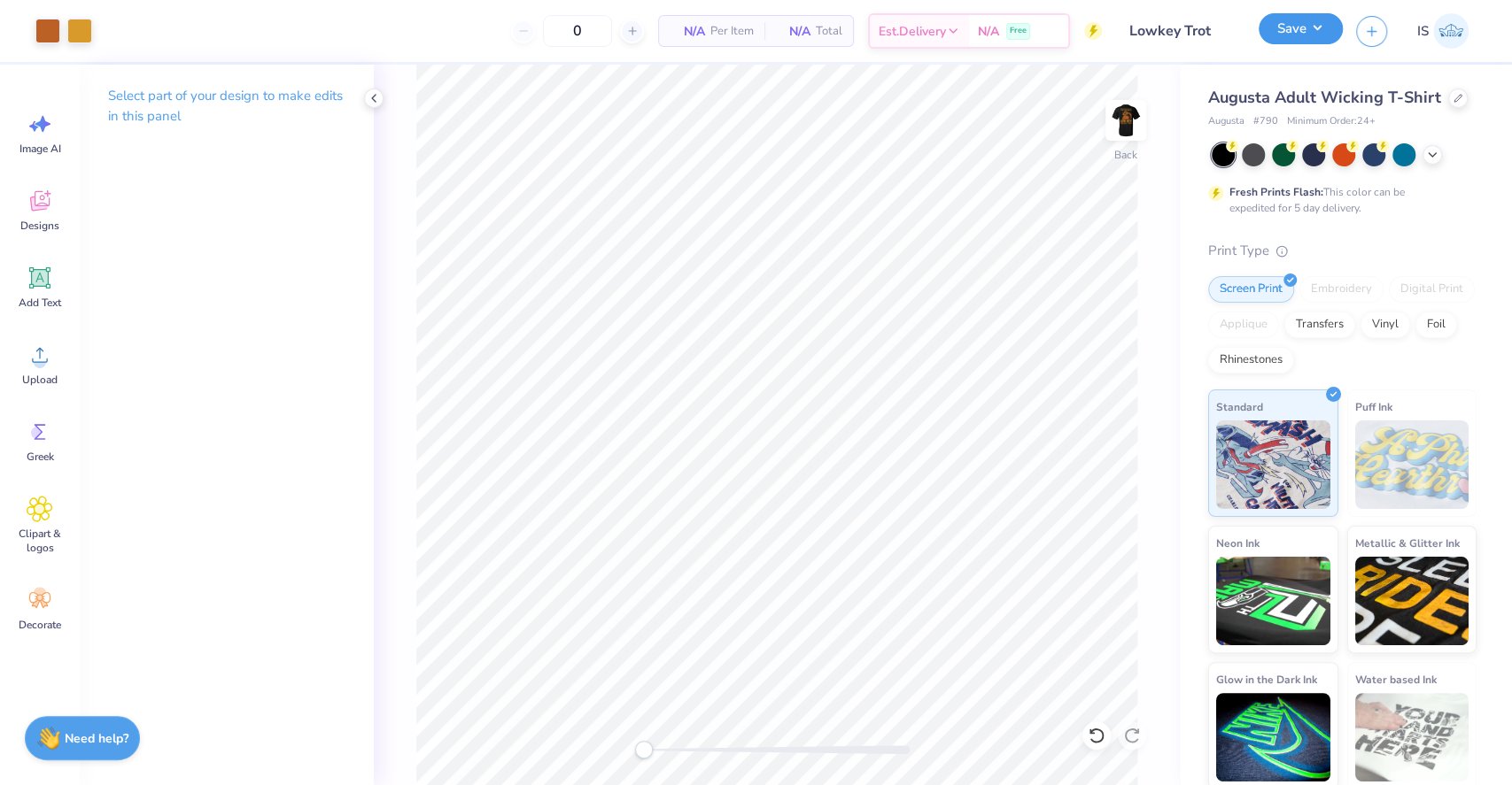
click at [1290, 24] on button "Save" at bounding box center [1300, 29] width 84 height 31
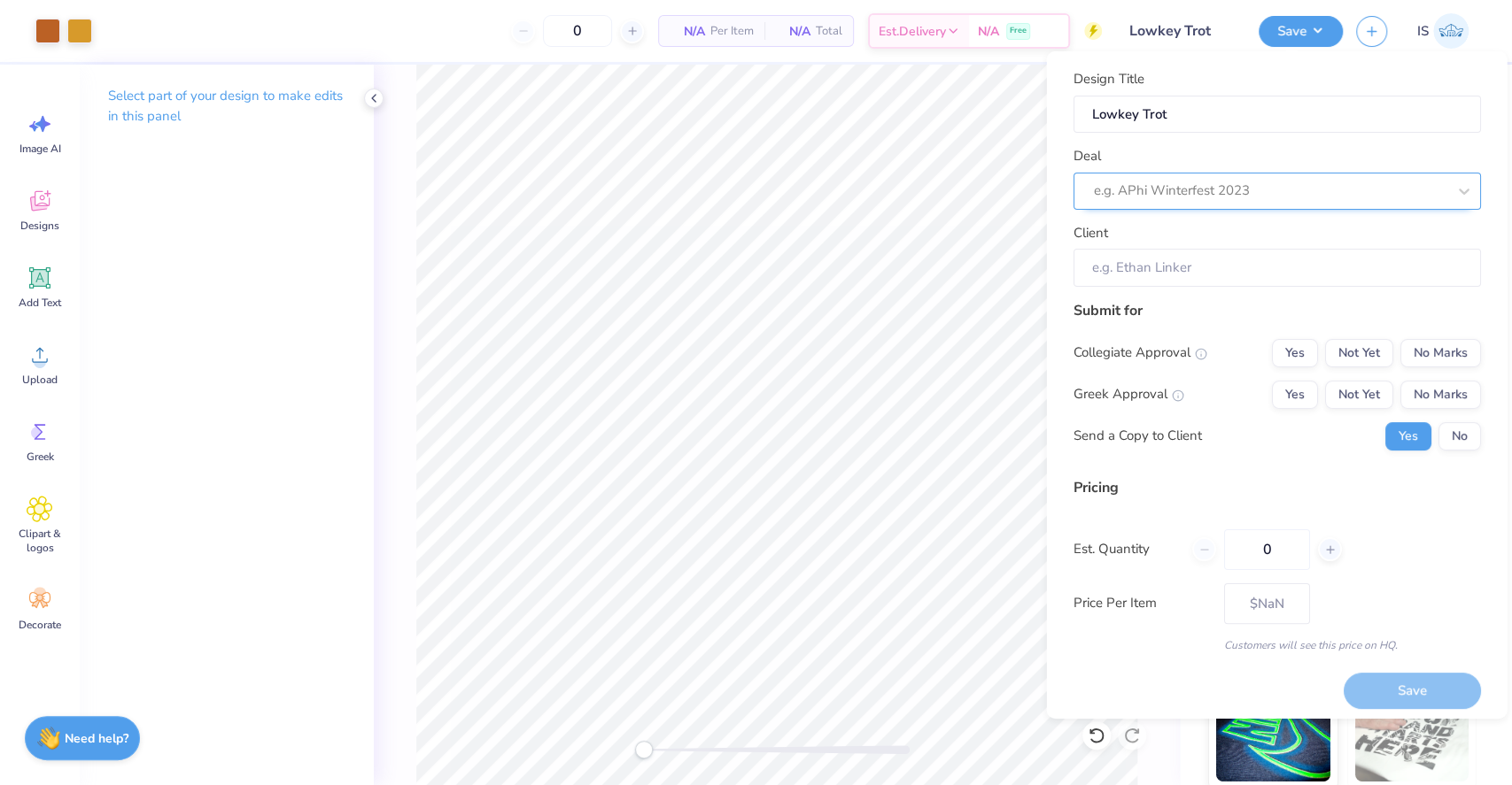
click at [1271, 190] on div at bounding box center [1270, 191] width 353 height 24
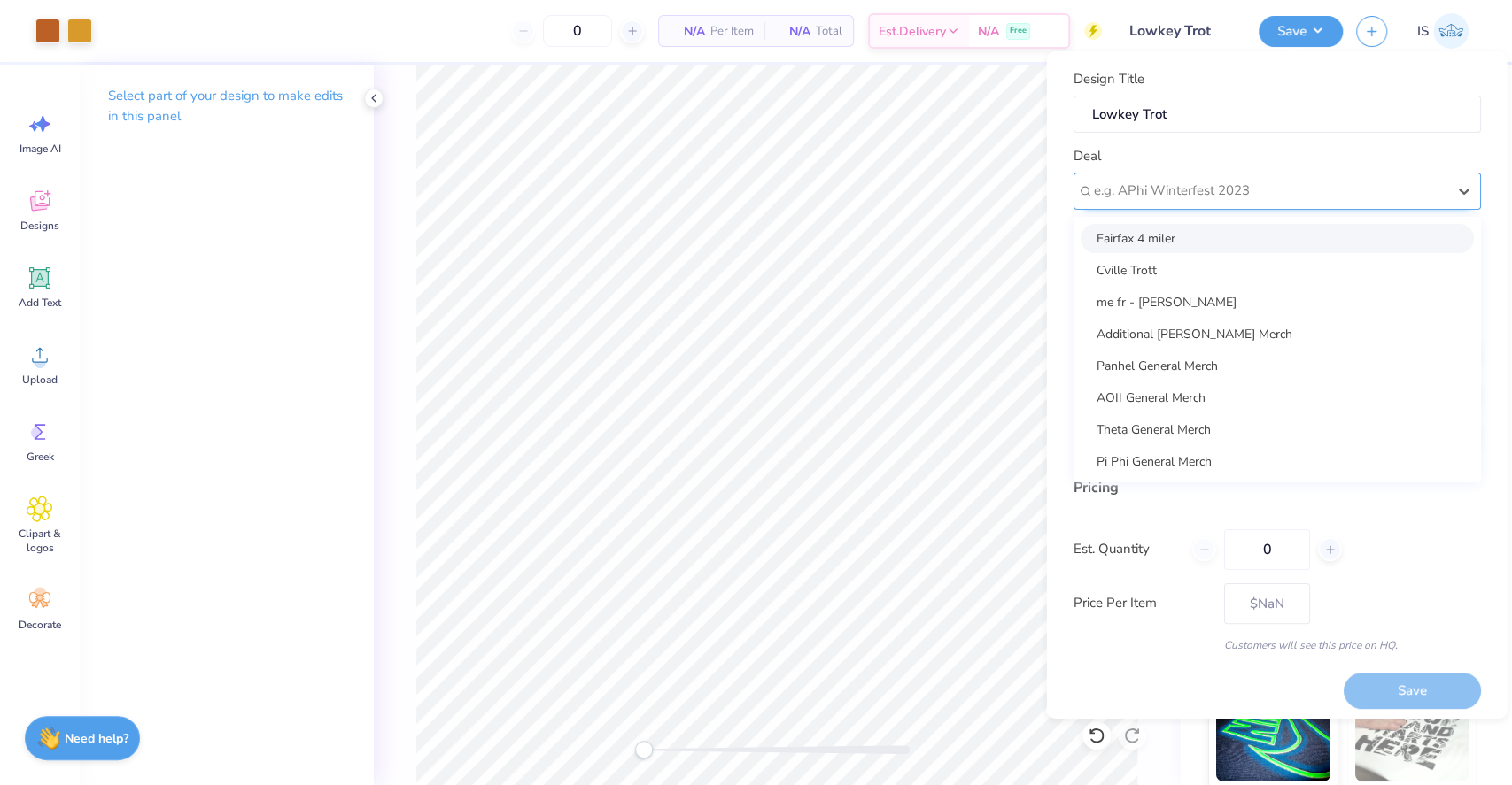
click at [1246, 195] on div at bounding box center [1270, 191] width 353 height 24
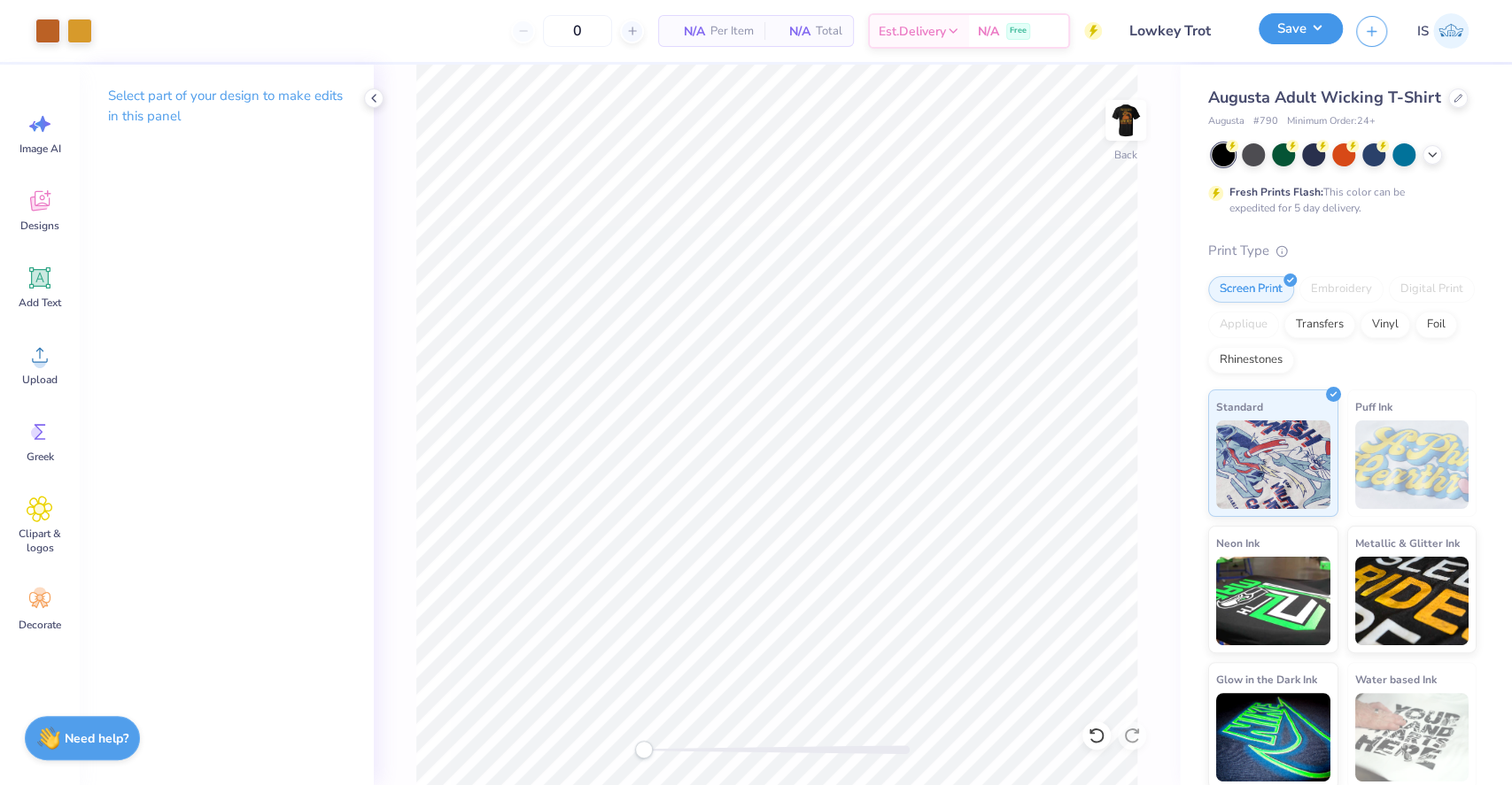
click at [1290, 42] on button "Save" at bounding box center [1300, 29] width 84 height 31
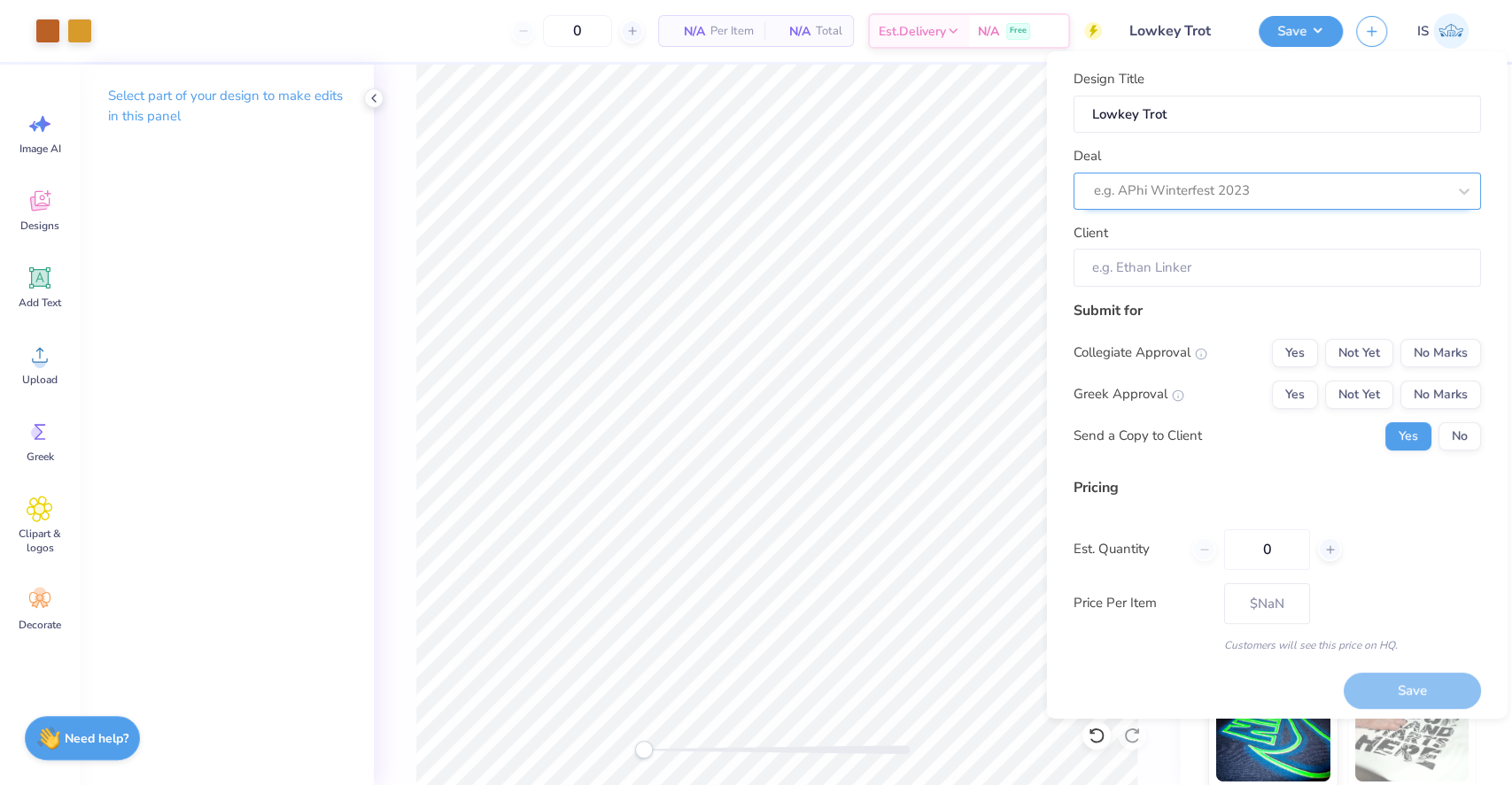
click at [1191, 192] on div at bounding box center [1270, 191] width 353 height 24
click at [1174, 237] on div "Low Key Trot Merch" at bounding box center [1277, 238] width 394 height 29
type input "low"
type input "[PERSON_NAME]"
click at [1452, 439] on button "No" at bounding box center [1459, 435] width 43 height 28
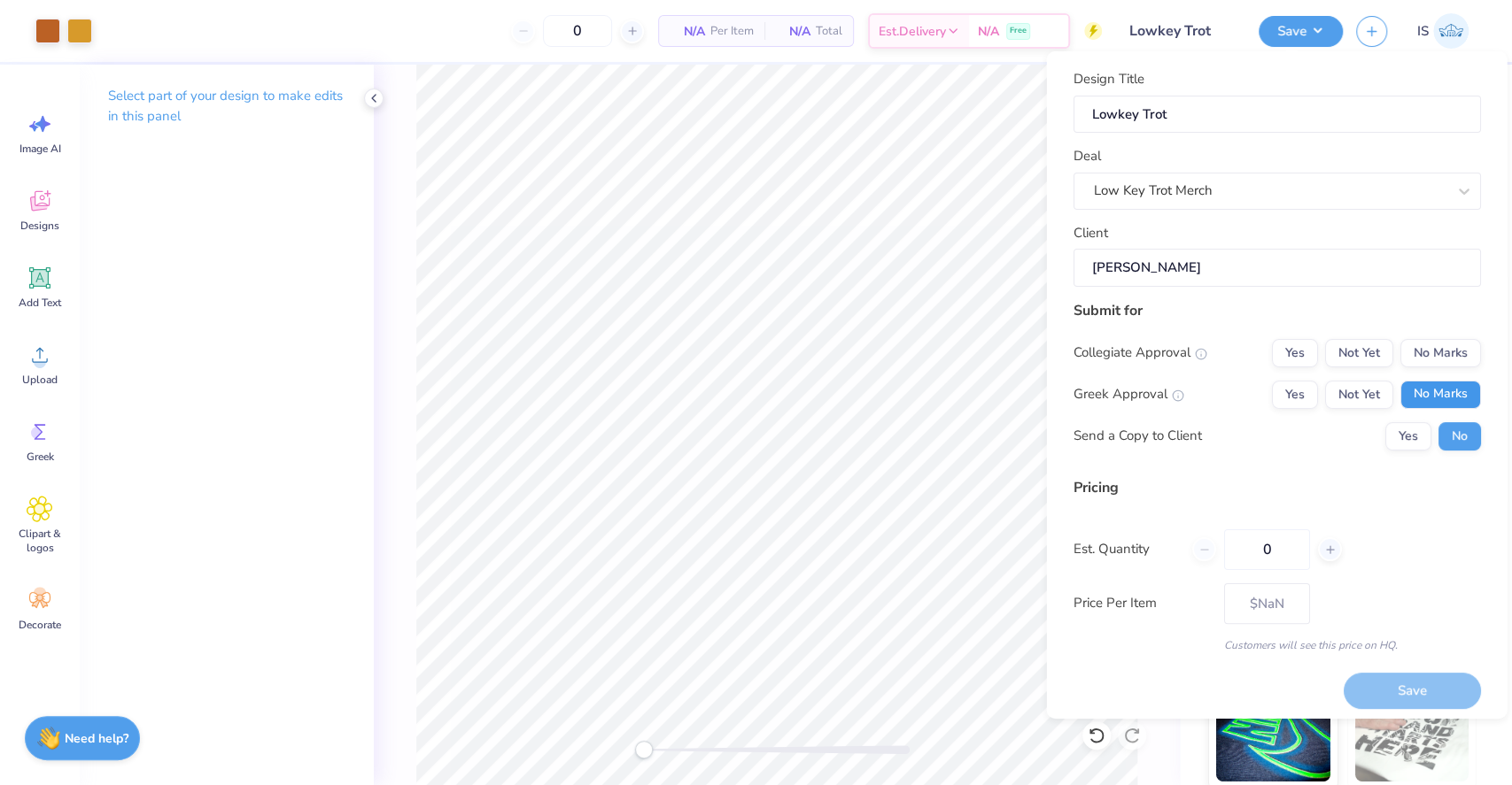
click at [1446, 405] on button "No Marks" at bounding box center [1440, 393] width 81 height 28
click at [1443, 364] on button "No Marks" at bounding box center [1440, 352] width 81 height 28
click at [1412, 676] on button "Save" at bounding box center [1412, 691] width 138 height 36
